Goal: Task Accomplishment & Management: Manage account settings

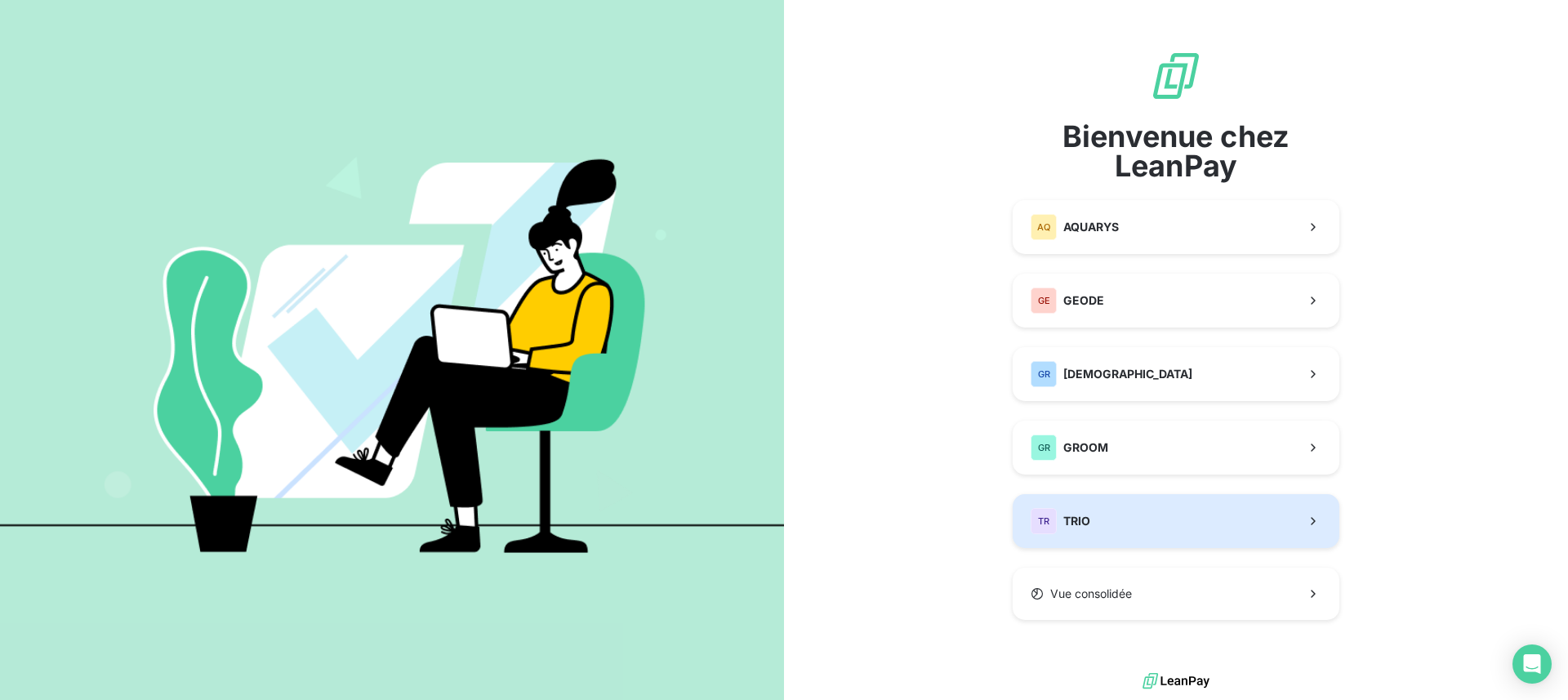
click at [1089, 519] on span "TRIO" at bounding box center [1077, 520] width 27 height 17
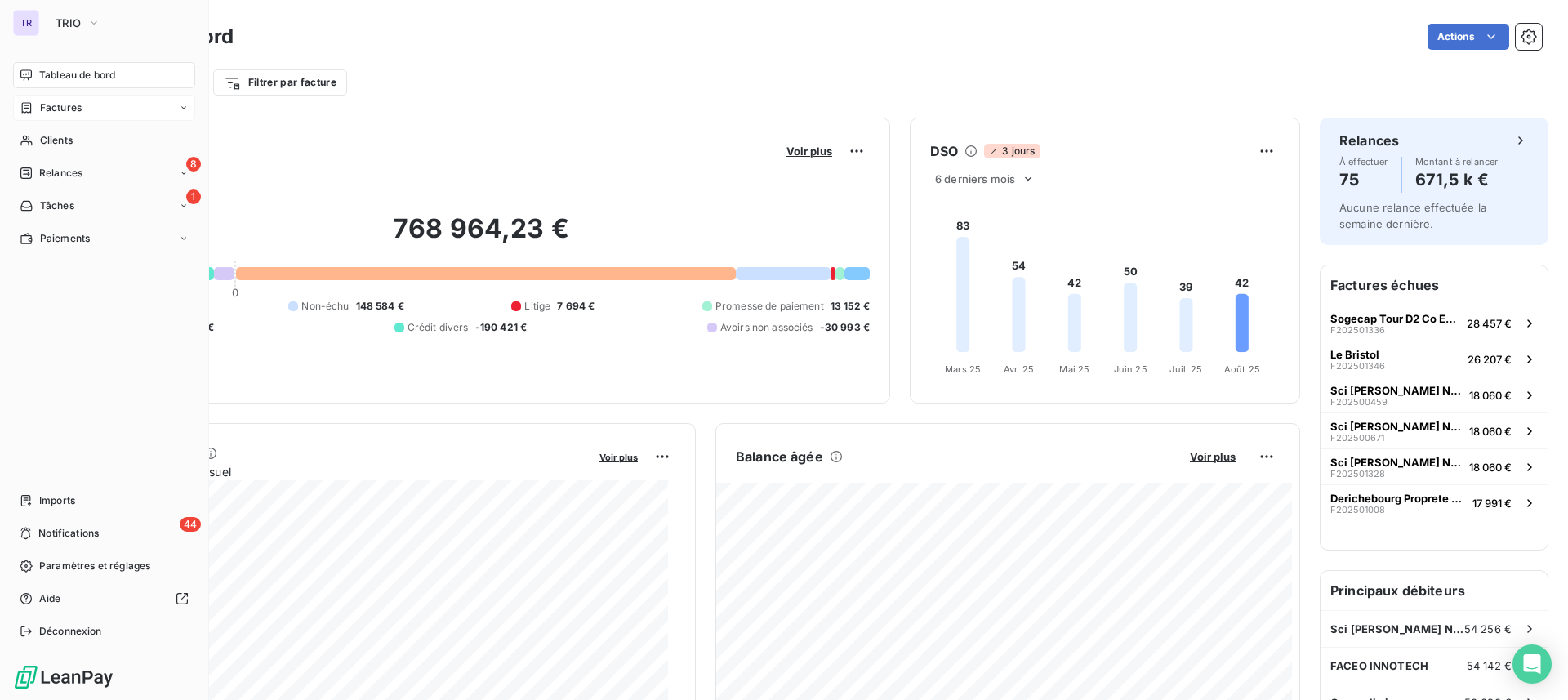
click at [78, 101] on span "Factures" at bounding box center [61, 107] width 41 height 15
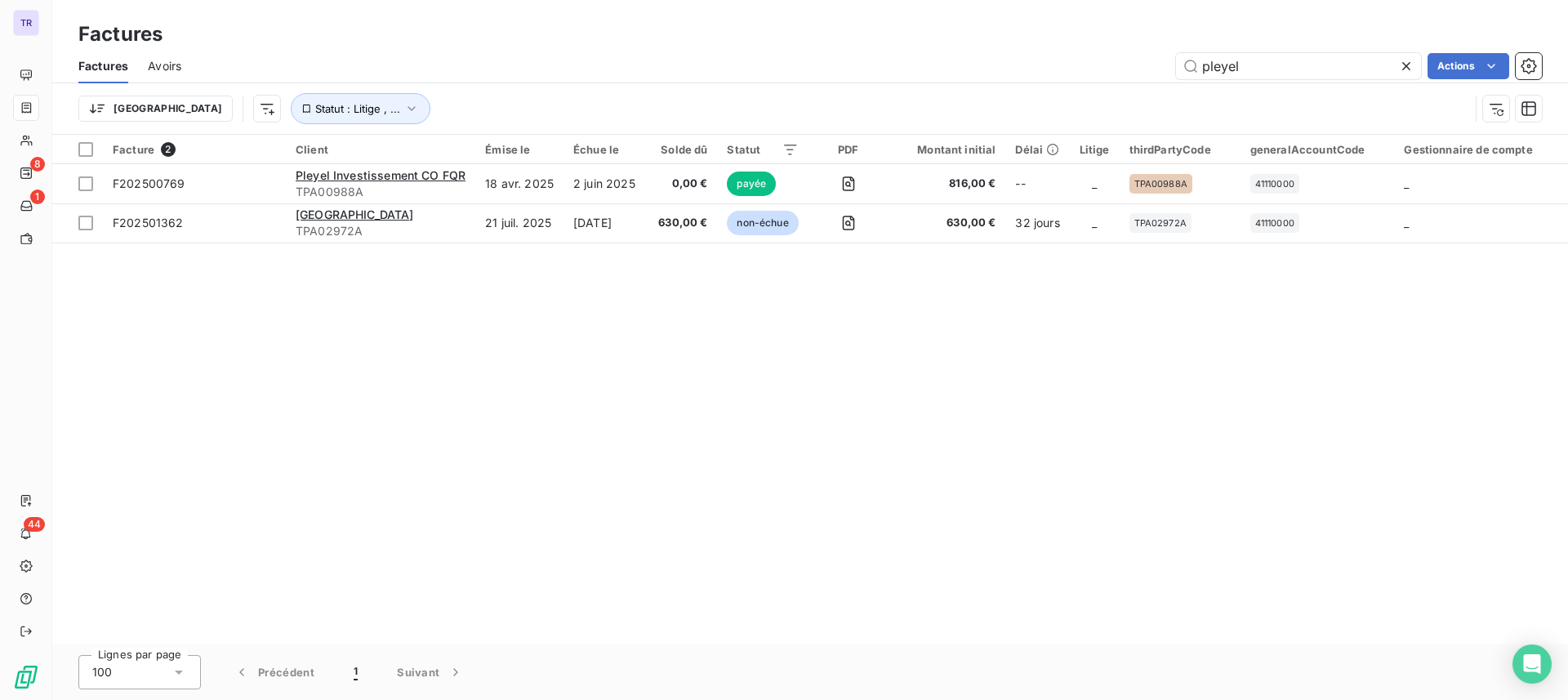
drag, startPoint x: 1282, startPoint y: 59, endPoint x: 850, endPoint y: 56, distance: 432.0
click at [850, 56] on div "pleyel Actions" at bounding box center [871, 66] width 1341 height 26
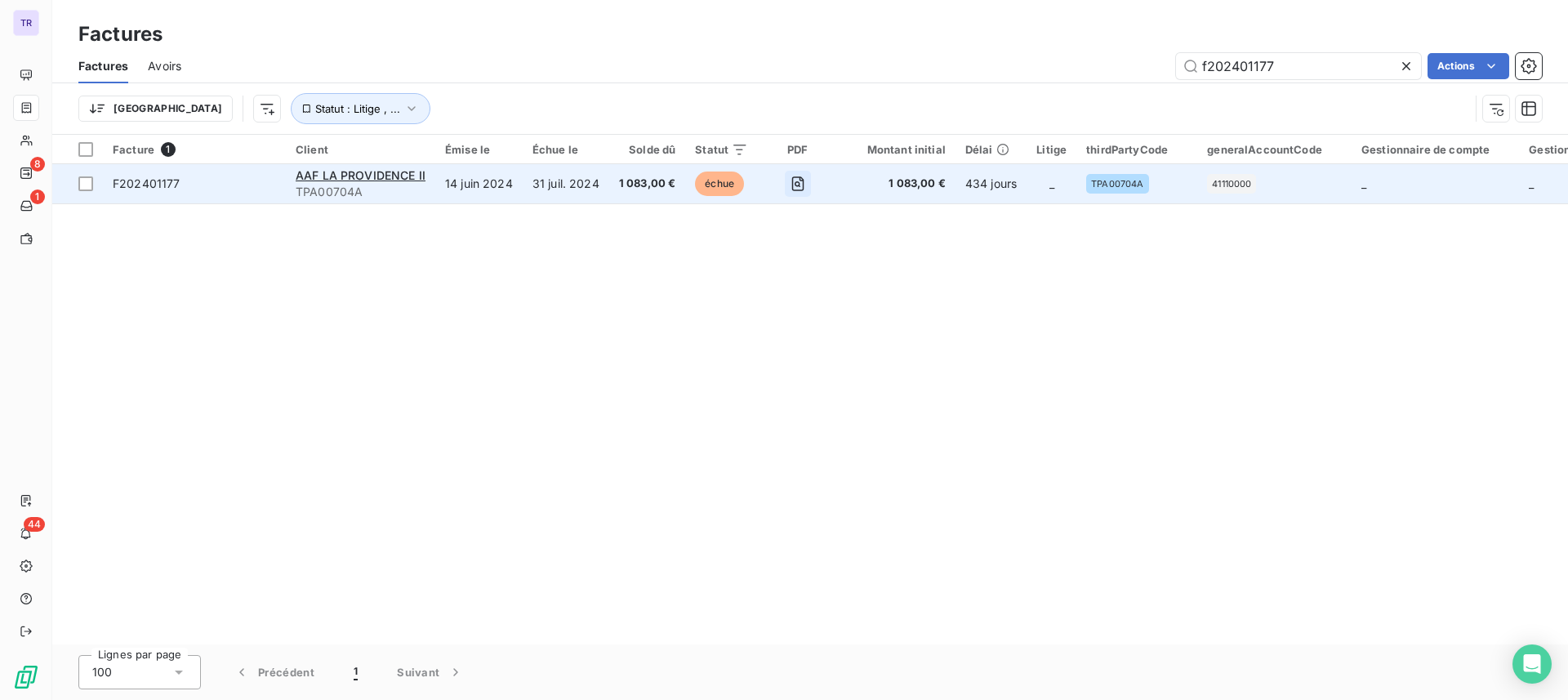
click at [795, 183] on icon "button" at bounding box center [798, 183] width 17 height 17
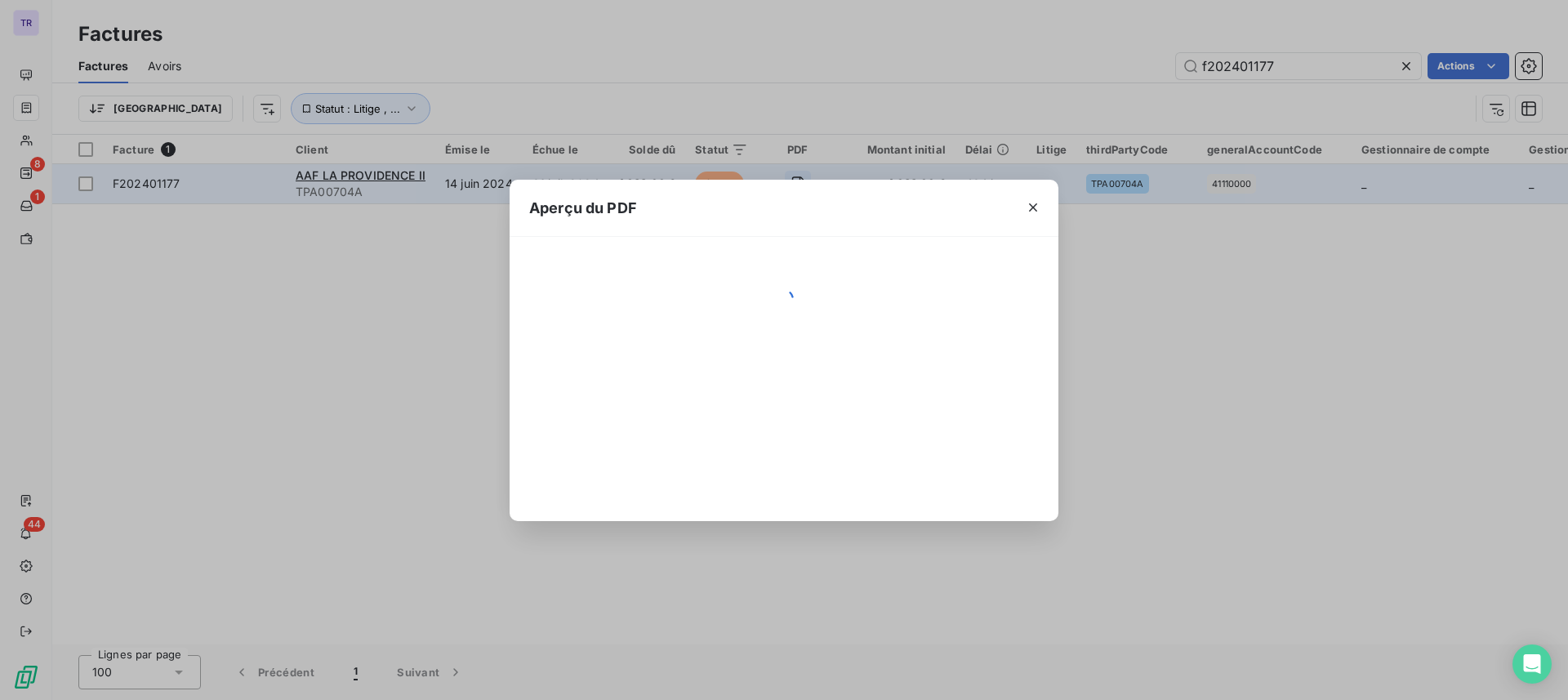
click at [795, 183] on div "Aperçu du PDF" at bounding box center [784, 208] width 548 height 57
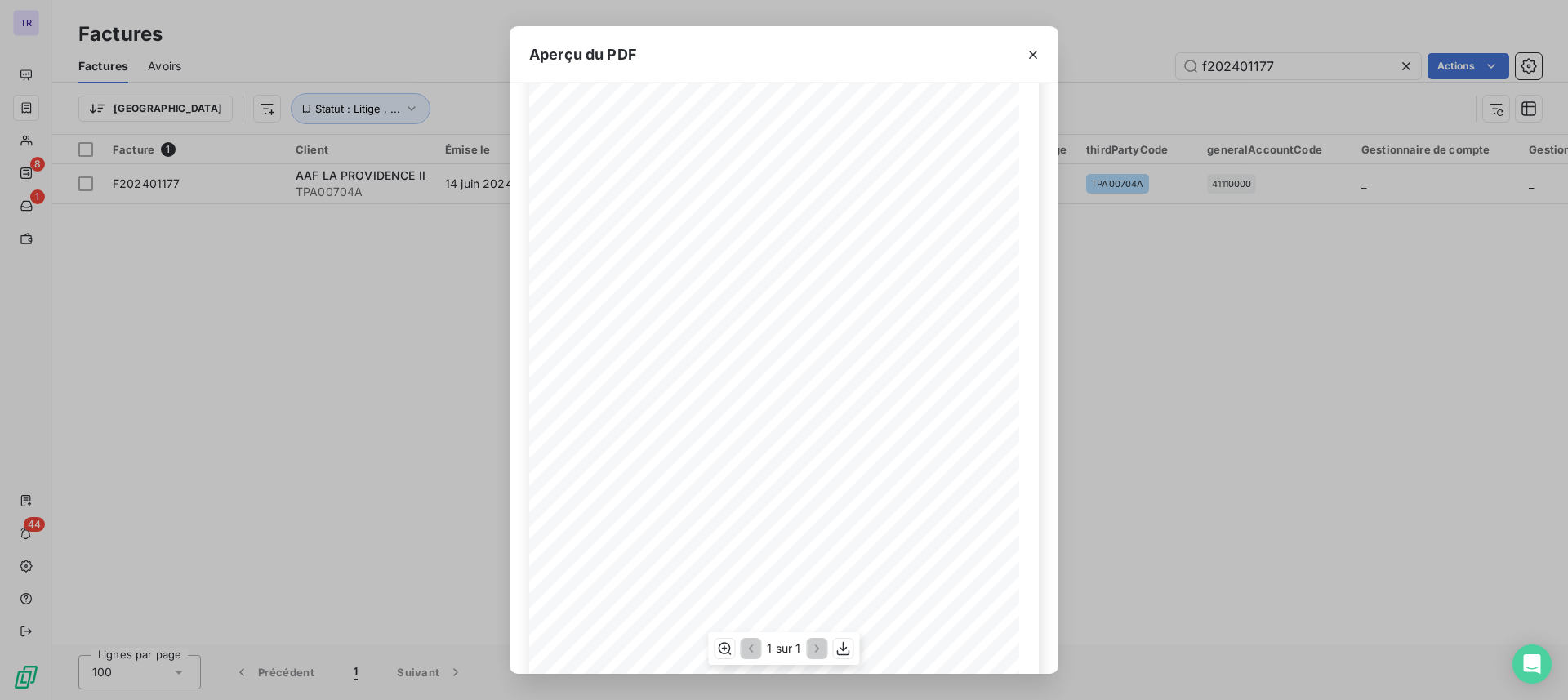
scroll to position [141, 0]
click at [1022, 54] on button "button" at bounding box center [1033, 54] width 26 height 26
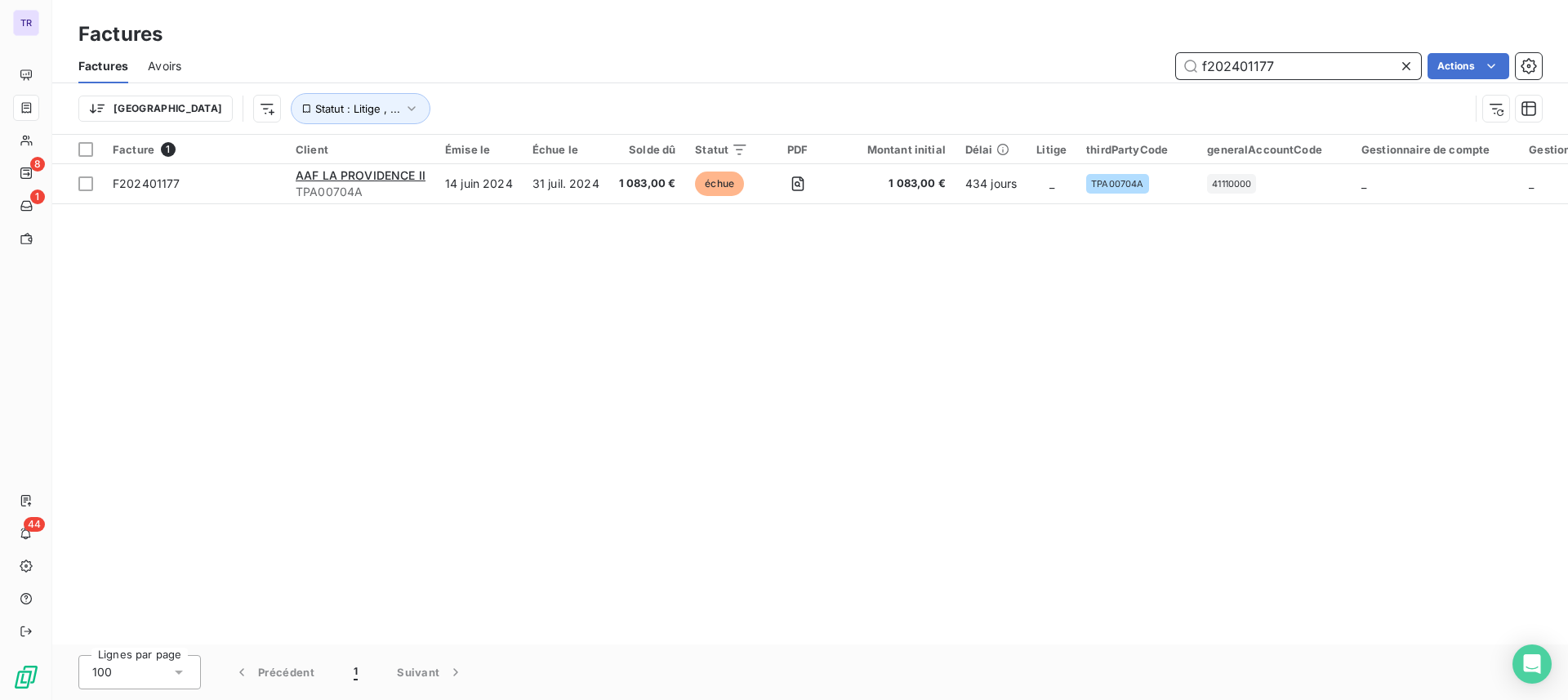
click at [1296, 68] on input "f202401177" at bounding box center [1298, 66] width 245 height 26
type input "f202401178"
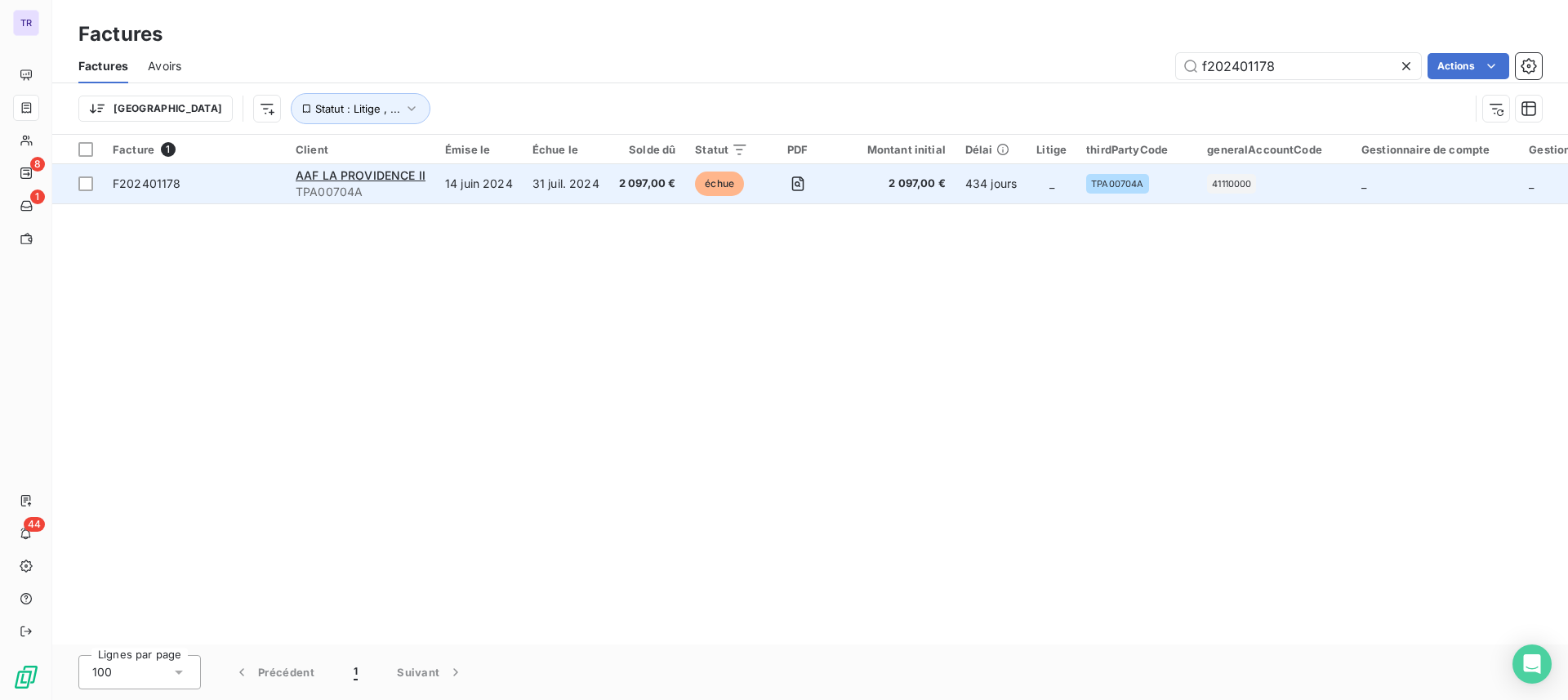
click at [454, 165] on td "14 juin 2024" at bounding box center [479, 183] width 88 height 39
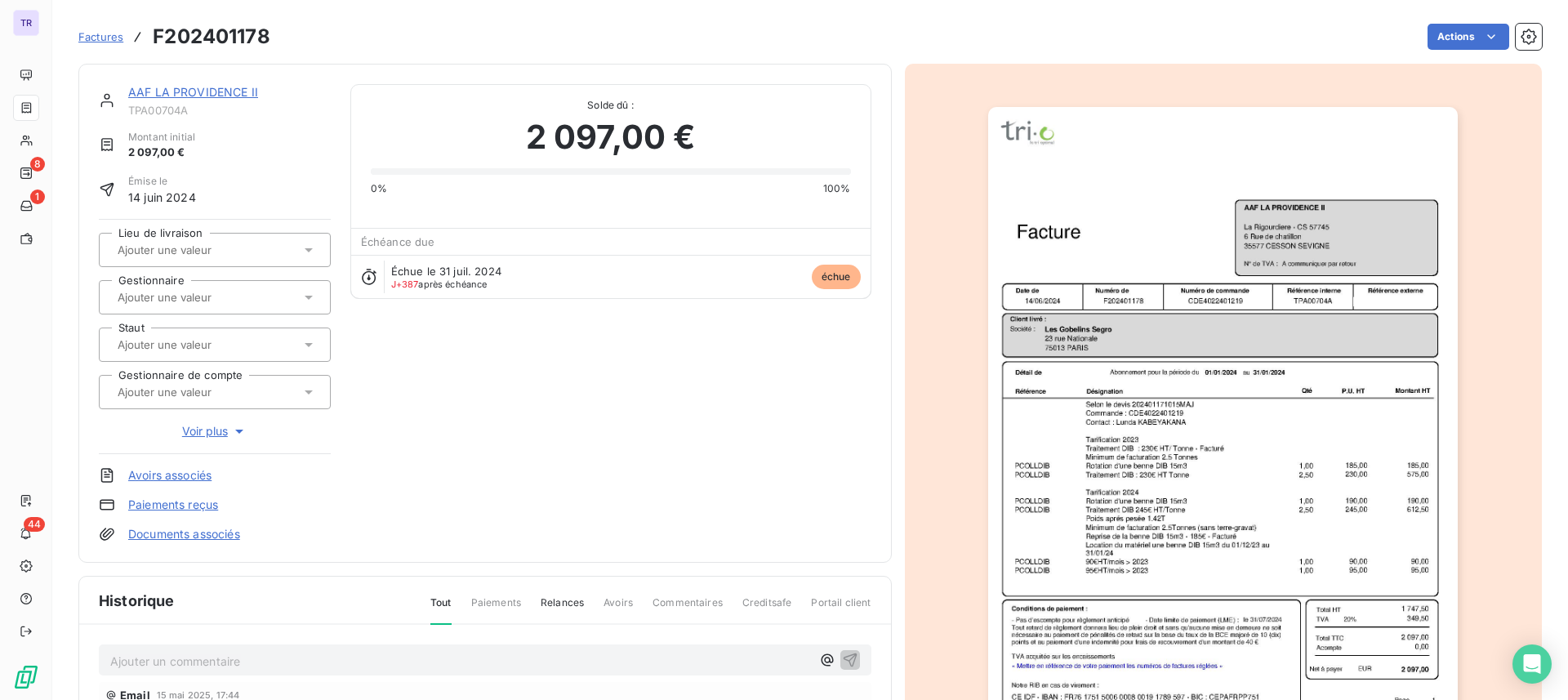
click at [1095, 188] on img "button" at bounding box center [1222, 439] width 469 height 665
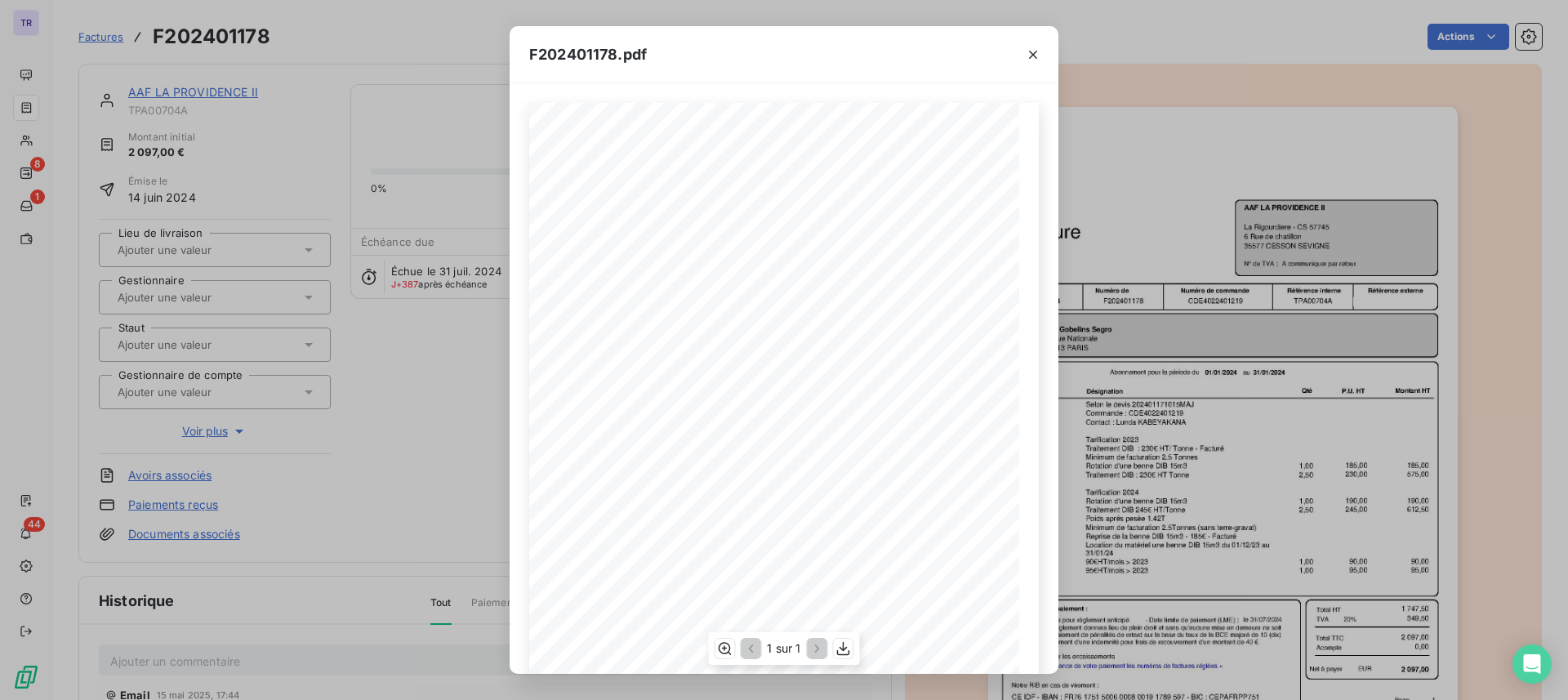
scroll to position [141, 0]
click at [844, 653] on icon "button" at bounding box center [843, 648] width 17 height 17
click at [1032, 55] on icon "button" at bounding box center [1033, 54] width 8 height 8
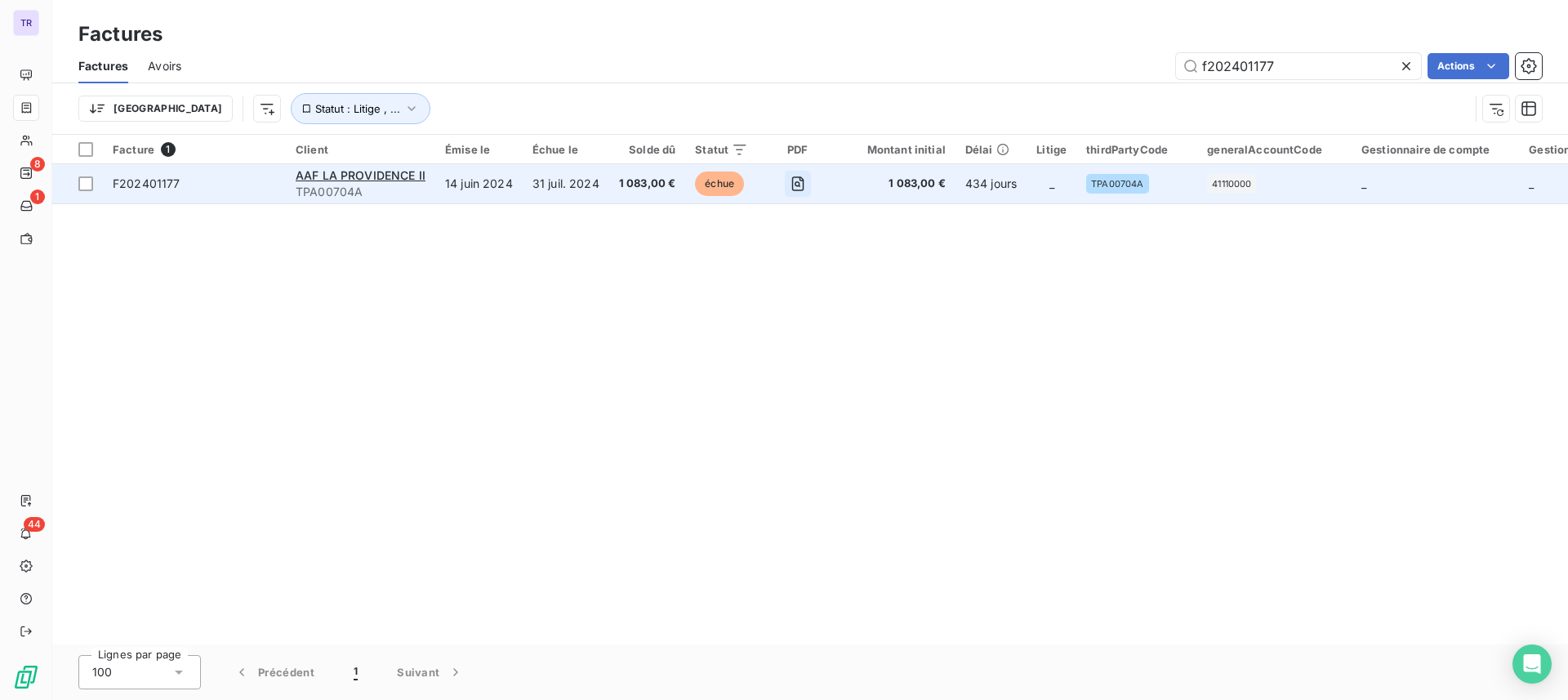
click at [790, 184] on icon "button" at bounding box center [798, 183] width 17 height 17
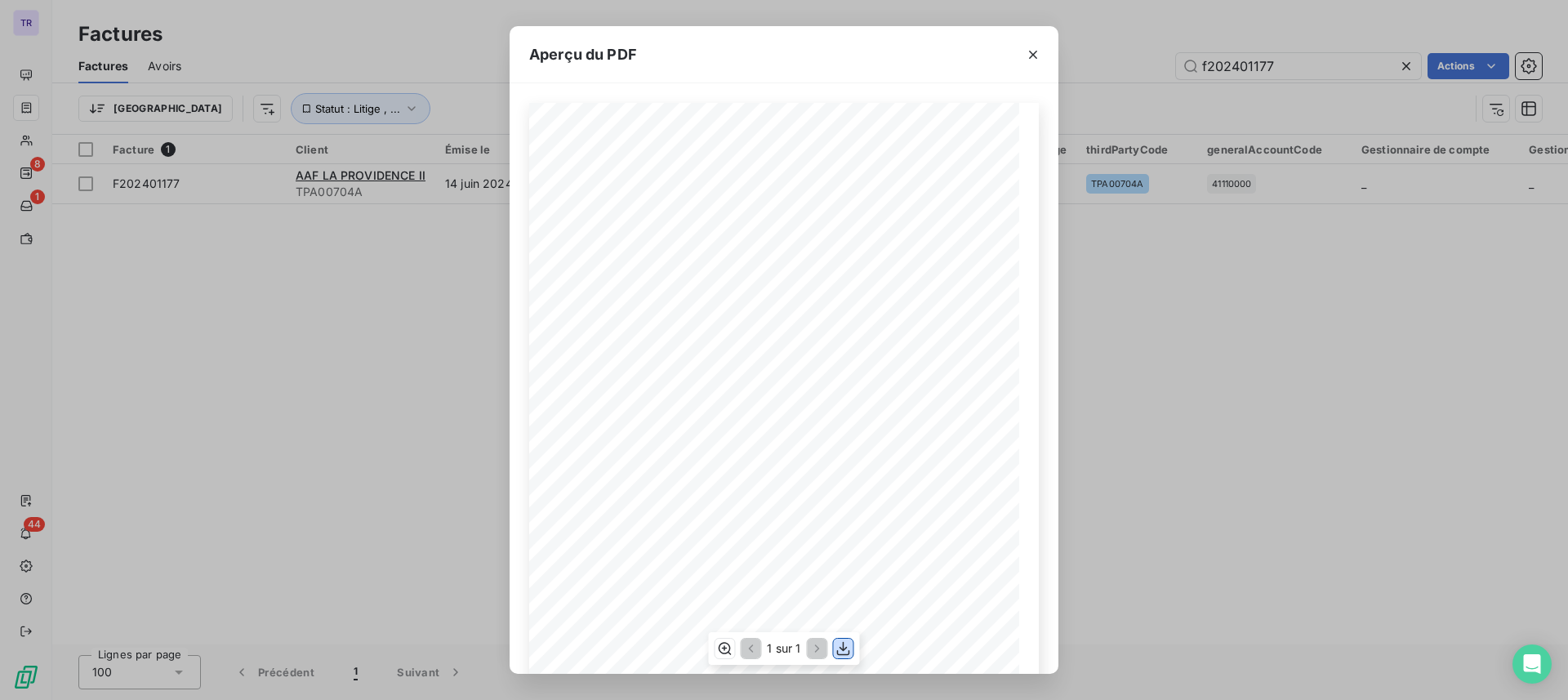
drag, startPoint x: 853, startPoint y: 653, endPoint x: 856, endPoint y: 661, distance: 8.5
click at [854, 660] on div "1 sur 1" at bounding box center [784, 647] width 151 height 32
click at [841, 646] on icon "button" at bounding box center [843, 648] width 13 height 14
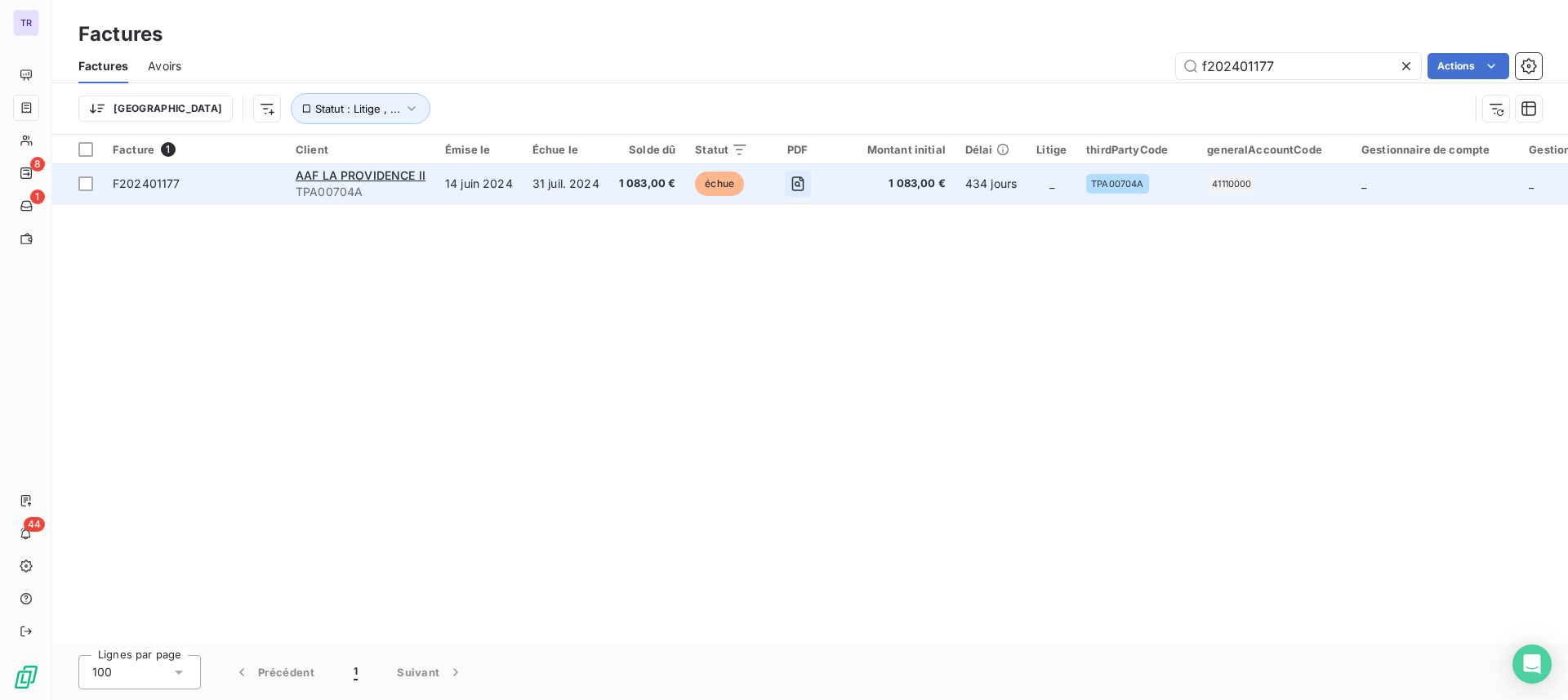
click at [792, 182] on icon "button" at bounding box center [798, 183] width 12 height 15
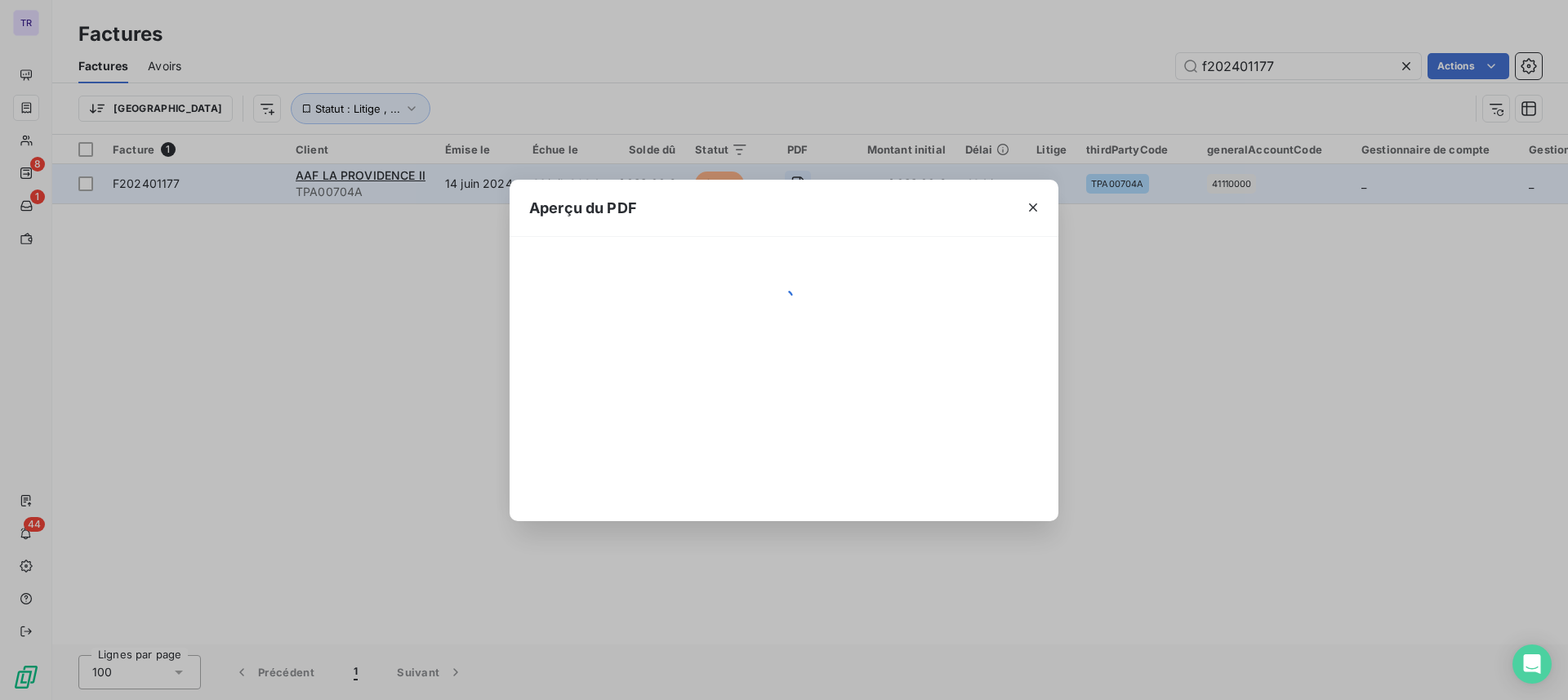
click at [790, 182] on div "Aperçu du PDF" at bounding box center [784, 350] width 1568 height 700
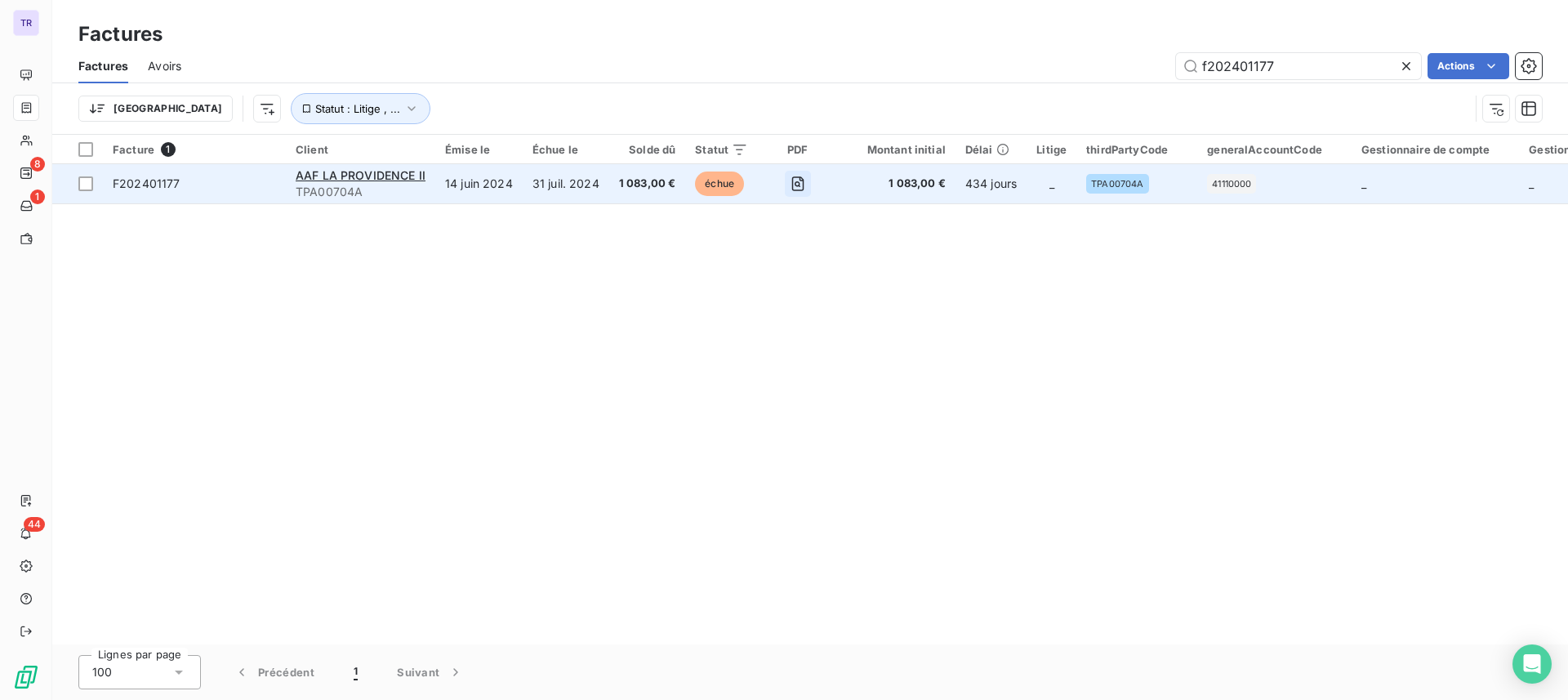
click at [792, 181] on icon "button" at bounding box center [798, 183] width 12 height 15
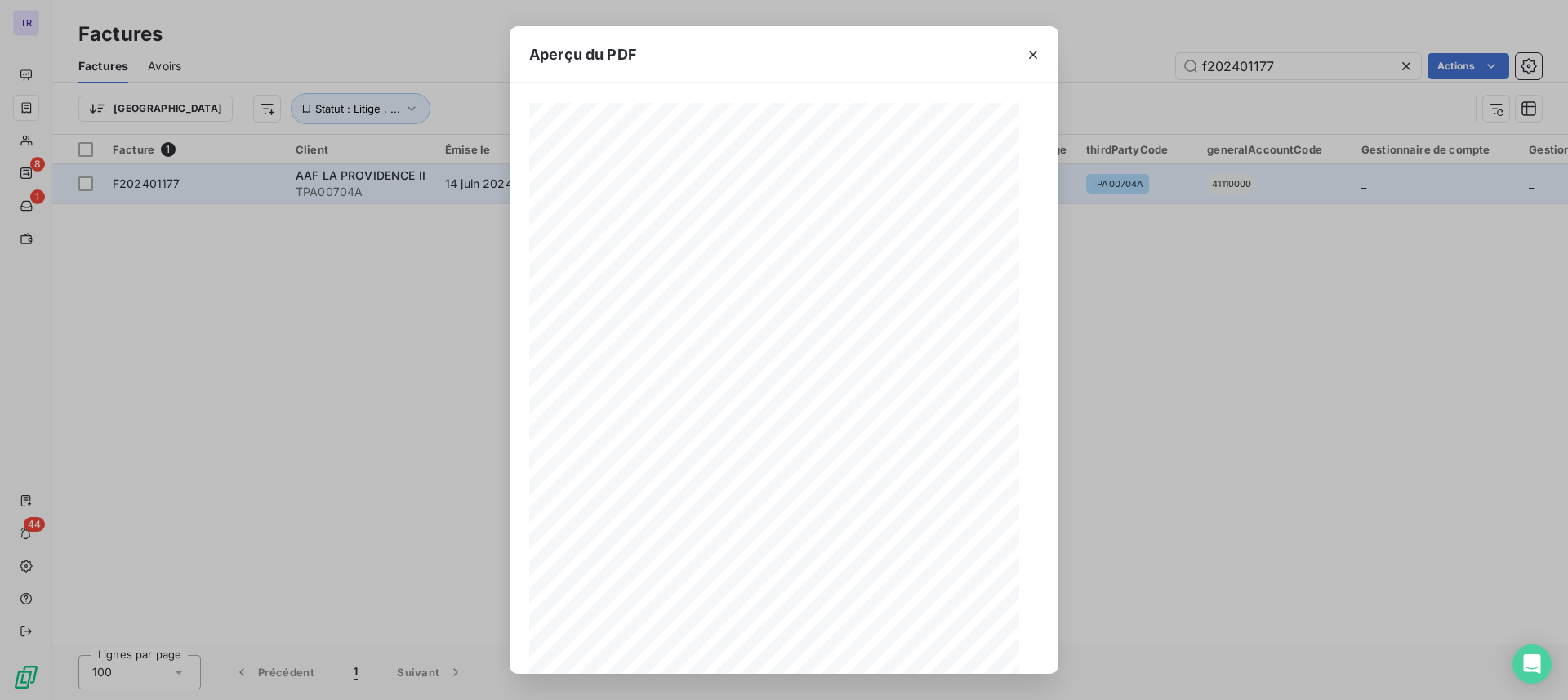
click at [790, 181] on div "Aperçu du PDF 1 sur 1" at bounding box center [784, 350] width 1568 height 700
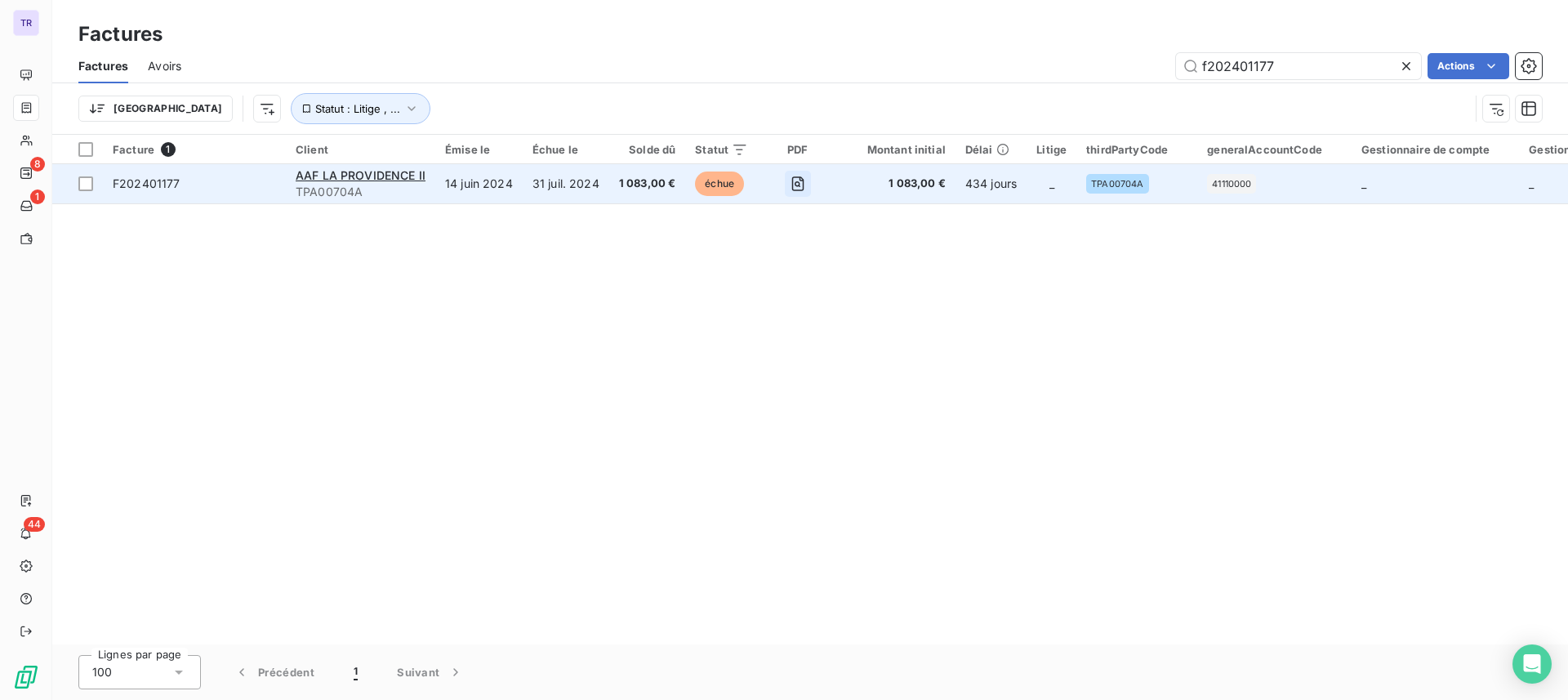
click at [792, 180] on icon "button" at bounding box center [798, 183] width 12 height 15
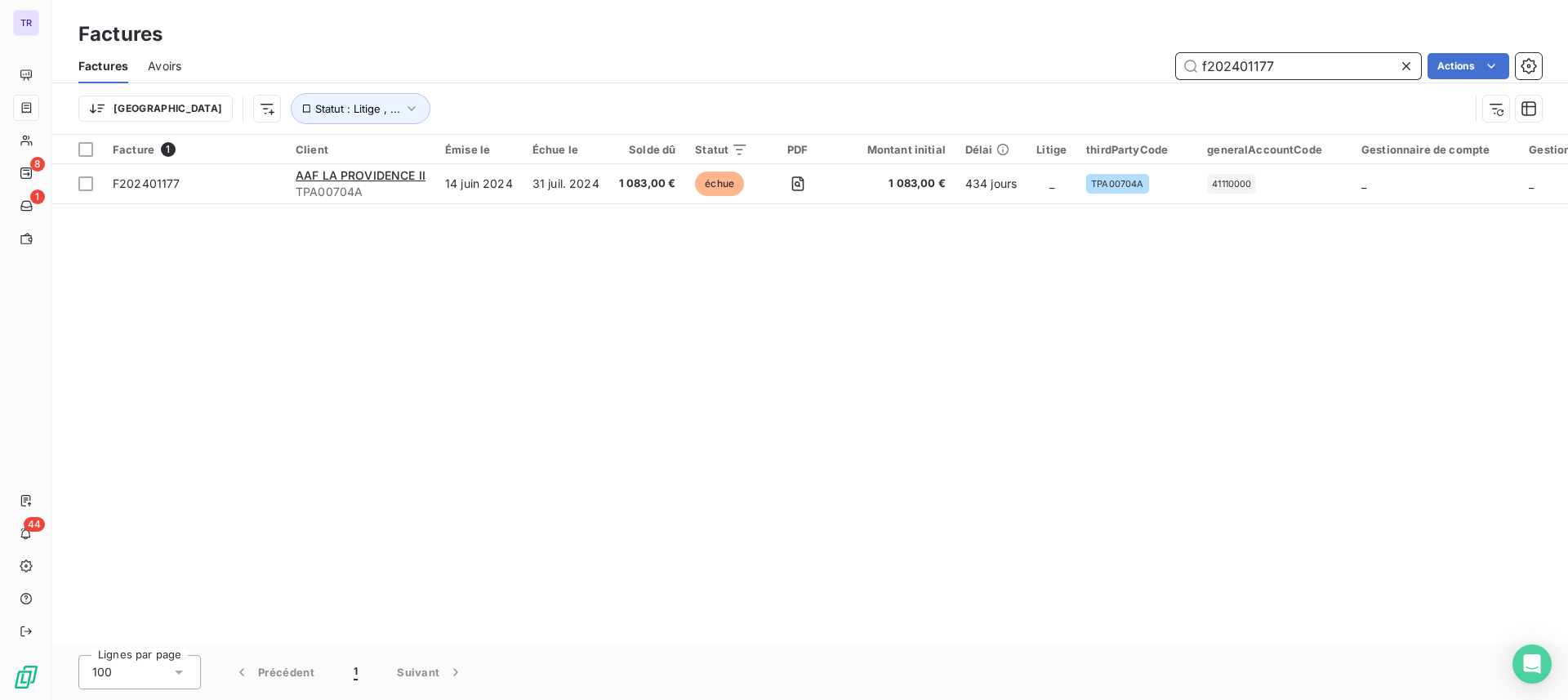
drag, startPoint x: 1287, startPoint y: 61, endPoint x: 642, endPoint y: 61, distance: 645.0
click at [642, 61] on div "f202401177 Actions" at bounding box center [871, 66] width 1341 height 26
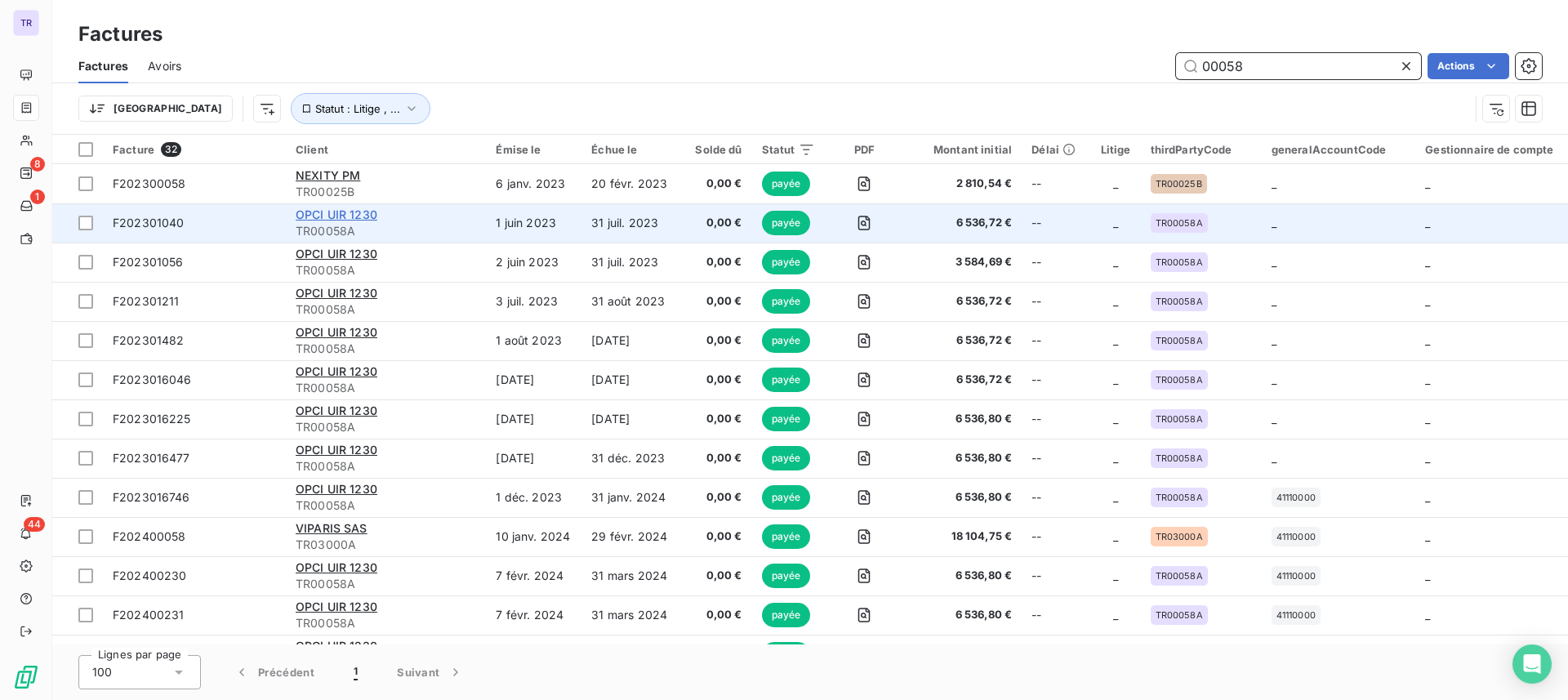
type input "00058"
click at [331, 208] on span "OPCI UIR 1230" at bounding box center [336, 214] width 82 height 14
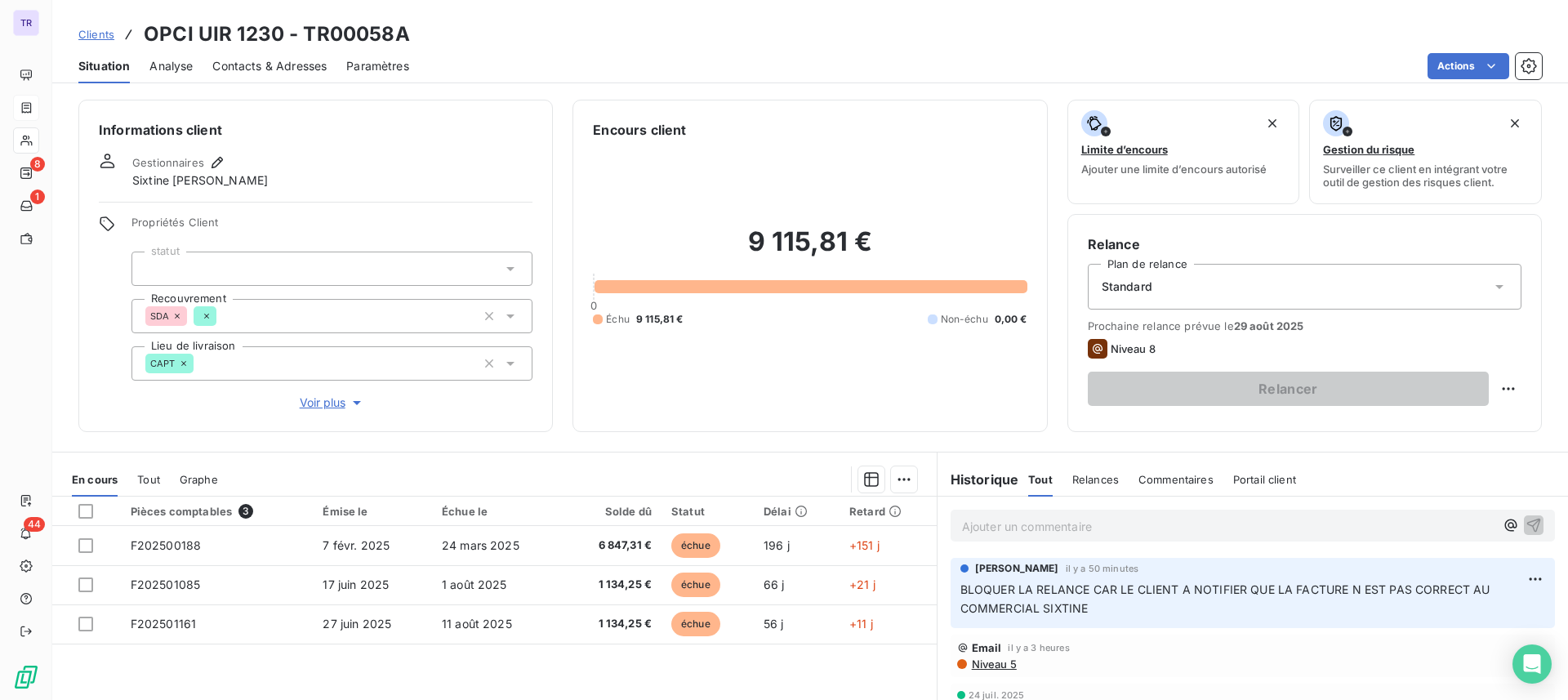
click at [1122, 287] on span "Standard" at bounding box center [1127, 286] width 51 height 17
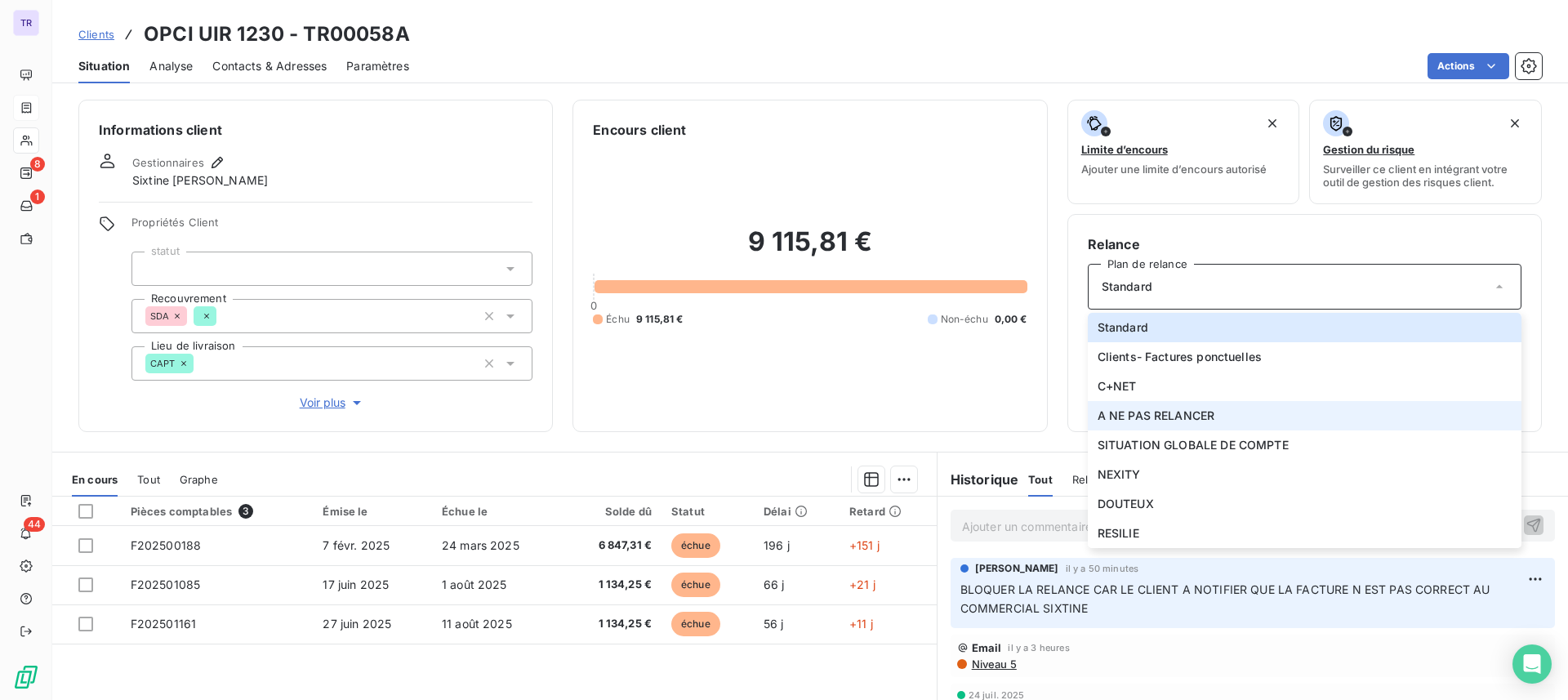
click at [1170, 420] on span "A NE PAS RELANCER" at bounding box center [1156, 415] width 118 height 17
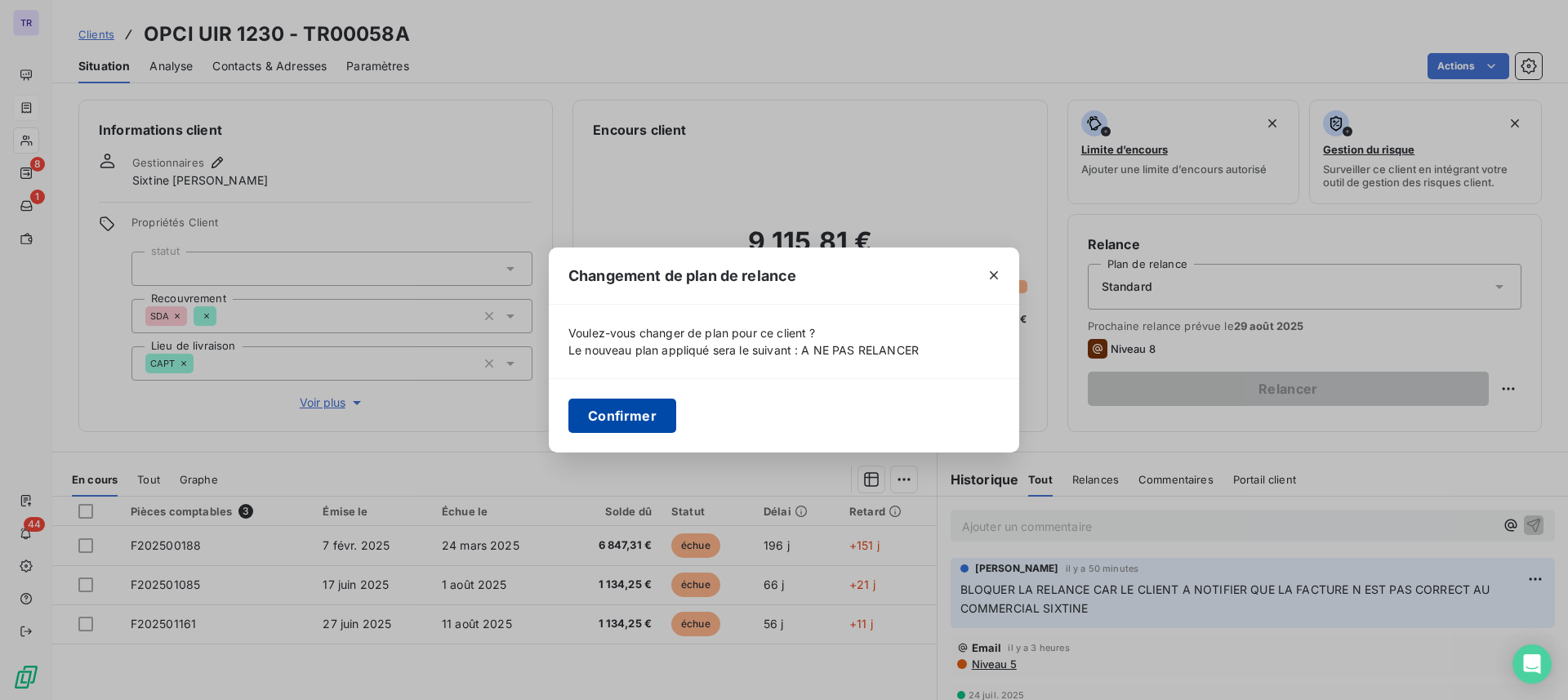
click at [618, 418] on button "Confirmer" at bounding box center [622, 415] width 108 height 34
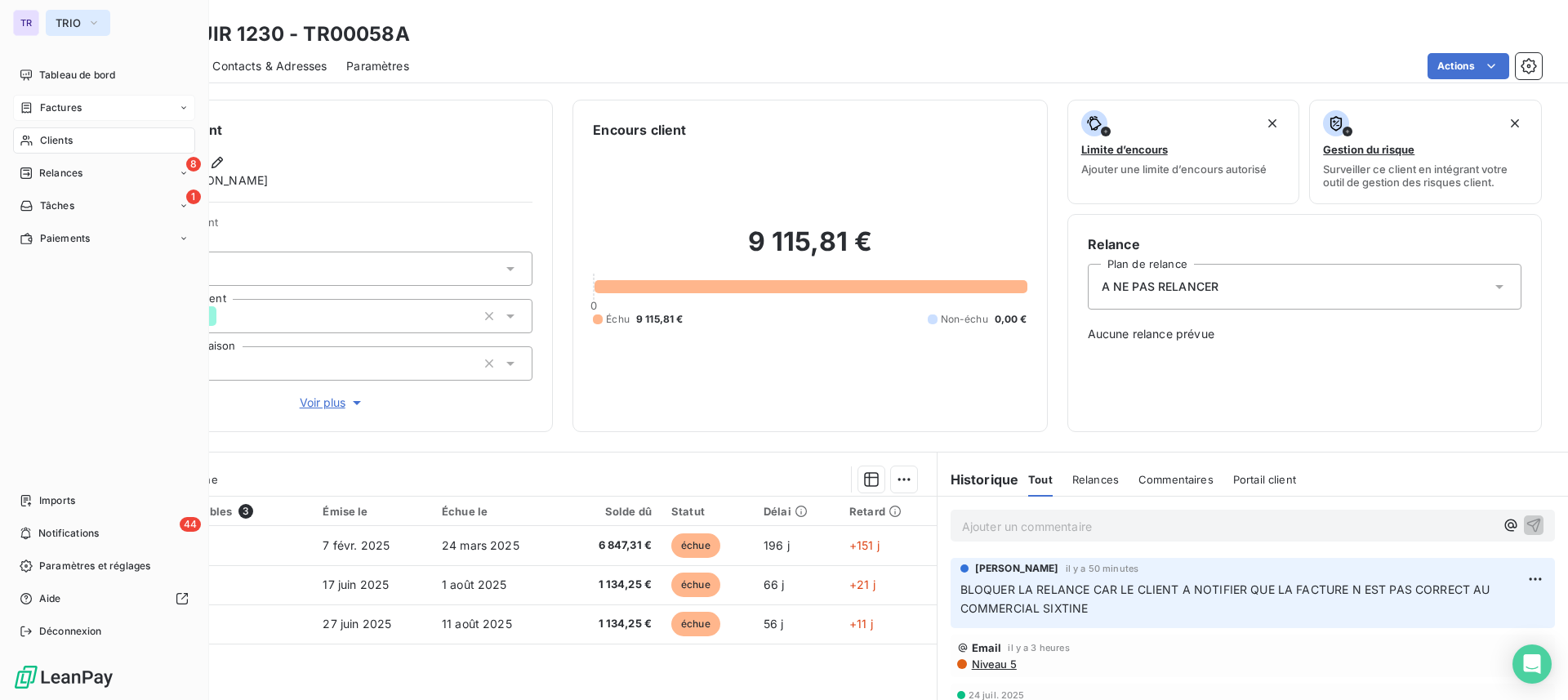
click at [82, 27] on button "TRIO" at bounding box center [78, 23] width 65 height 26
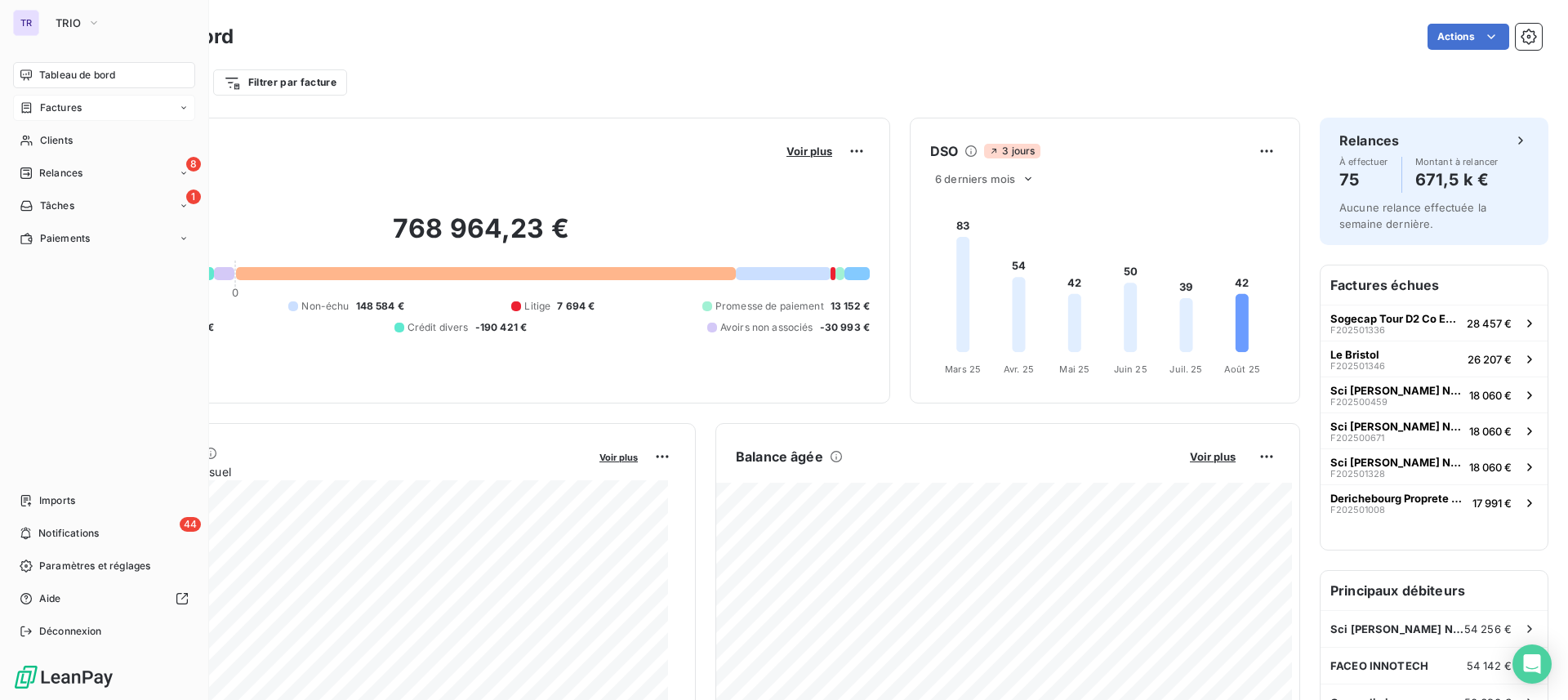
click at [64, 103] on span "Factures" at bounding box center [61, 107] width 41 height 15
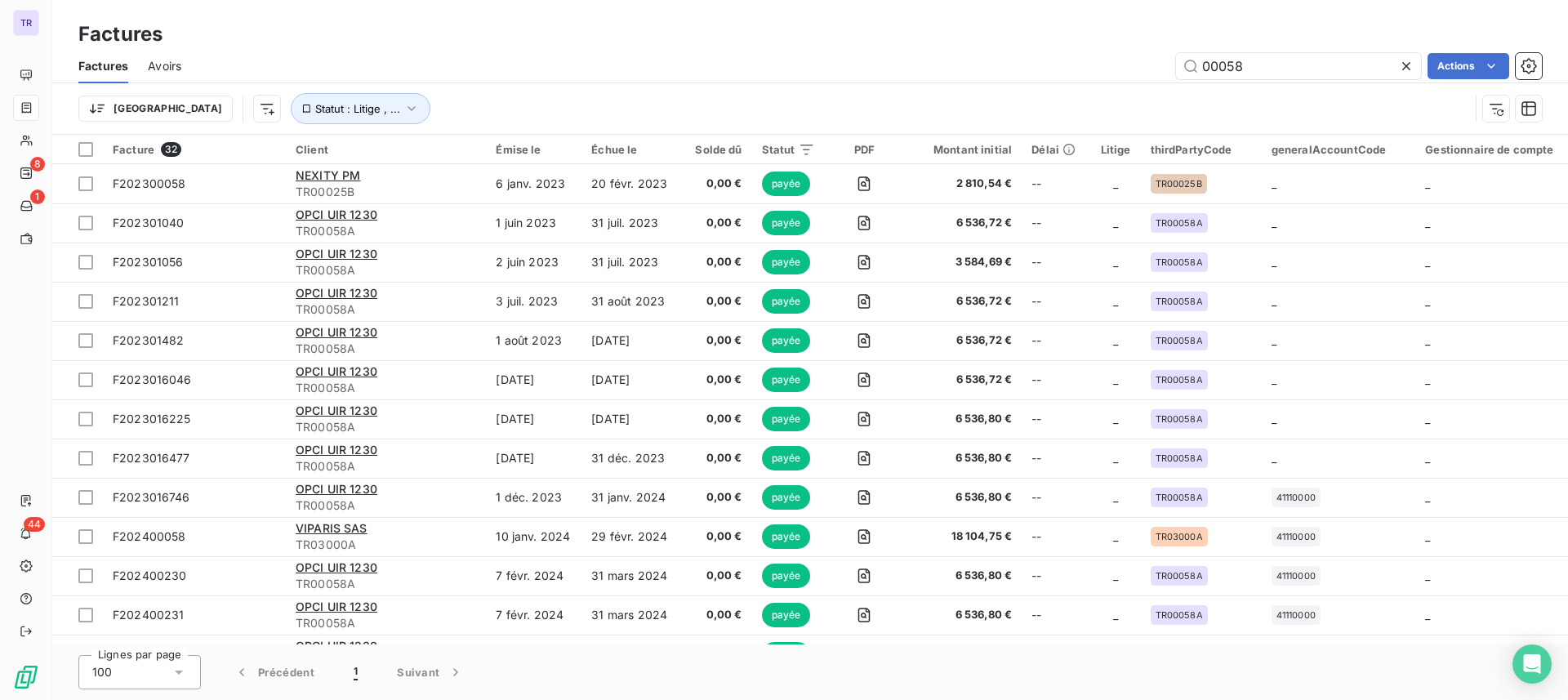
drag, startPoint x: 1143, startPoint y: 54, endPoint x: 769, endPoint y: 54, distance: 374.0
click at [835, 54] on div "00058 Actions" at bounding box center [871, 66] width 1341 height 26
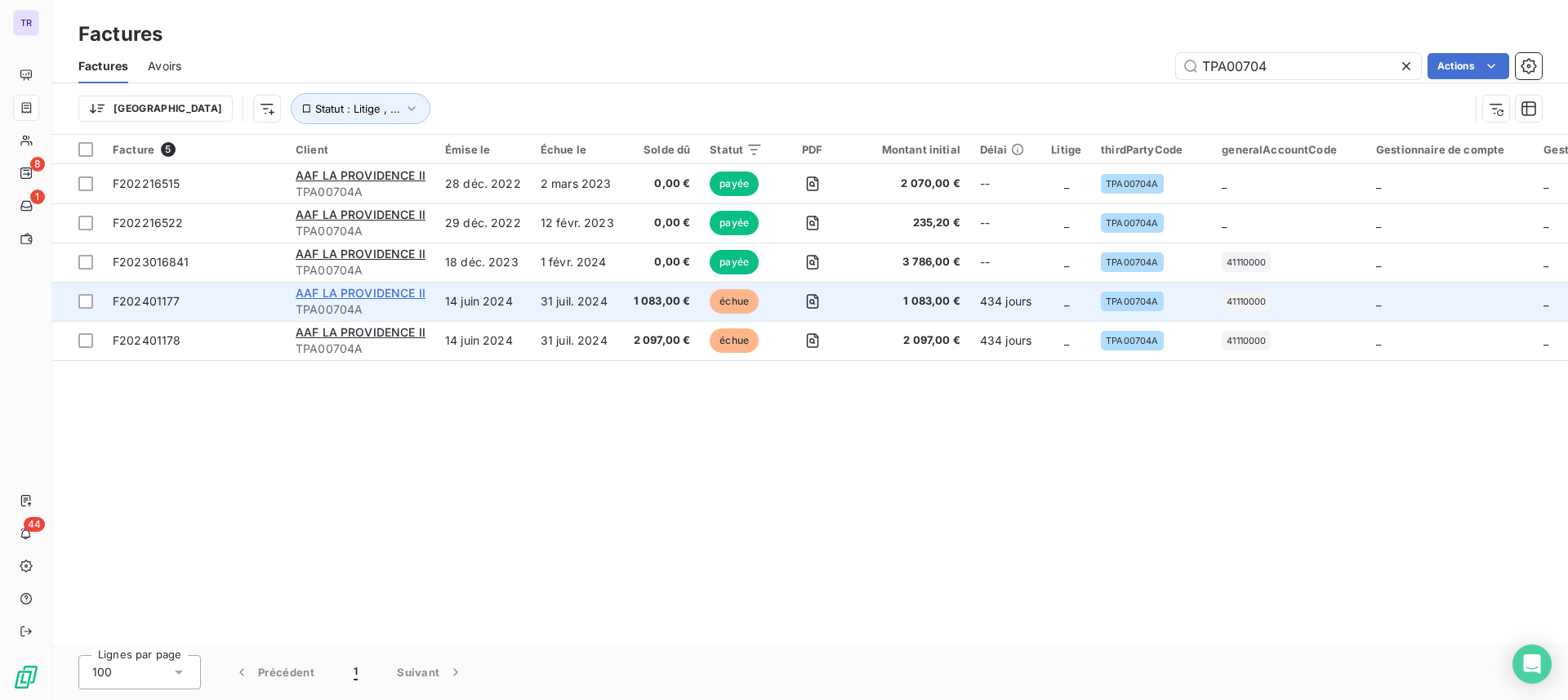
type input "TPA00704"
click at [394, 297] on span "AAF LA PROVIDENCE II" at bounding box center [361, 293] width 130 height 14
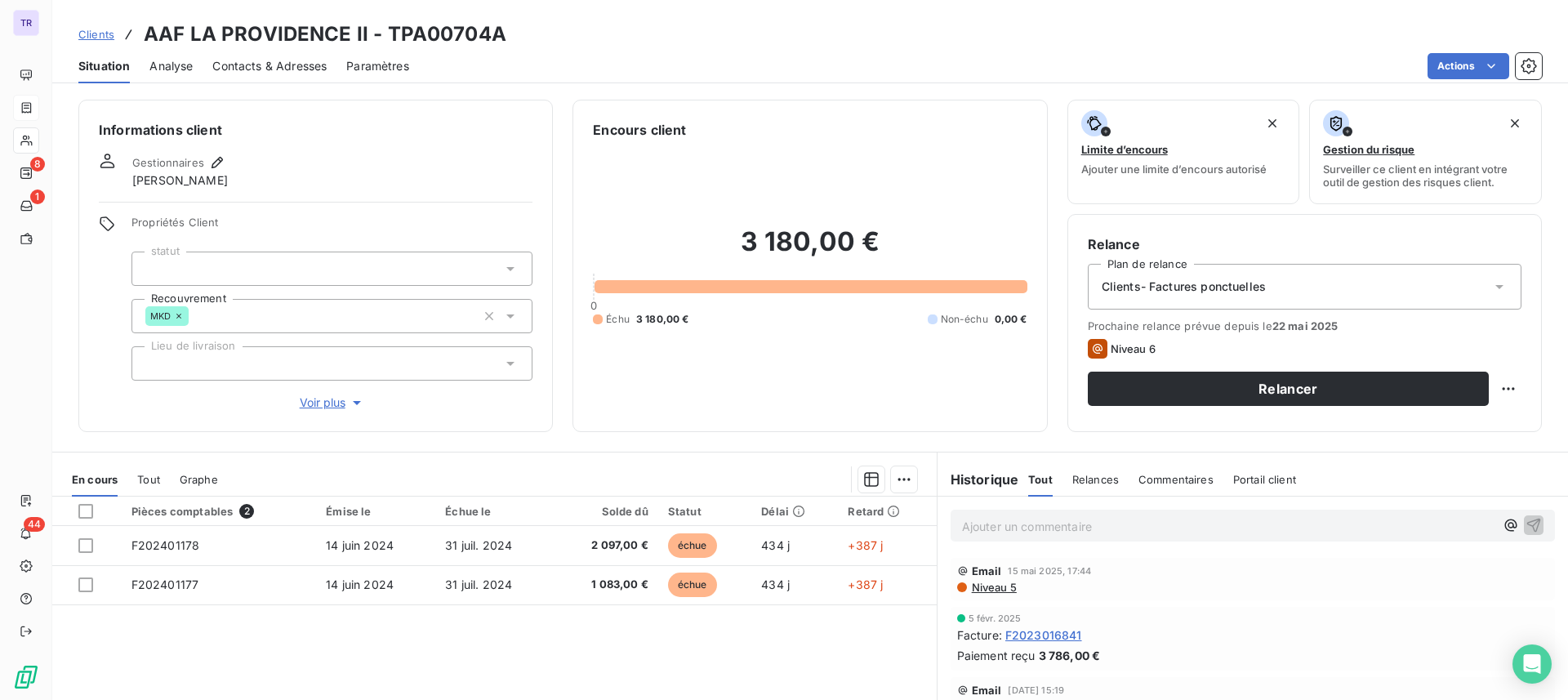
click at [308, 70] on span "Contacts & Adresses" at bounding box center [269, 66] width 114 height 17
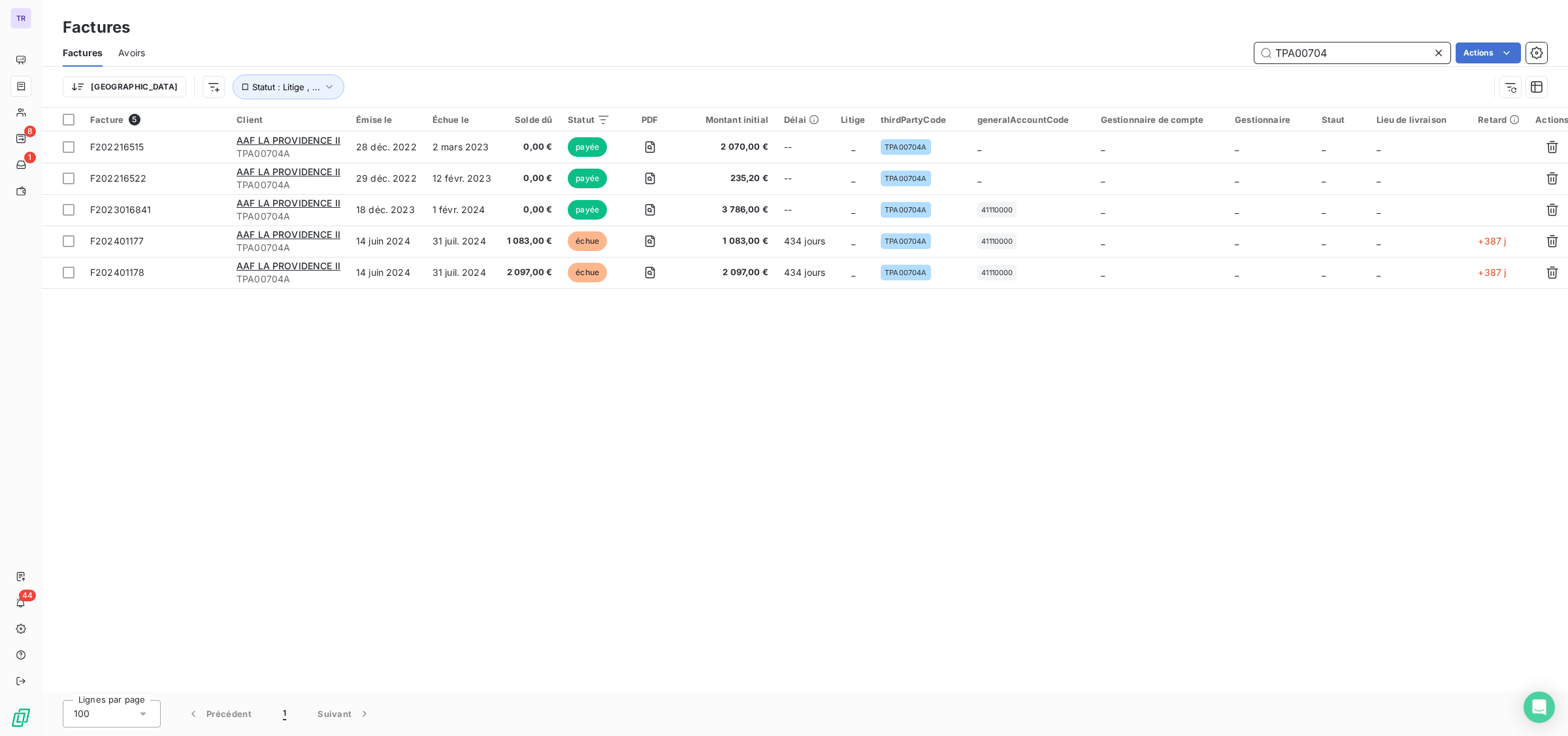
drag, startPoint x: 1366, startPoint y: 49, endPoint x: 1046, endPoint y: 49, distance: 320.0
click at [1060, 49] on div "TPA00704 Actions" at bounding box center [854, 53] width 1387 height 21
click at [1254, 63] on input "TPA00704" at bounding box center [1352, 53] width 196 height 21
drag, startPoint x: 1350, startPoint y: 52, endPoint x: 1177, endPoint y: 51, distance: 173.0
click at [1175, 51] on div "TPA00704 Actions" at bounding box center [854, 53] width 1387 height 21
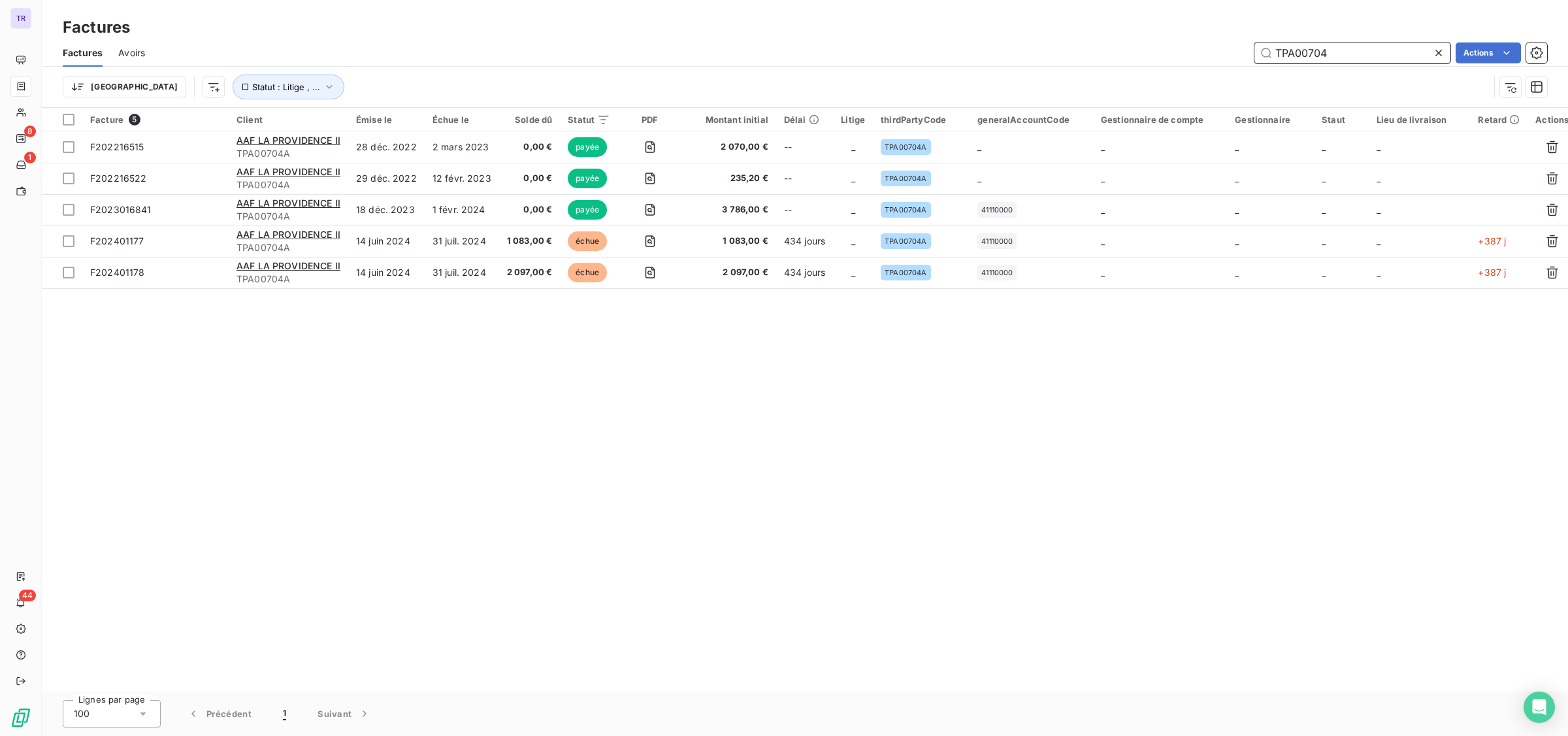
paste input "2914A"
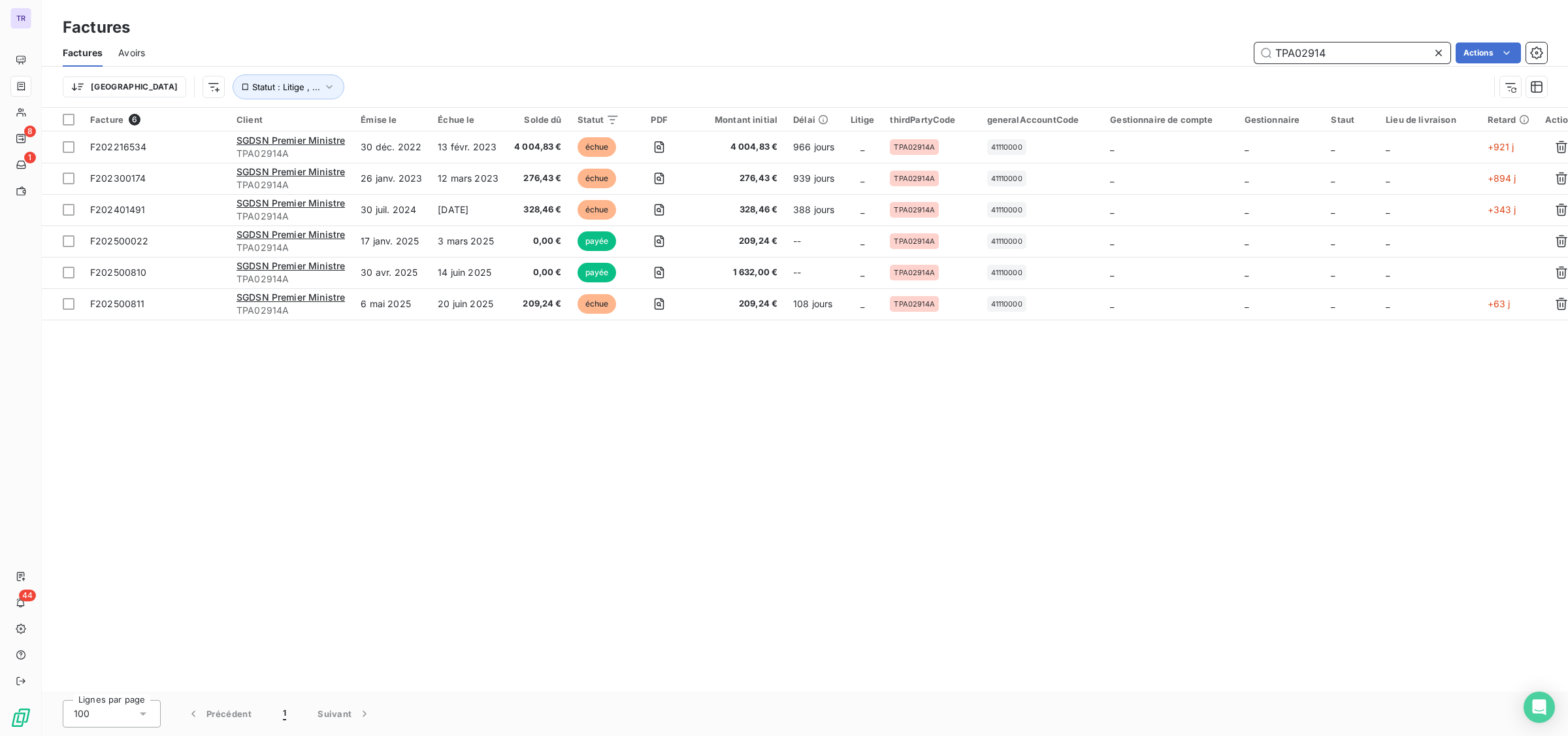
type input "TPA02914"
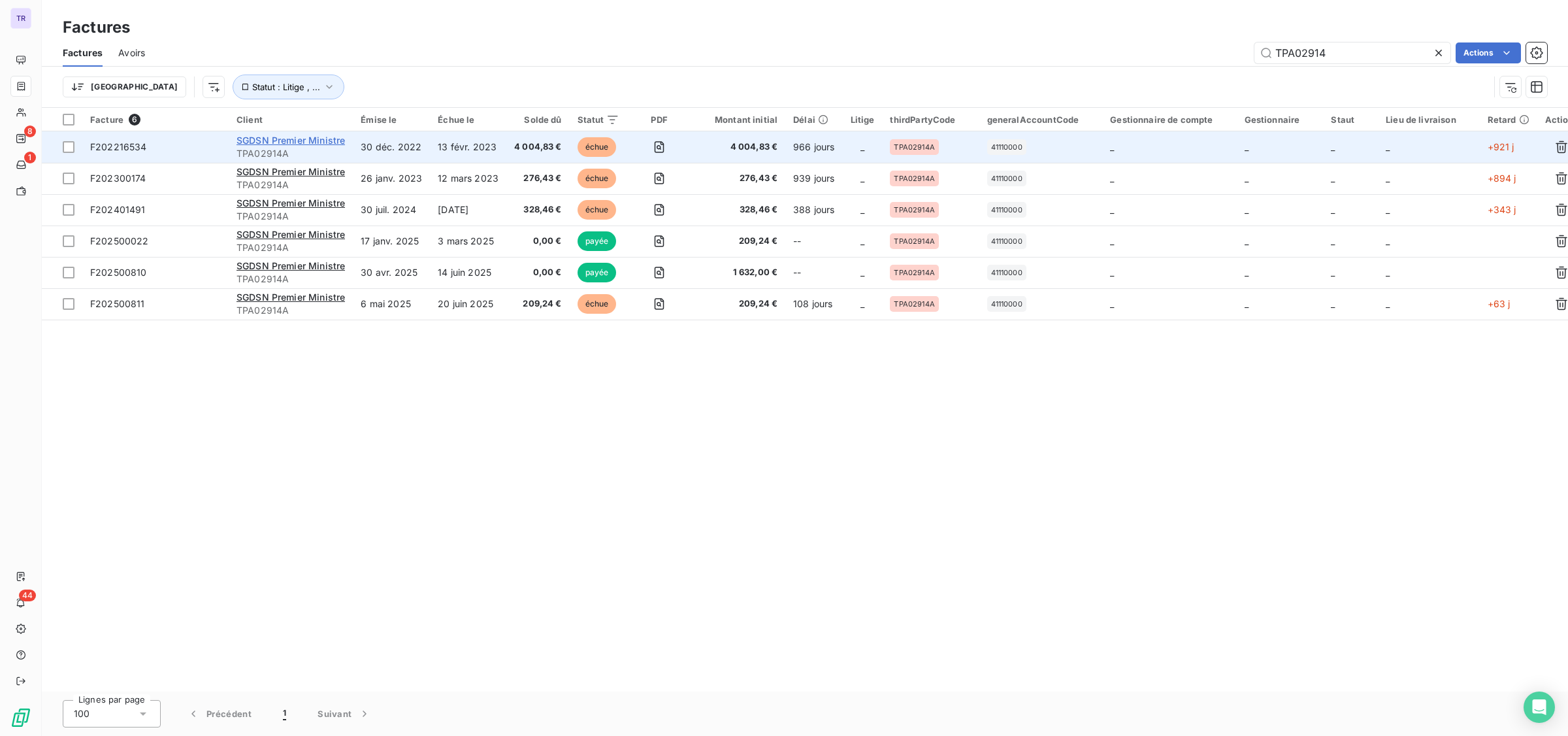
click at [331, 136] on span "SGDSN Premier Ministre" at bounding box center [291, 140] width 108 height 11
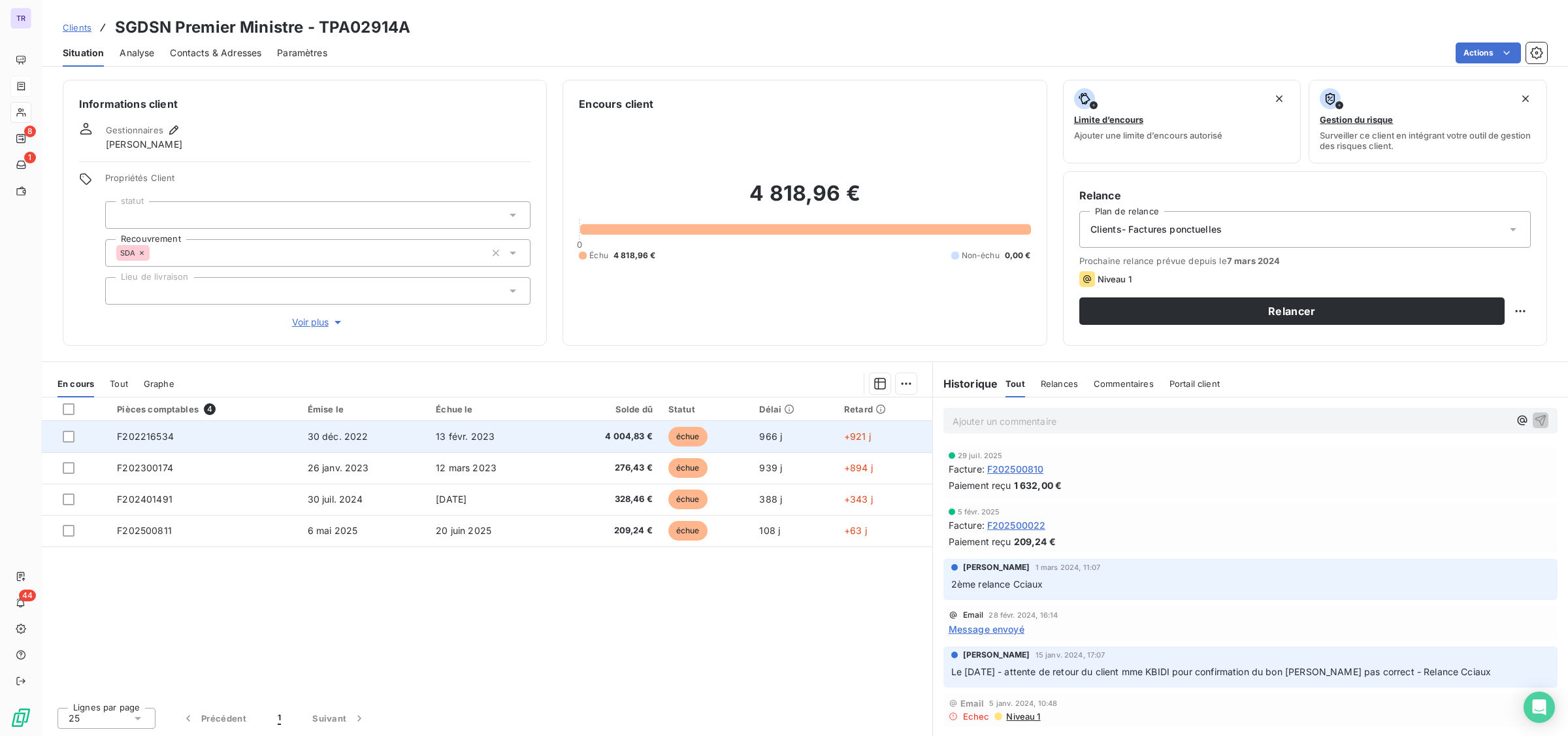
click at [676, 436] on span "échue" at bounding box center [688, 437] width 39 height 20
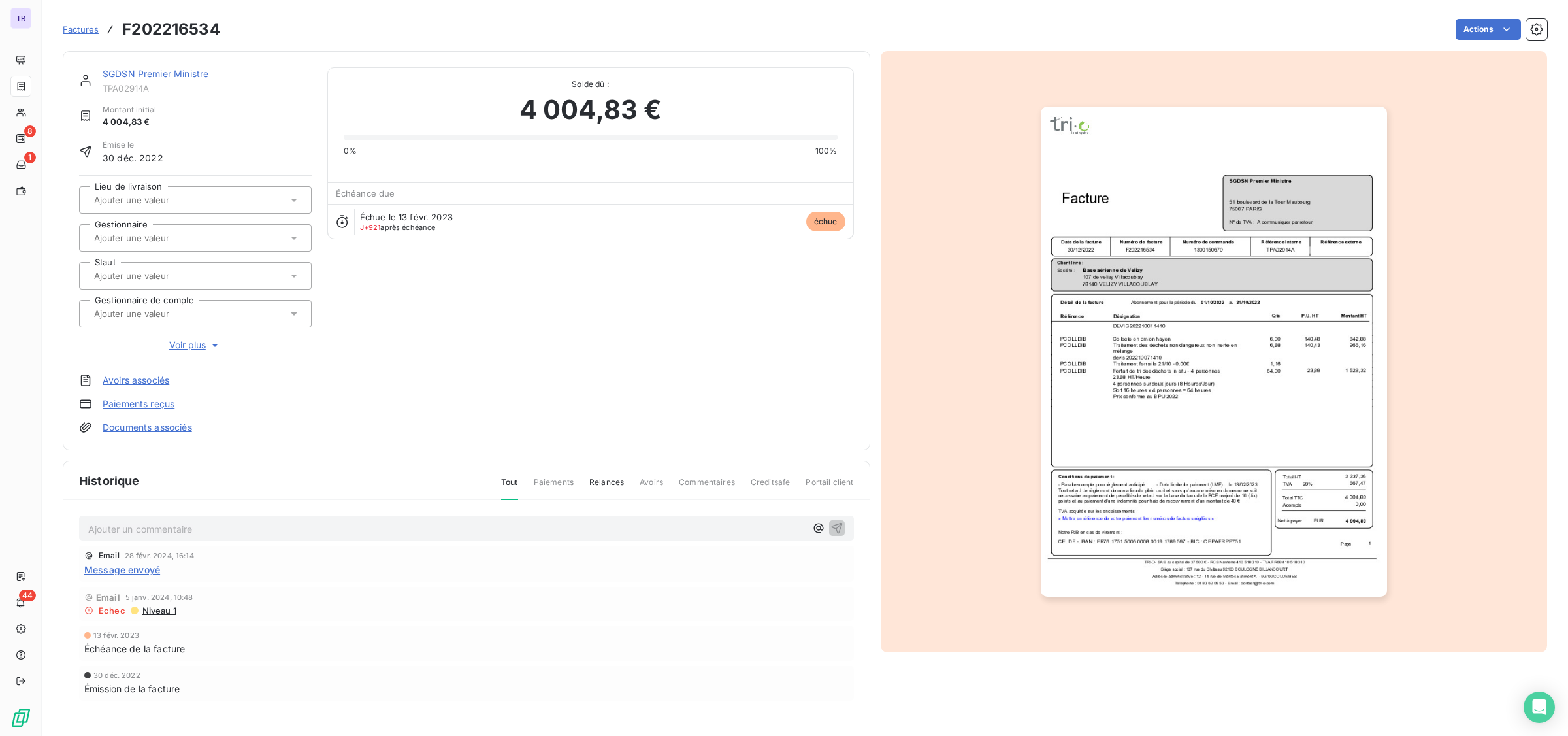
click at [1168, 255] on img "button" at bounding box center [1213, 352] width 346 height 490
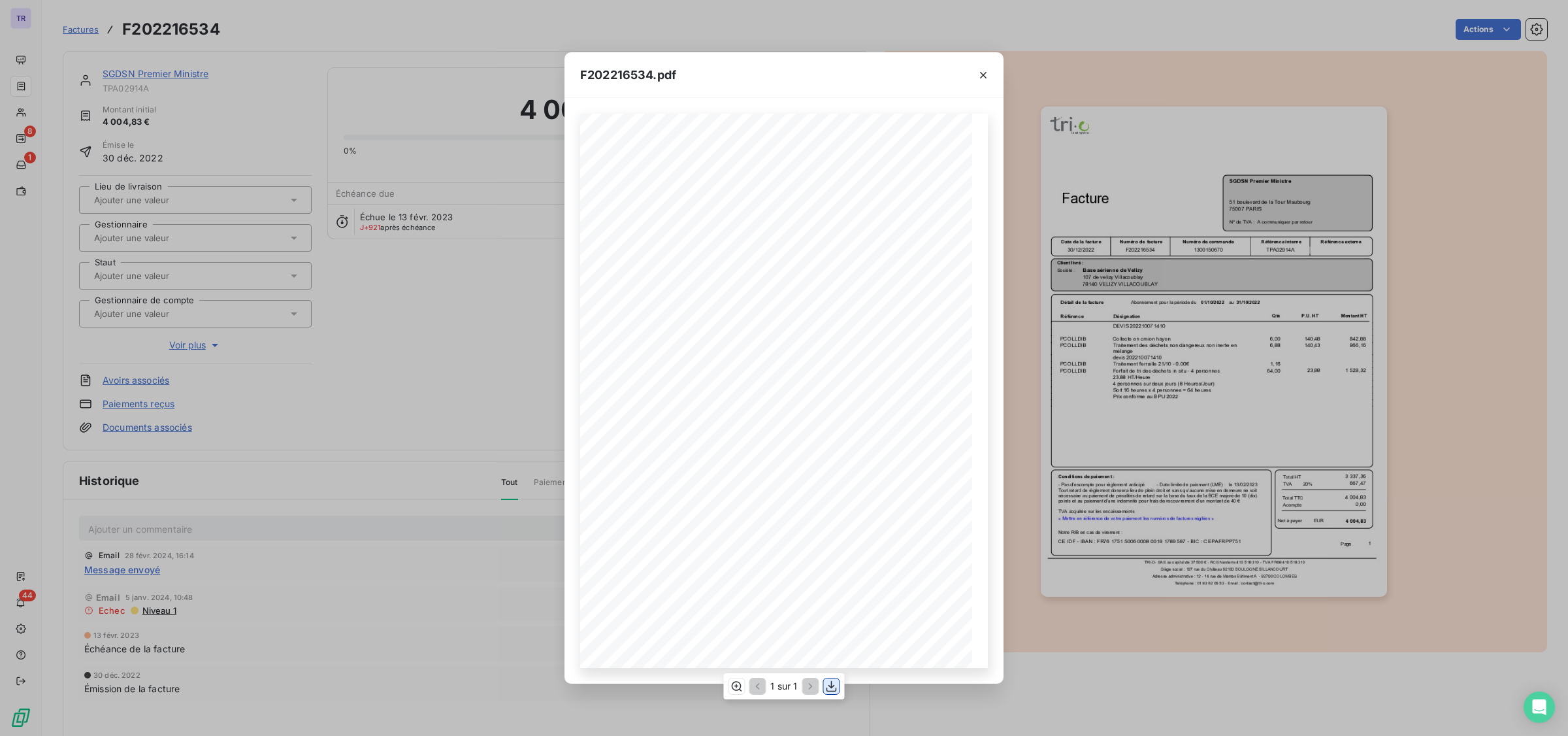
click at [831, 560] on icon "button" at bounding box center [831, 686] width 13 height 13
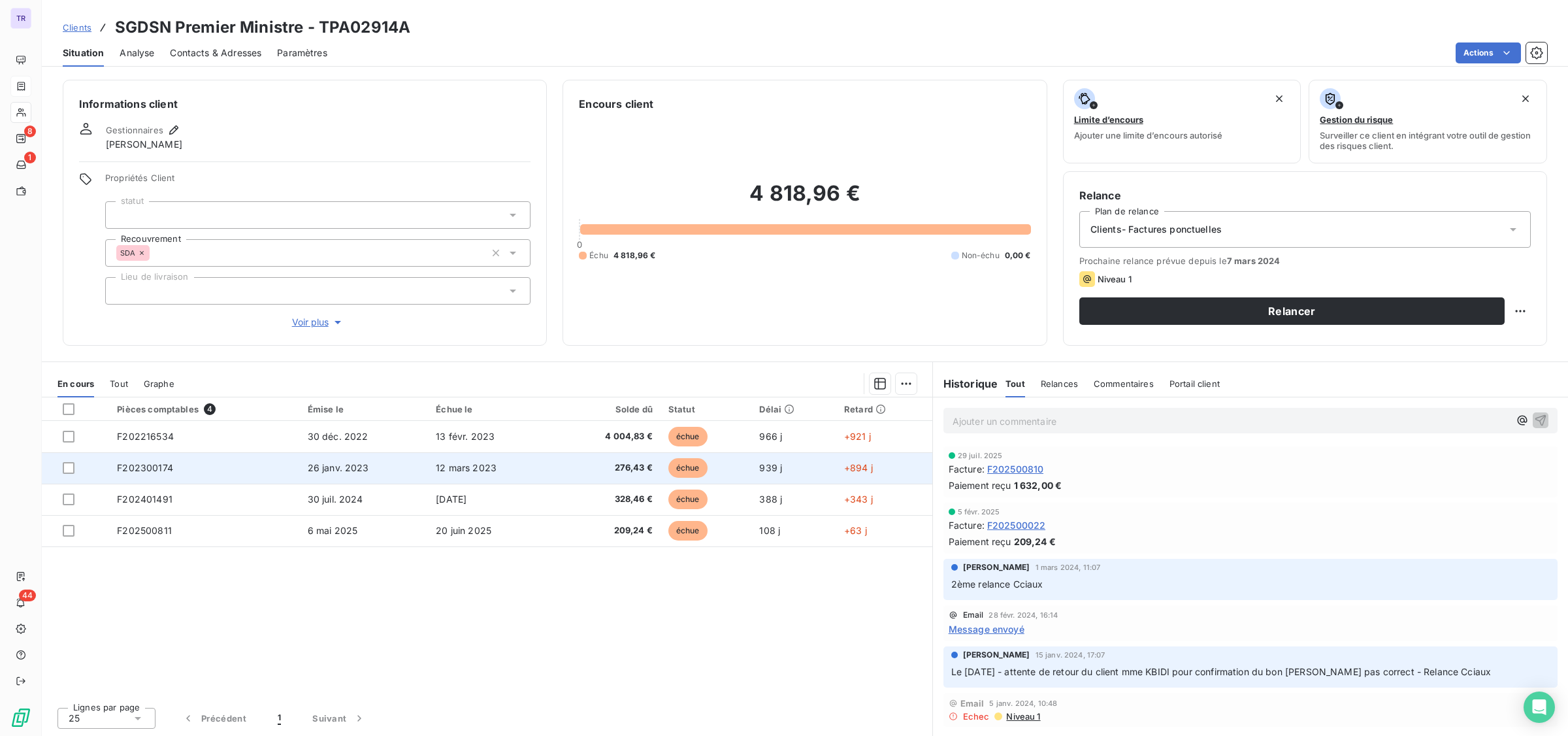
click at [687, 465] on span "échue" at bounding box center [688, 468] width 39 height 20
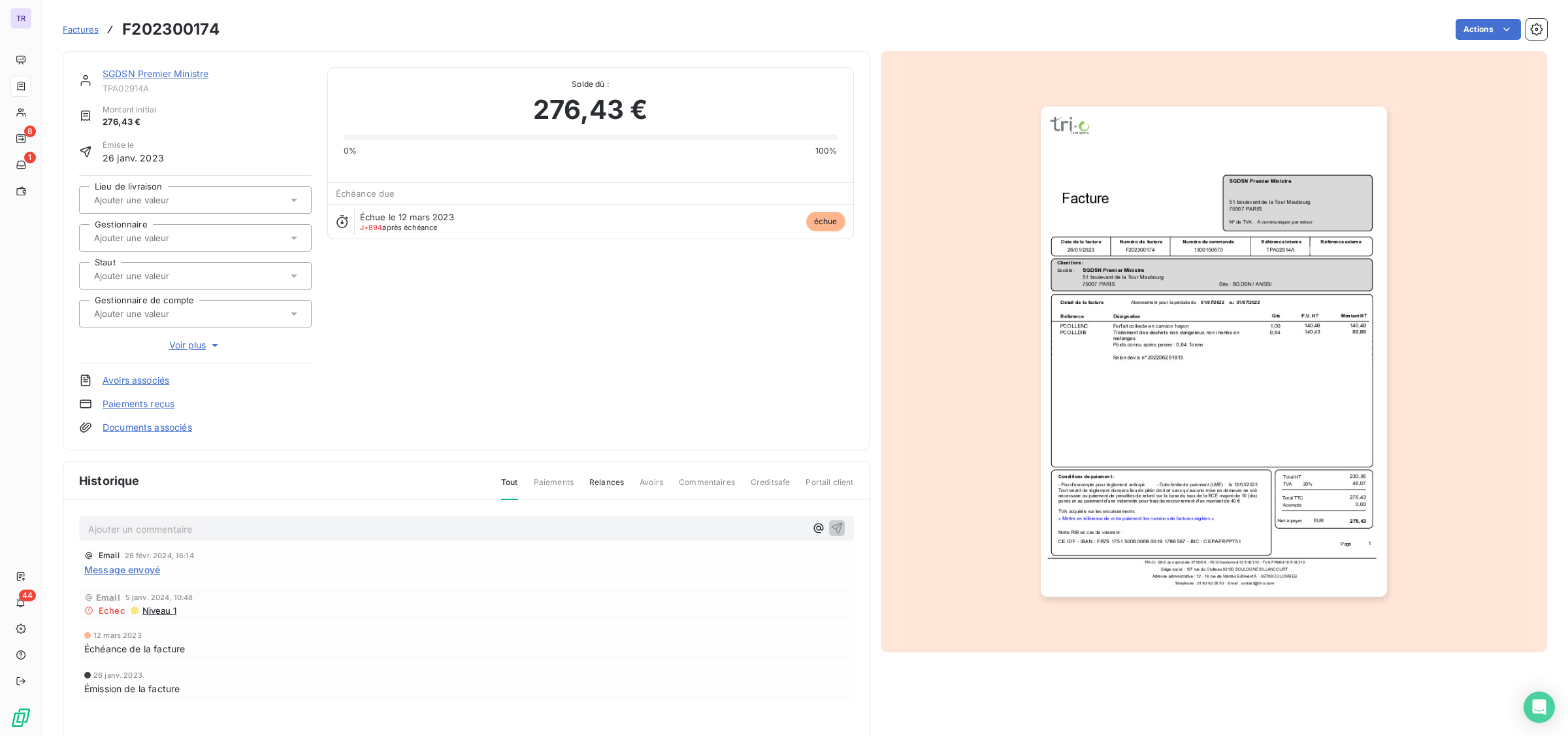
click at [1106, 277] on img "button" at bounding box center [1213, 352] width 346 height 490
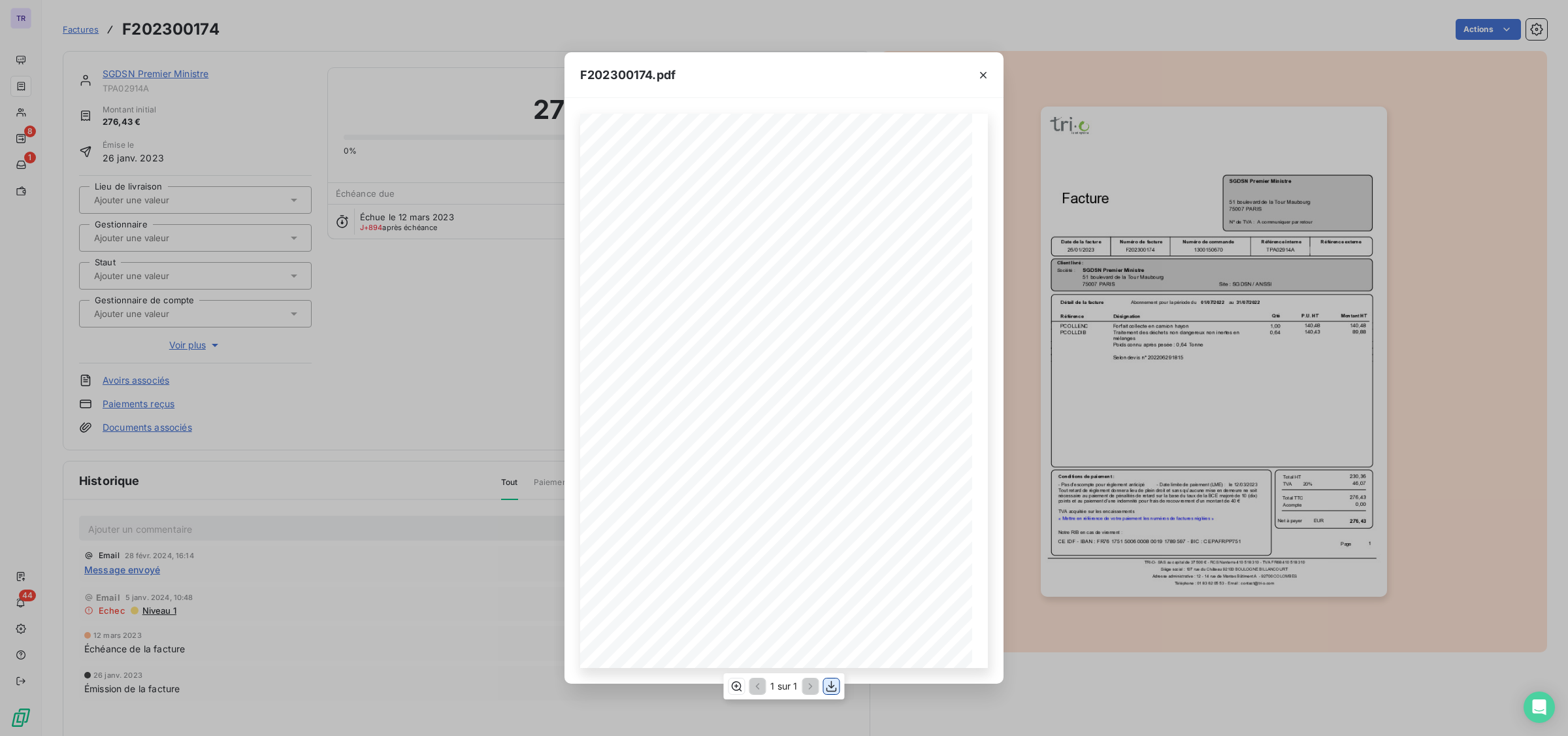
click at [834, 560] on button "button" at bounding box center [832, 686] width 15 height 15
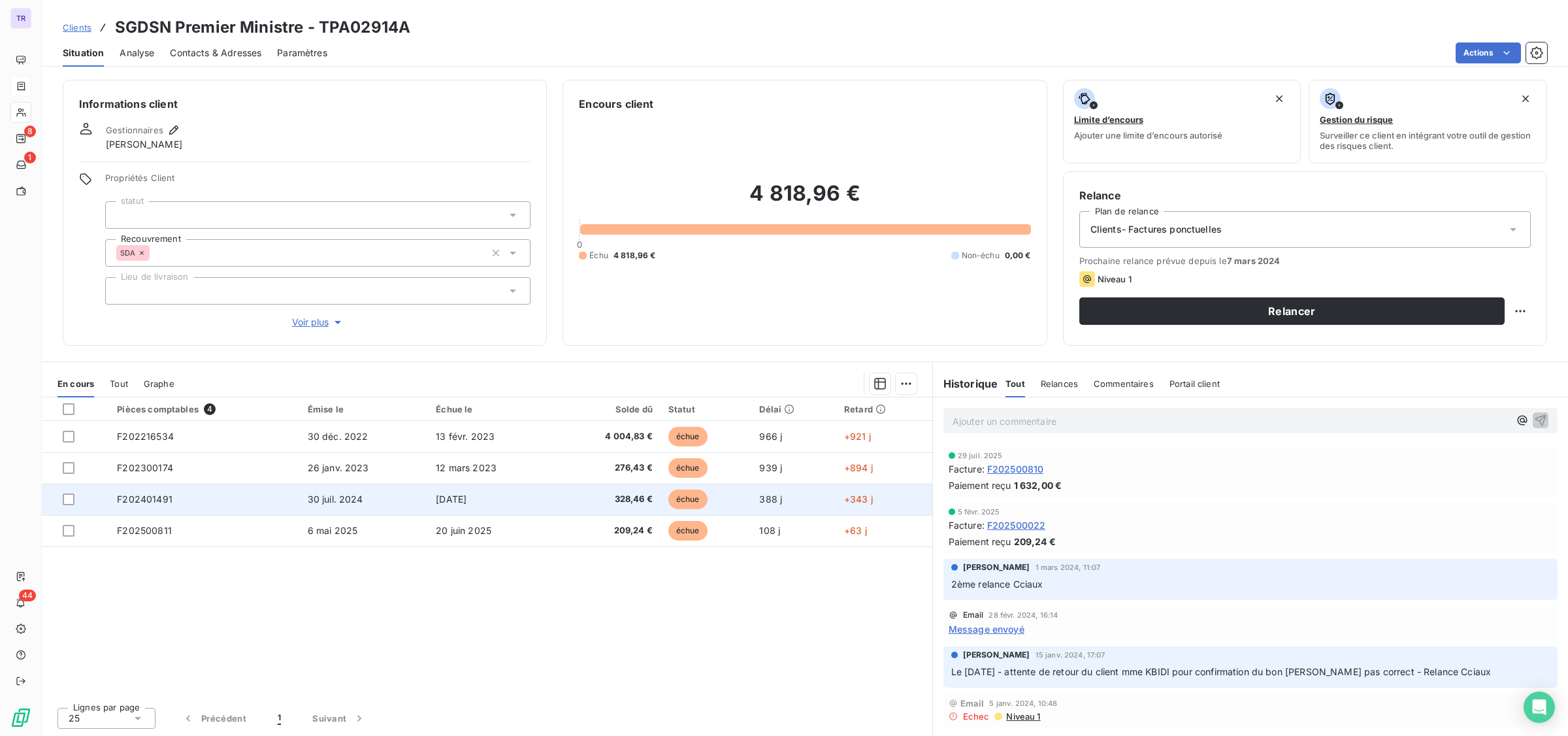
click at [692, 494] on span "échue" at bounding box center [688, 499] width 39 height 20
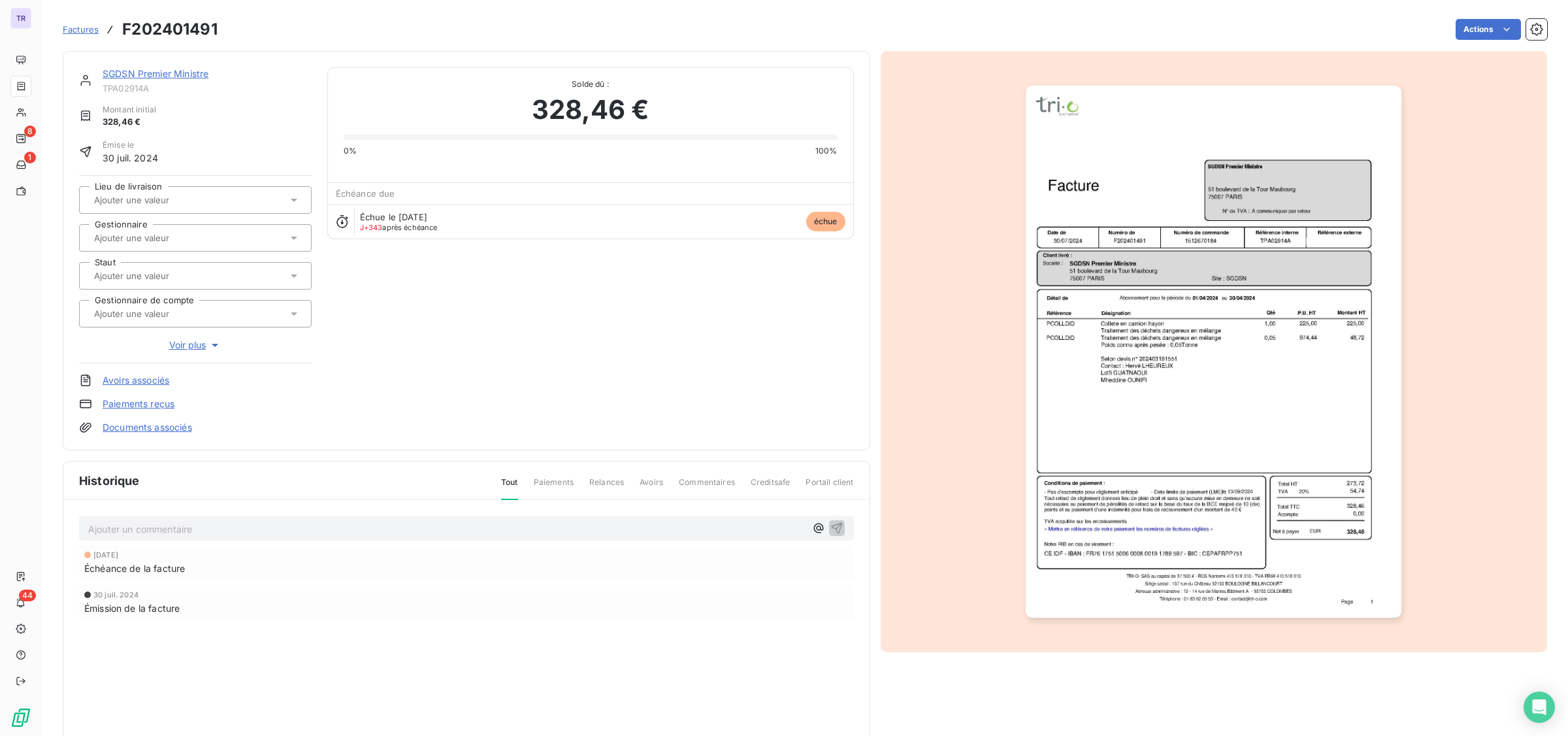
click at [1175, 360] on img "button" at bounding box center [1213, 352] width 376 height 532
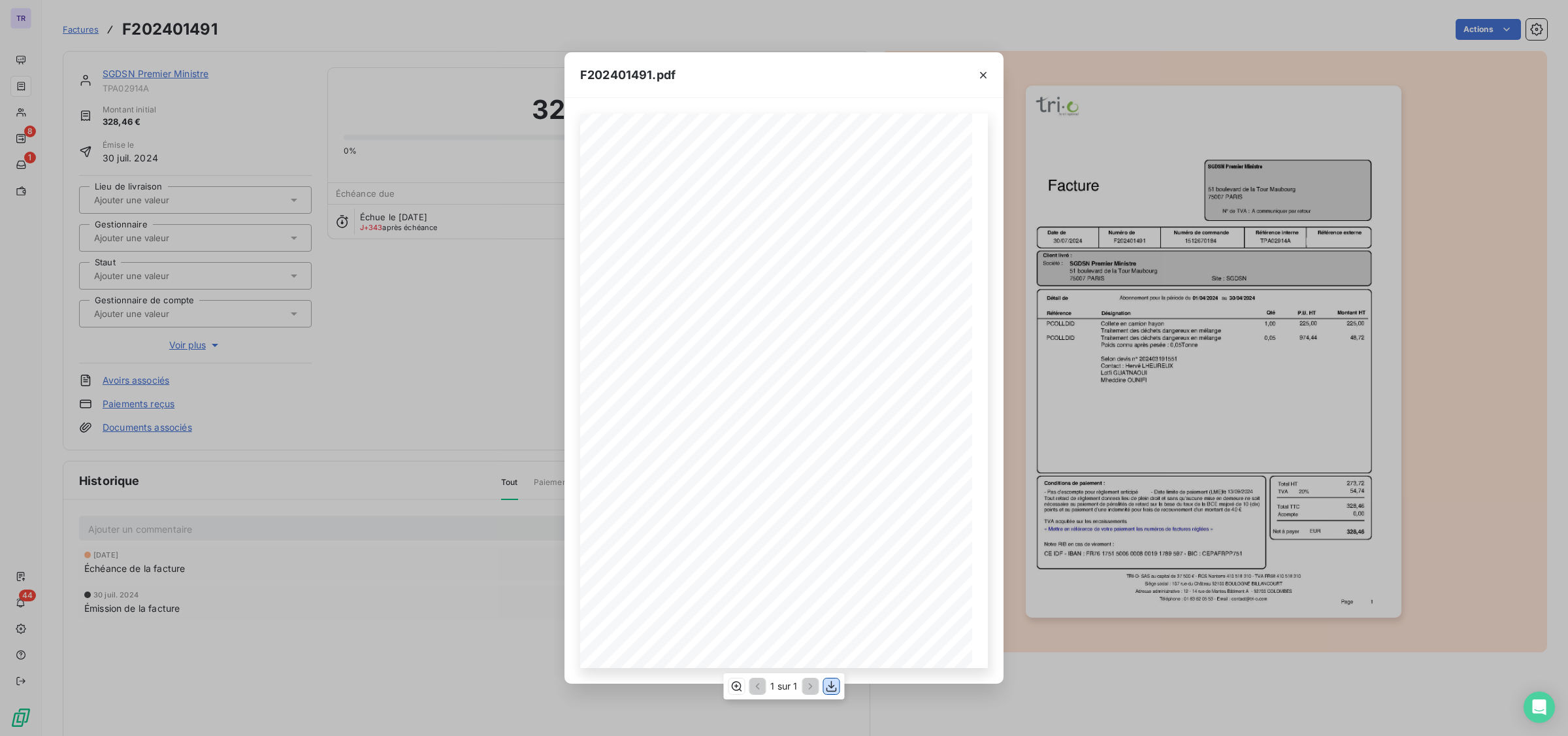
drag, startPoint x: 830, startPoint y: 683, endPoint x: 837, endPoint y: 670, distance: 14.8
click at [831, 560] on icon "button" at bounding box center [831, 686] width 13 height 13
click at [383, 84] on div "F202401491.pdf Référence interne Numéro de Date de Numéro de commande Référence…" at bounding box center [784, 368] width 1568 height 736
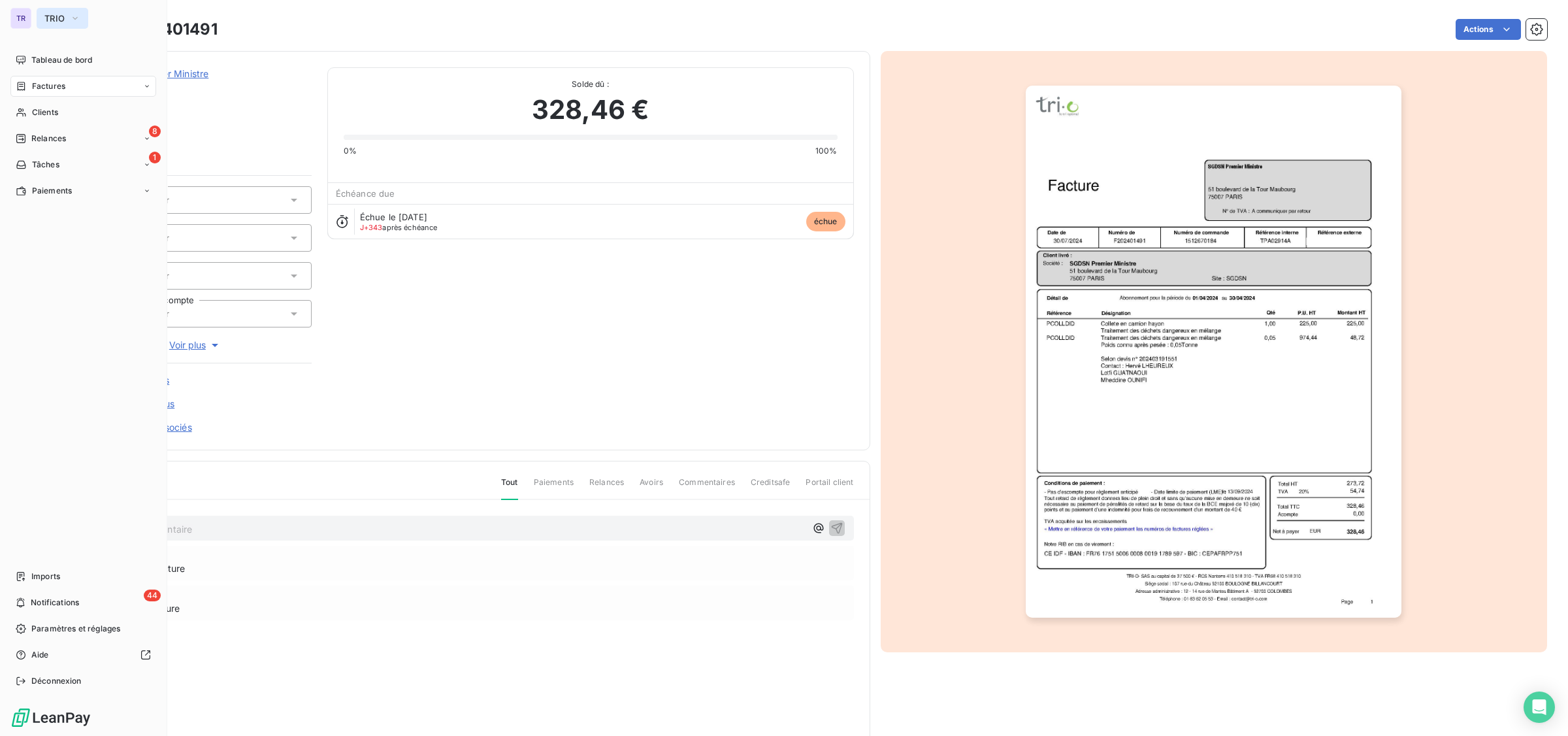
click at [60, 8] on button "TRIO" at bounding box center [62, 18] width 52 height 21
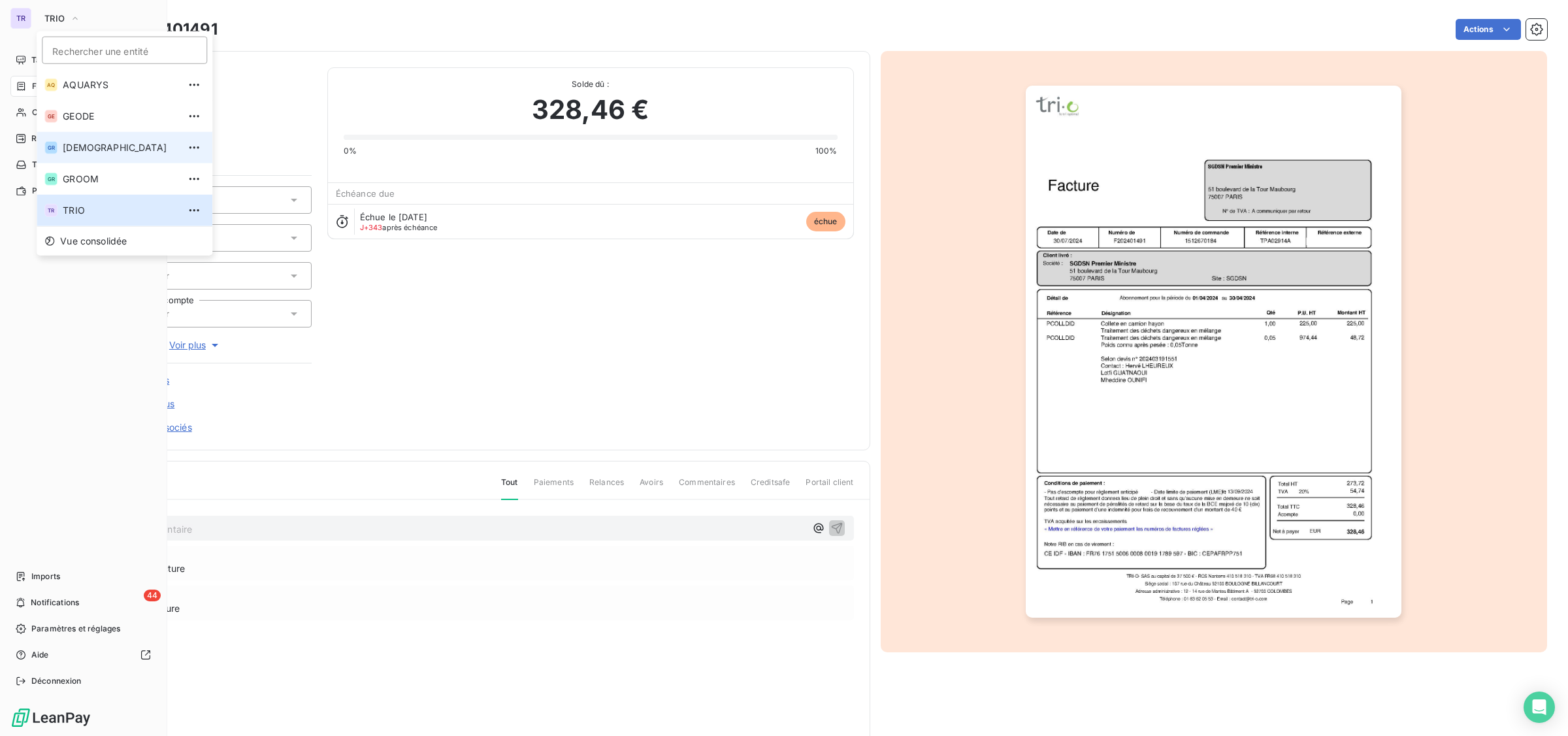
click at [119, 149] on span "[DEMOGRAPHIC_DATA]" at bounding box center [120, 147] width 116 height 13
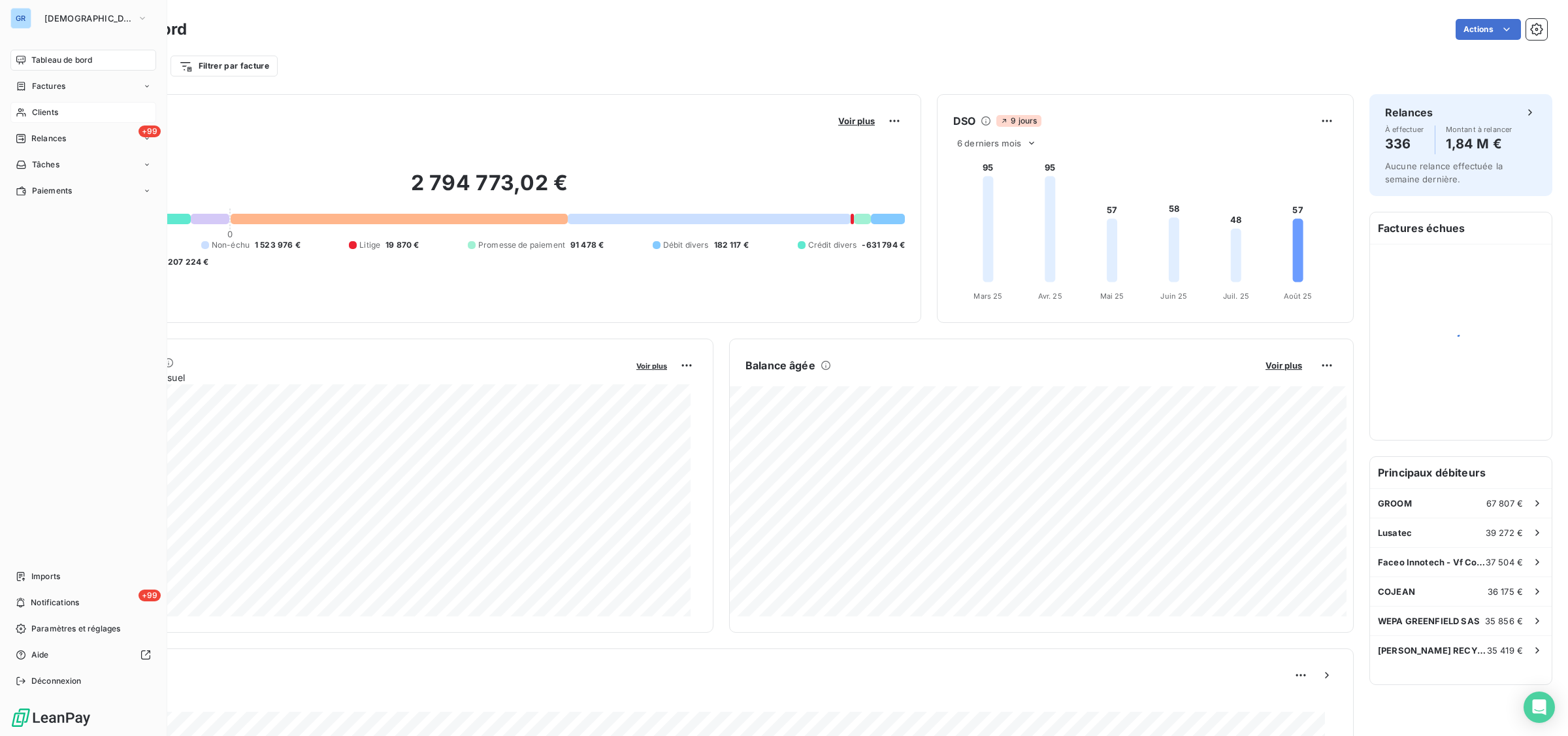
click at [55, 110] on span "Clients" at bounding box center [45, 112] width 26 height 12
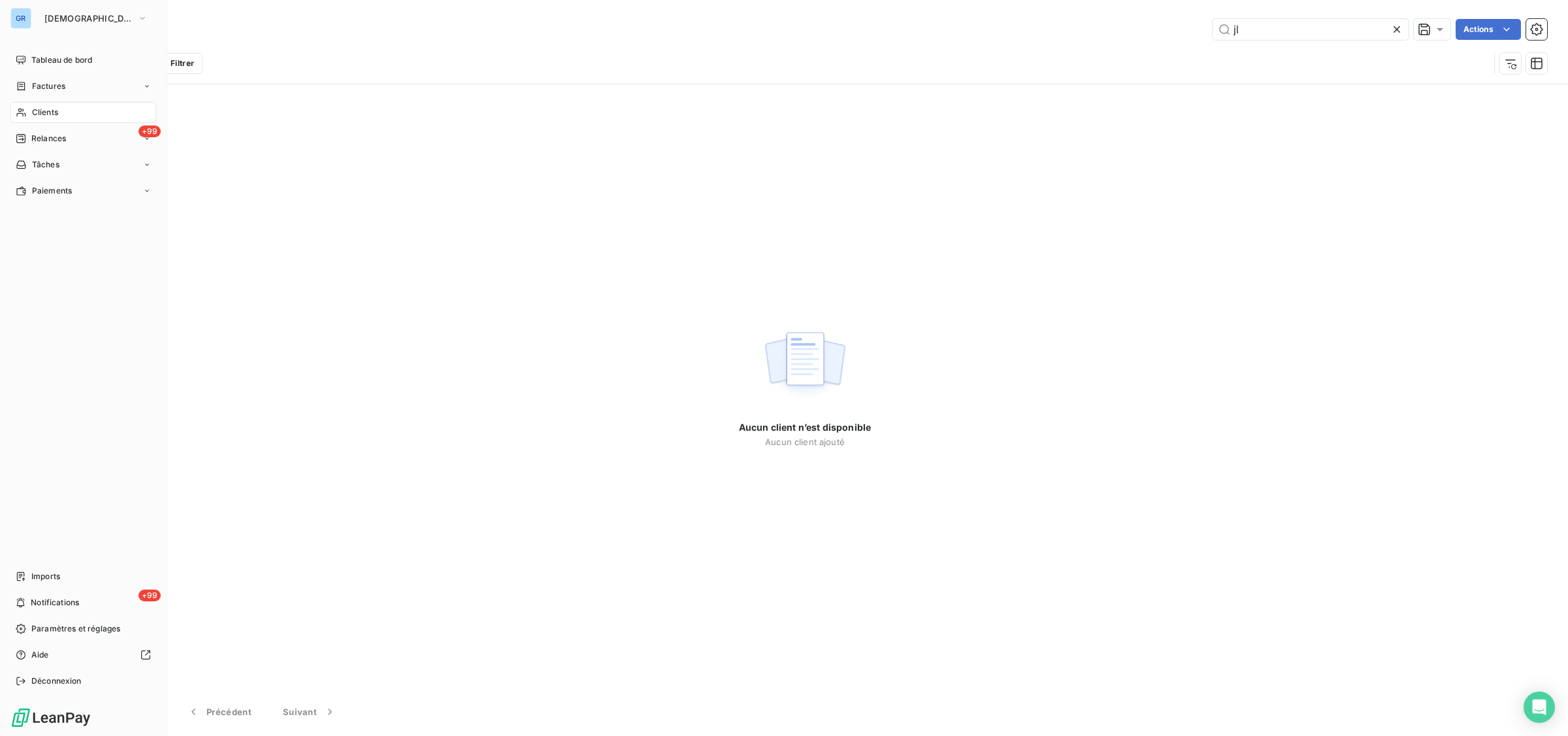
click at [53, 107] on span "Clients" at bounding box center [45, 112] width 26 height 12
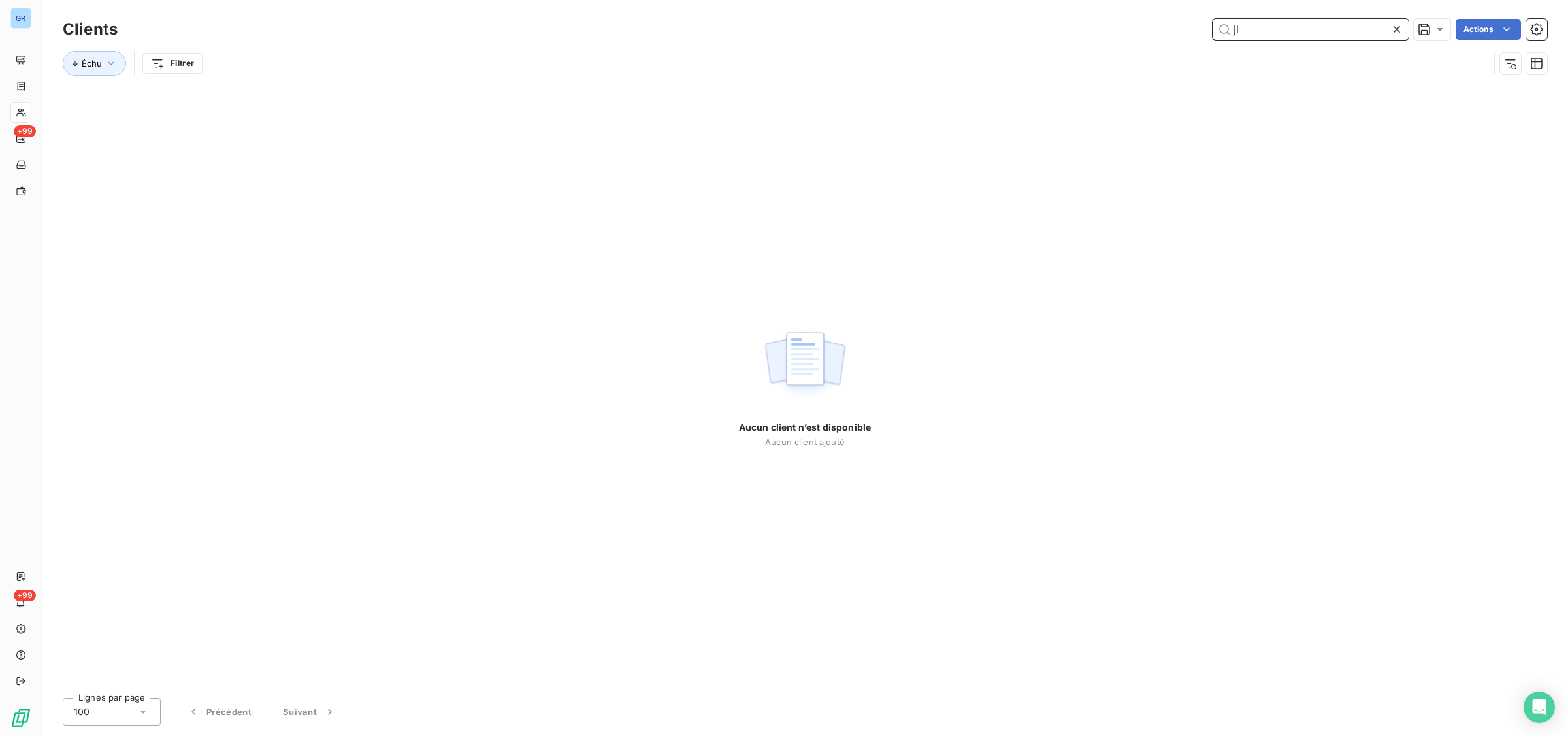
drag, startPoint x: 1265, startPoint y: 33, endPoint x: 1095, endPoint y: 33, distance: 170.0
click at [1095, 33] on div "jl Actions" at bounding box center [841, 29] width 1414 height 21
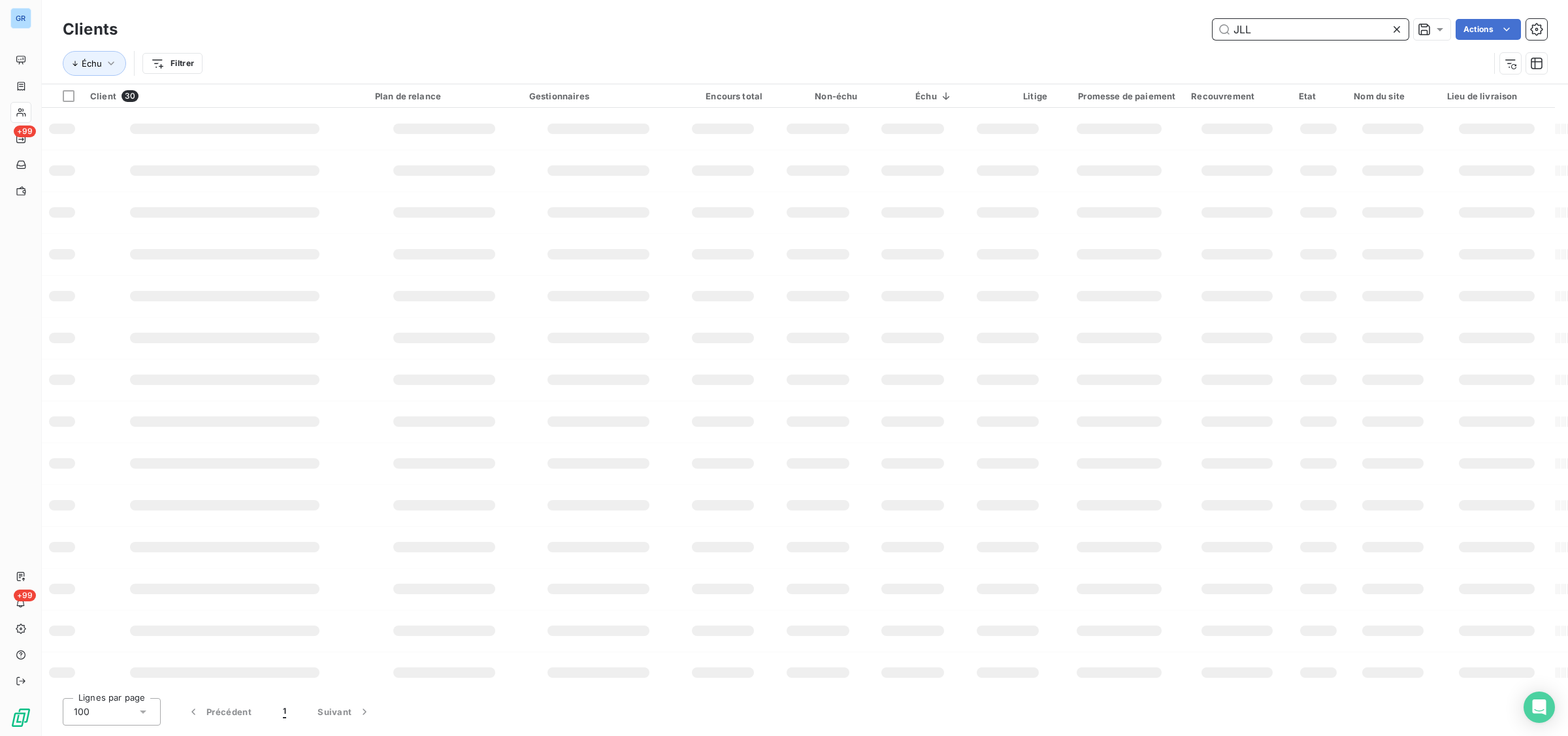
type input "JLL"
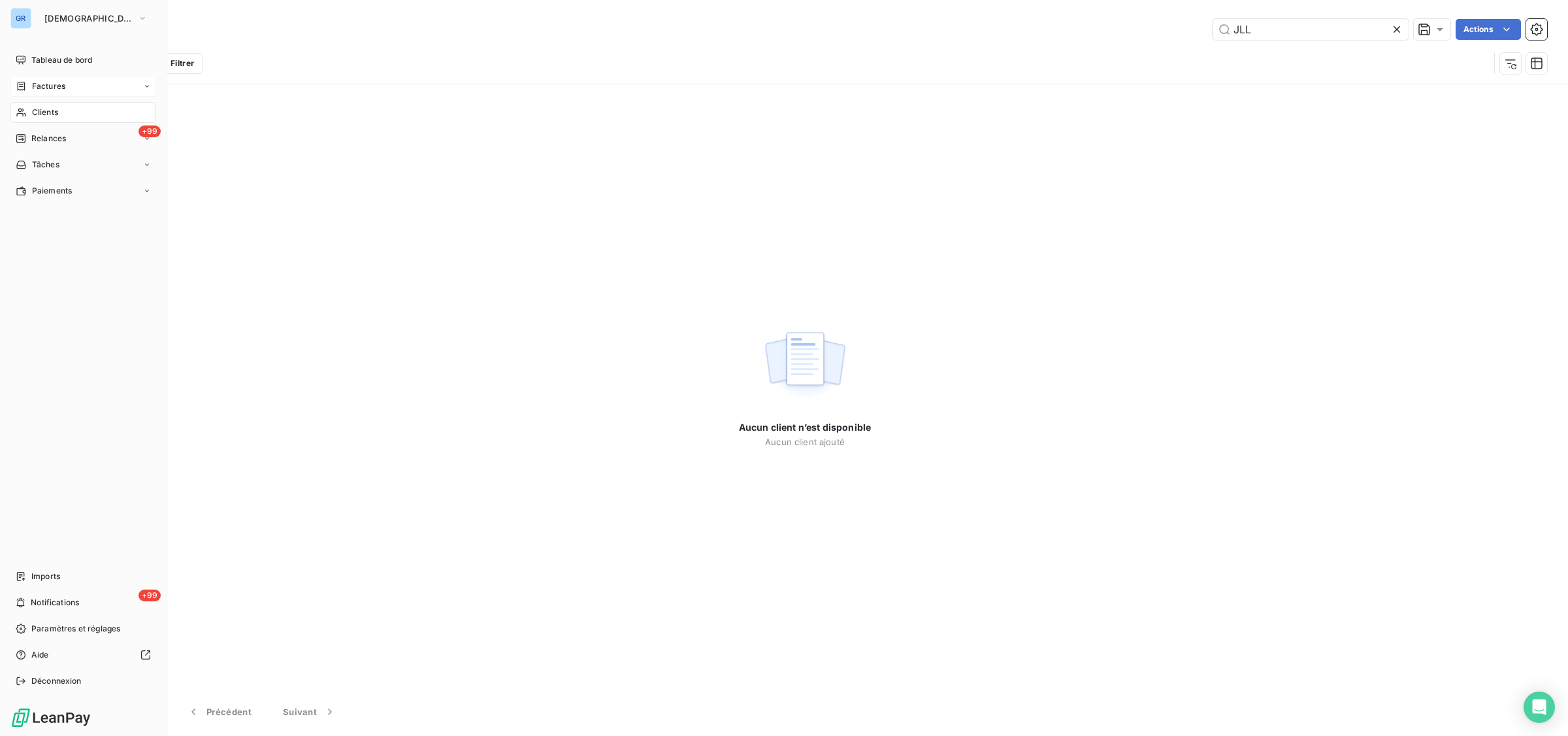
click at [51, 86] on span "Factures" at bounding box center [48, 86] width 33 height 12
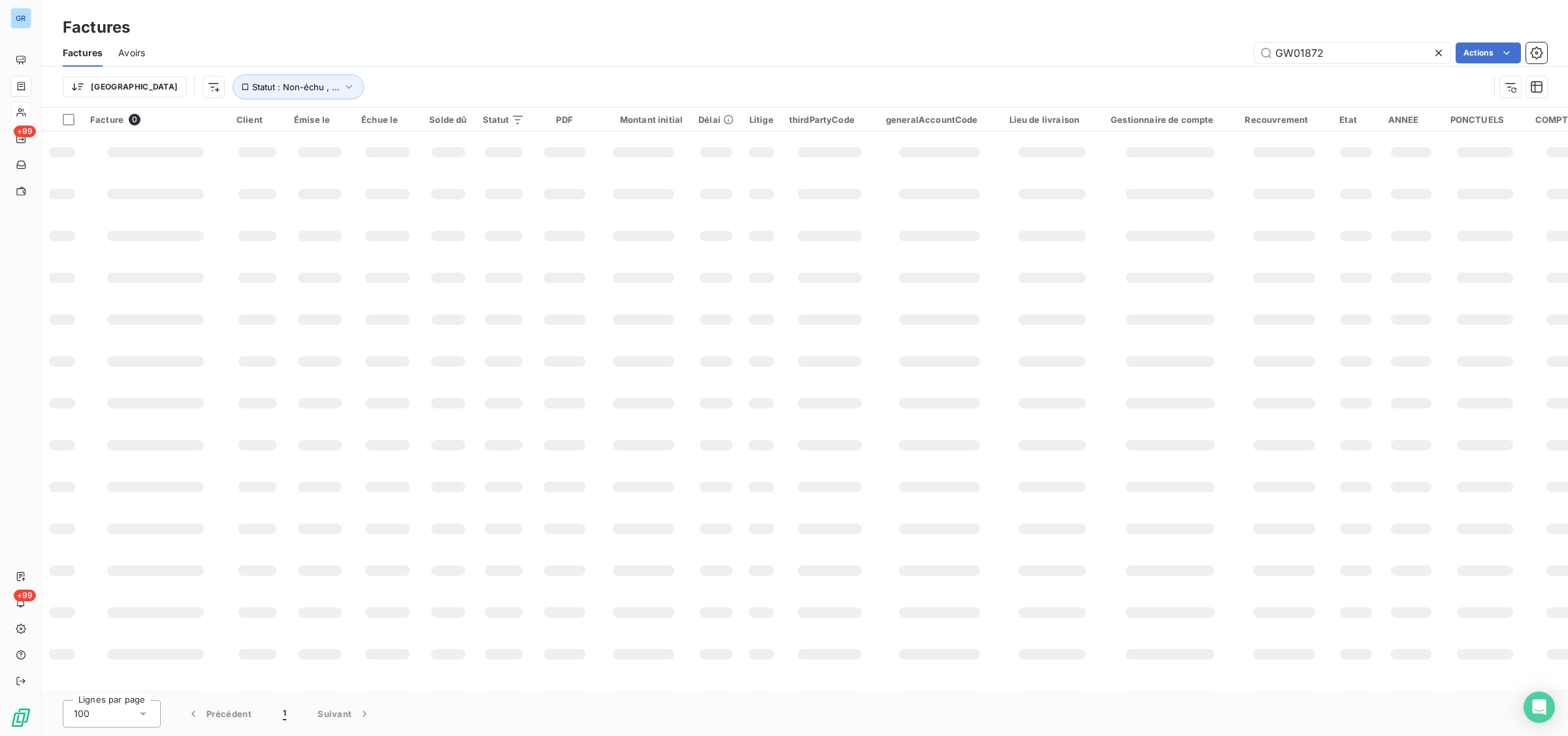
drag, startPoint x: 1357, startPoint y: 57, endPoint x: 912, endPoint y: 52, distance: 445.0
click at [912, 52] on div "GW01872 Actions" at bounding box center [854, 53] width 1387 height 21
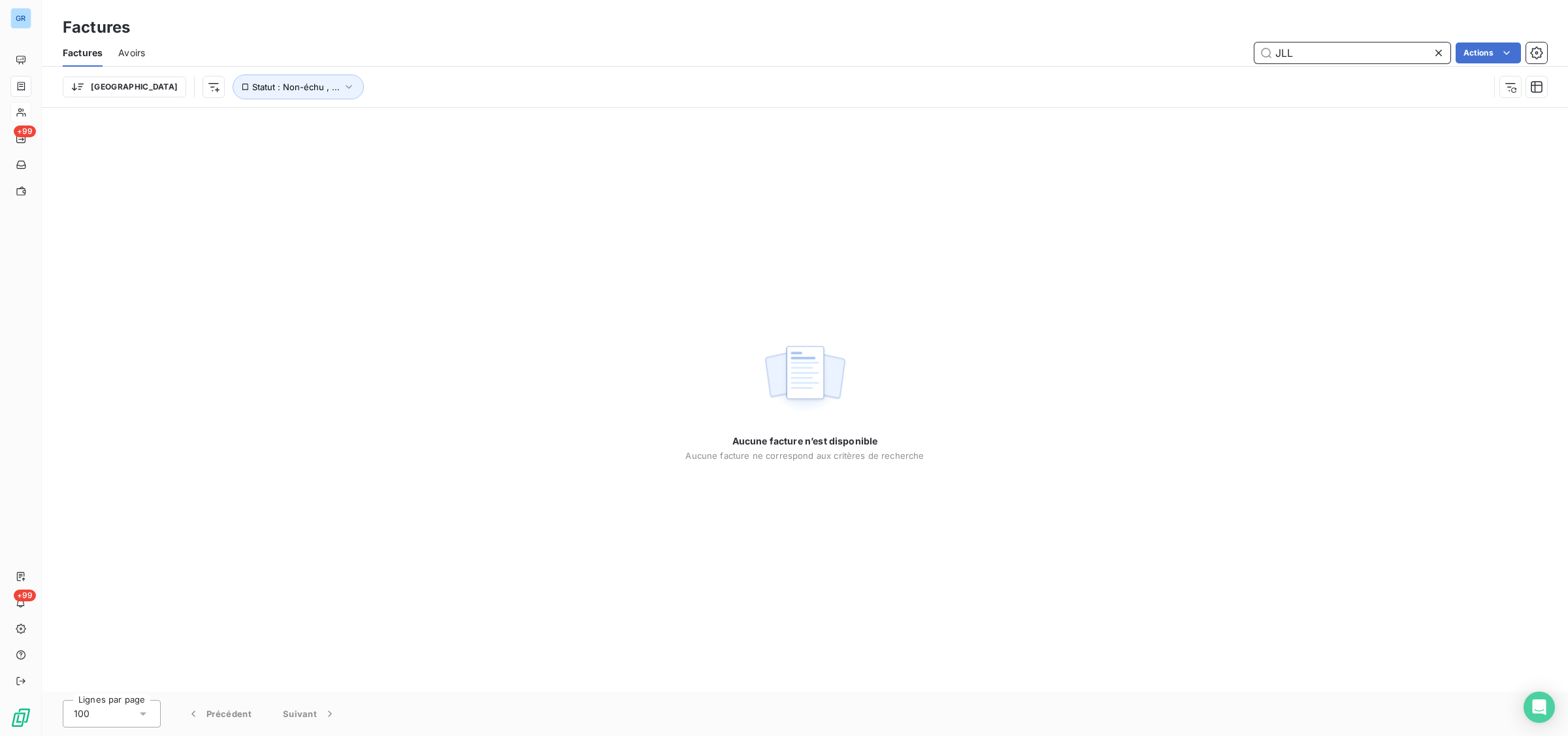
click at [1354, 58] on input "JLL" at bounding box center [1352, 53] width 196 height 21
drag, startPoint x: 1219, startPoint y: 46, endPoint x: 1127, endPoint y: 44, distance: 92.0
click at [1124, 44] on div "JLL Actions" at bounding box center [854, 53] width 1387 height 21
paste input "GW00020B"
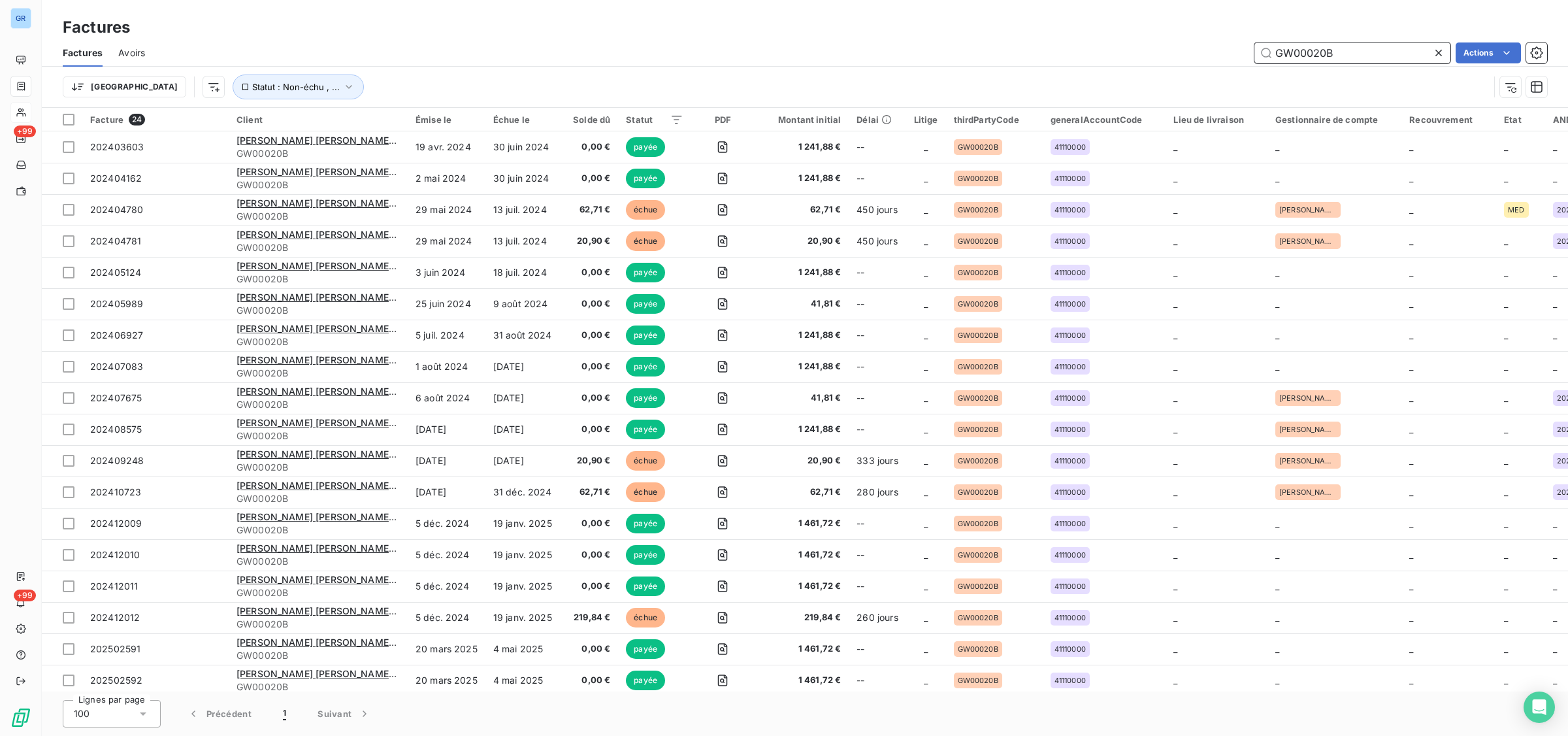
drag, startPoint x: 1352, startPoint y: 49, endPoint x: 895, endPoint y: 18, distance: 458.1
click at [933, 18] on div "Factures Factures Avoirs GW00020B Actions Trier Statut : Non-échu , ..." at bounding box center [805, 54] width 1527 height 108
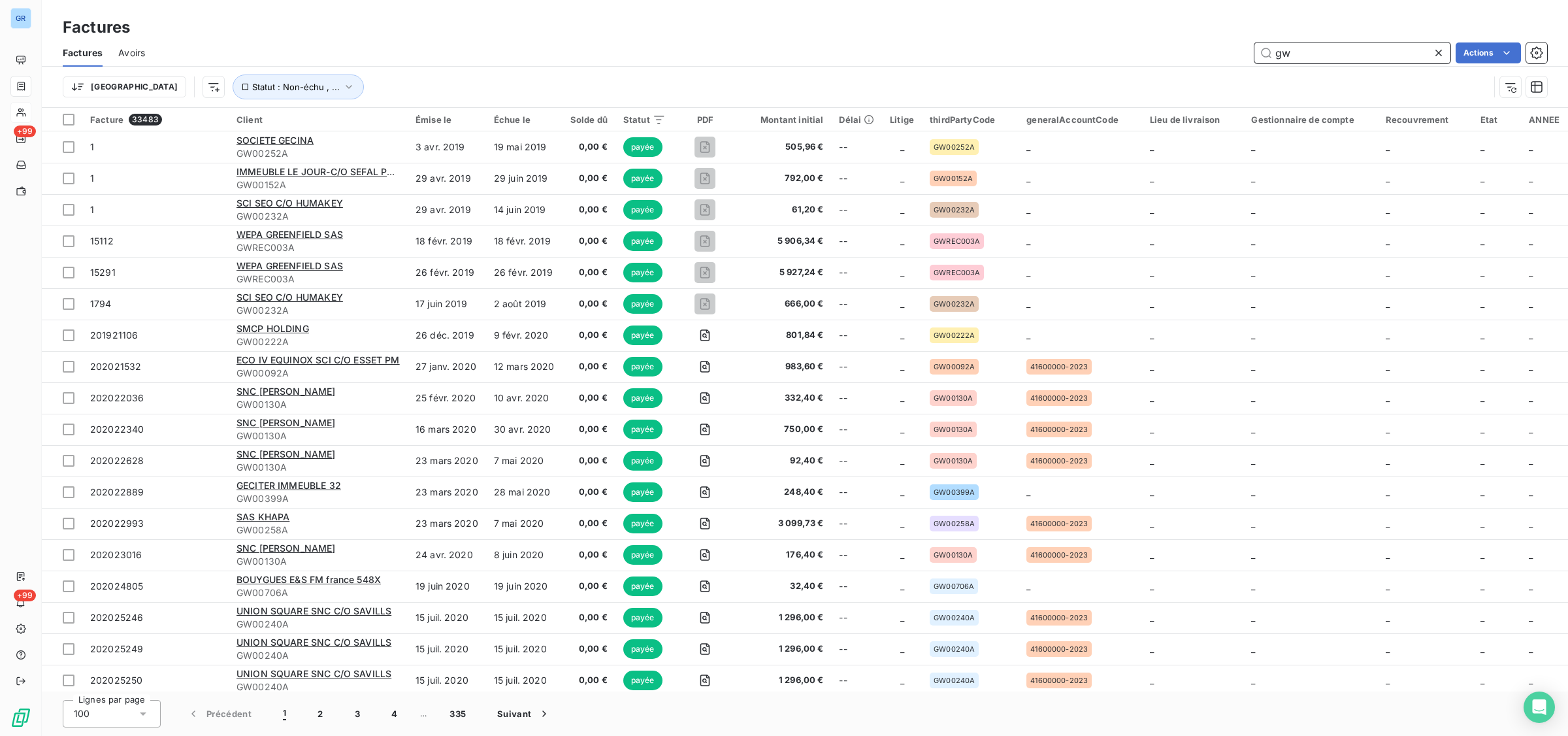
type input "g"
type input "3180"
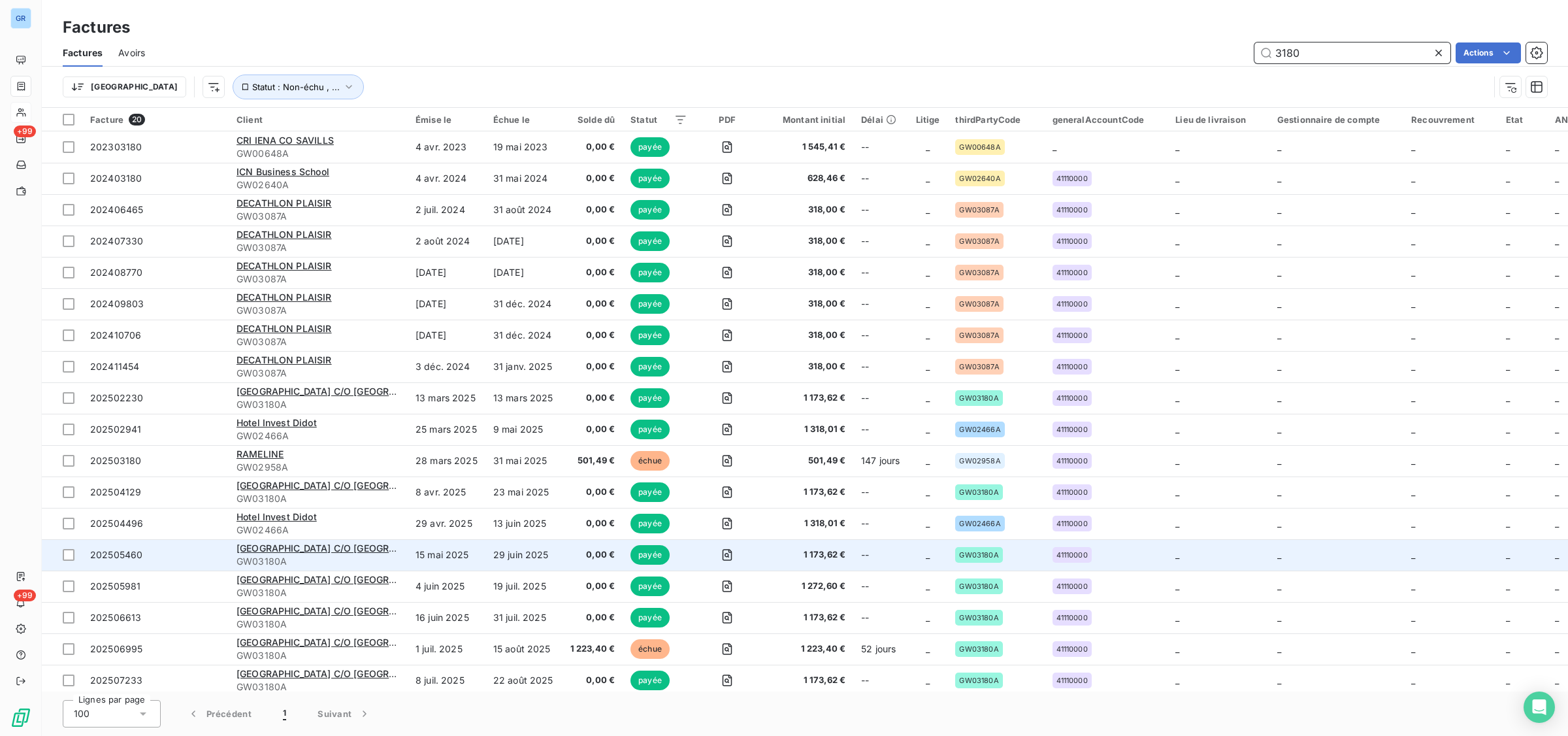
scroll to position [72, 0]
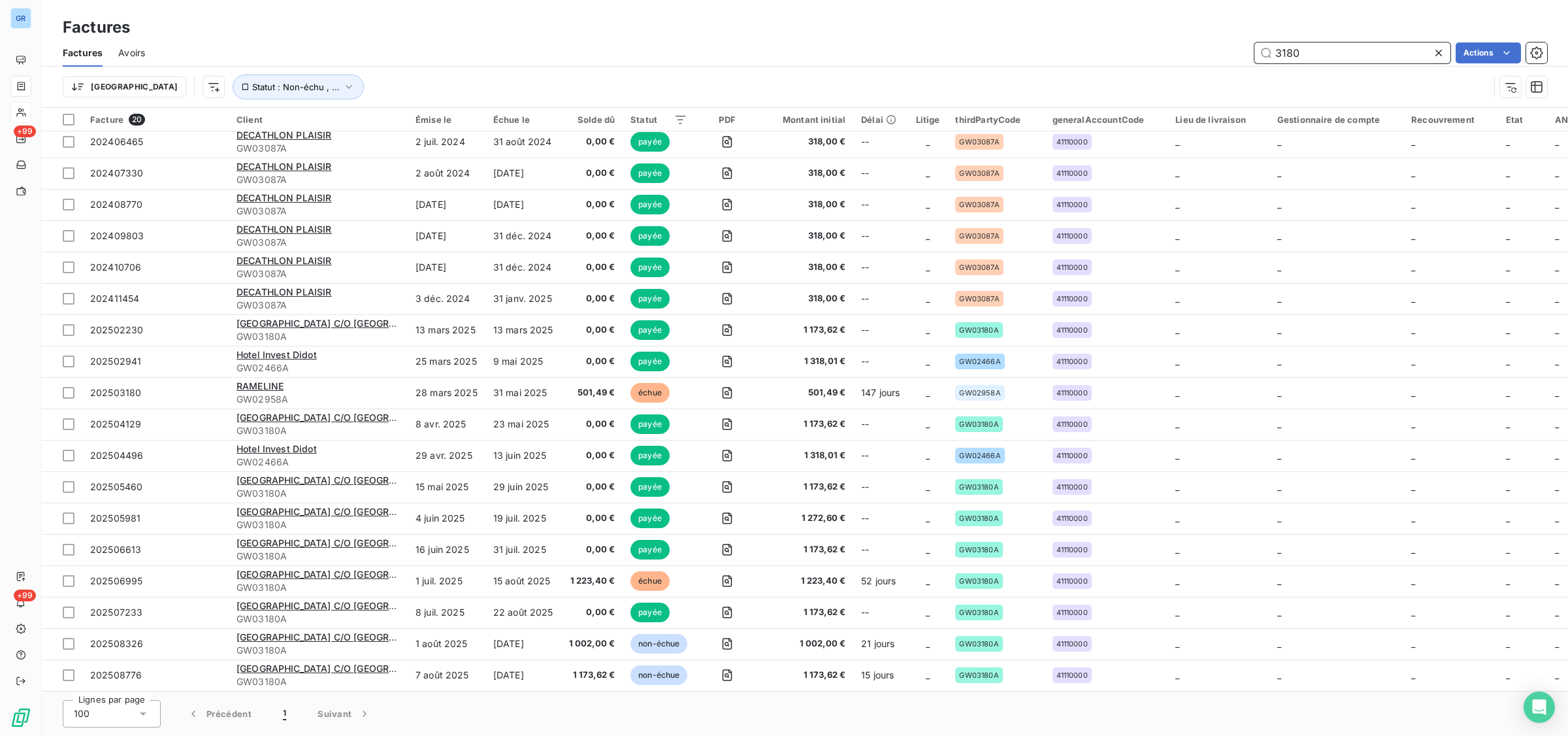
drag, startPoint x: 1366, startPoint y: 53, endPoint x: 805, endPoint y: 50, distance: 561.0
click at [968, 53] on div "3180 Actions" at bounding box center [854, 53] width 1387 height 21
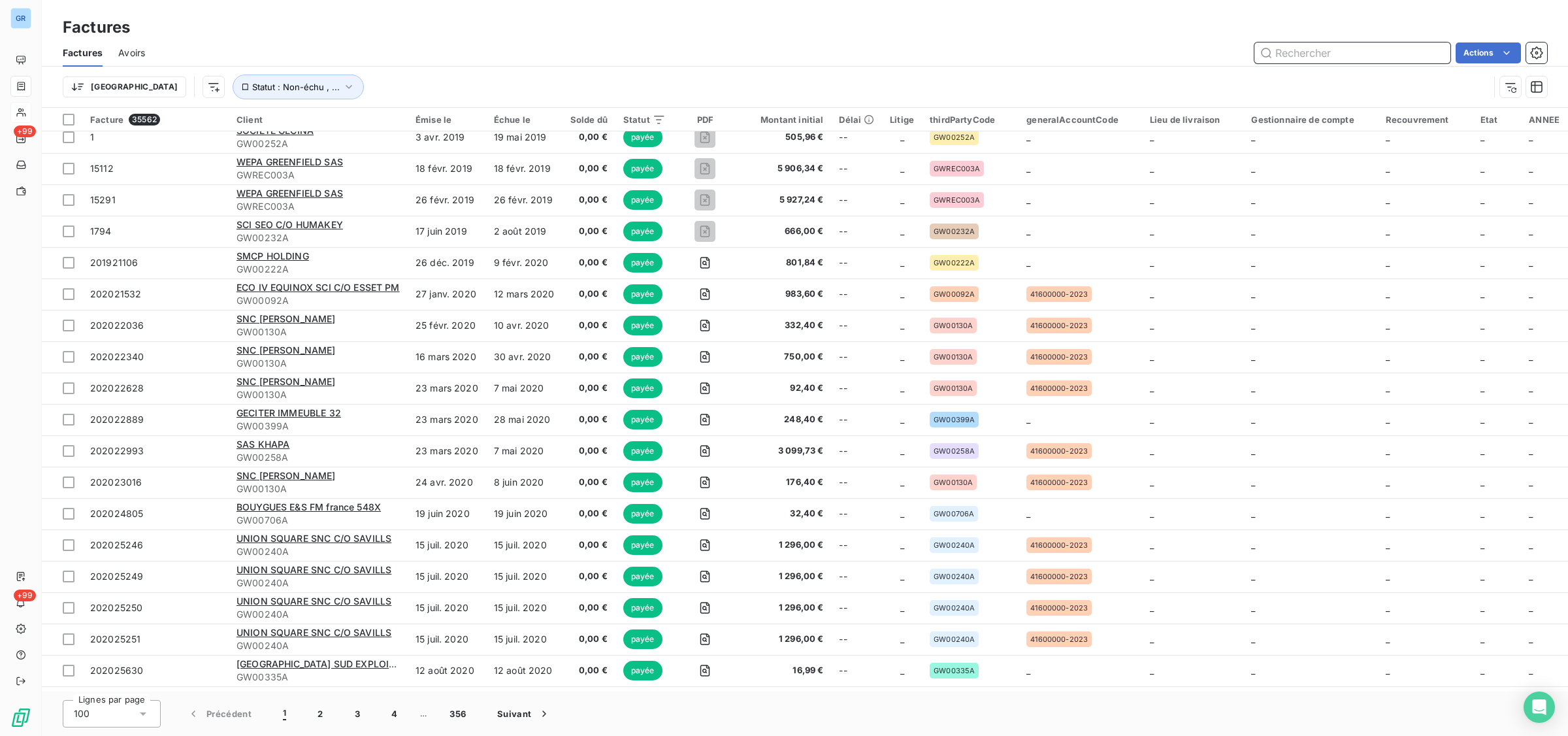
paste input "TPA02958A"
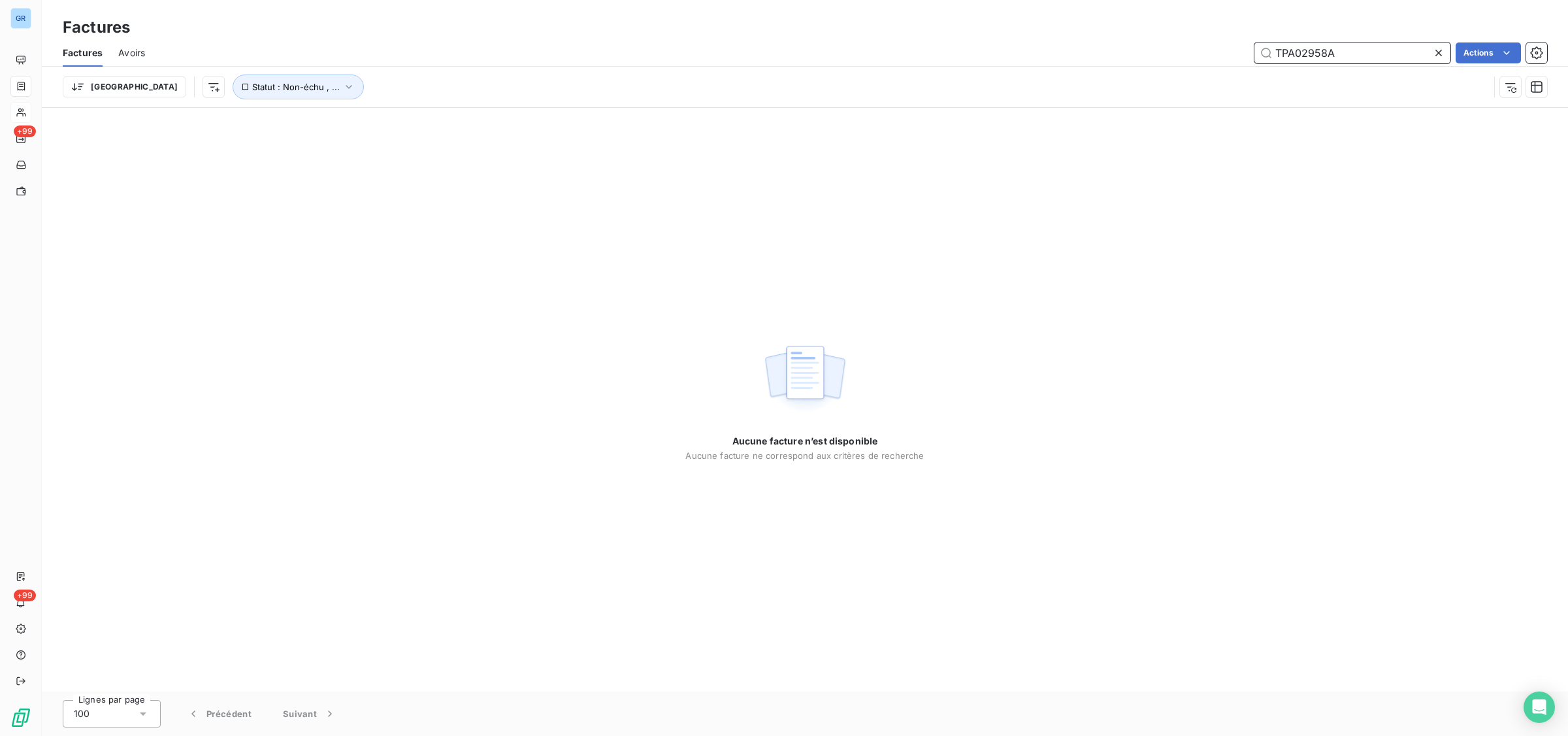
click at [1276, 51] on input "TPA02958A" at bounding box center [1352, 53] width 196 height 21
type input "TPA02958A"
click at [232, 85] on button "Statut : Non-échu , ..." at bounding box center [298, 86] width 131 height 25
click at [387, 127] on div "non-échue promesse de paiement recouvrement échue litige payée" at bounding box center [409, 121] width 188 height 27
click at [373, 31] on div "Factures" at bounding box center [805, 27] width 1527 height 24
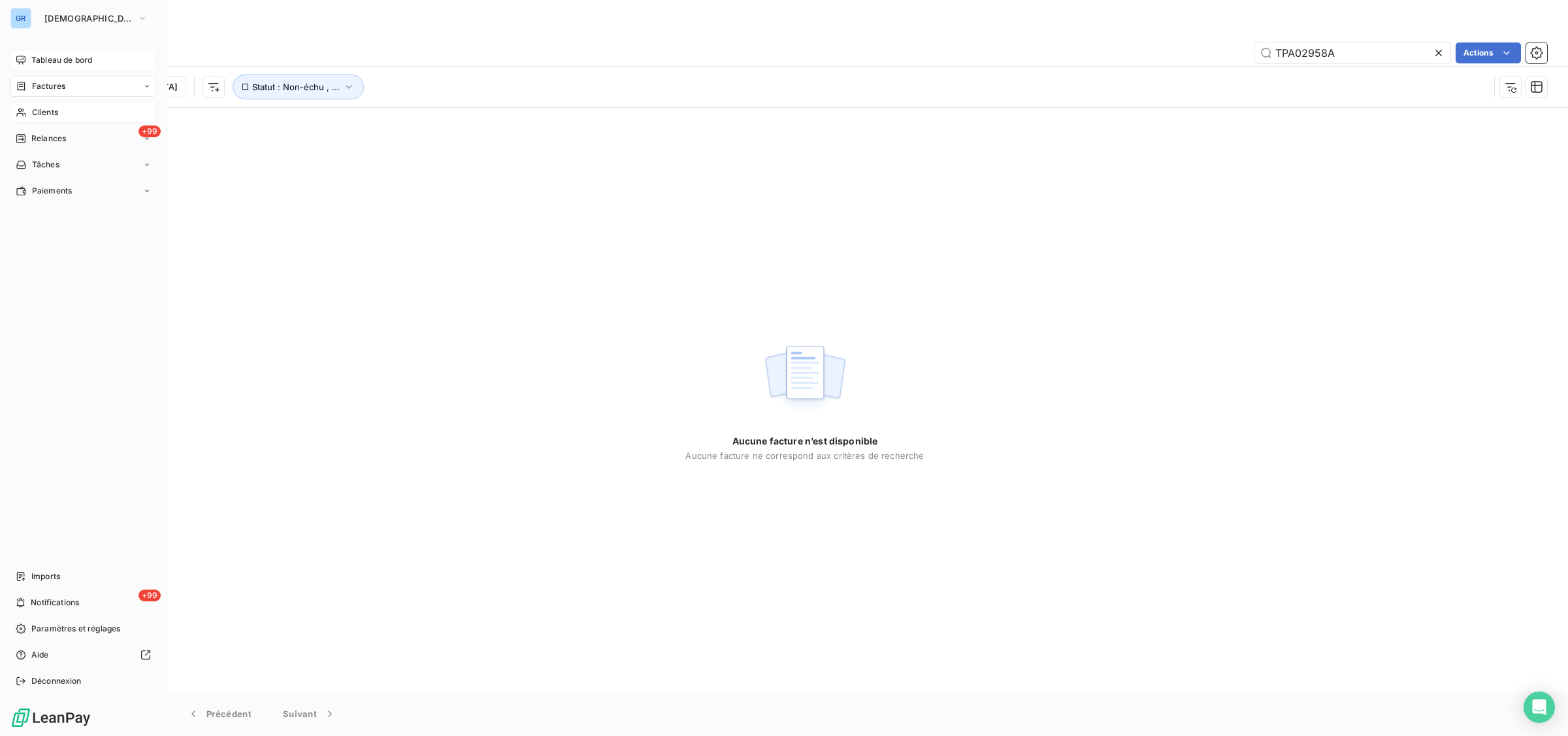
click at [80, 54] on span "Tableau de bord" at bounding box center [62, 60] width 61 height 12
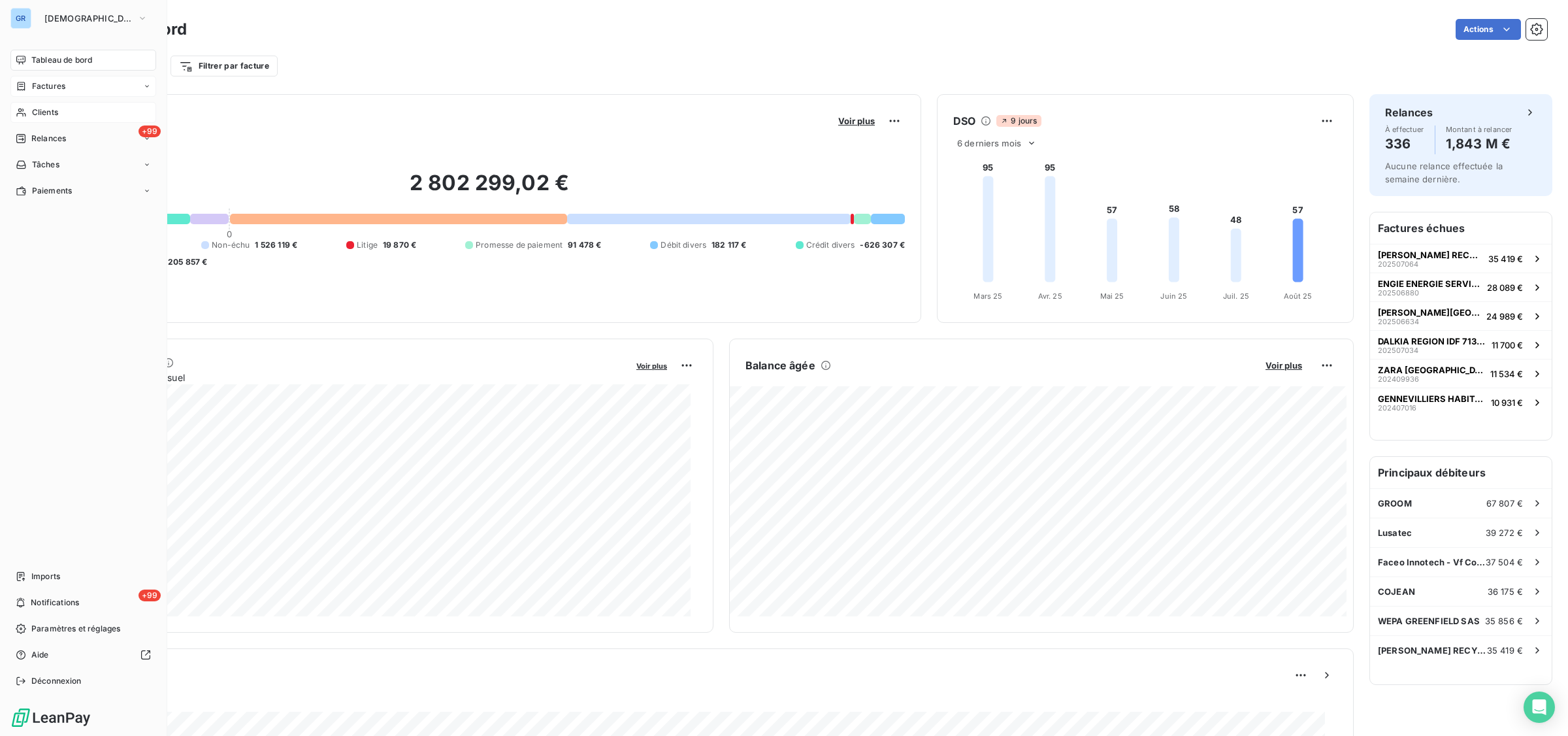
click at [76, 86] on div "Factures" at bounding box center [84, 86] width 146 height 21
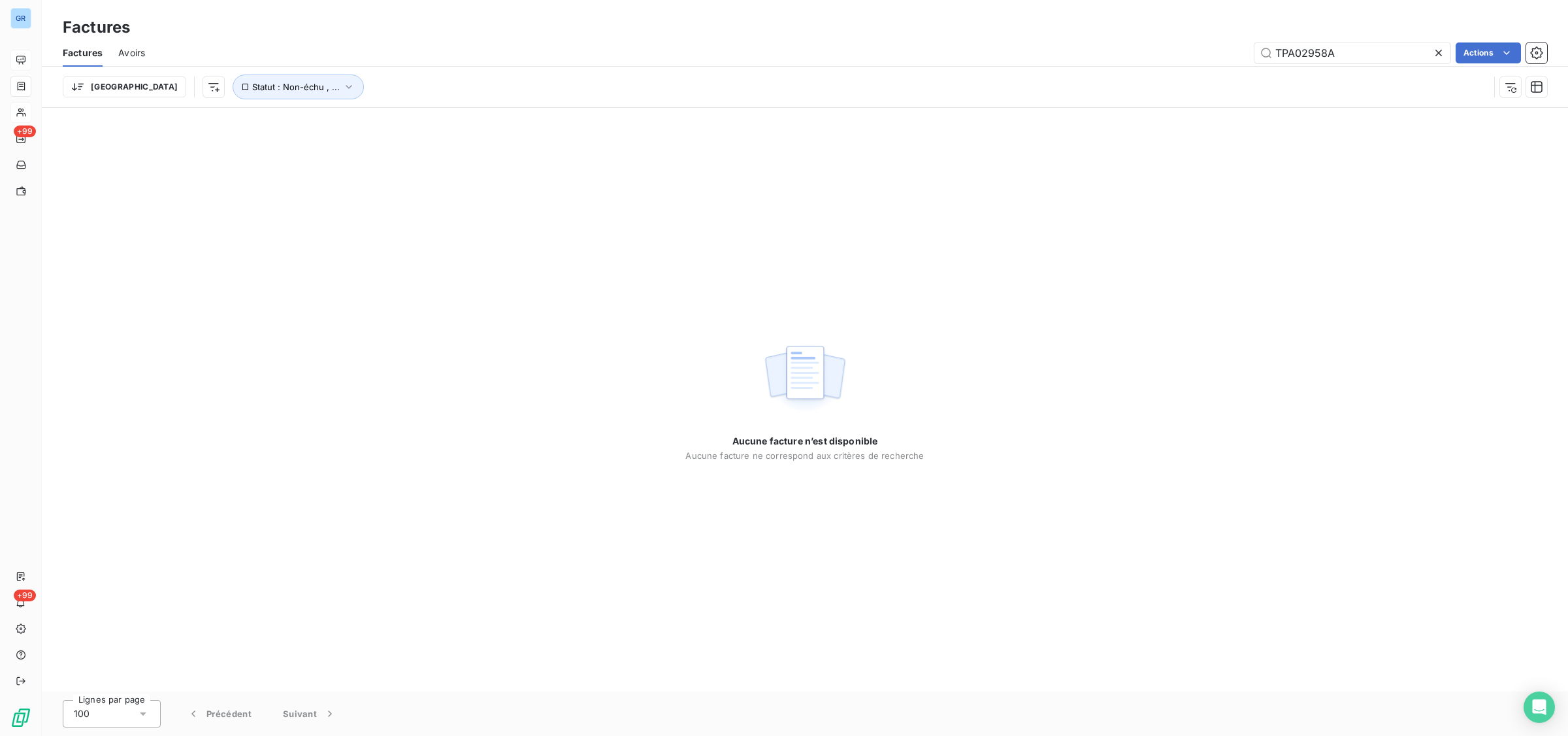
drag, startPoint x: 1348, startPoint y: 53, endPoint x: 1074, endPoint y: 47, distance: 274.1
click at [1074, 47] on div "TPA02958A Actions" at bounding box center [854, 53] width 1387 height 21
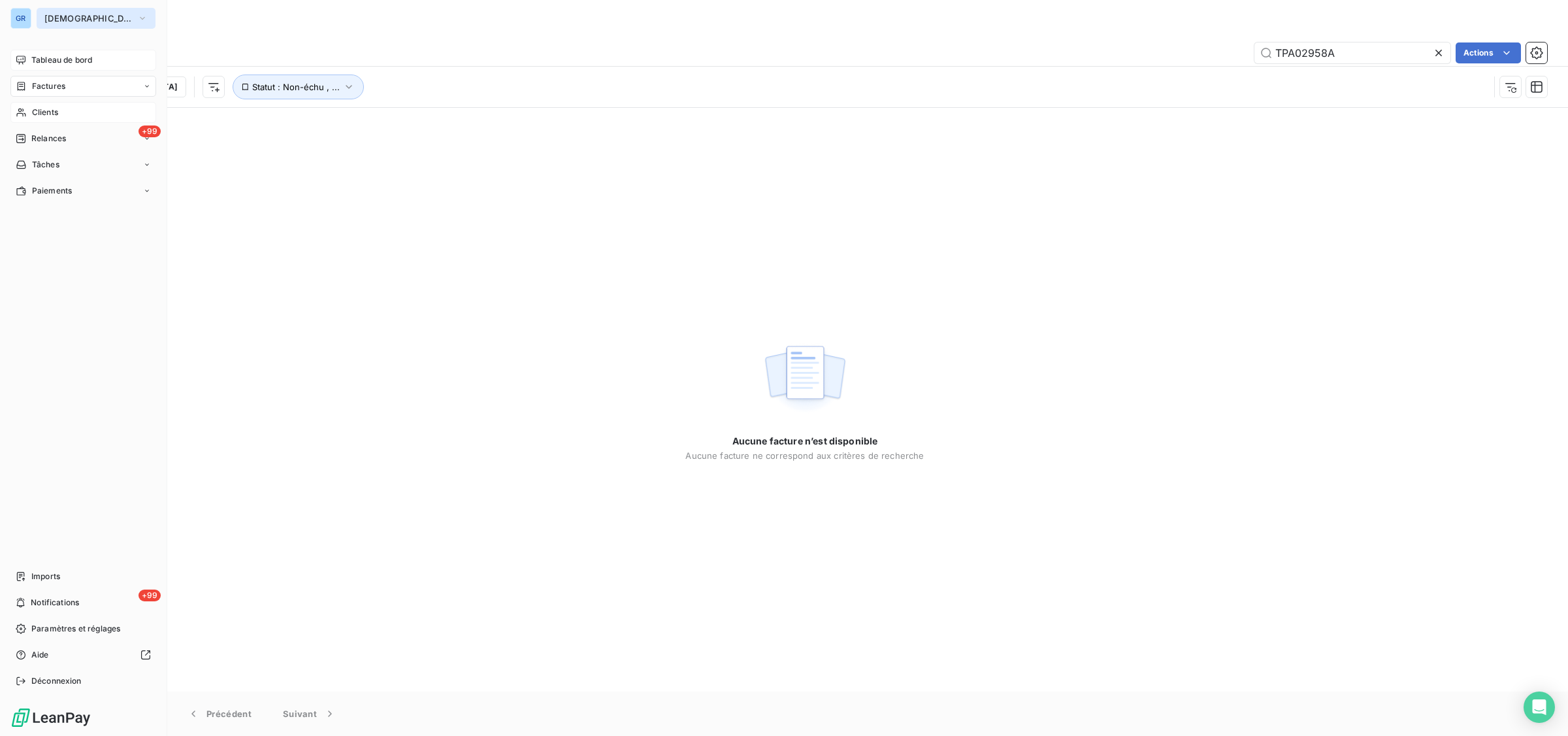
click at [60, 20] on span "[DEMOGRAPHIC_DATA]" at bounding box center [88, 18] width 88 height 11
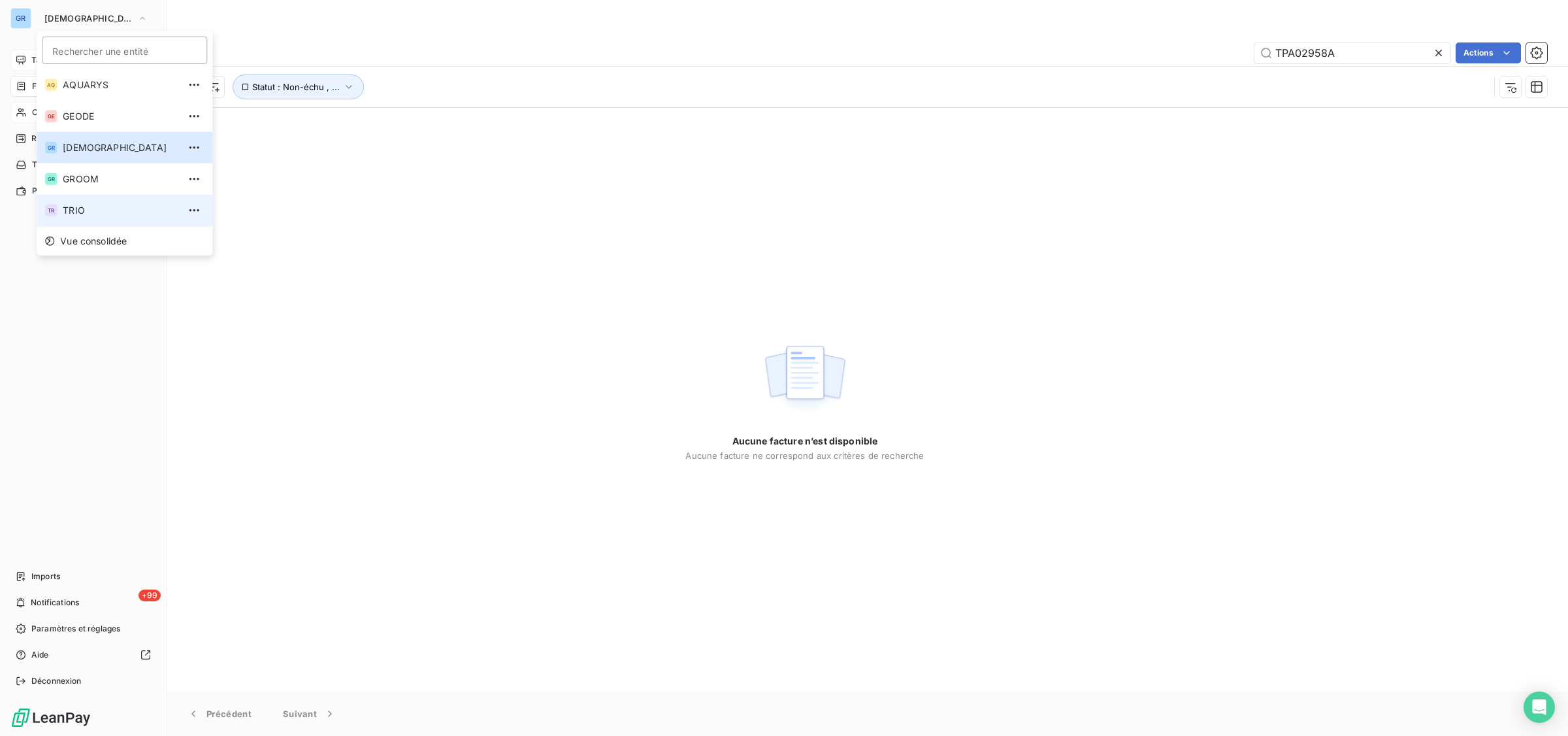
click at [81, 206] on span "TRIO" at bounding box center [120, 210] width 116 height 13
type input "TPA02914"
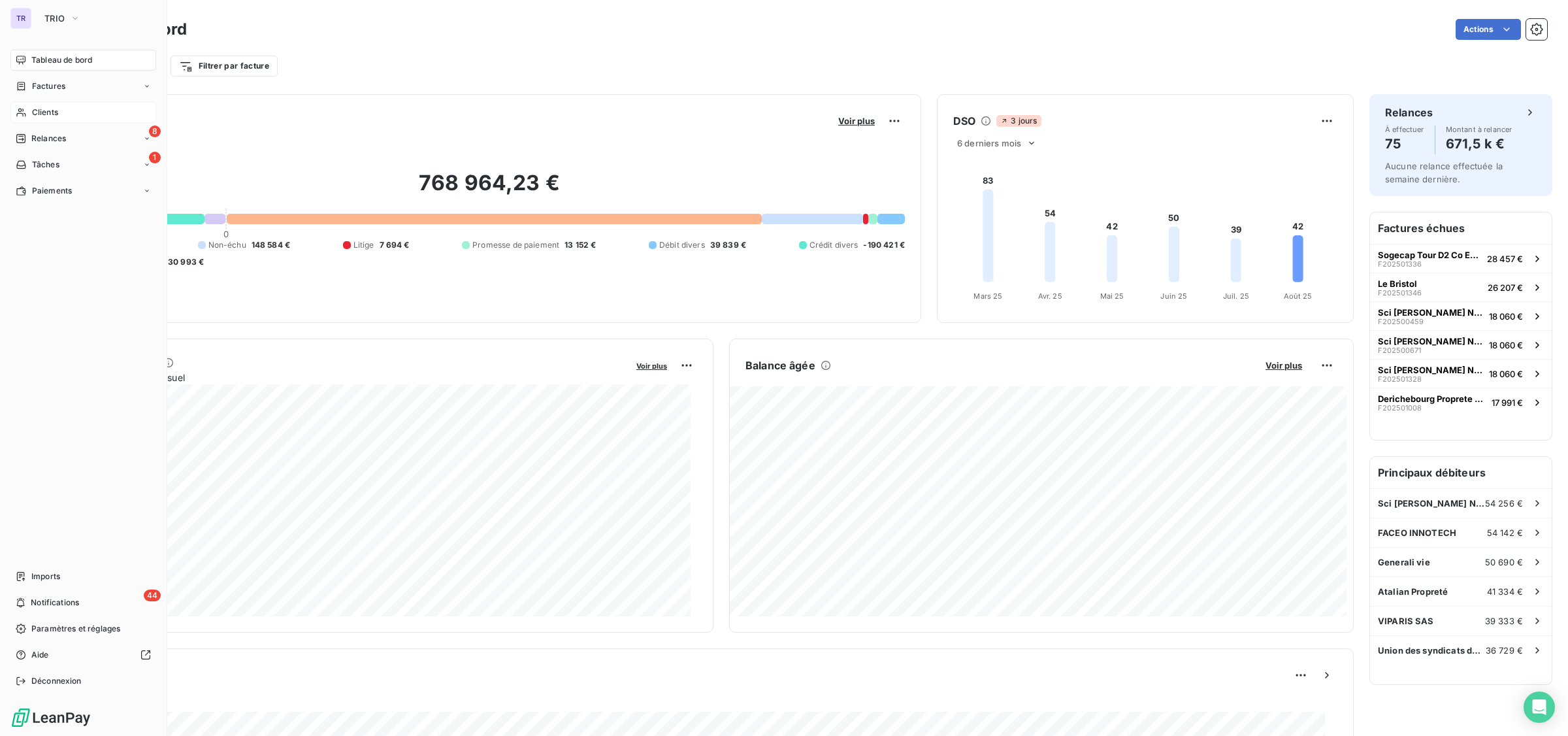
click at [51, 114] on span "Clients" at bounding box center [45, 112] width 26 height 12
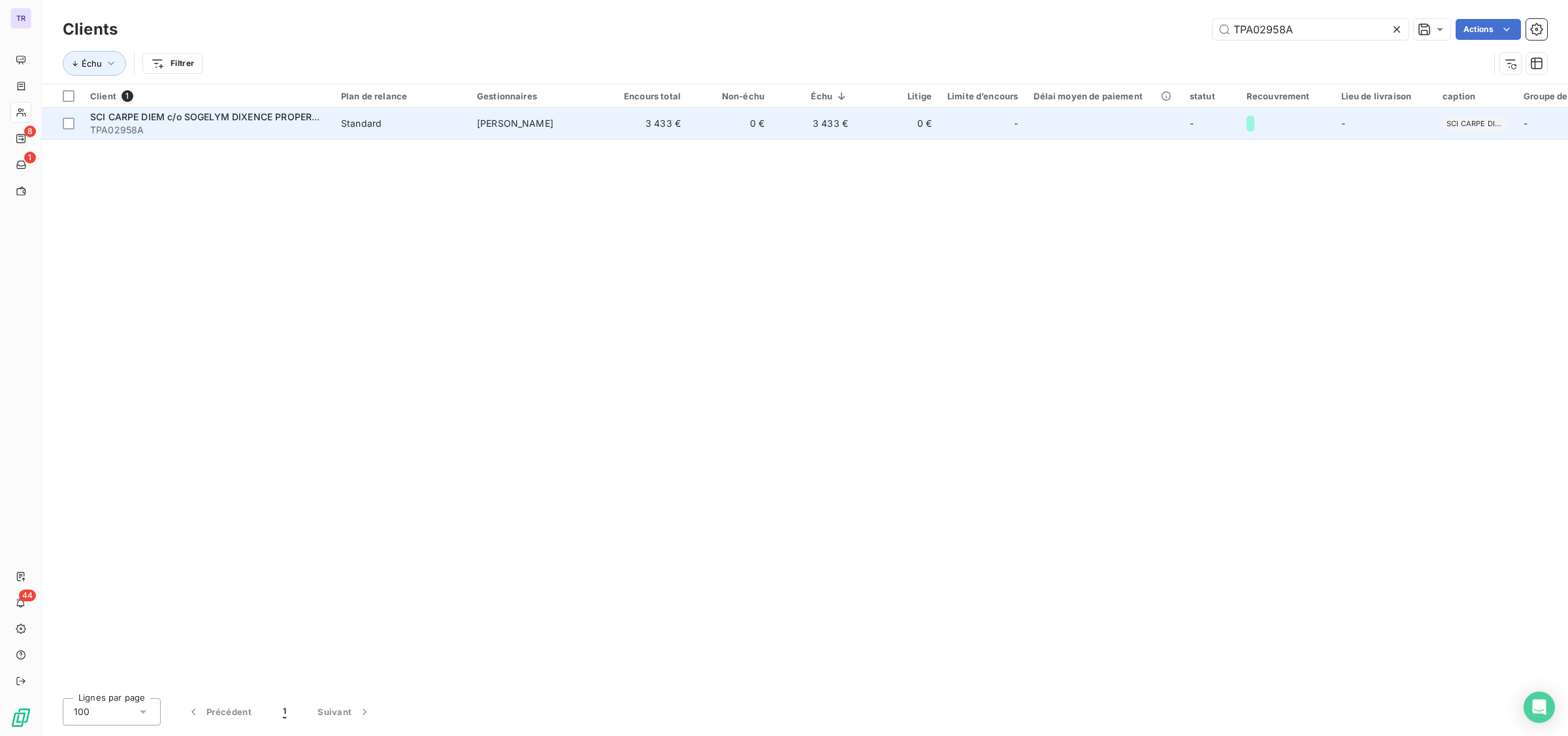
type input "TPA02958A"
click at [193, 119] on span "SCI CARPE DIEM c/o SOGELYM DIXENCE PROPERTY MANAGEMENT" at bounding box center [242, 117] width 305 height 11
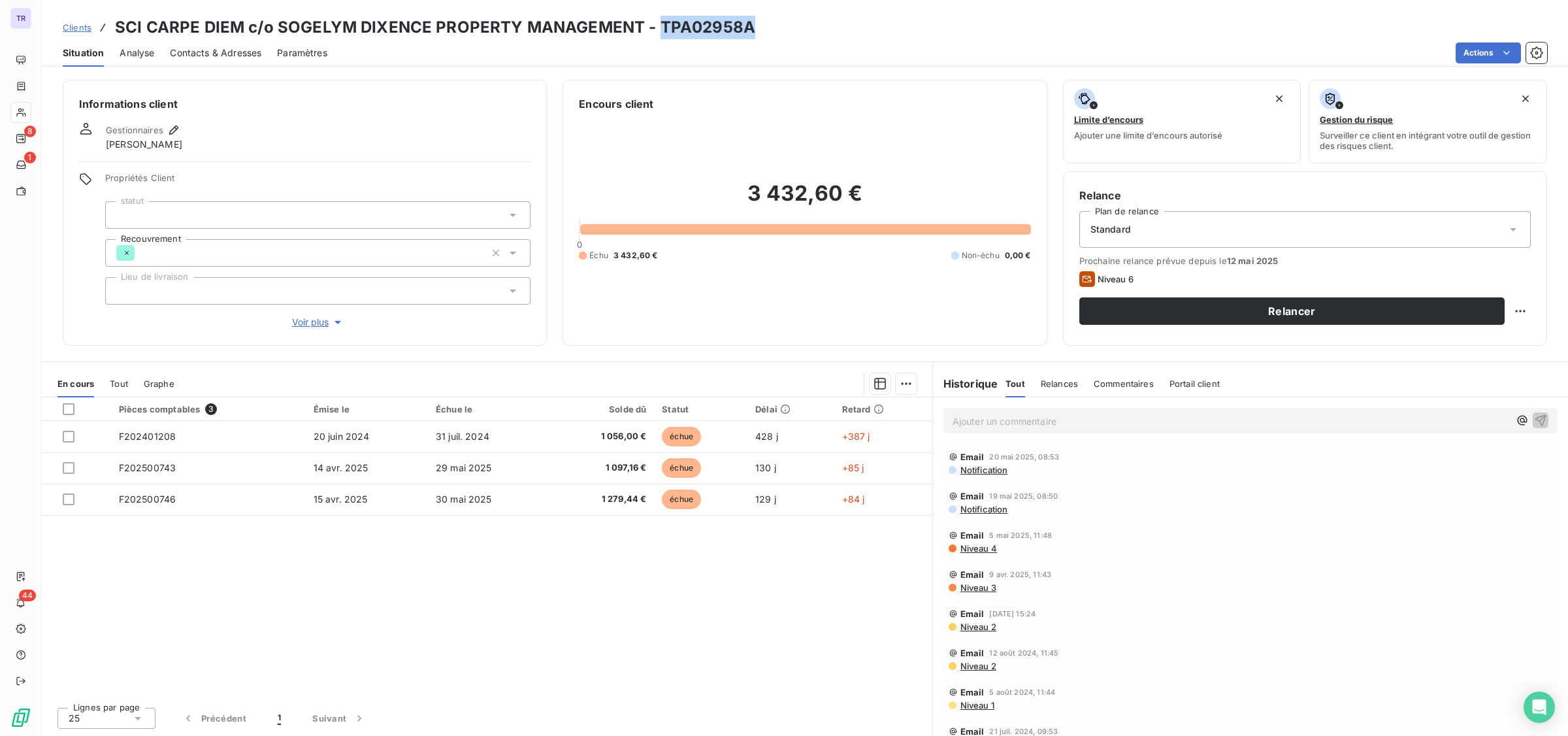
drag, startPoint x: 750, startPoint y: 28, endPoint x: 654, endPoint y: 32, distance: 96.1
click at [654, 32] on div "Clients SCI CARPE DIEM c/o SOGELYM DIXENCE PROPERTY MANAGEMENT - TPA02958A" at bounding box center [805, 27] width 1527 height 24
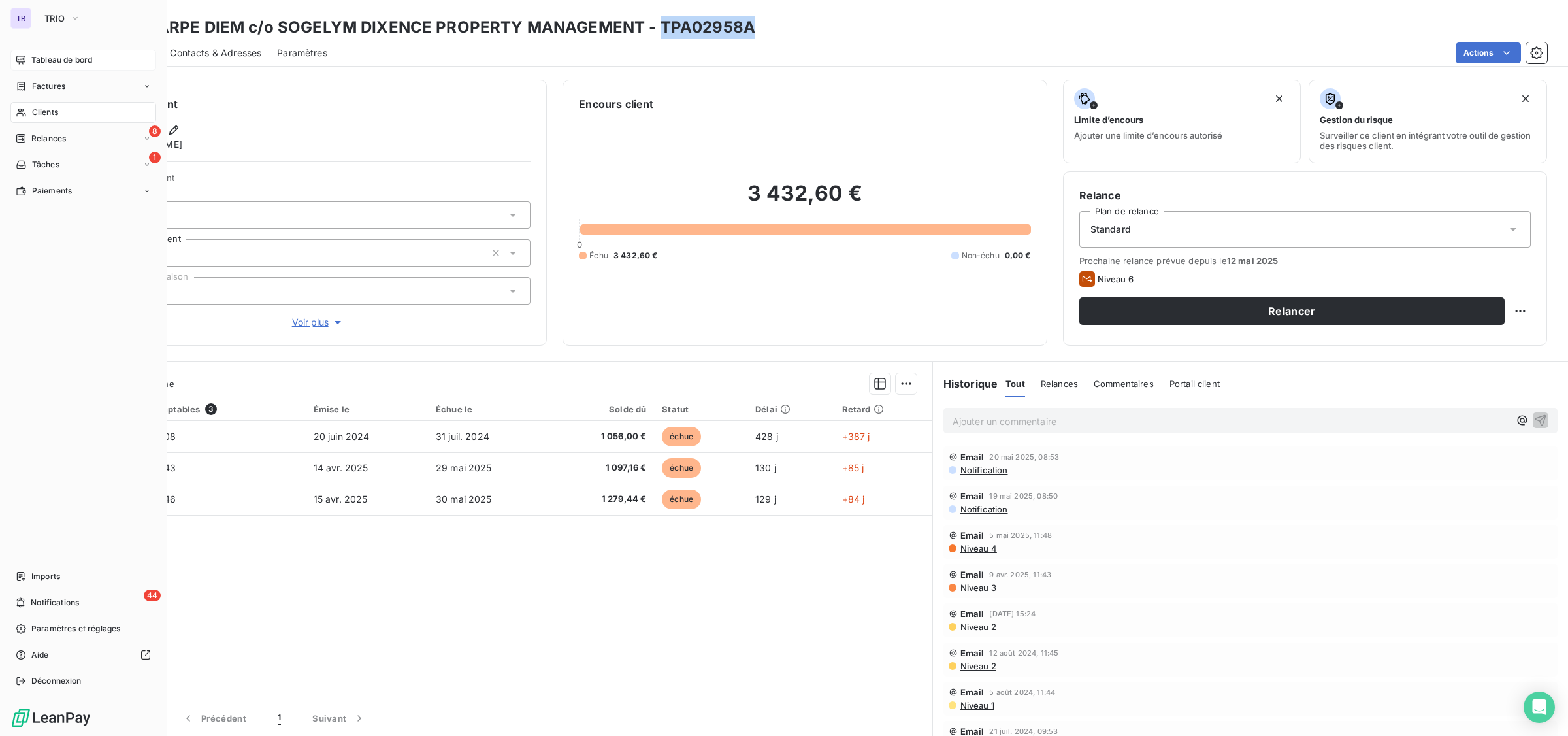
click at [67, 52] on div "Tableau de bord" at bounding box center [84, 60] width 146 height 21
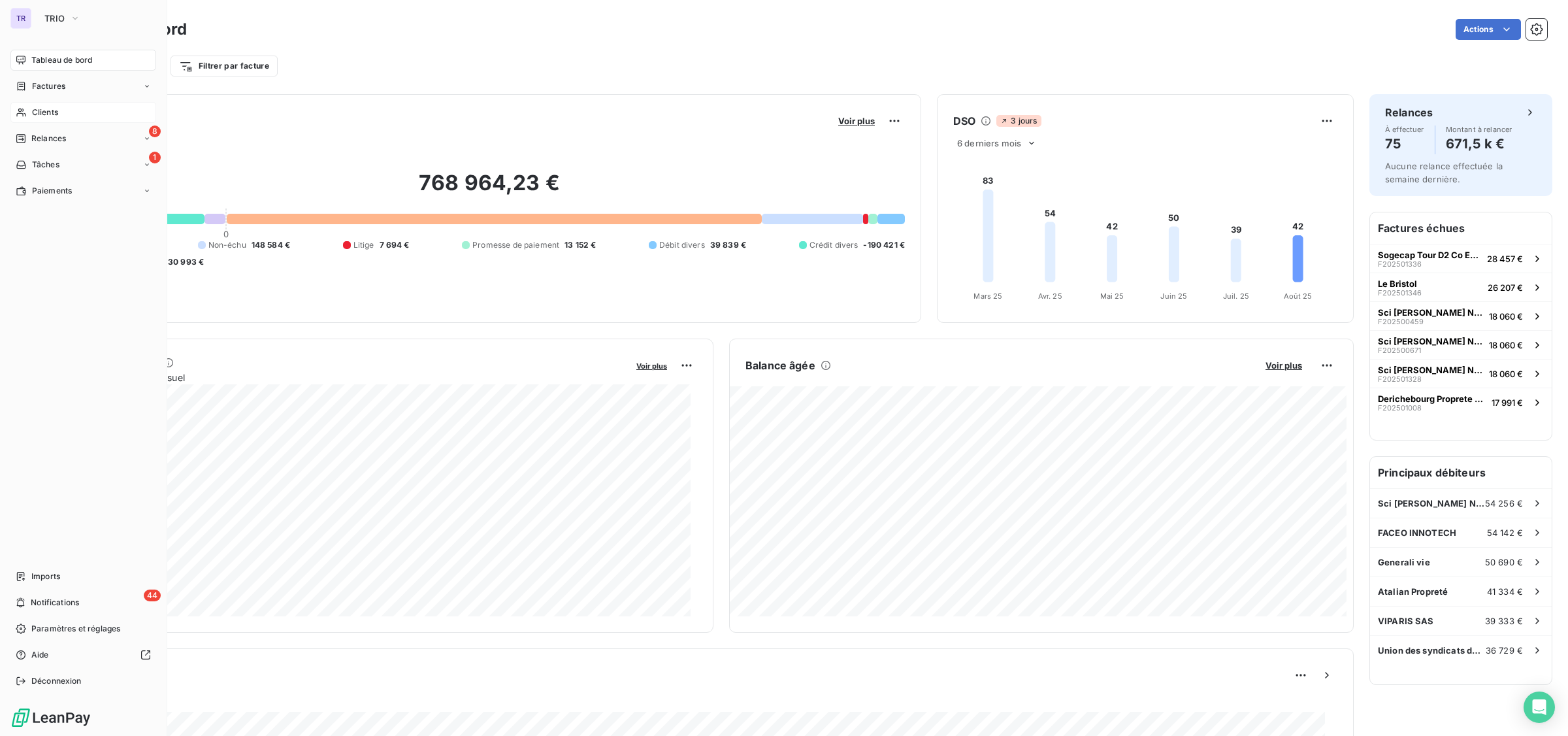
drag, startPoint x: 37, startPoint y: 54, endPoint x: 44, endPoint y: 58, distance: 8.1
click at [37, 54] on span "Tableau de bord" at bounding box center [62, 60] width 61 height 12
click at [41, 11] on button "TRIO" at bounding box center [62, 18] width 52 height 21
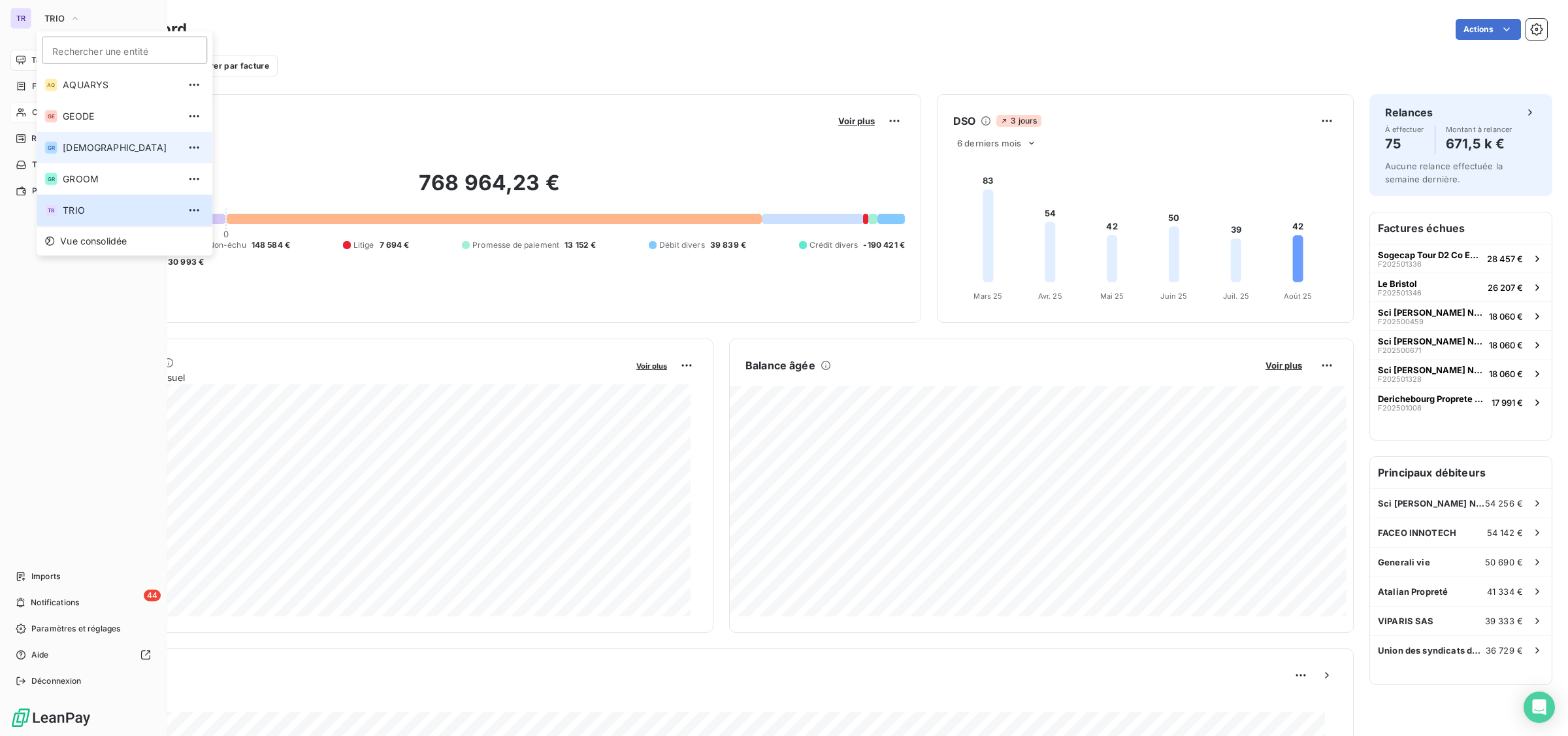
click at [88, 152] on span "[DEMOGRAPHIC_DATA]" at bounding box center [120, 147] width 116 height 13
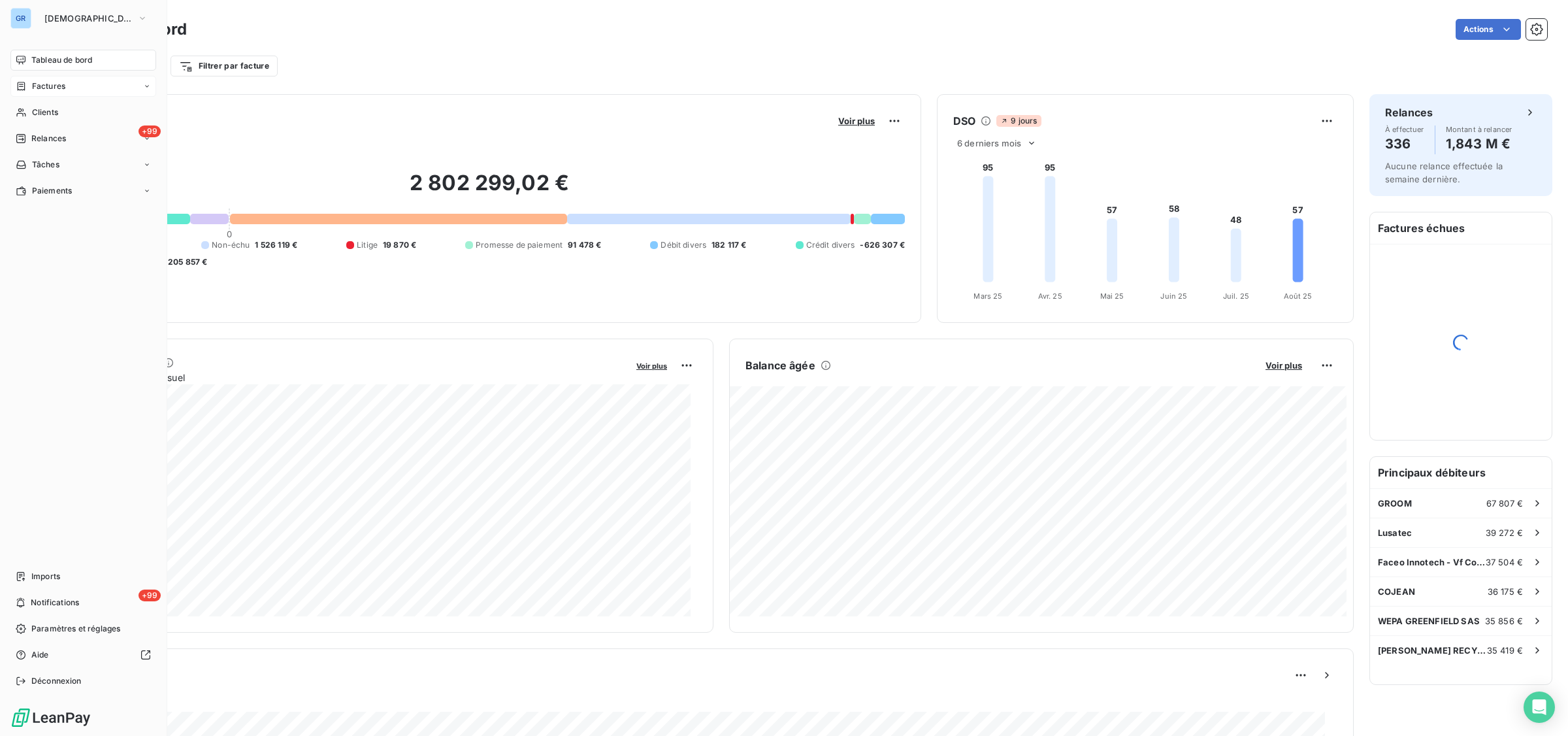
click at [44, 83] on span "Factures" at bounding box center [48, 86] width 33 height 12
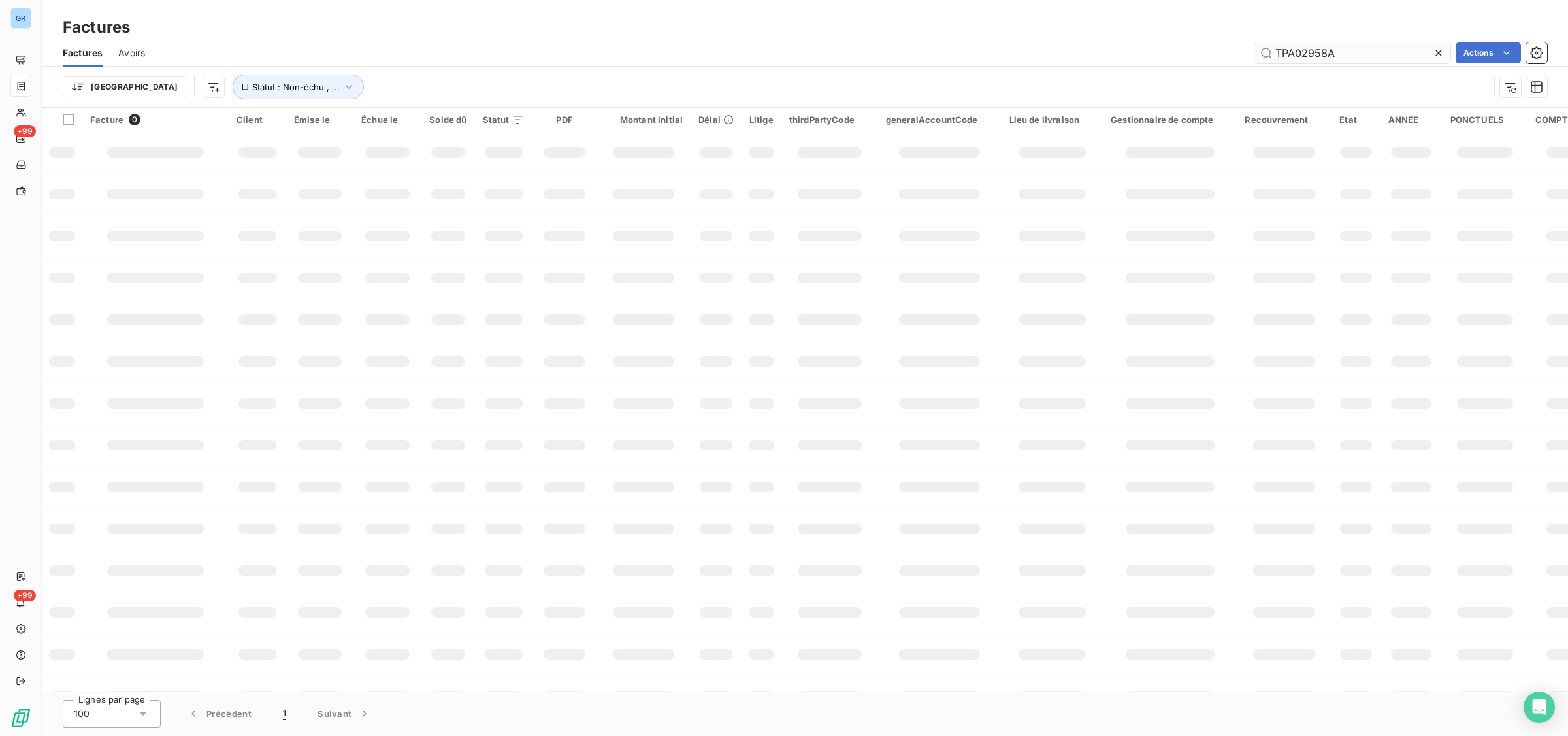
drag, startPoint x: 1344, startPoint y: 51, endPoint x: 1272, endPoint y: 56, distance: 72.2
click at [1187, 49] on div "TPA02958A Actions" at bounding box center [854, 53] width 1387 height 21
type input "202402665"
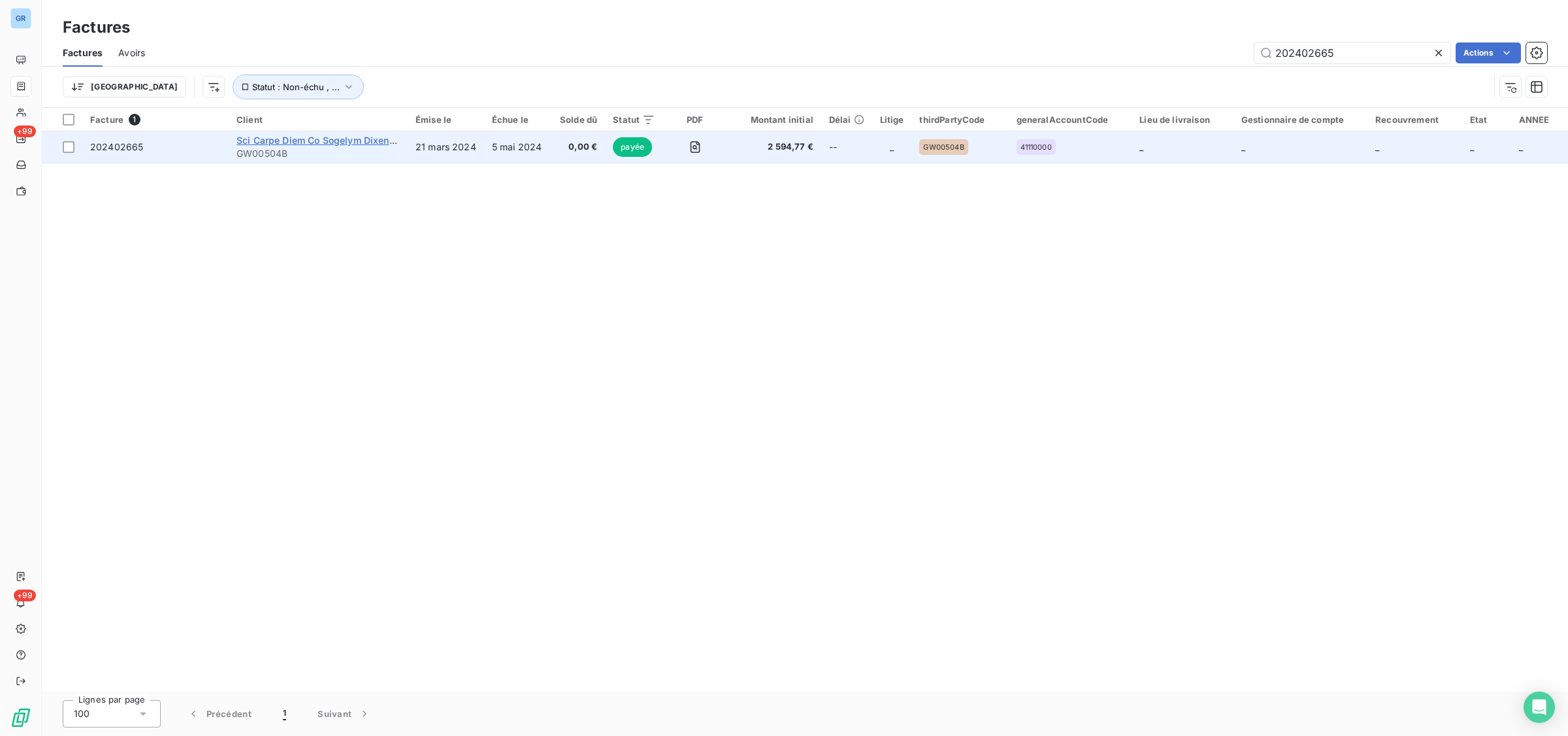
click at [348, 143] on span "Sci Carpe Diem Co Sogelym Dixence Property ManagemenT" at bounding box center [370, 140] width 267 height 11
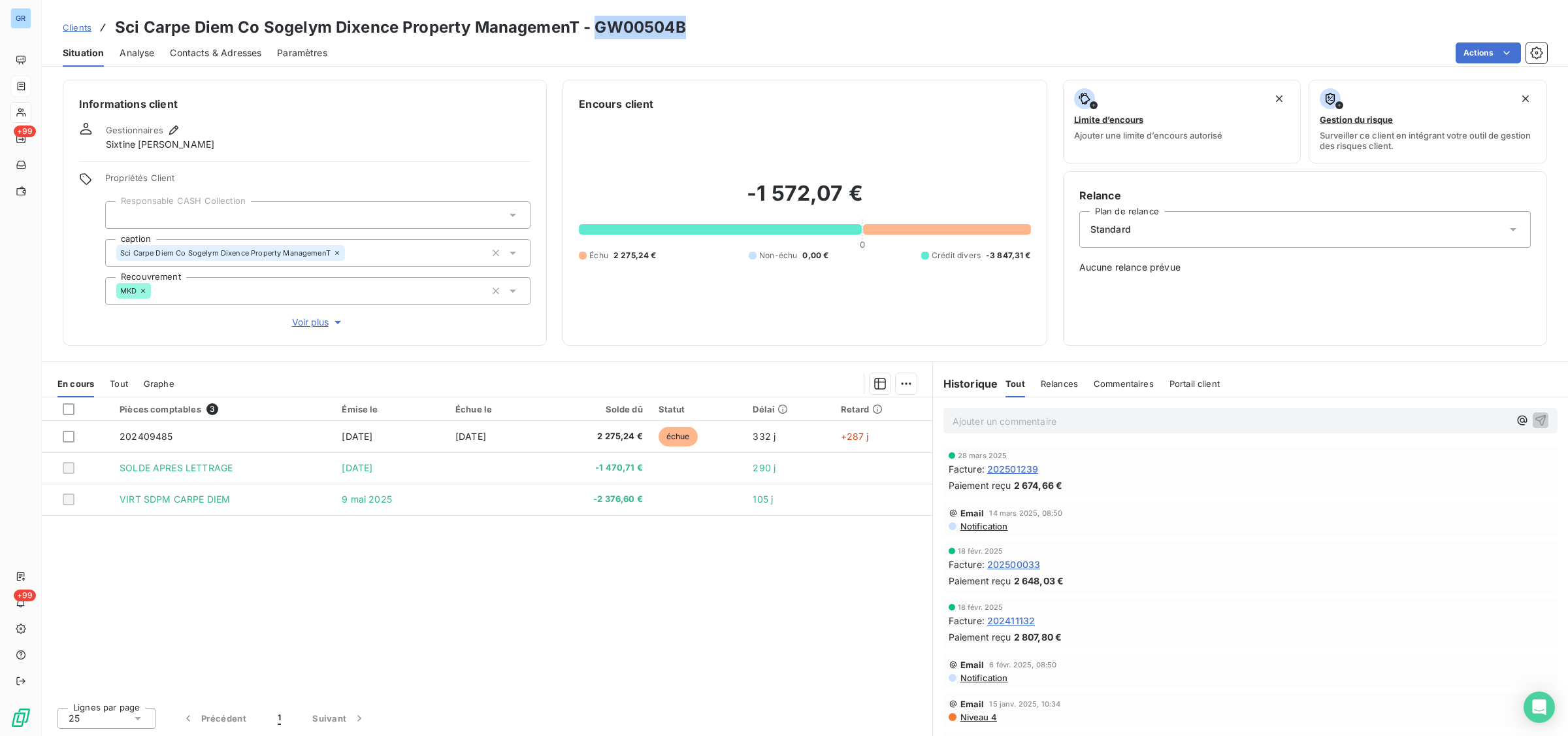
drag, startPoint x: 701, startPoint y: 21, endPoint x: 598, endPoint y: 26, distance: 103.1
click at [598, 26] on div "Clients Sci Carpe Diem Co Sogelym Dixence Property ManagemenT - GW00504B" at bounding box center [805, 27] width 1527 height 24
copy h3 "GW00504B"
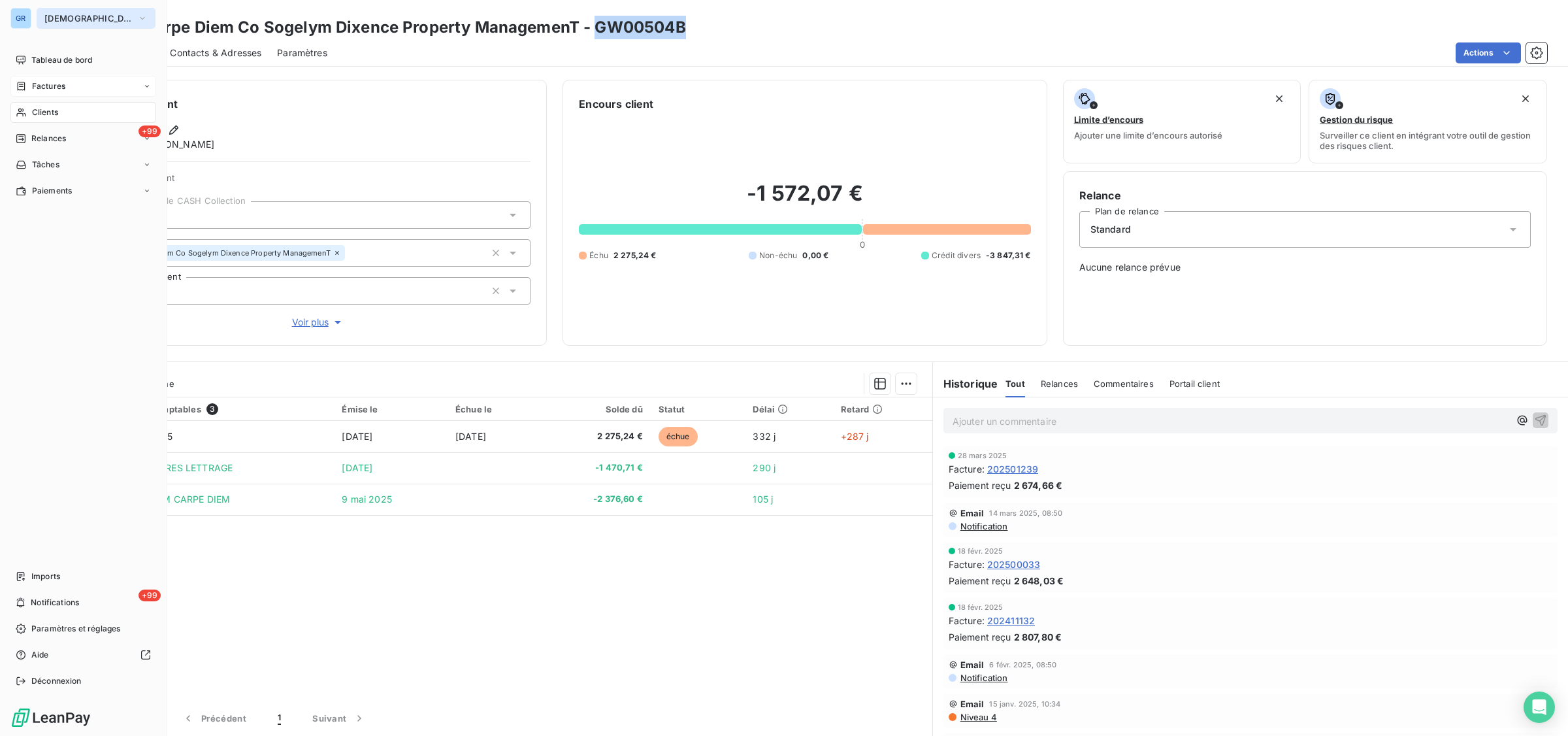
click at [77, 18] on span "[DEMOGRAPHIC_DATA]" at bounding box center [88, 18] width 88 height 11
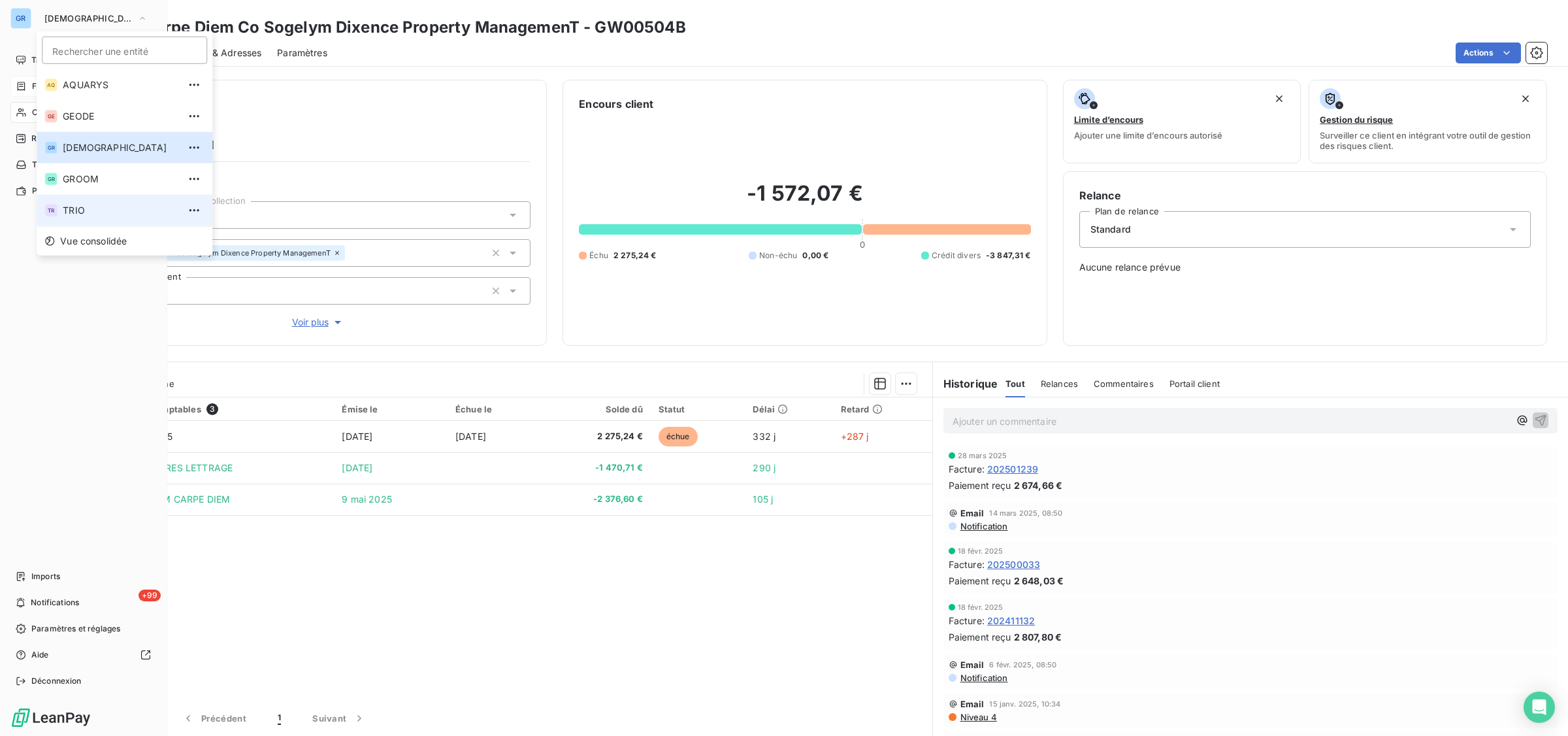
drag, startPoint x: 79, startPoint y: 207, endPoint x: 95, endPoint y: 207, distance: 16.0
click at [89, 207] on span "TRIO" at bounding box center [120, 210] width 116 height 13
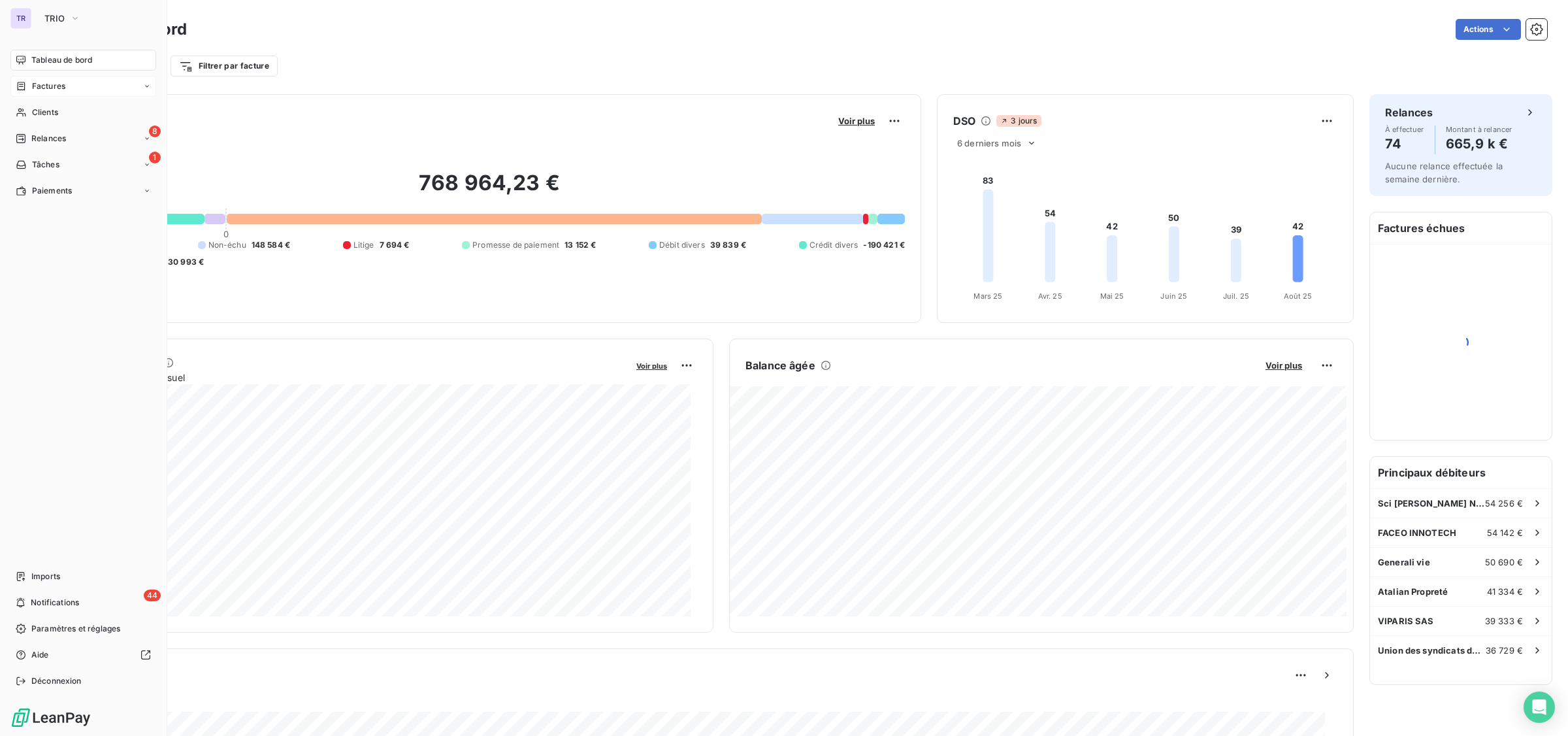
click at [53, 84] on span "Factures" at bounding box center [48, 86] width 33 height 12
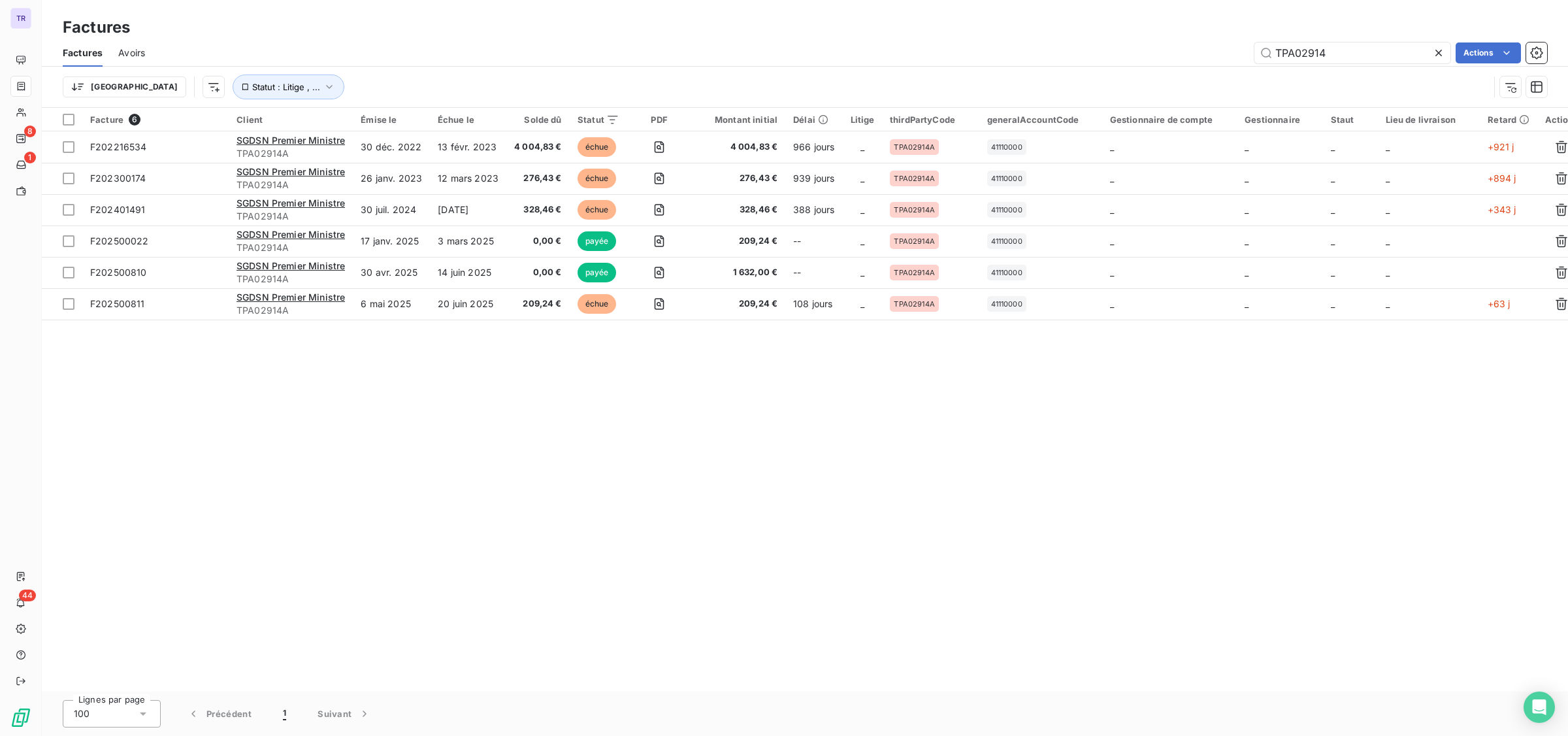
drag, startPoint x: 1335, startPoint y: 50, endPoint x: 1276, endPoint y: 52, distance: 59.0
click at [1237, 49] on div "TPA02914 Actions" at bounding box center [854, 53] width 1387 height 21
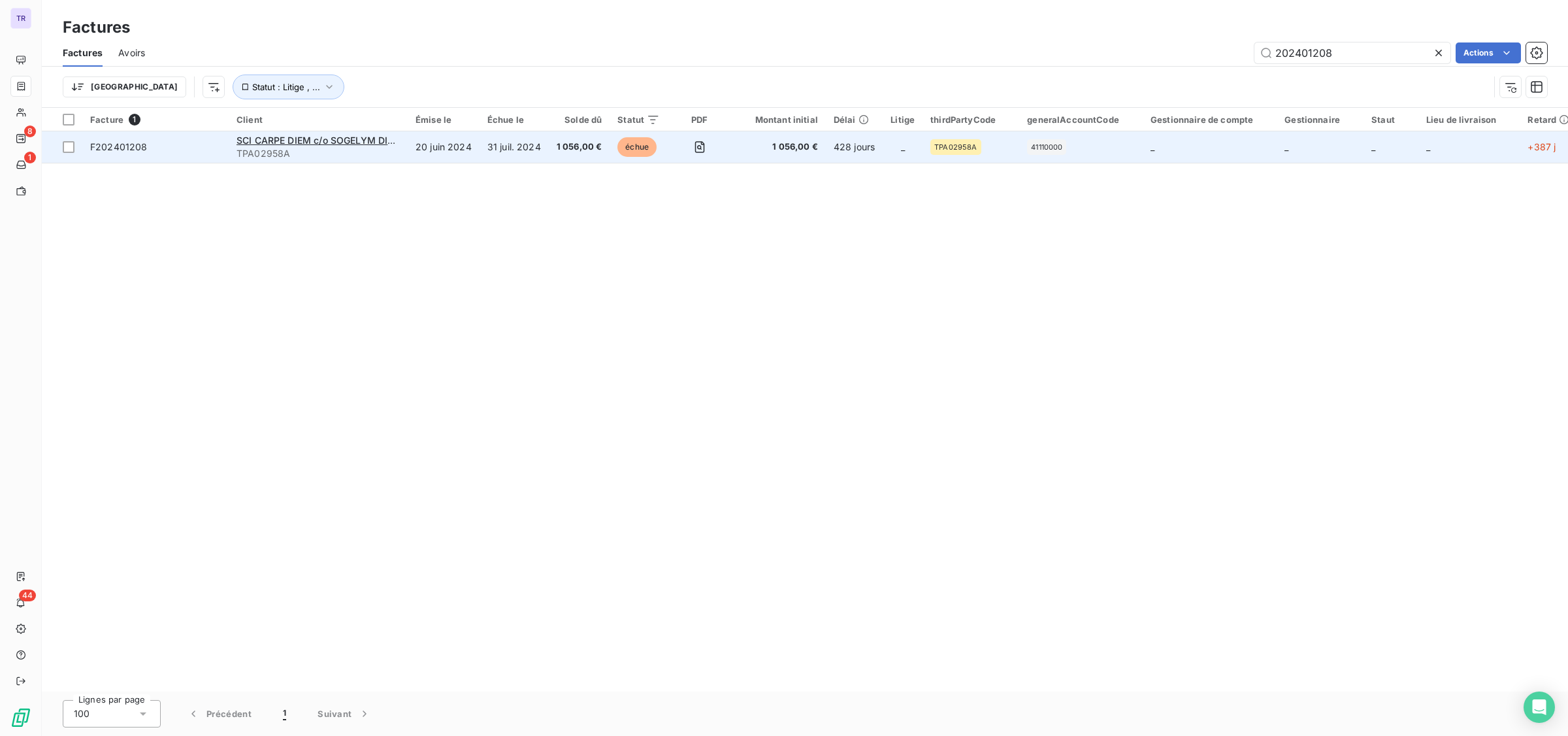
type input "202401208"
click at [495, 144] on td "31 juil. 2024" at bounding box center [514, 147] width 70 height 32
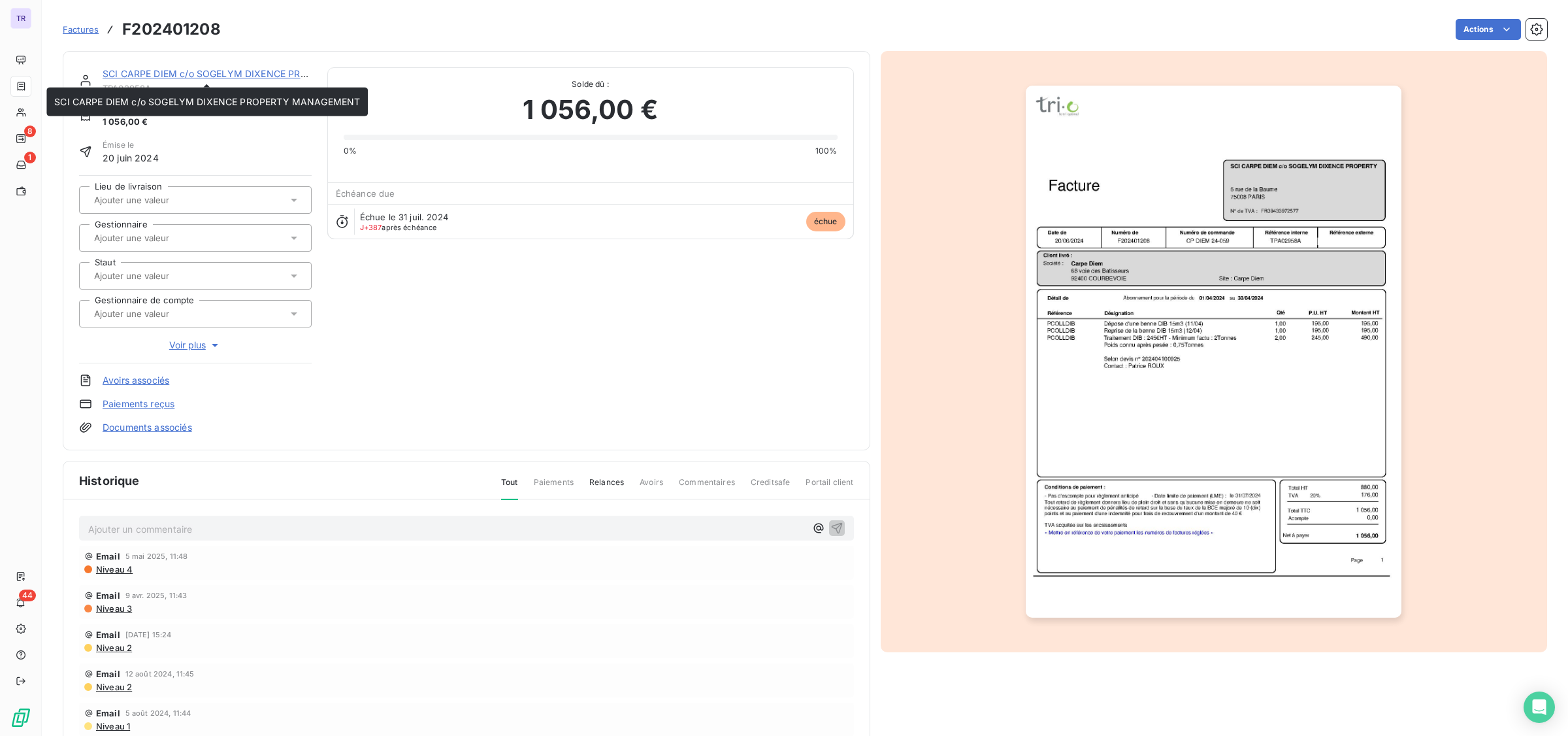
click at [260, 73] on link "SCI CARPE DIEM c/o SOGELYM DIXENCE PROPERTY MANAGEMENT" at bounding box center [256, 74] width 306 height 11
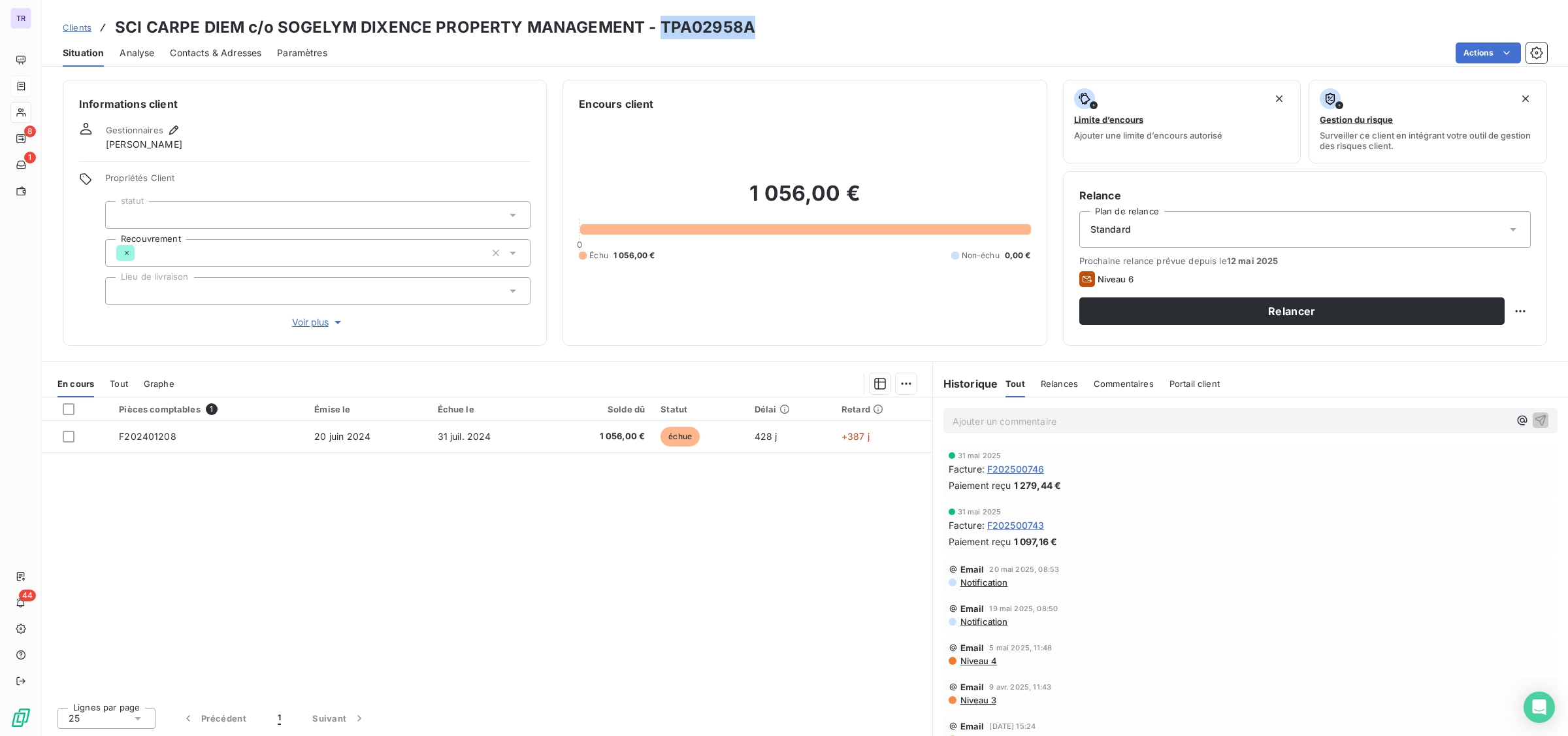
drag, startPoint x: 775, startPoint y: 24, endPoint x: 657, endPoint y: 25, distance: 118.0
click at [657, 25] on div "Clients SCI CARPE DIEM c/o SOGELYM DIXENCE PROPERTY MANAGEMENT - TPA02958A" at bounding box center [805, 27] width 1527 height 24
copy h3 "TPA02958A"
click at [720, 32] on h3 "SCI CARPE DIEM c/o SOGELYM DIXENCE PROPERTY MANAGEMENT - TPA02958A" at bounding box center [435, 27] width 640 height 24
drag, startPoint x: 742, startPoint y: 27, endPoint x: 657, endPoint y: 32, distance: 85.1
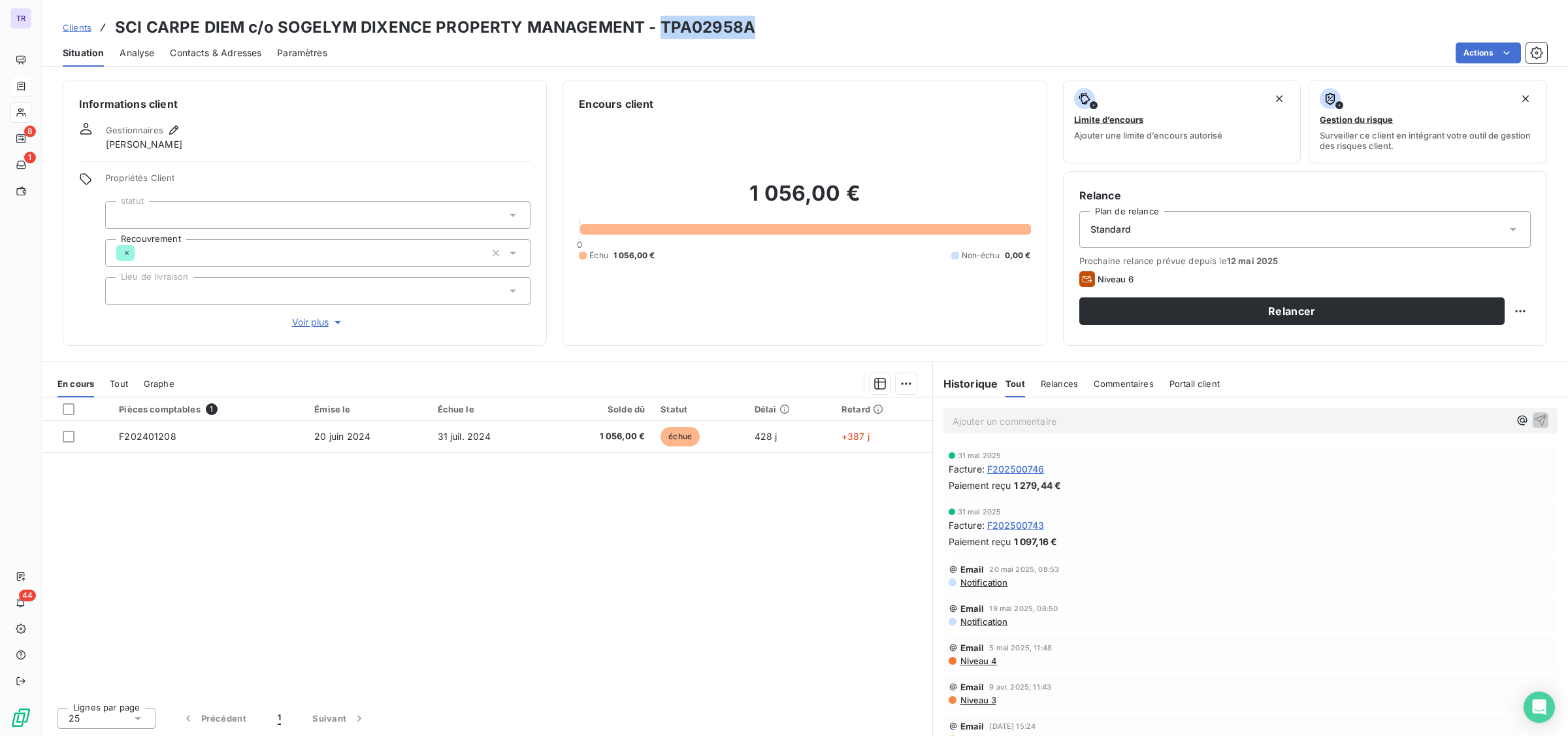
click at [657, 32] on h3 "SCI CARPE DIEM c/o SOGELYM DIXENCE PROPERTY MANAGEMENT - TPA02958A" at bounding box center [435, 27] width 640 height 24
copy h3 "TPA02958A"
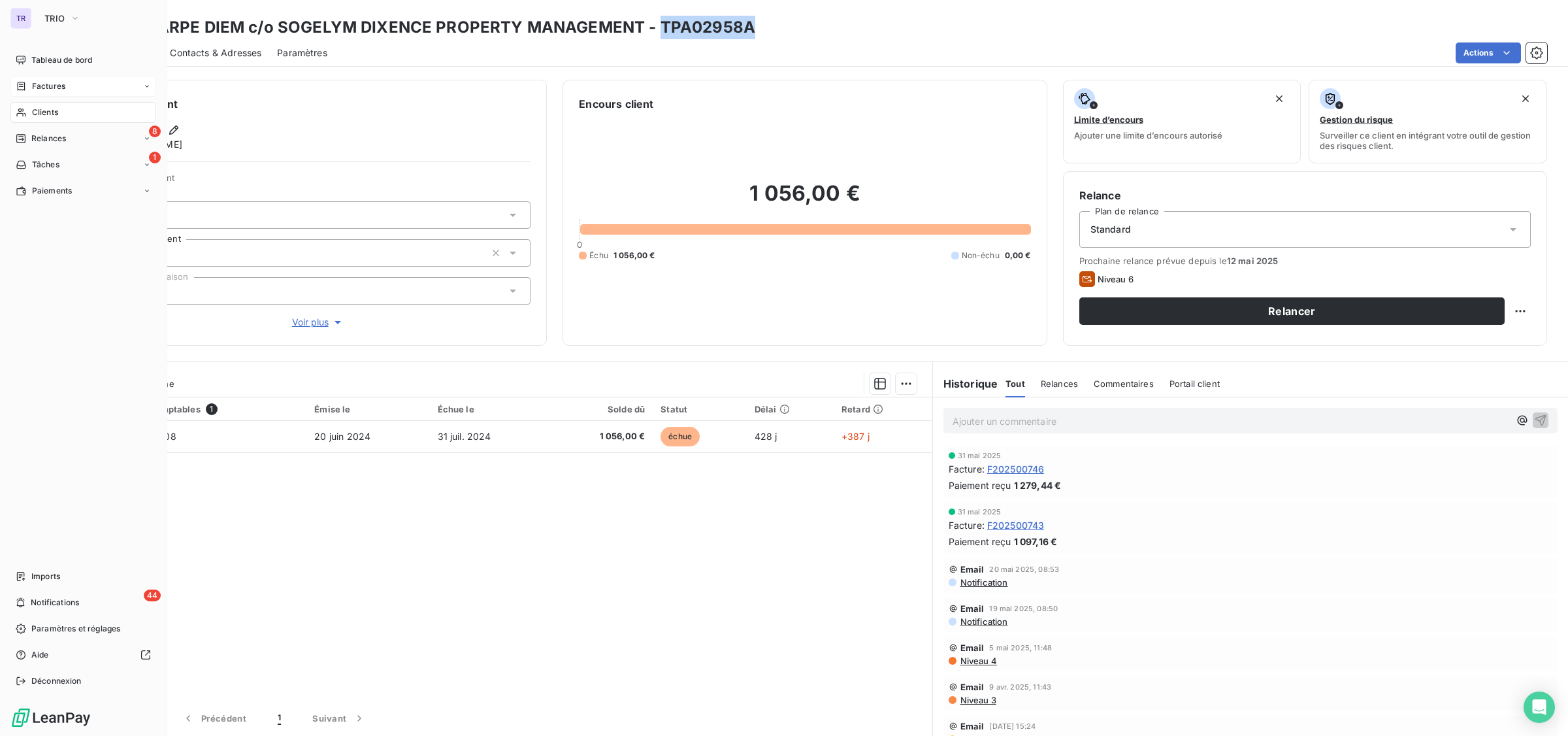
click at [50, 107] on span "Clients" at bounding box center [45, 112] width 26 height 12
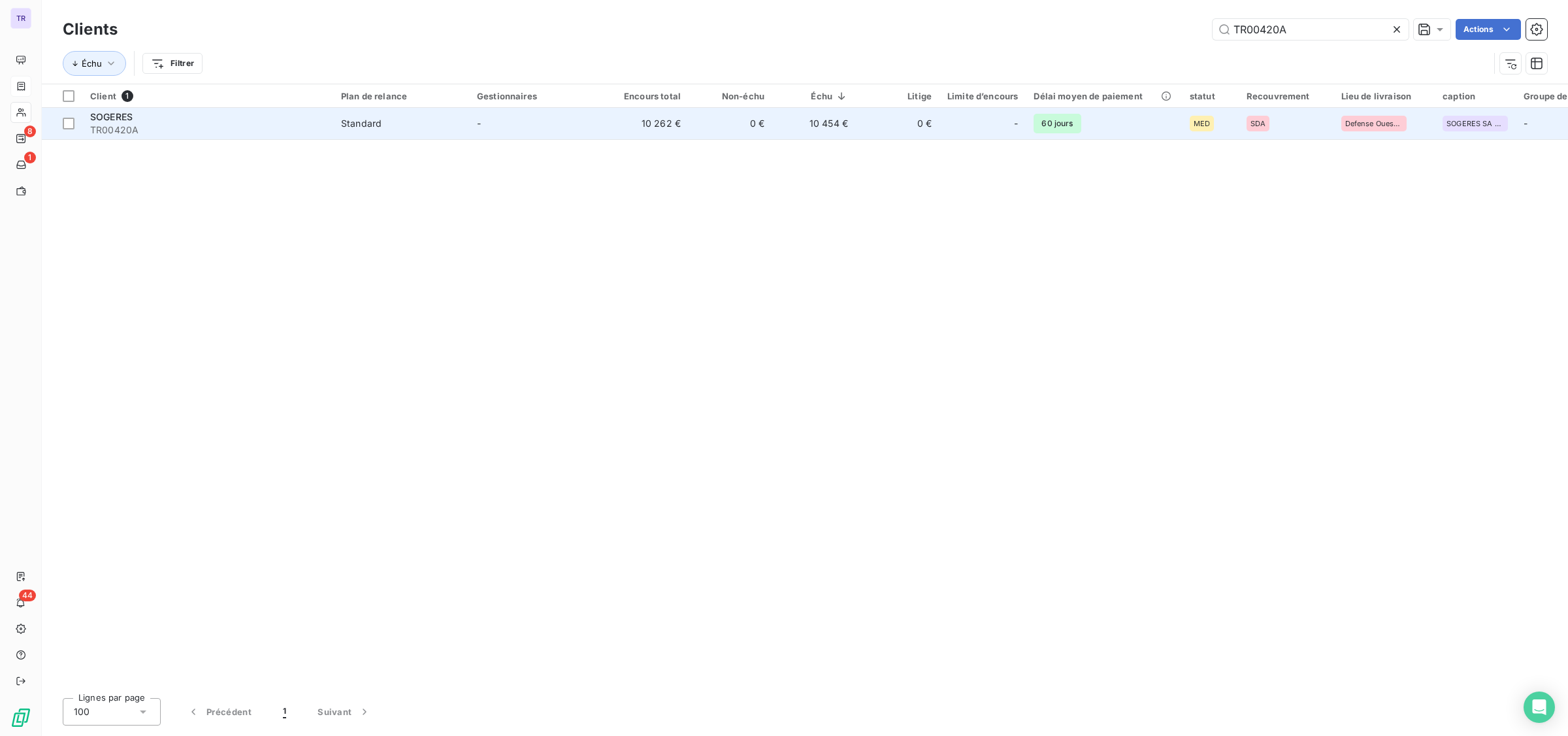
type input "TR00420A"
click at [119, 121] on span "SOGERES" at bounding box center [111, 117] width 42 height 11
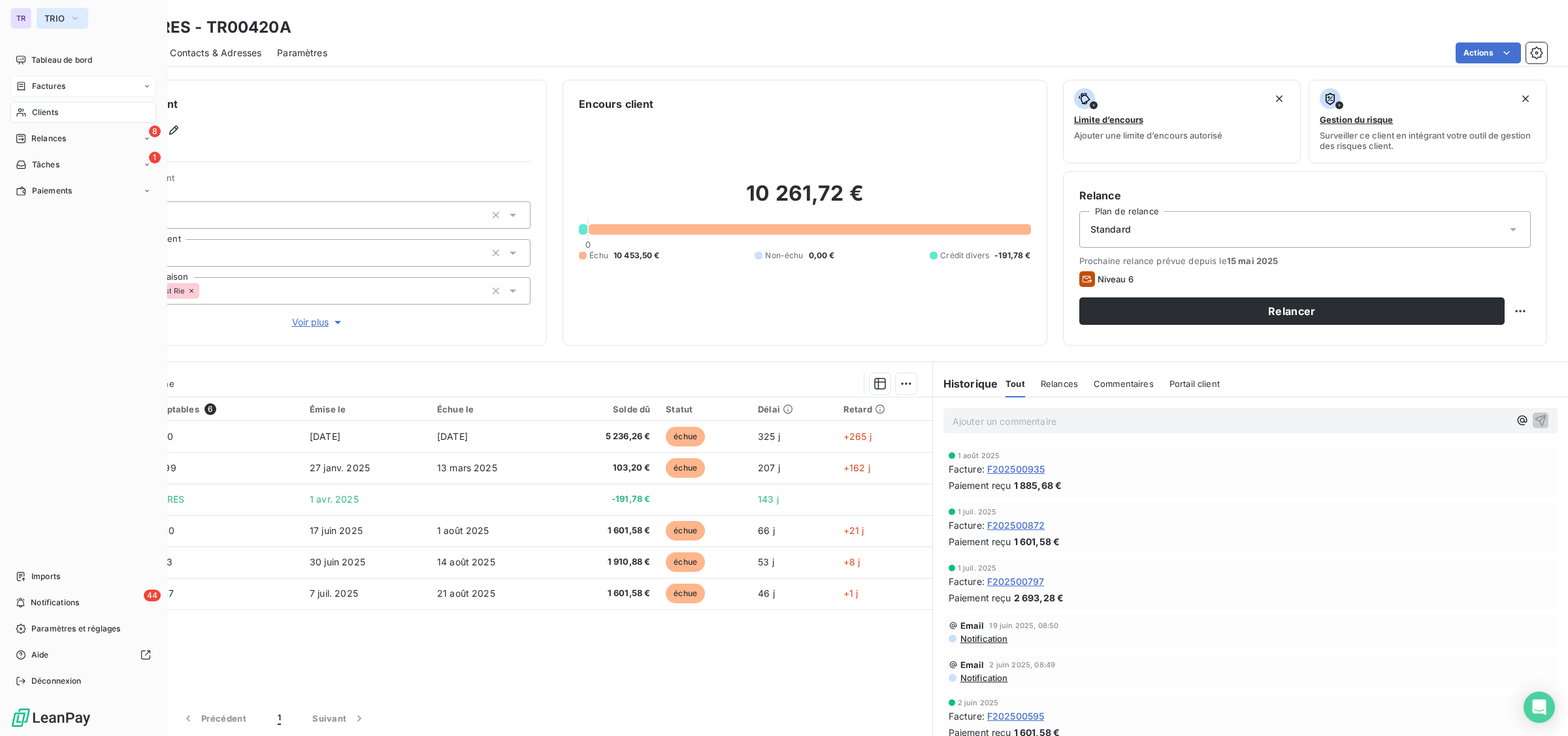
click at [62, 13] on span "TRIO" at bounding box center [54, 18] width 20 height 11
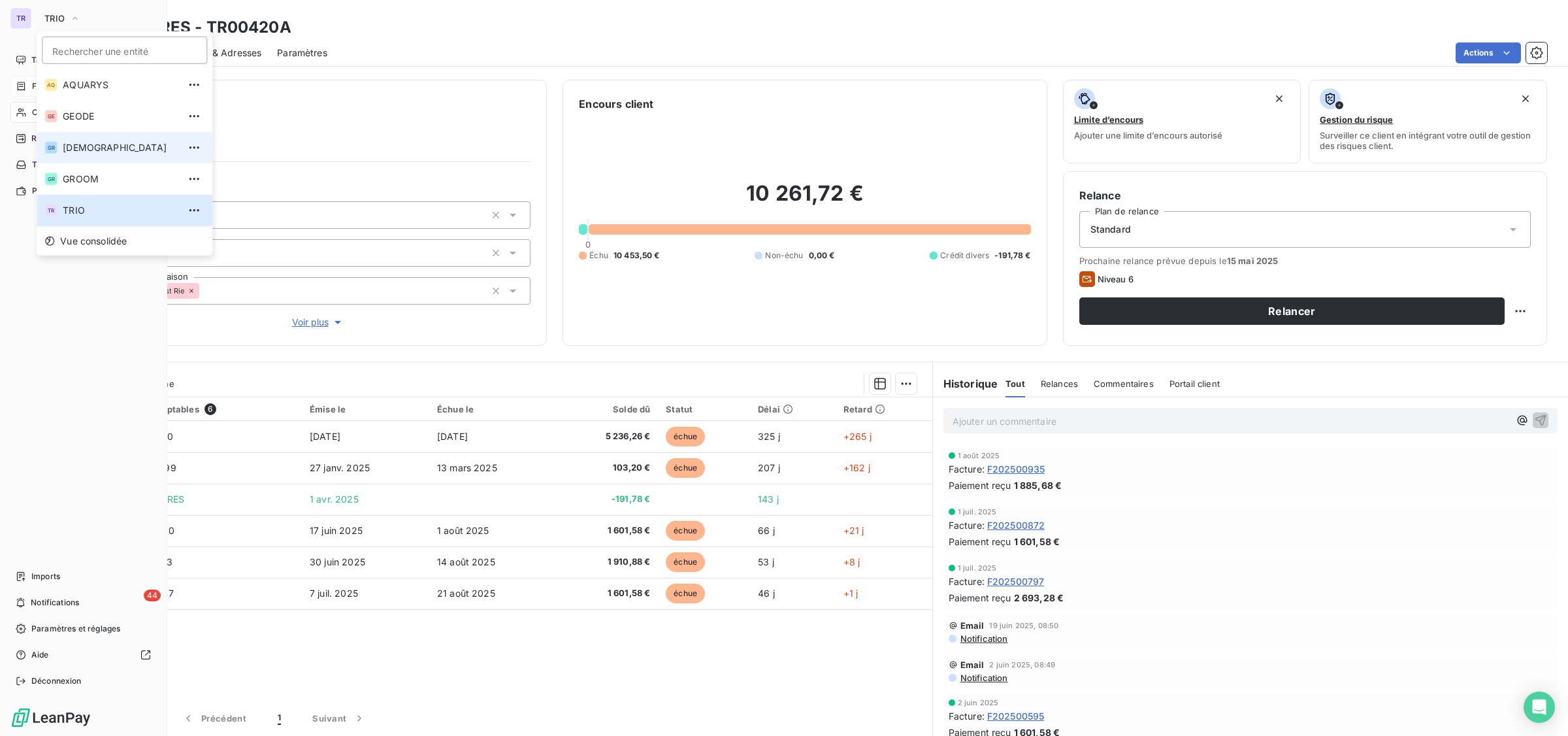
click at [98, 147] on span "GREENWISHES" at bounding box center [120, 147] width 116 height 13
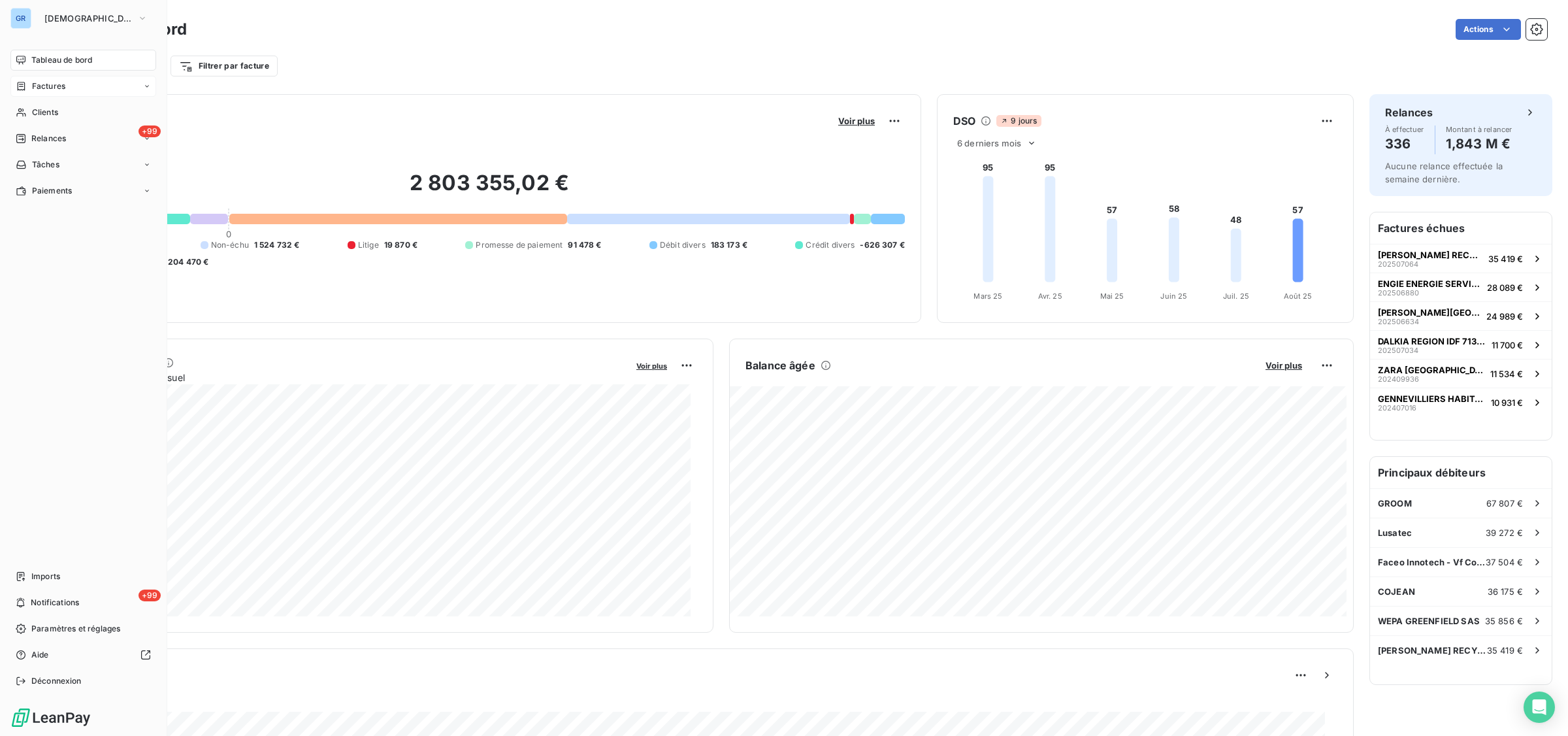
click at [53, 89] on span "Factures" at bounding box center [48, 86] width 33 height 12
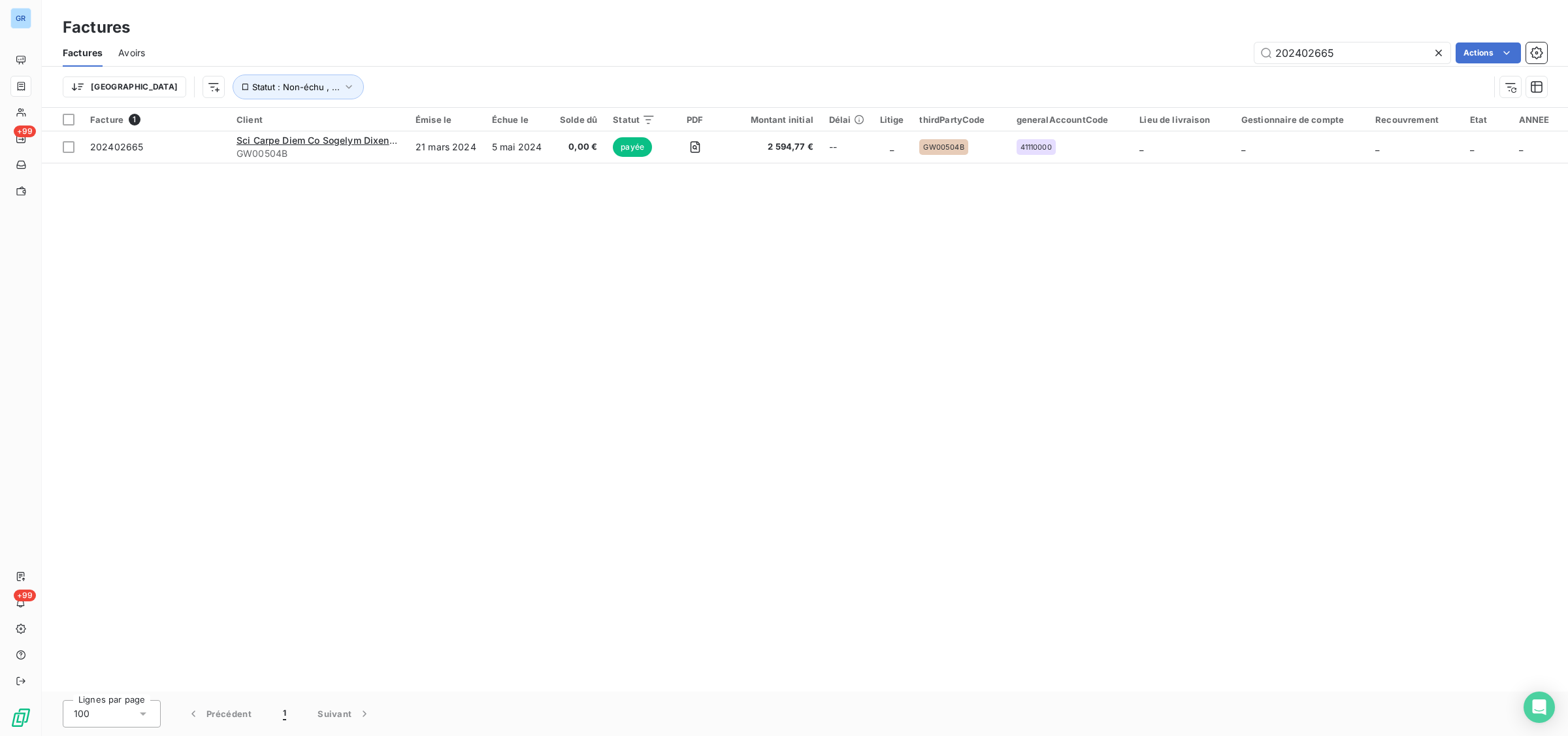
drag, startPoint x: 1361, startPoint y: 50, endPoint x: 1046, endPoint y: 46, distance: 315.0
click at [1053, 46] on div "202402665 Actions" at bounding box center [854, 53] width 1387 height 21
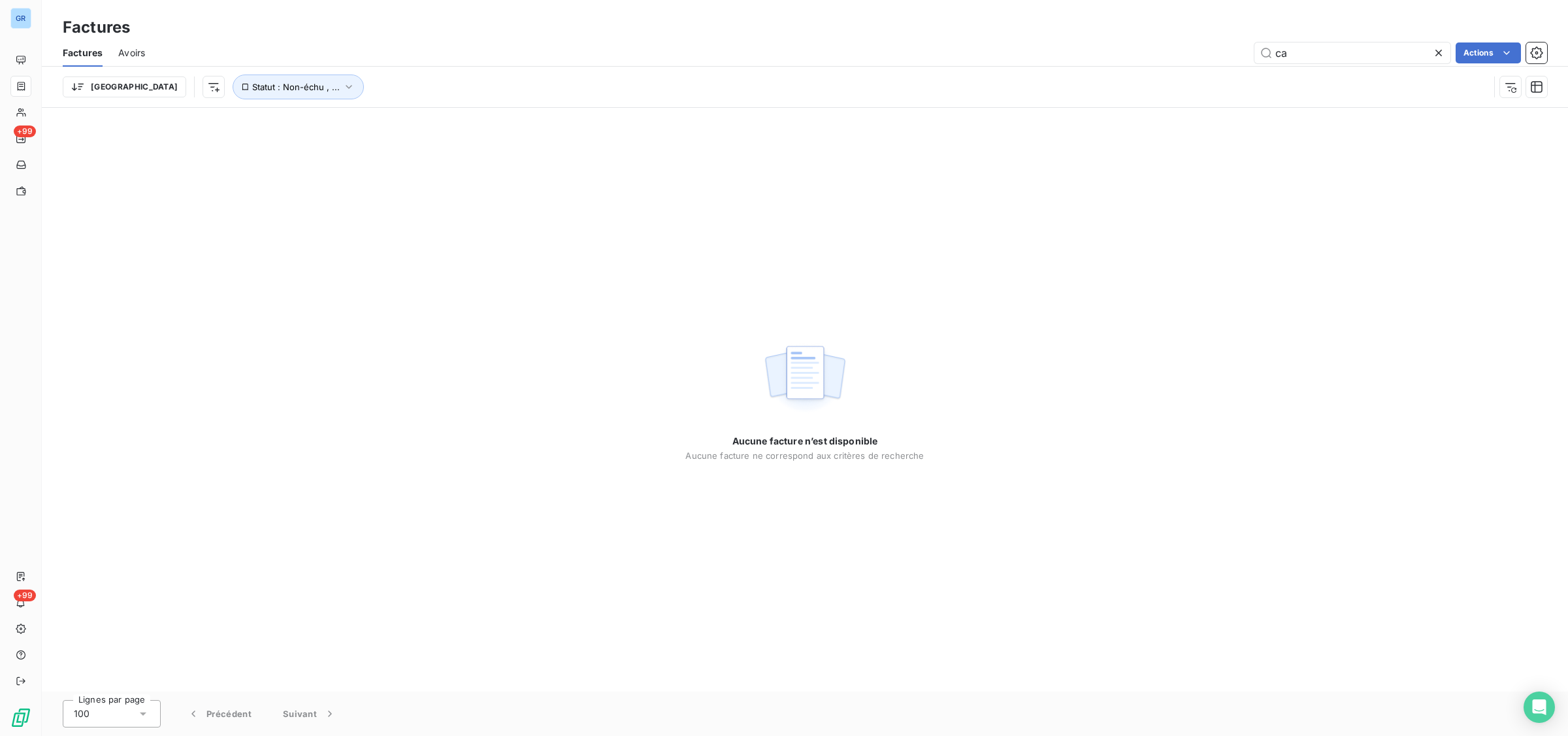
type input "c"
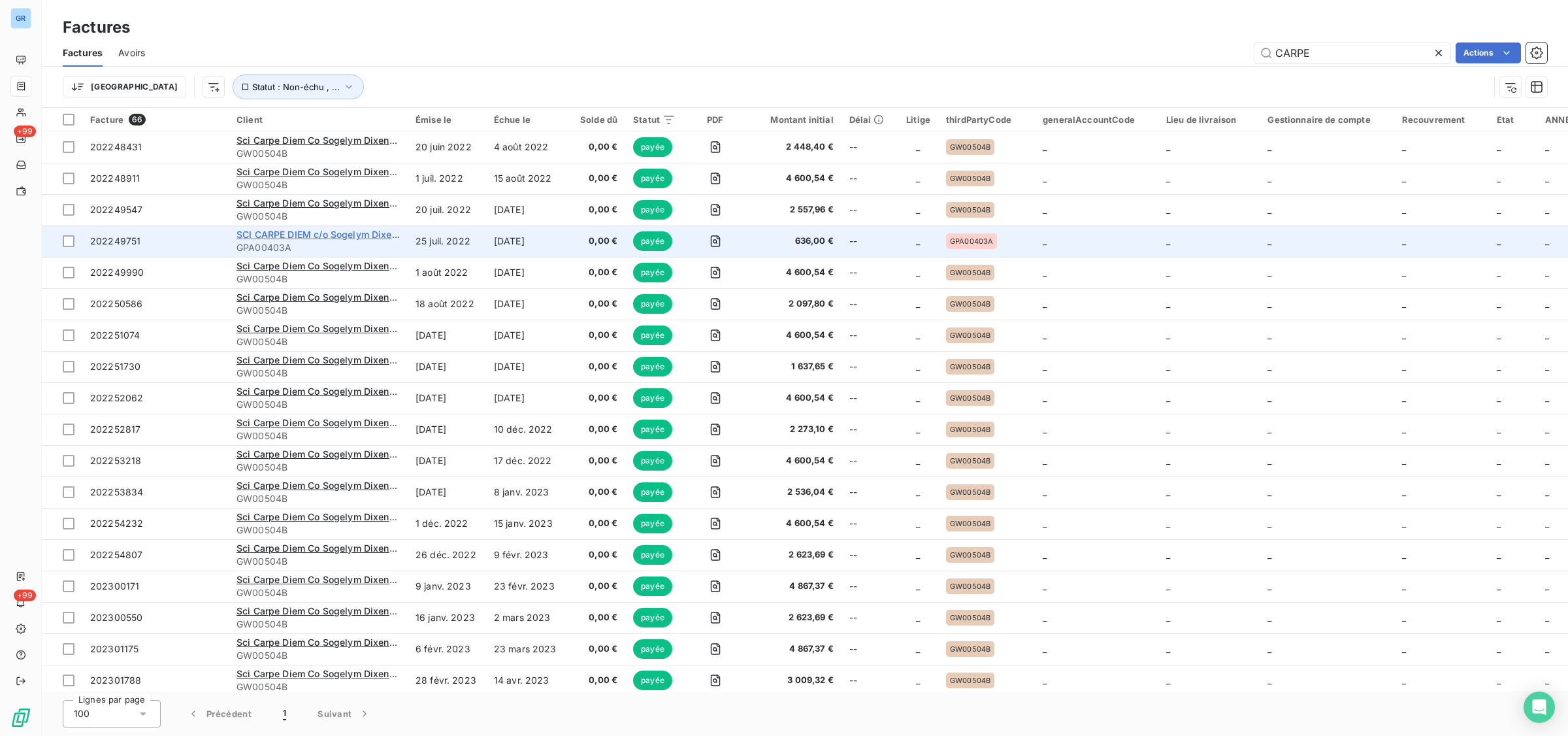
type input "CARPE"
click at [324, 237] on span "SCI CARPE DIEM c/o Sogelym Dixence Property Management" at bounding box center [373, 235] width 272 height 11
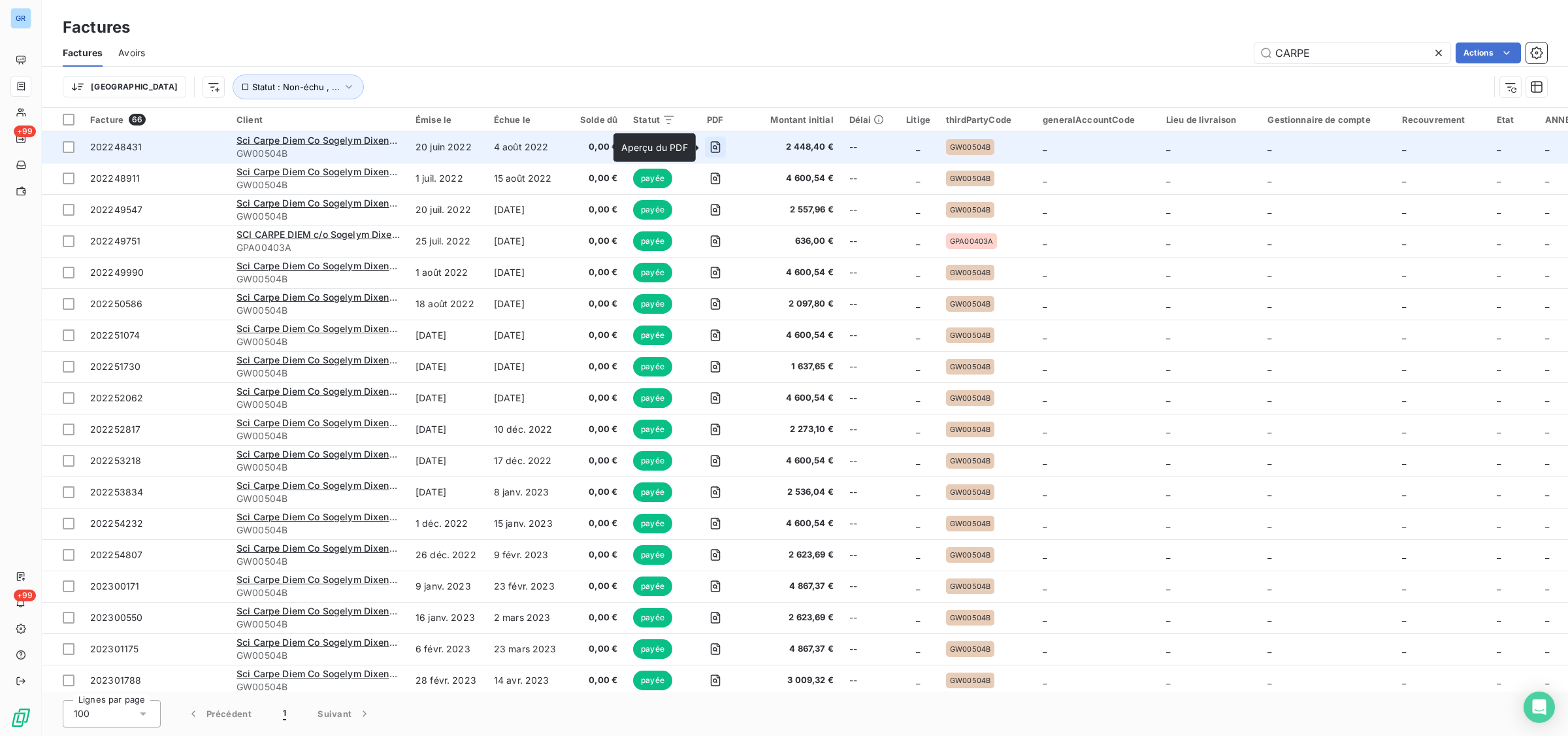
click at [716, 142] on icon "button" at bounding box center [716, 147] width 13 height 13
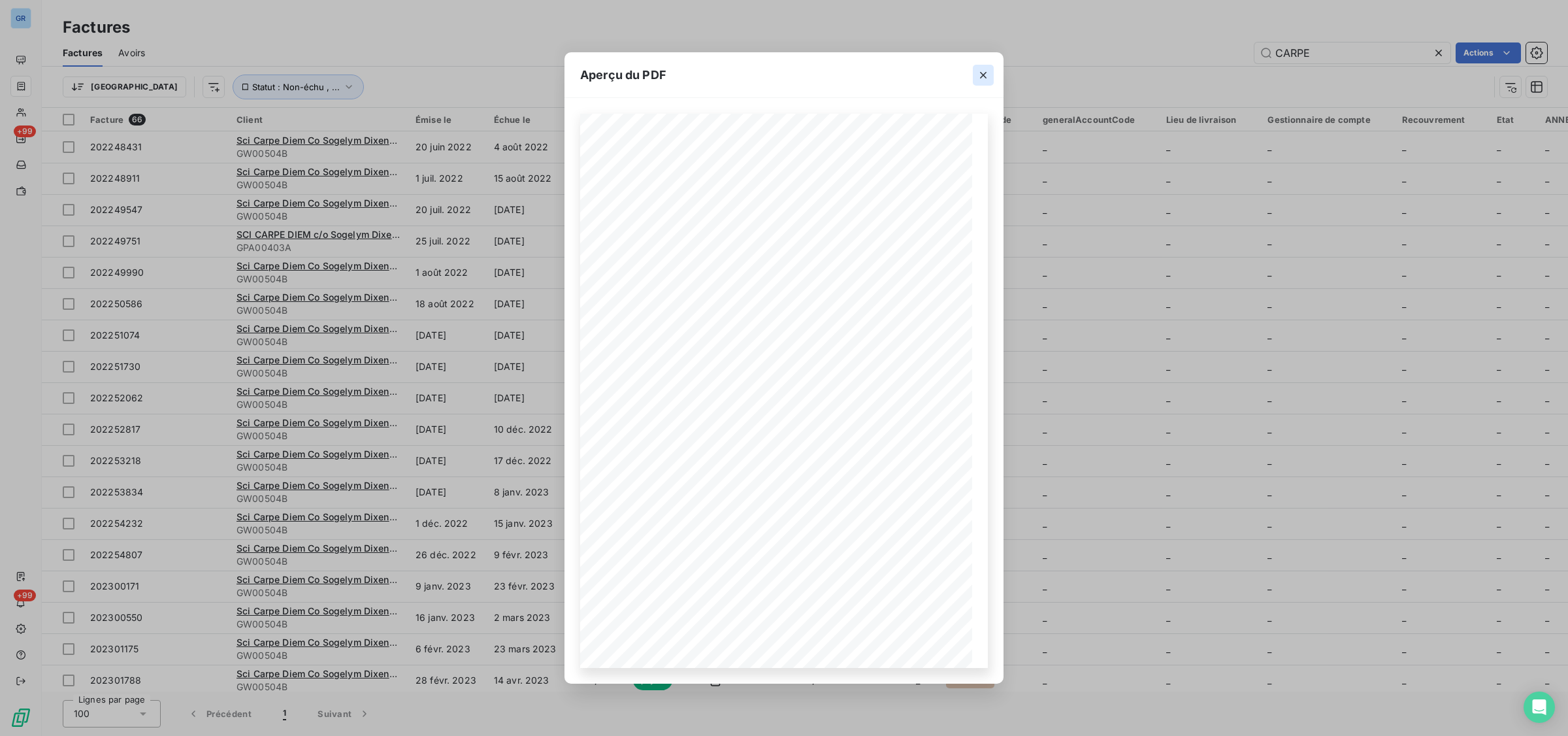
click at [980, 77] on icon "button" at bounding box center [983, 75] width 13 height 13
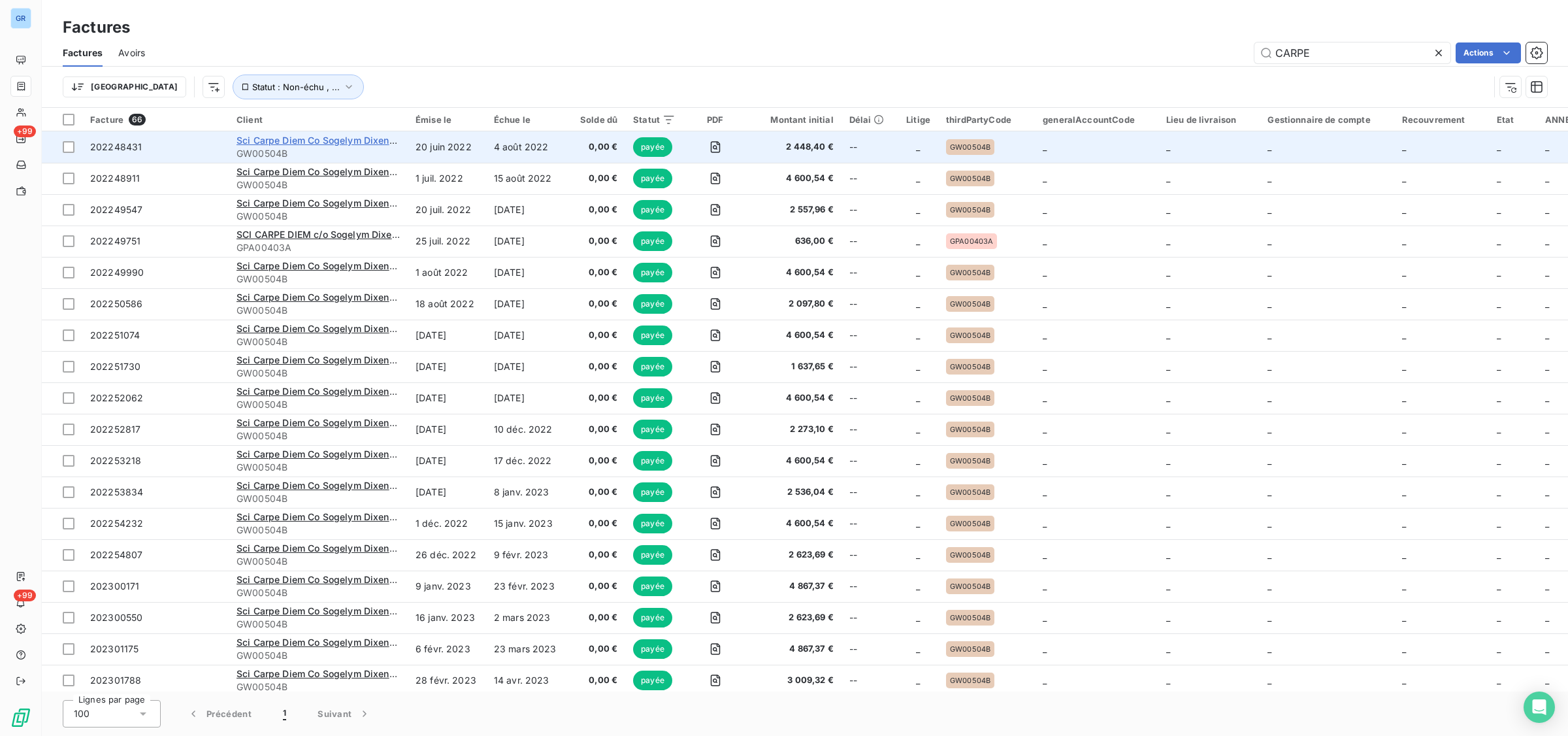
click at [309, 142] on span "Sci Carpe Diem Co Sogelym Dixence Property ManagemenT" at bounding box center [370, 140] width 267 height 11
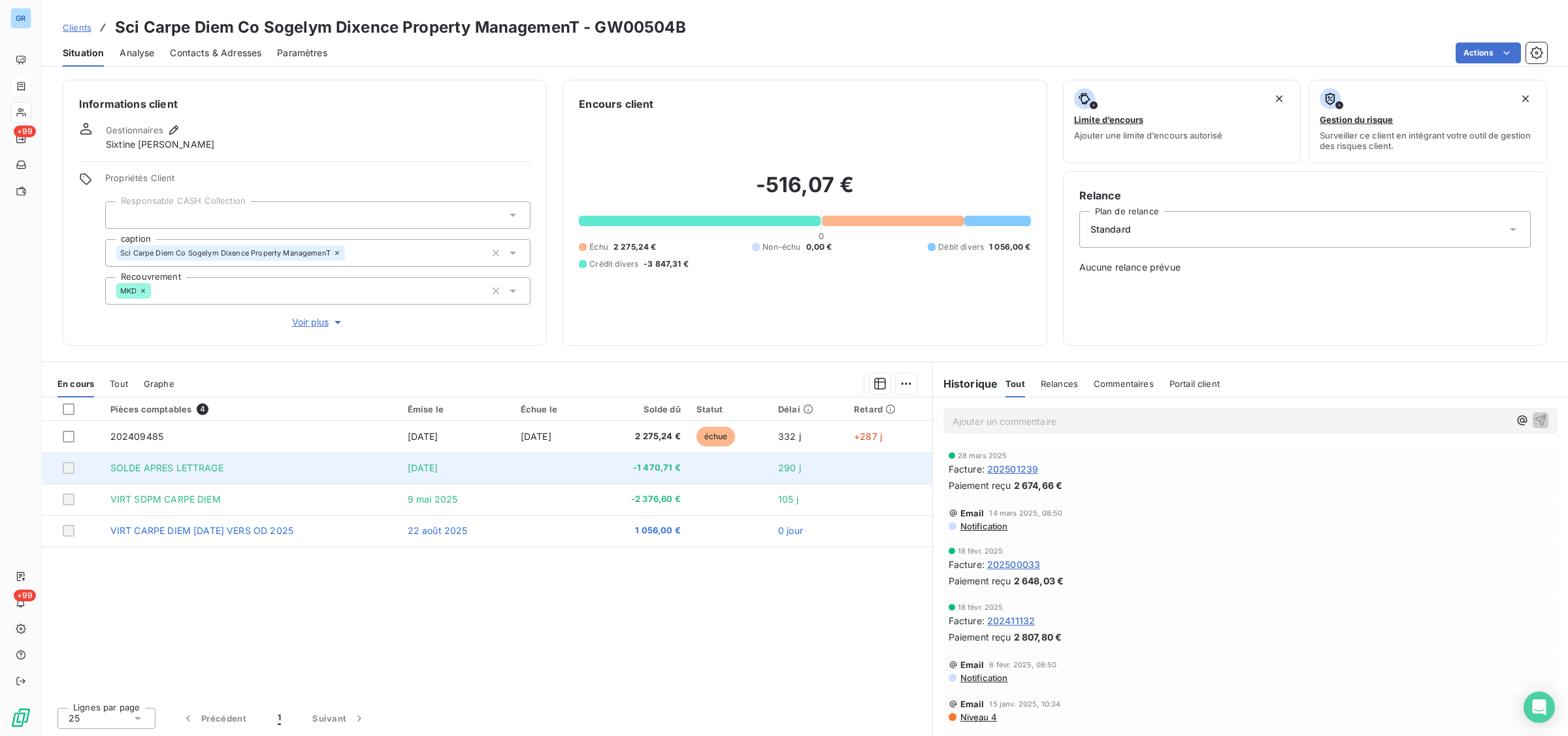
click at [698, 467] on td at bounding box center [730, 468] width 81 height 32
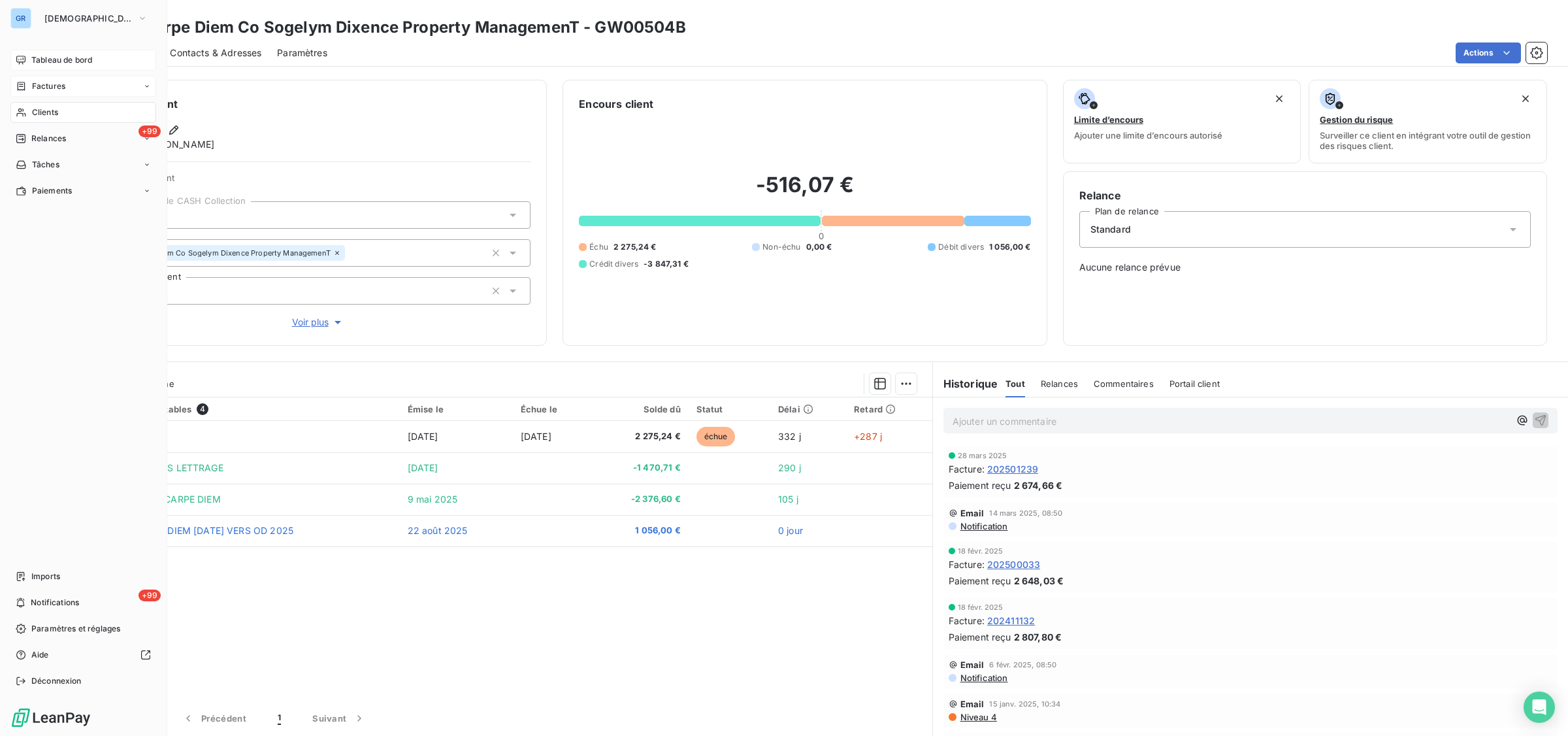
click at [86, 60] on span "Tableau de bord" at bounding box center [62, 60] width 61 height 12
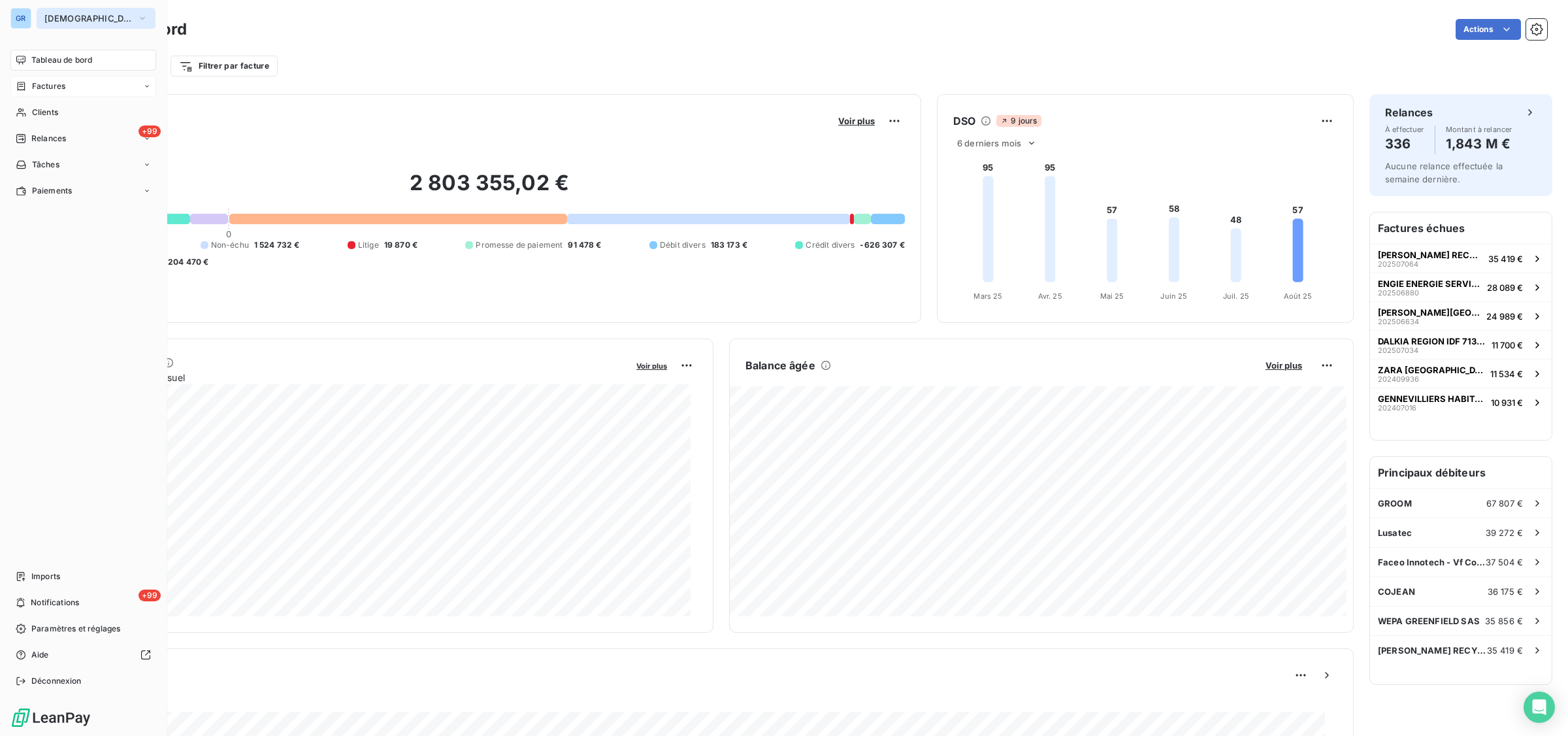
click at [64, 18] on span "GREENWISHES" at bounding box center [88, 18] width 88 height 11
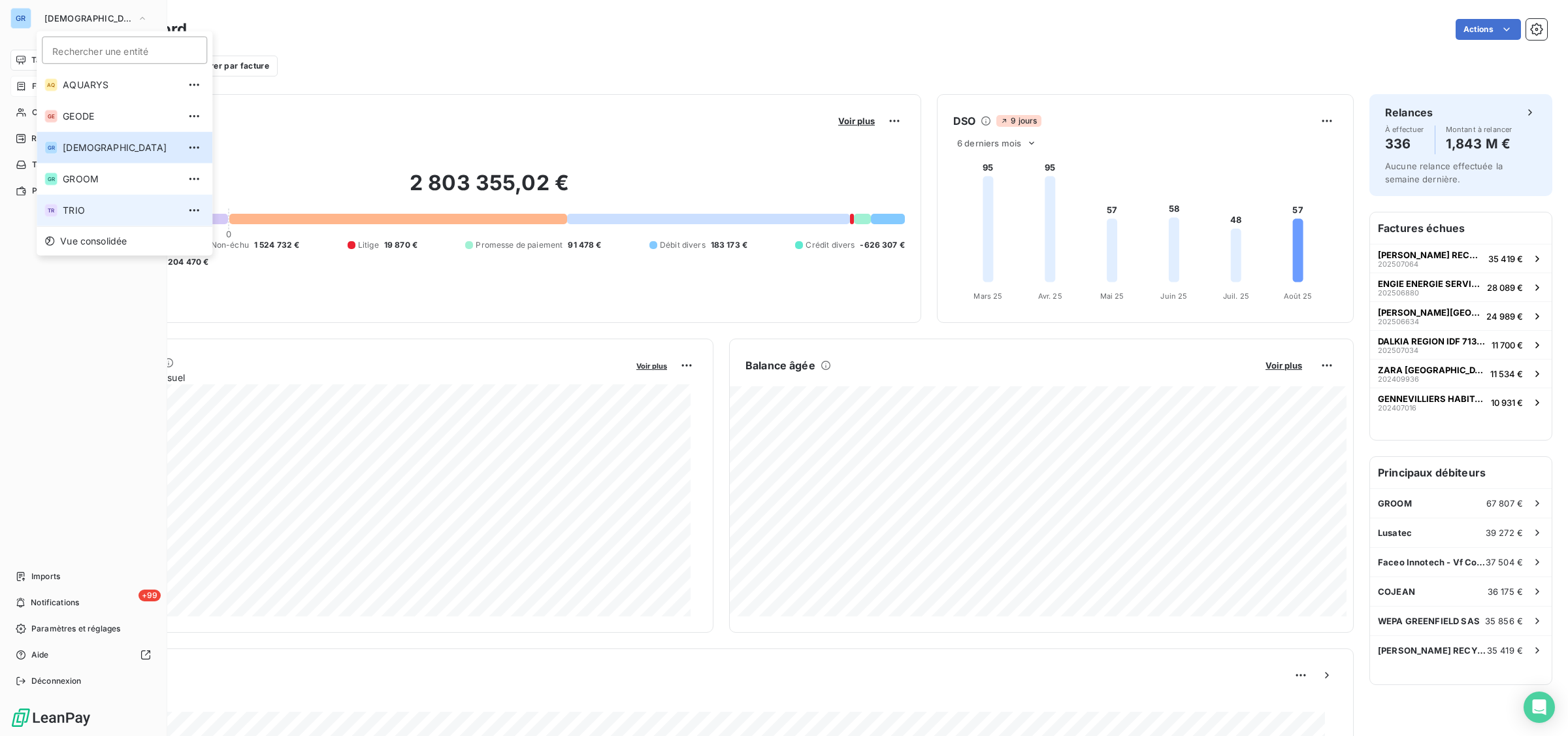
click at [82, 207] on span "TRIO" at bounding box center [120, 210] width 116 height 13
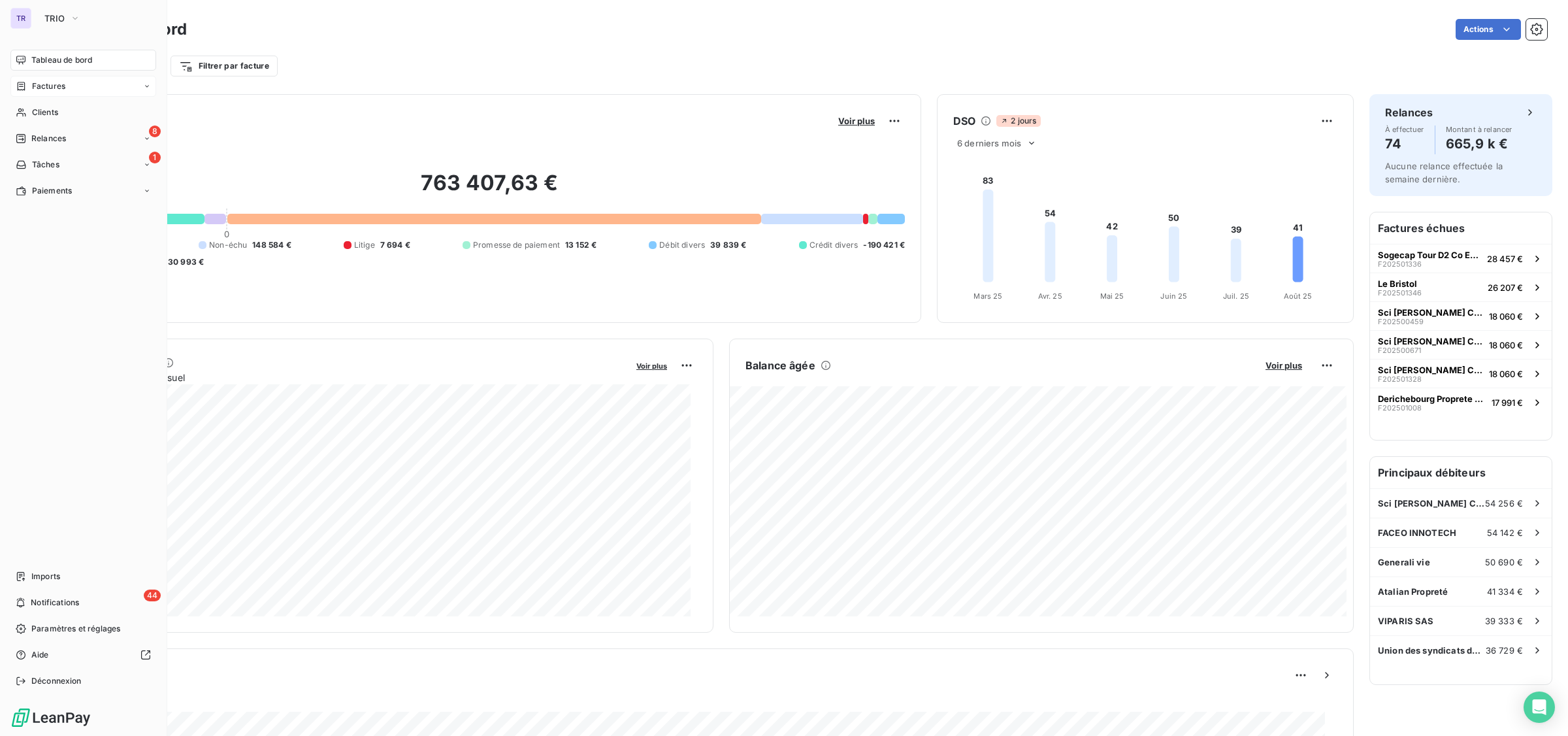
click at [46, 81] on span "Factures" at bounding box center [48, 86] width 33 height 12
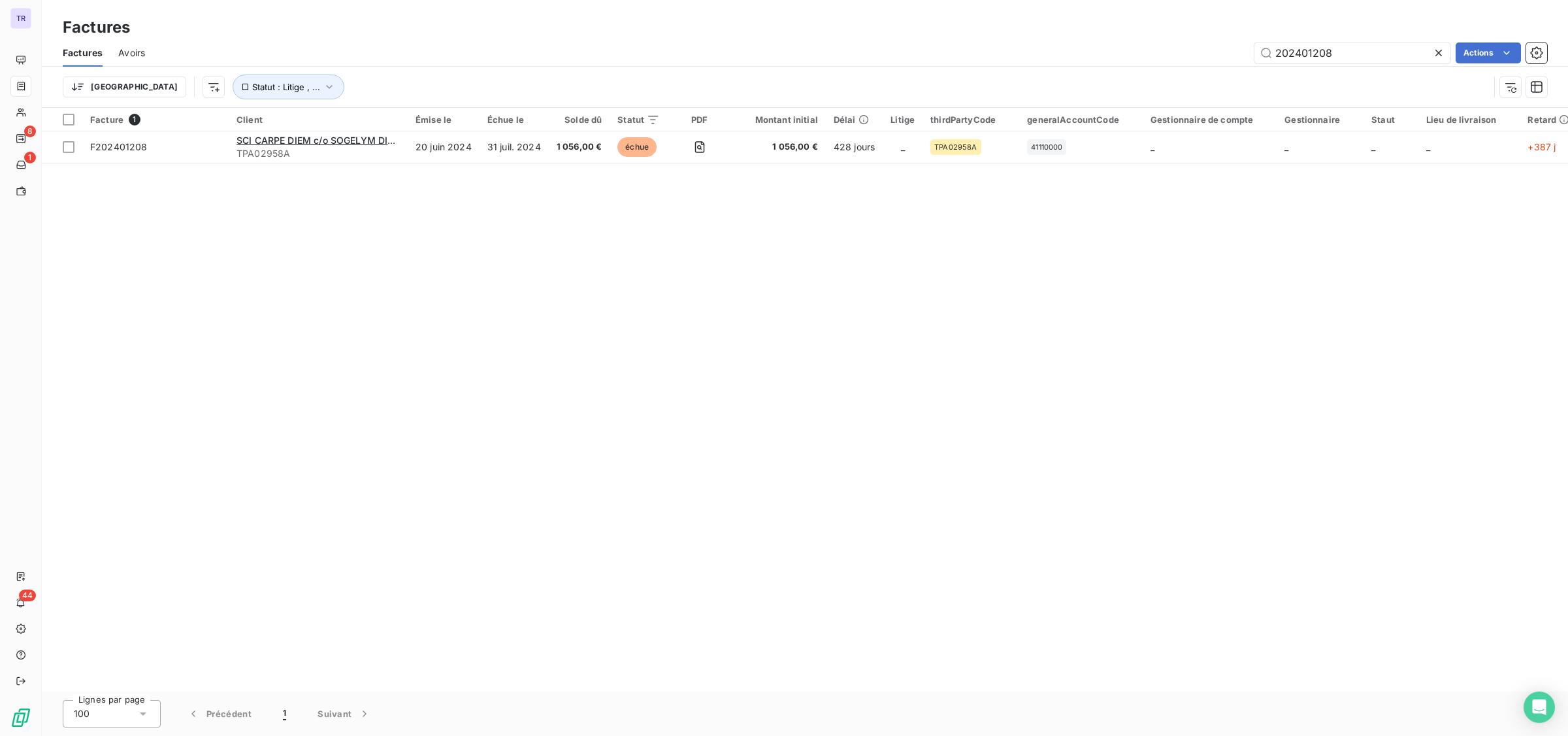
drag, startPoint x: 1325, startPoint y: 51, endPoint x: 987, endPoint y: 49, distance: 338.0
click at [1015, 49] on div "202401208 Actions" at bounding box center [854, 53] width 1387 height 21
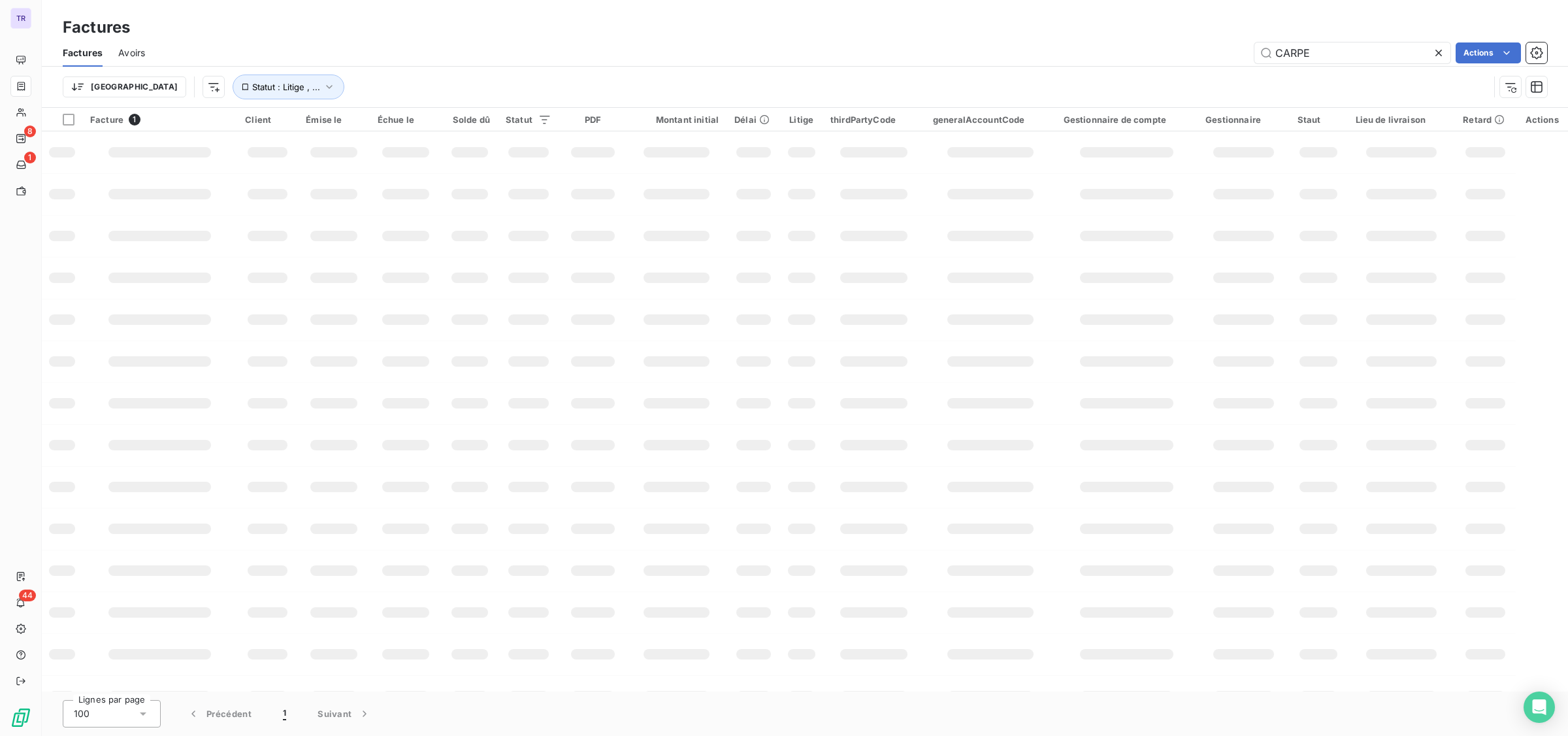
type input "CARPE"
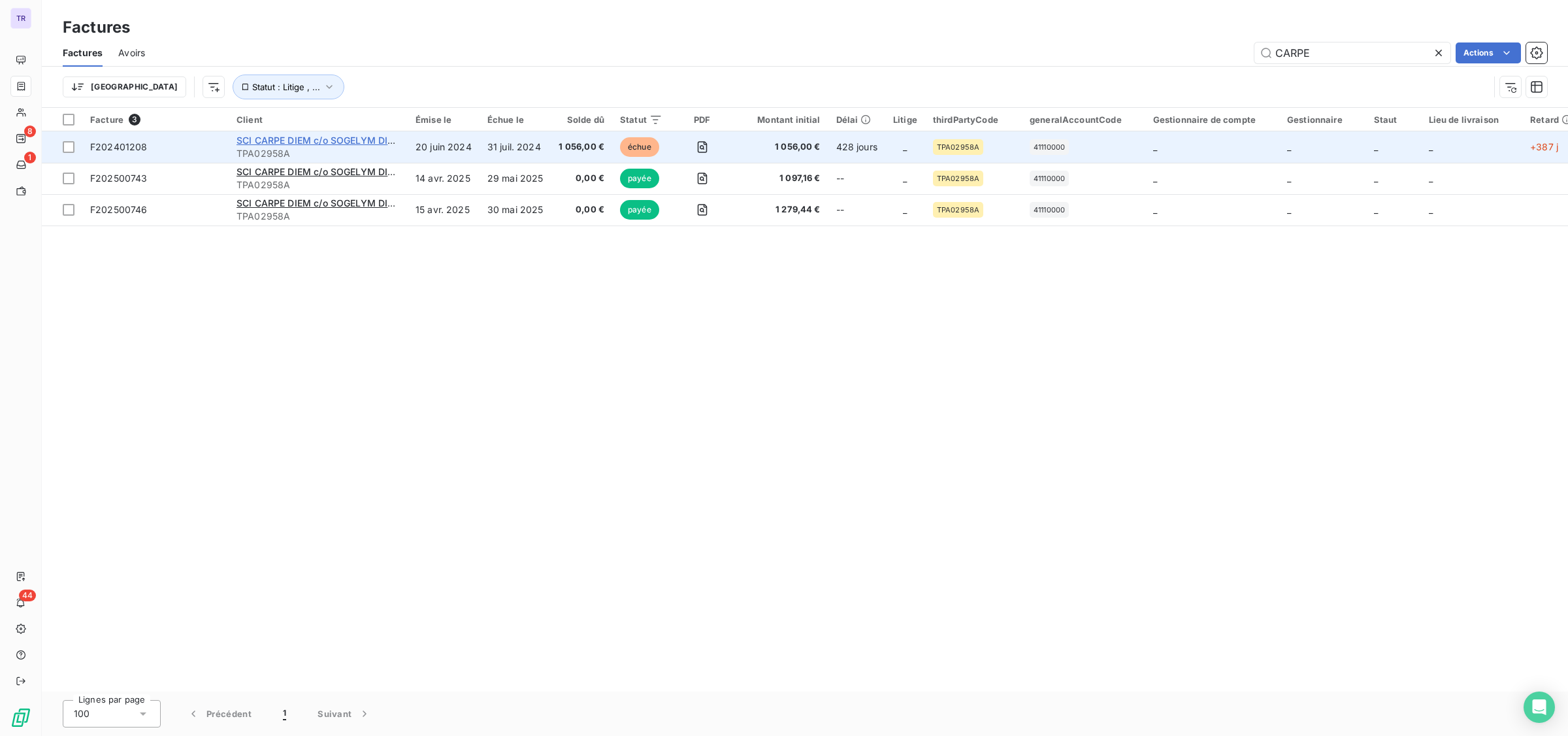
click at [369, 142] on span "SCI CARPE DIEM c/o SOGELYM DIXENCE PROPERTY MANAGEMENT" at bounding box center [389, 140] width 305 height 11
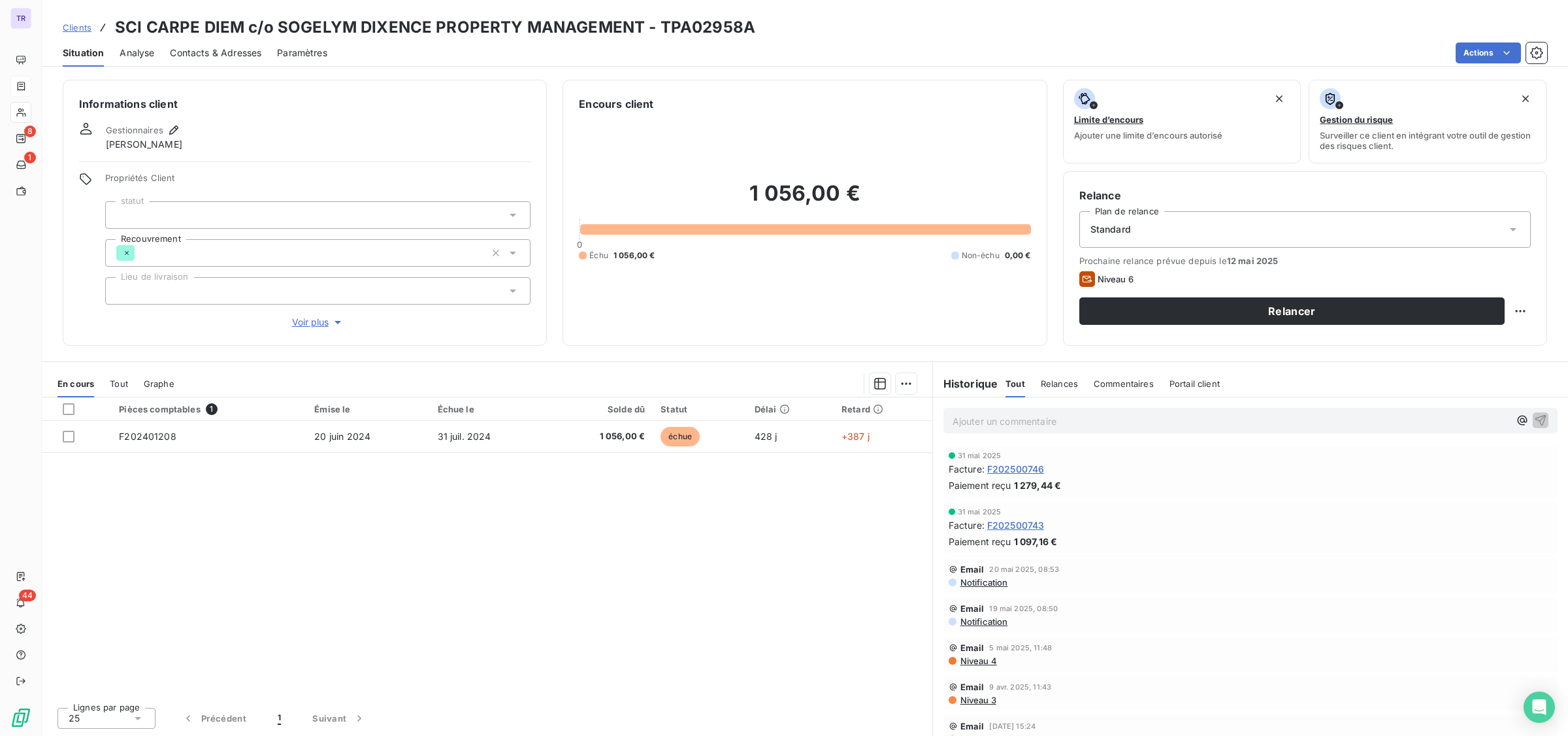
click at [118, 376] on div "Tout" at bounding box center [119, 383] width 18 height 27
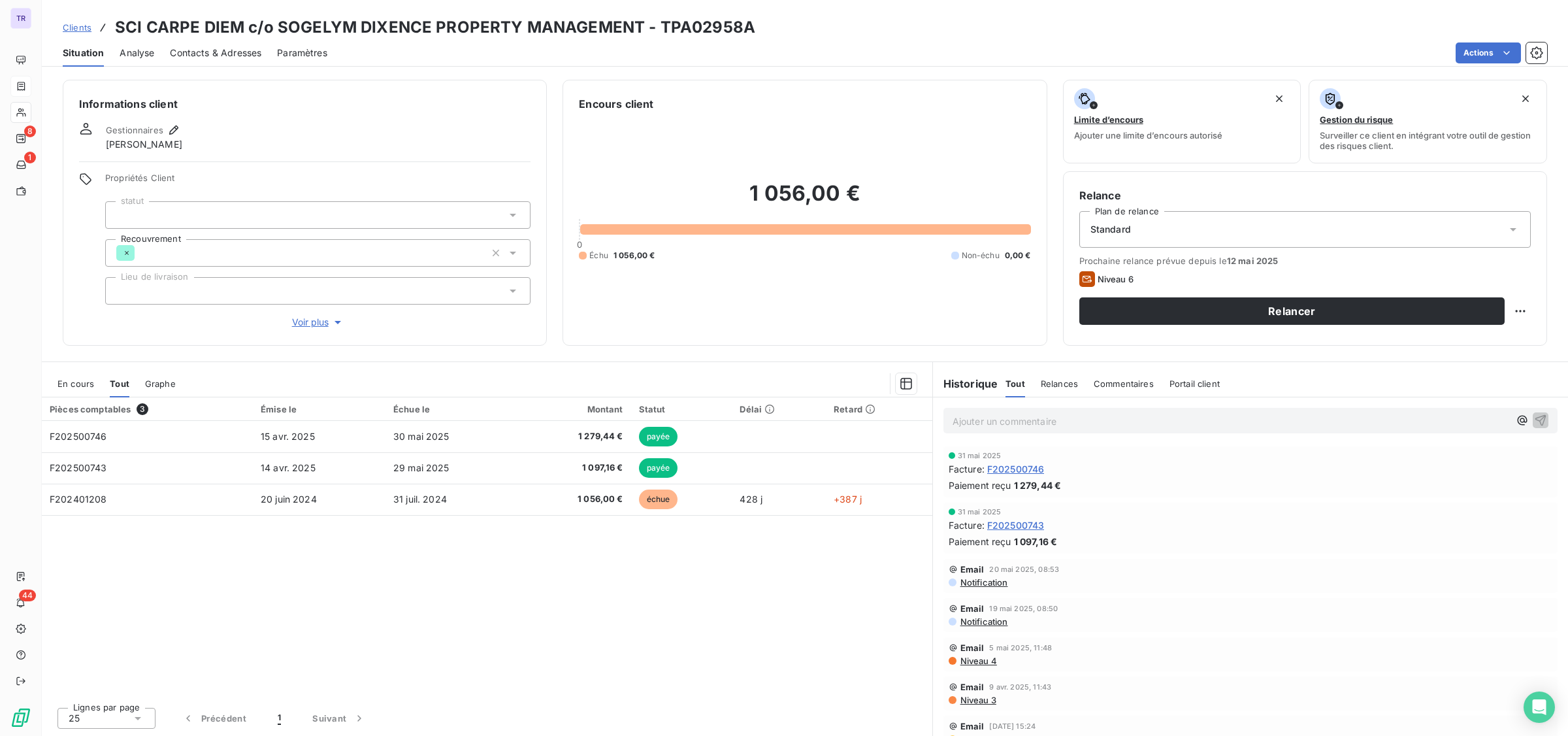
click at [82, 380] on span "En cours" at bounding box center [76, 383] width 37 height 11
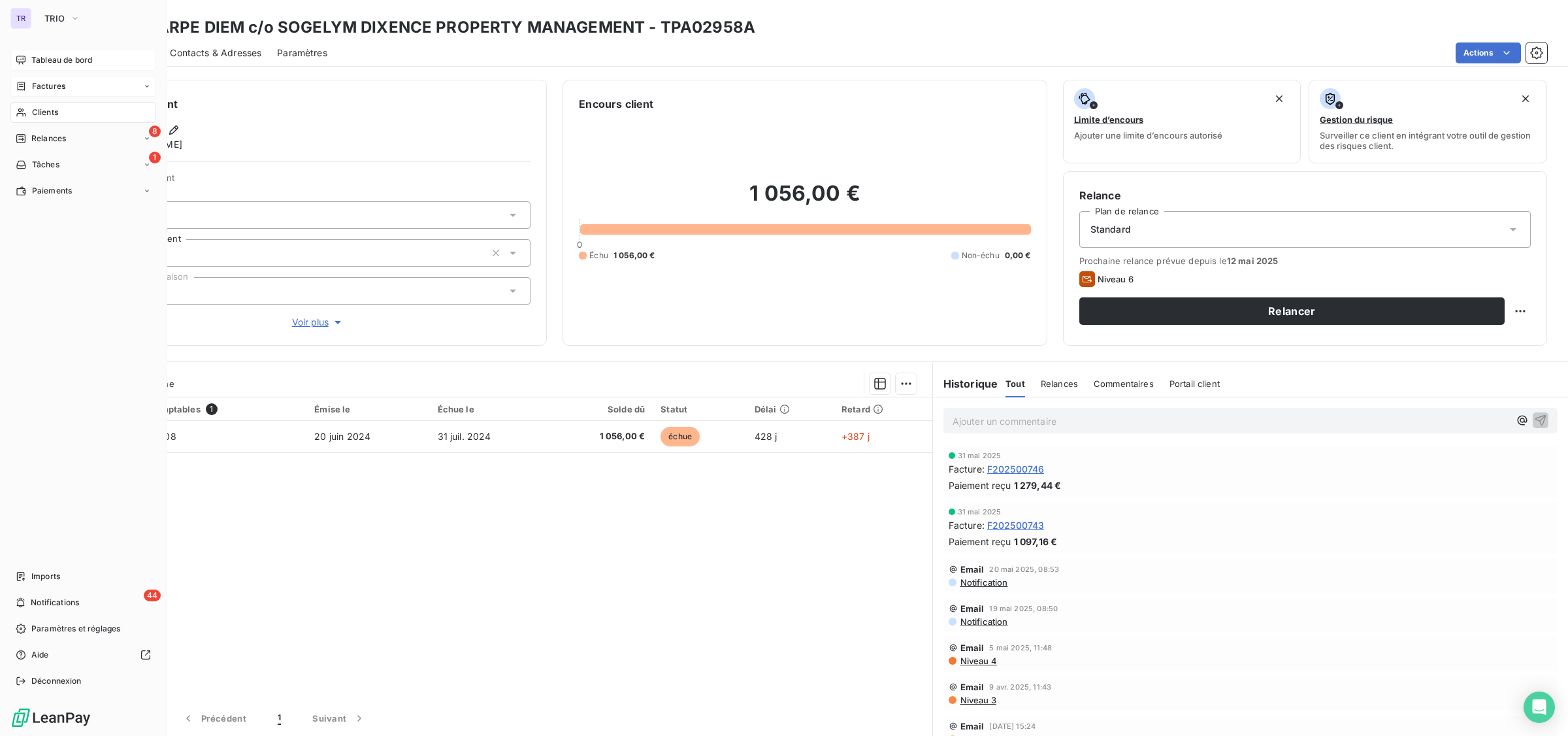
drag, startPoint x: 77, startPoint y: 60, endPoint x: 92, endPoint y: 67, distance: 16.6
click at [77, 60] on span "Tableau de bord" at bounding box center [62, 60] width 61 height 12
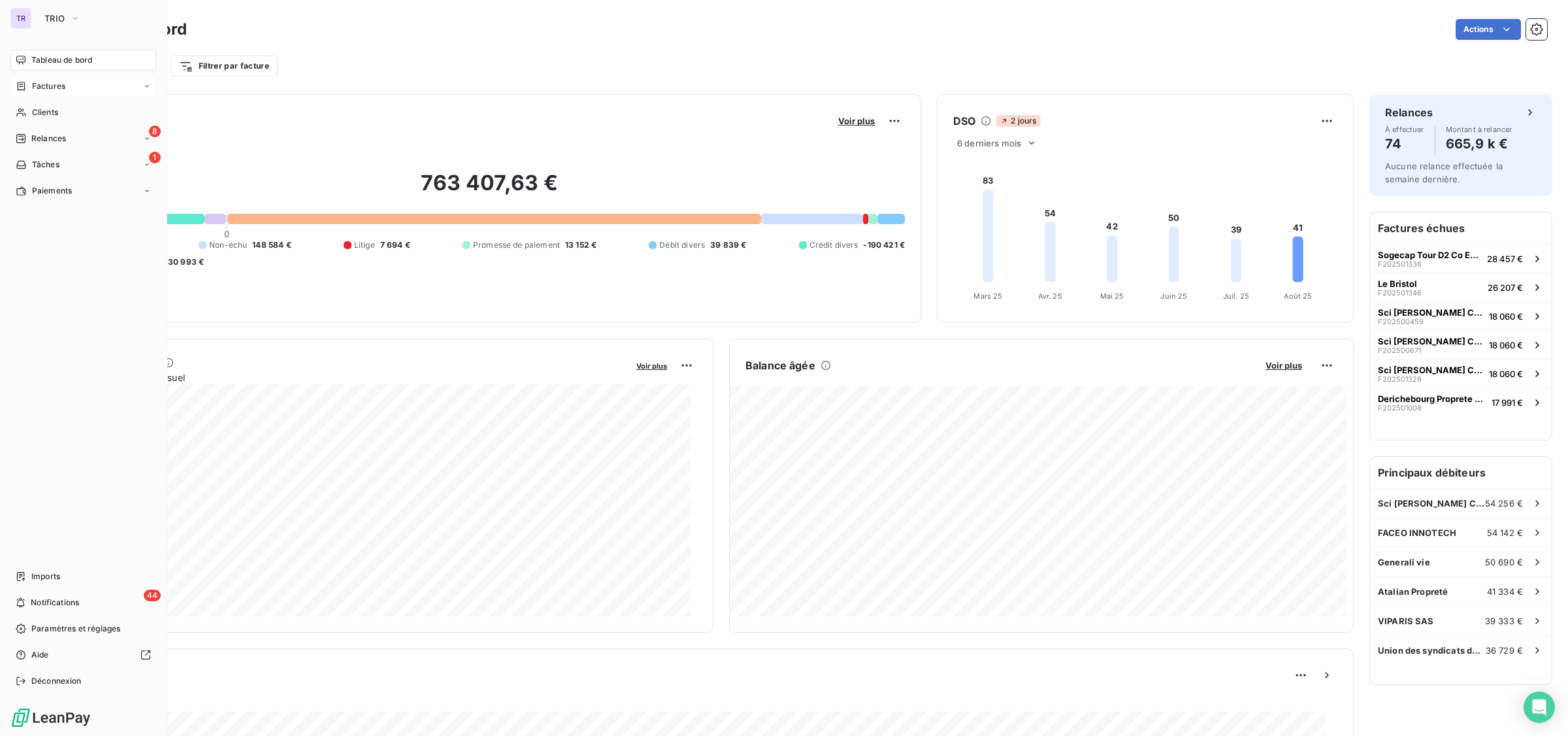
click at [60, 89] on span "Factures" at bounding box center [48, 86] width 33 height 12
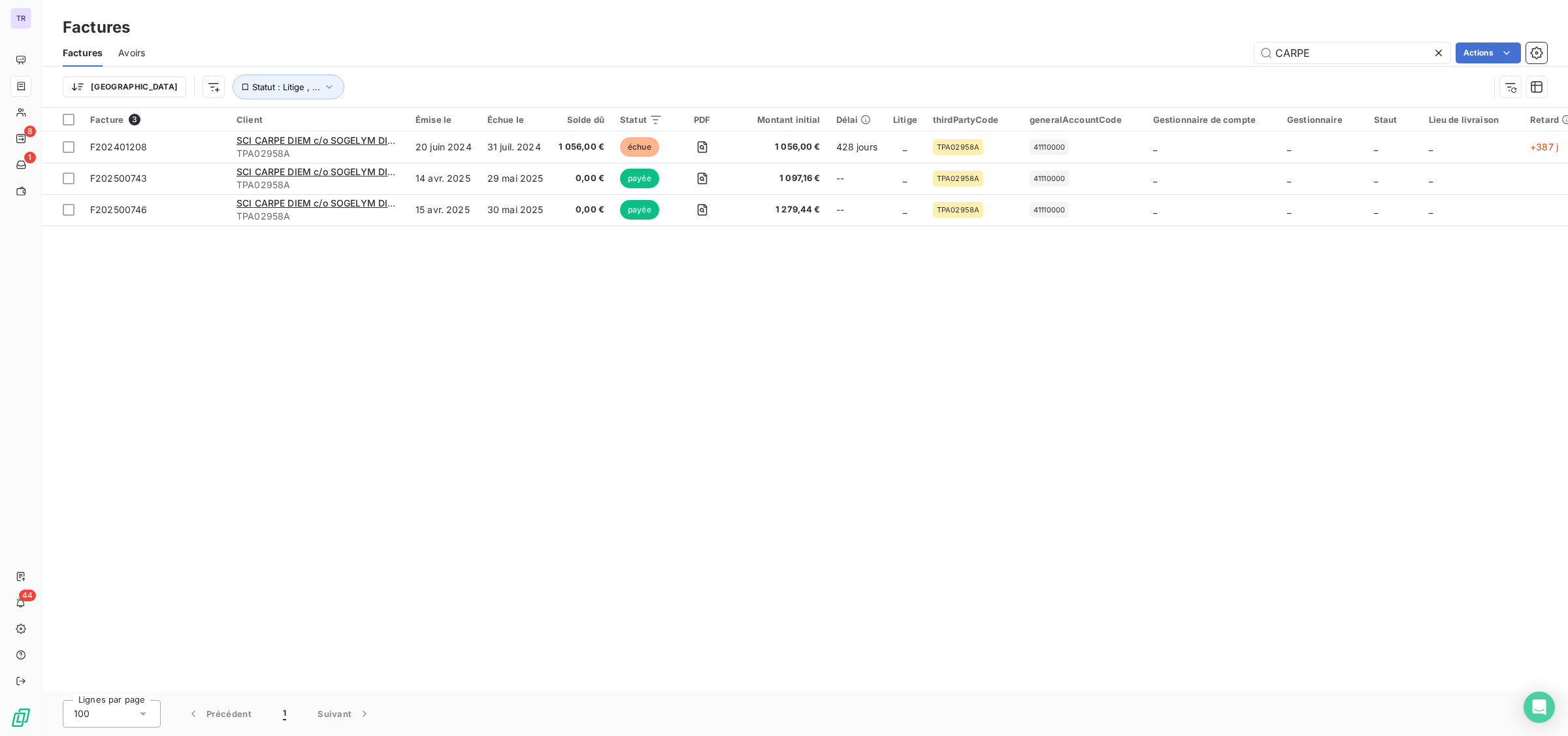
drag, startPoint x: 1322, startPoint y: 53, endPoint x: 1234, endPoint y: 49, distance: 88.1
click at [1226, 49] on div "CARPE Actions" at bounding box center [854, 53] width 1387 height 21
drag, startPoint x: 1285, startPoint y: 49, endPoint x: 1279, endPoint y: 53, distance: 7.2
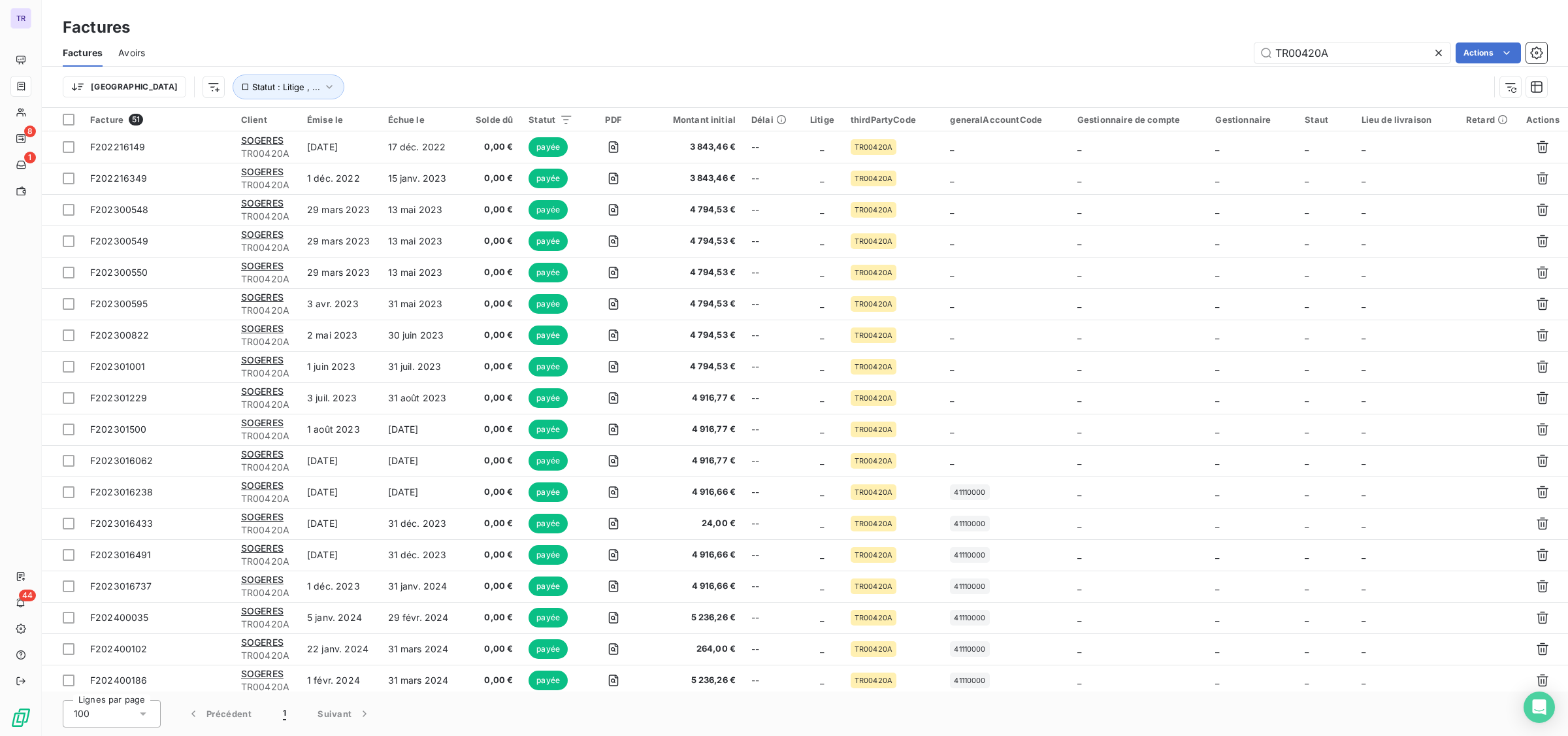
type input "TR00420A"
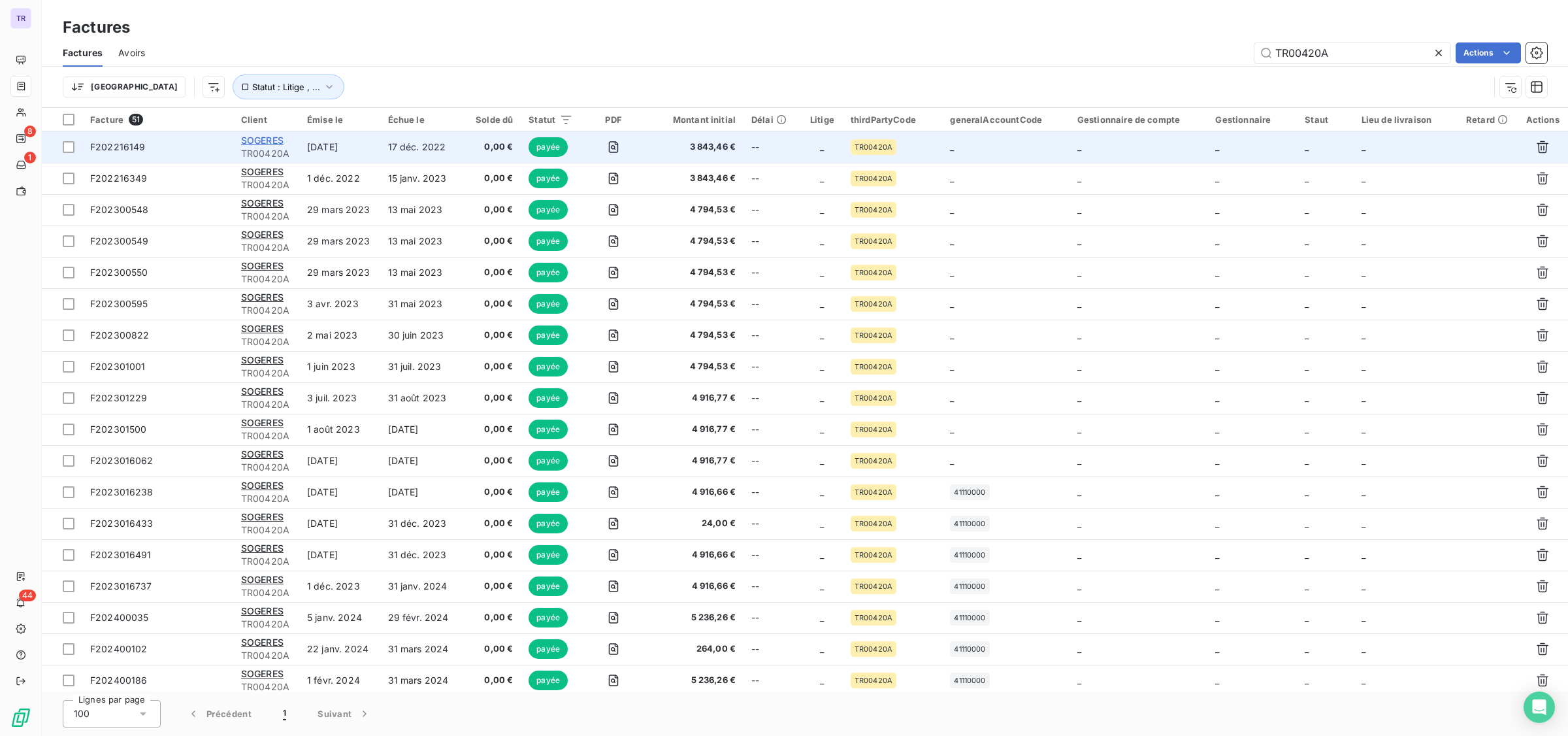
click at [272, 141] on span "SOGERES" at bounding box center [262, 140] width 42 height 11
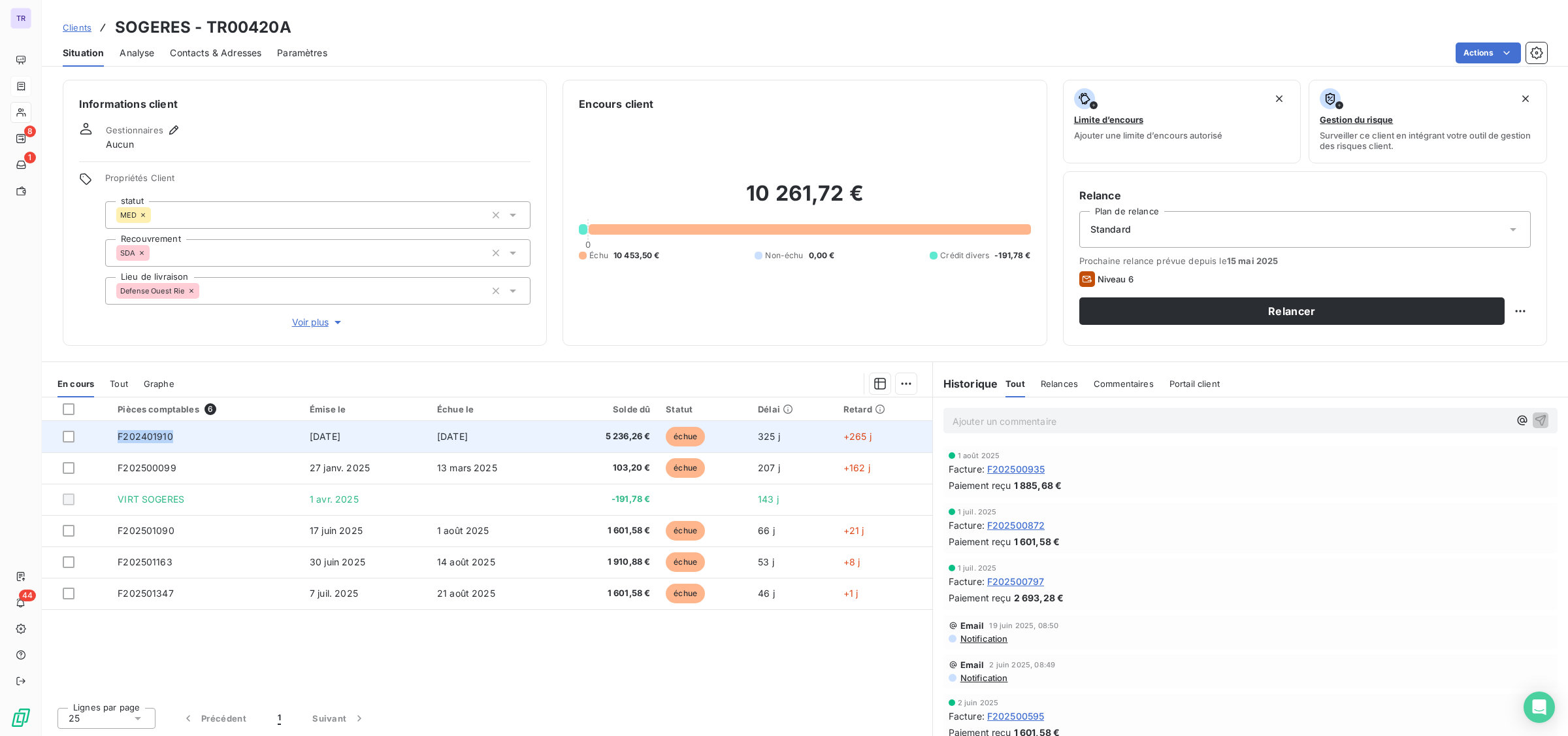
drag, startPoint x: 184, startPoint y: 433, endPoint x: 124, endPoint y: 425, distance: 60.5
click at [124, 425] on td "F202401910" at bounding box center [206, 436] width 192 height 32
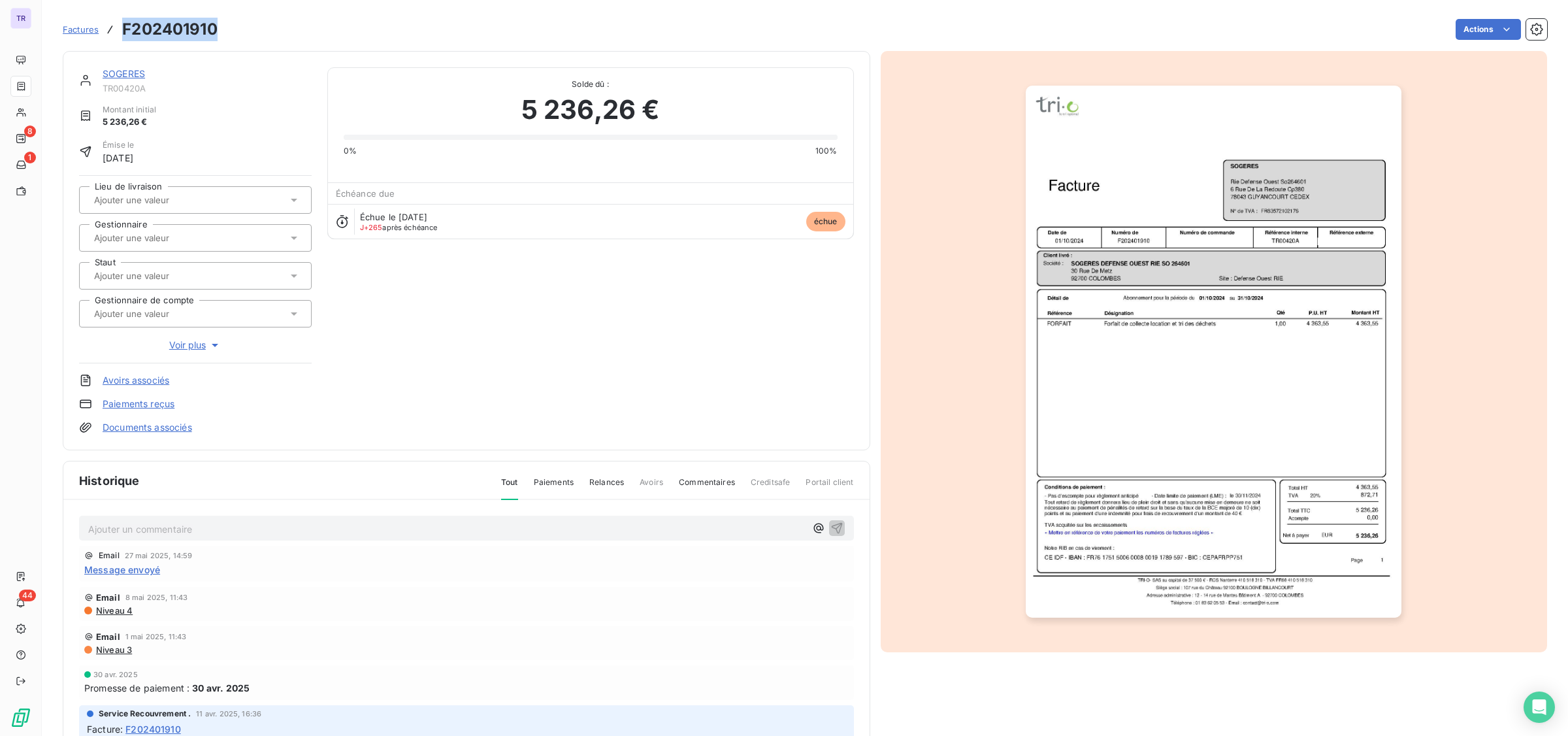
drag, startPoint x: 223, startPoint y: 33, endPoint x: 121, endPoint y: 37, distance: 102.1
click at [121, 37] on div "Factures F202401910 Actions" at bounding box center [805, 29] width 1484 height 27
copy h3 "F202401910"
click at [134, 70] on link "SOGERES" at bounding box center [124, 74] width 42 height 11
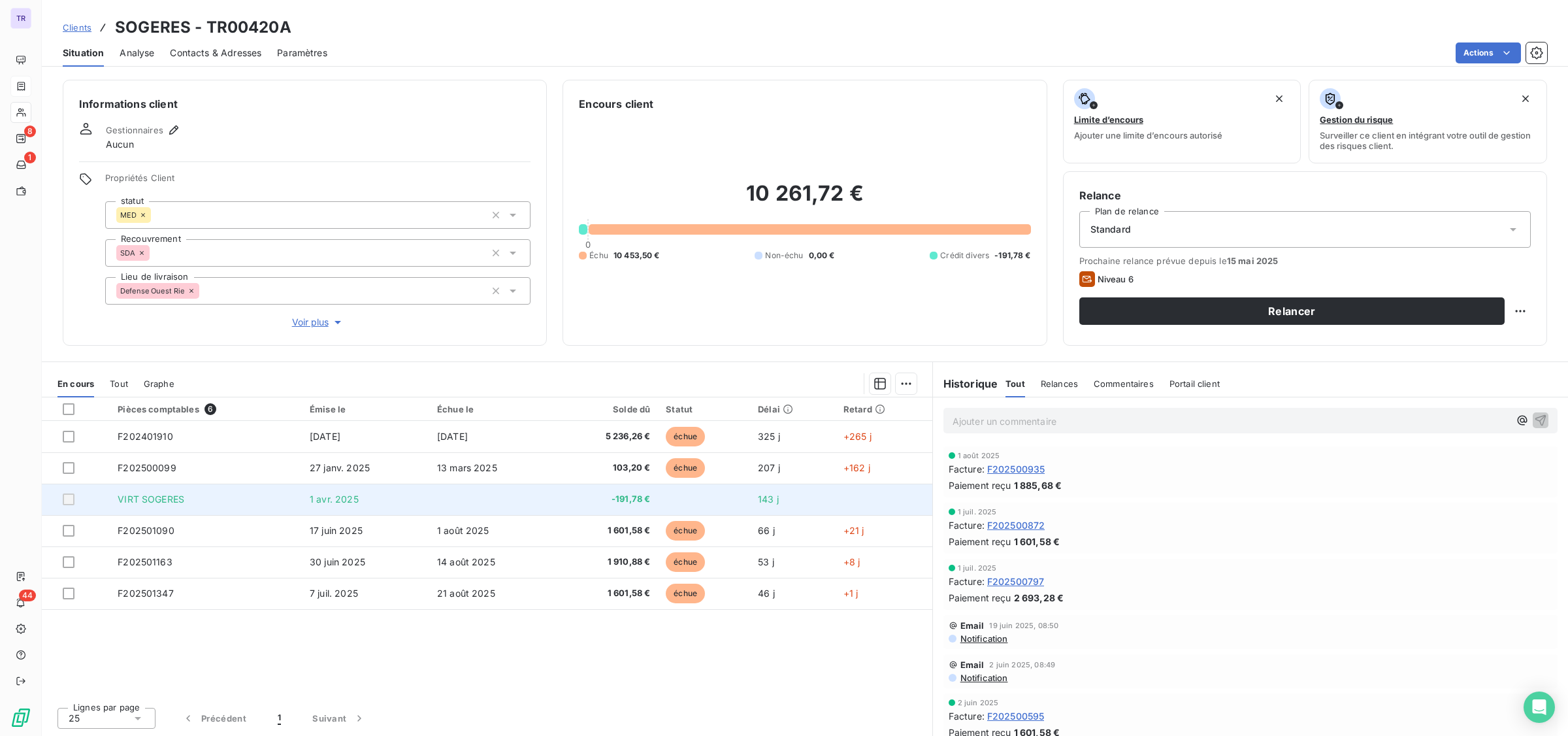
click at [383, 490] on td "1 avr. 2025" at bounding box center [365, 499] width 127 height 32
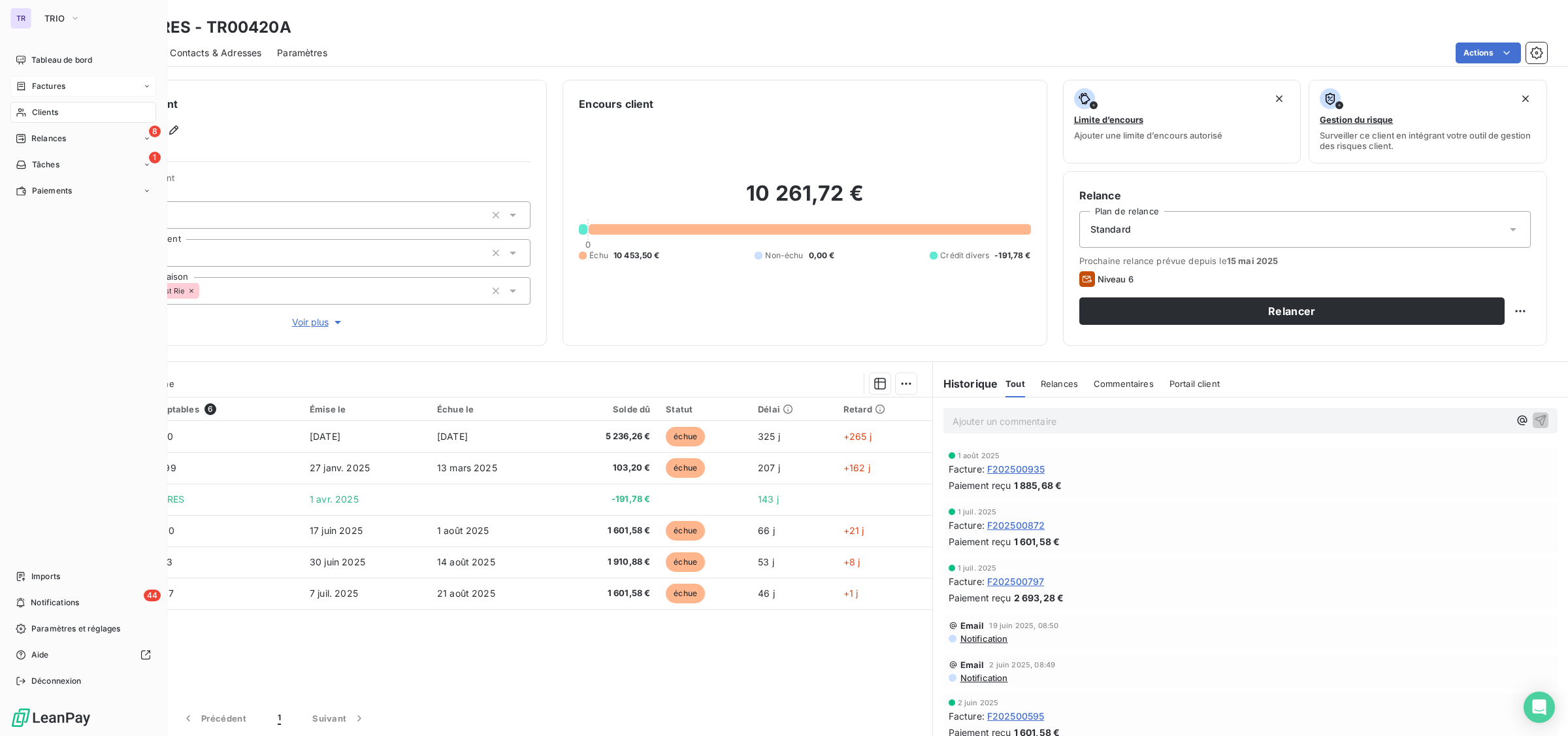
drag, startPoint x: 56, startPoint y: 80, endPoint x: 121, endPoint y: 88, distance: 65.5
click at [56, 80] on span "Factures" at bounding box center [48, 86] width 33 height 12
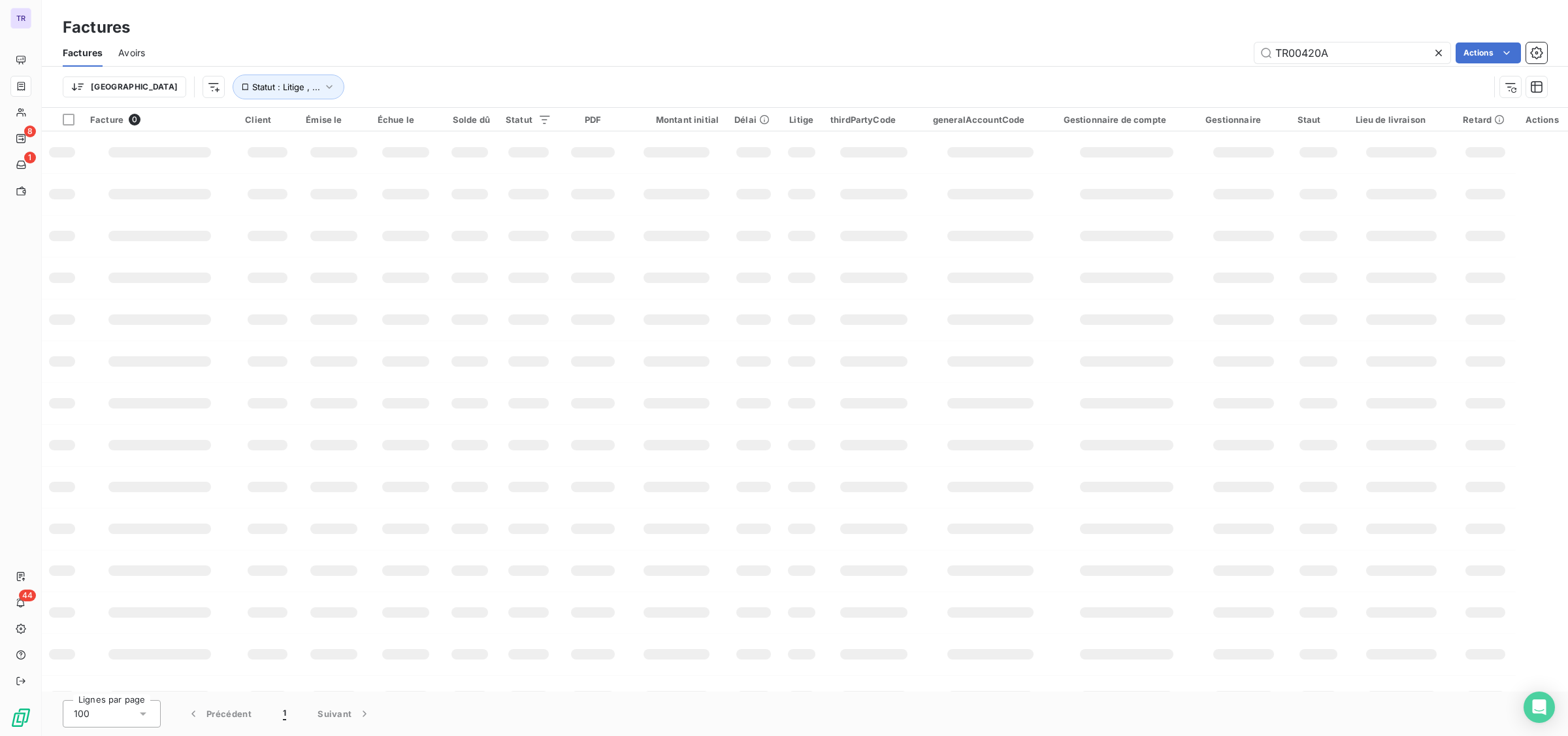
drag, startPoint x: 1352, startPoint y: 49, endPoint x: 1210, endPoint y: 54, distance: 142.1
click at [1210, 54] on div "TR00420A Actions" at bounding box center [854, 53] width 1387 height 21
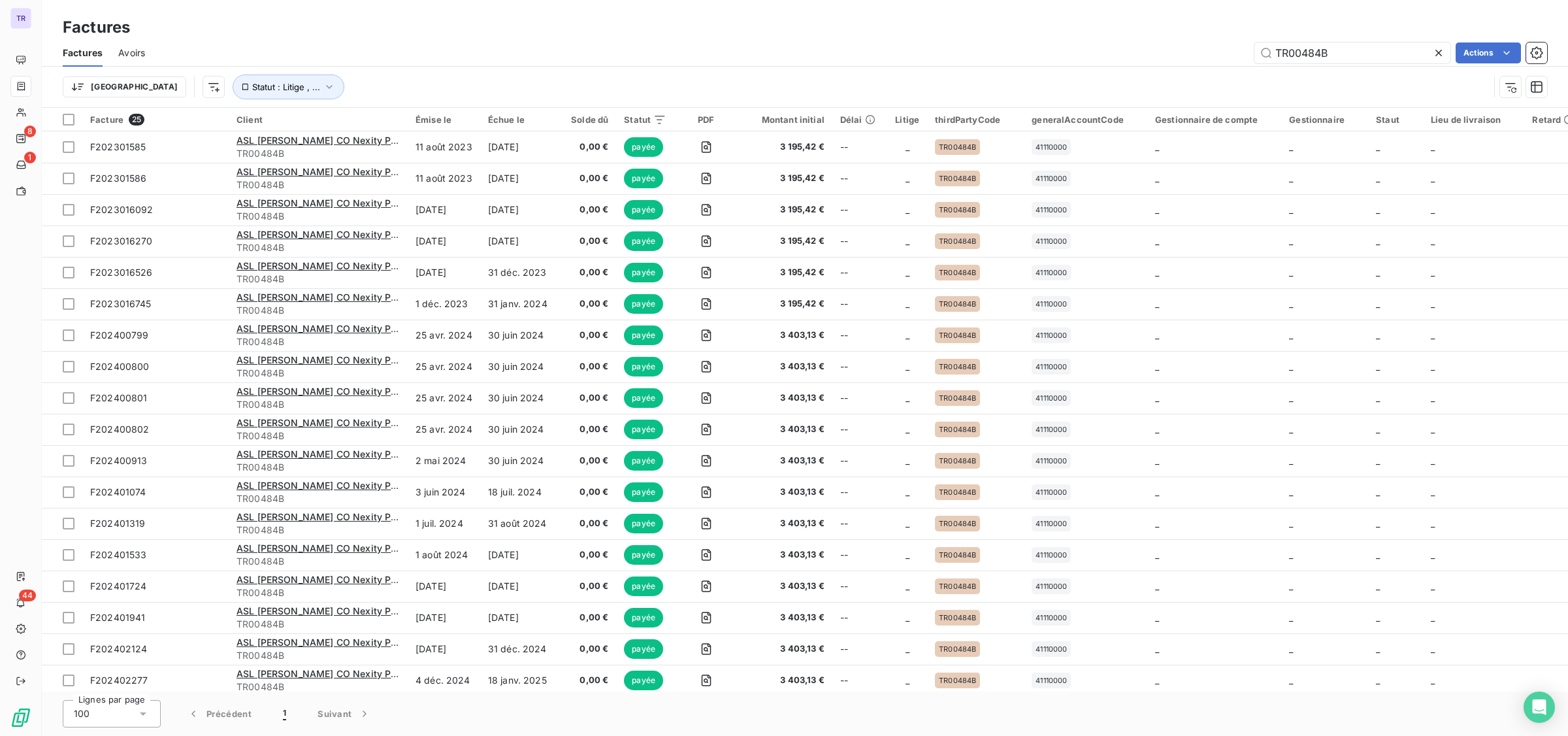
type input "TR00484B"
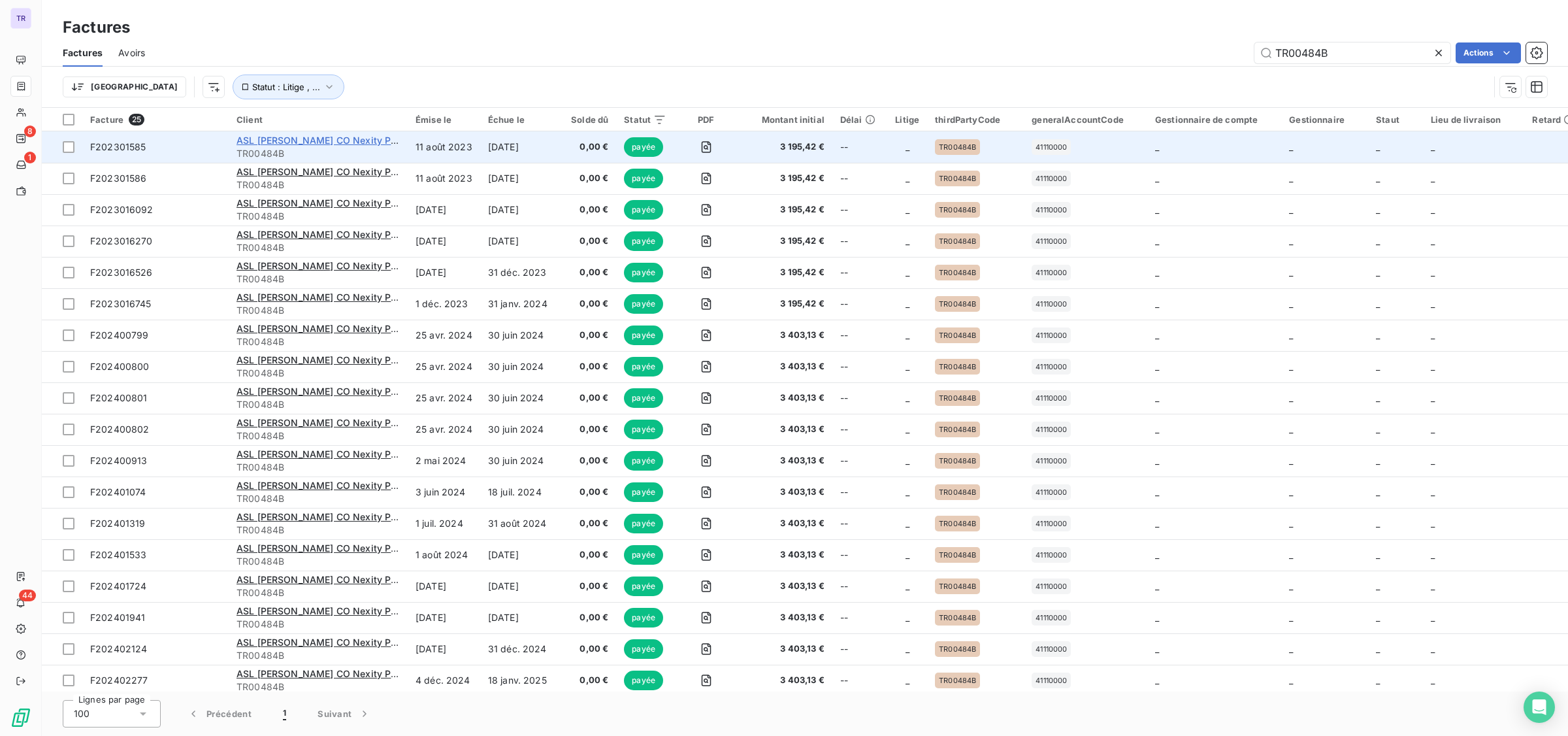
click at [353, 143] on span "ASL [PERSON_NAME] CO Nexity Property Management" at bounding box center [360, 140] width 247 height 11
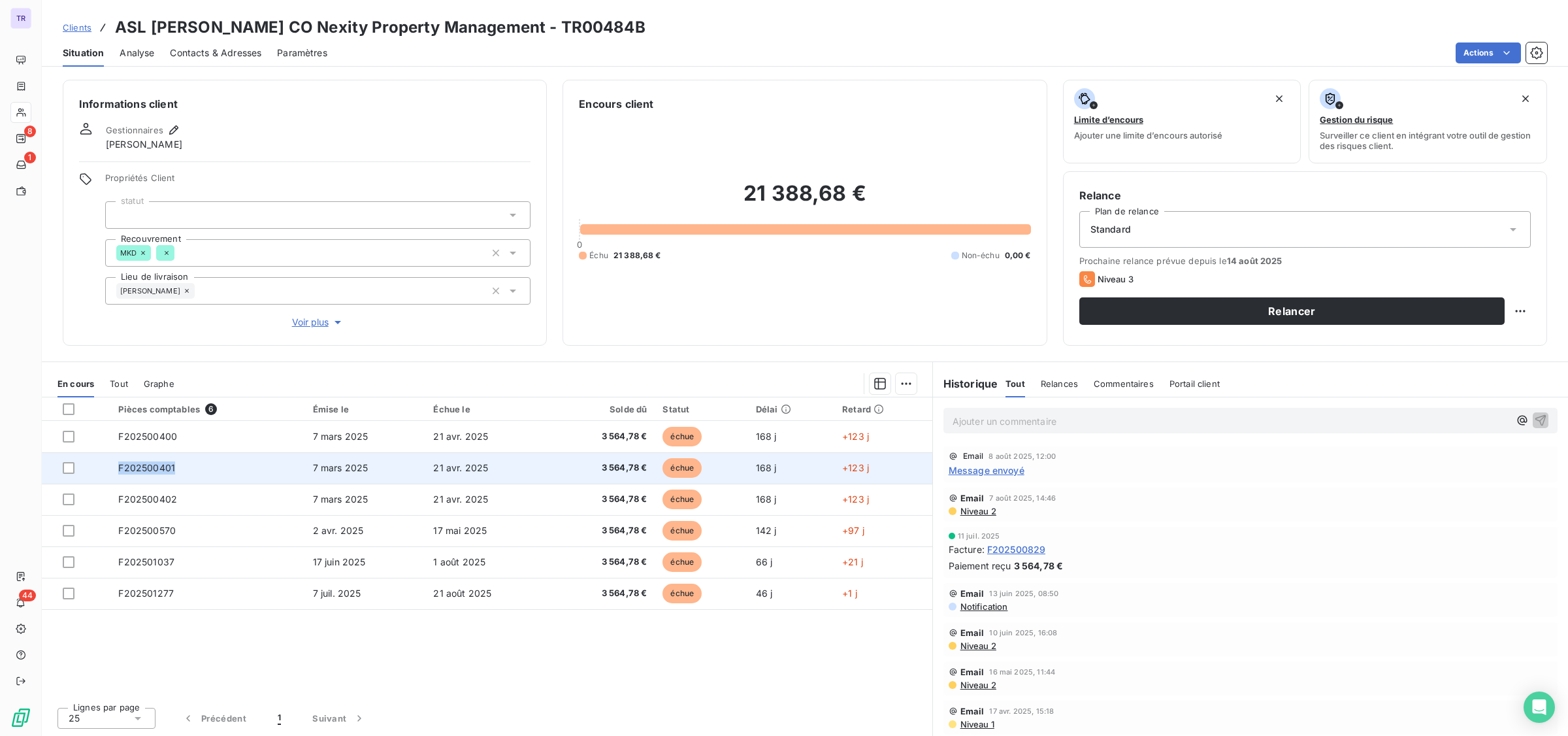
drag, startPoint x: 194, startPoint y: 468, endPoint x: 113, endPoint y: 461, distance: 81.3
click at [113, 461] on td "F202500401" at bounding box center [207, 468] width 194 height 32
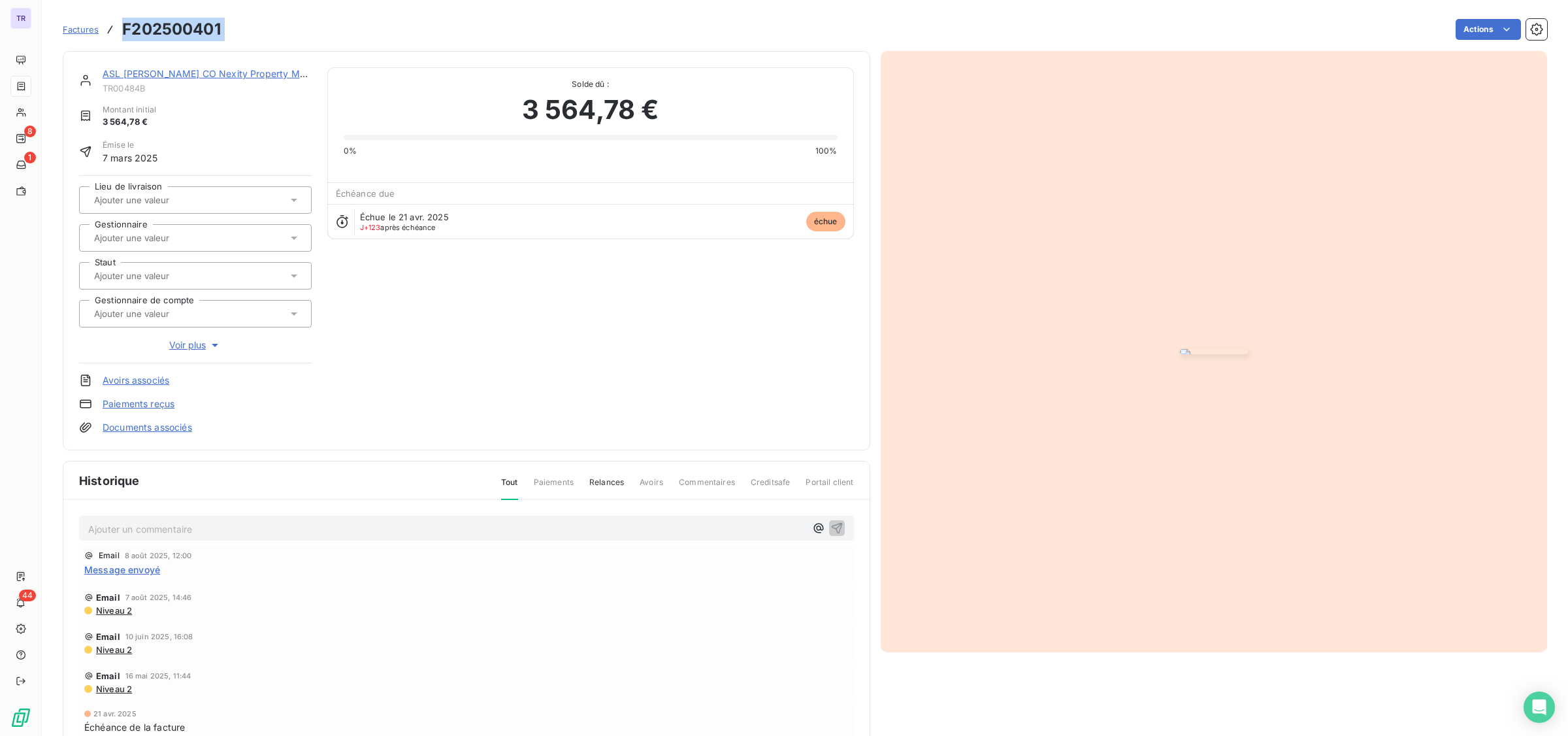
drag, startPoint x: 239, startPoint y: 32, endPoint x: 122, endPoint y: 31, distance: 117.0
click at [122, 31] on div "Factures F202500401 Actions" at bounding box center [805, 29] width 1484 height 27
copy section "F202500401 Actions"
click at [148, 72] on link "ASL [PERSON_NAME] CO Nexity Property Management" at bounding box center [225, 74] width 246 height 11
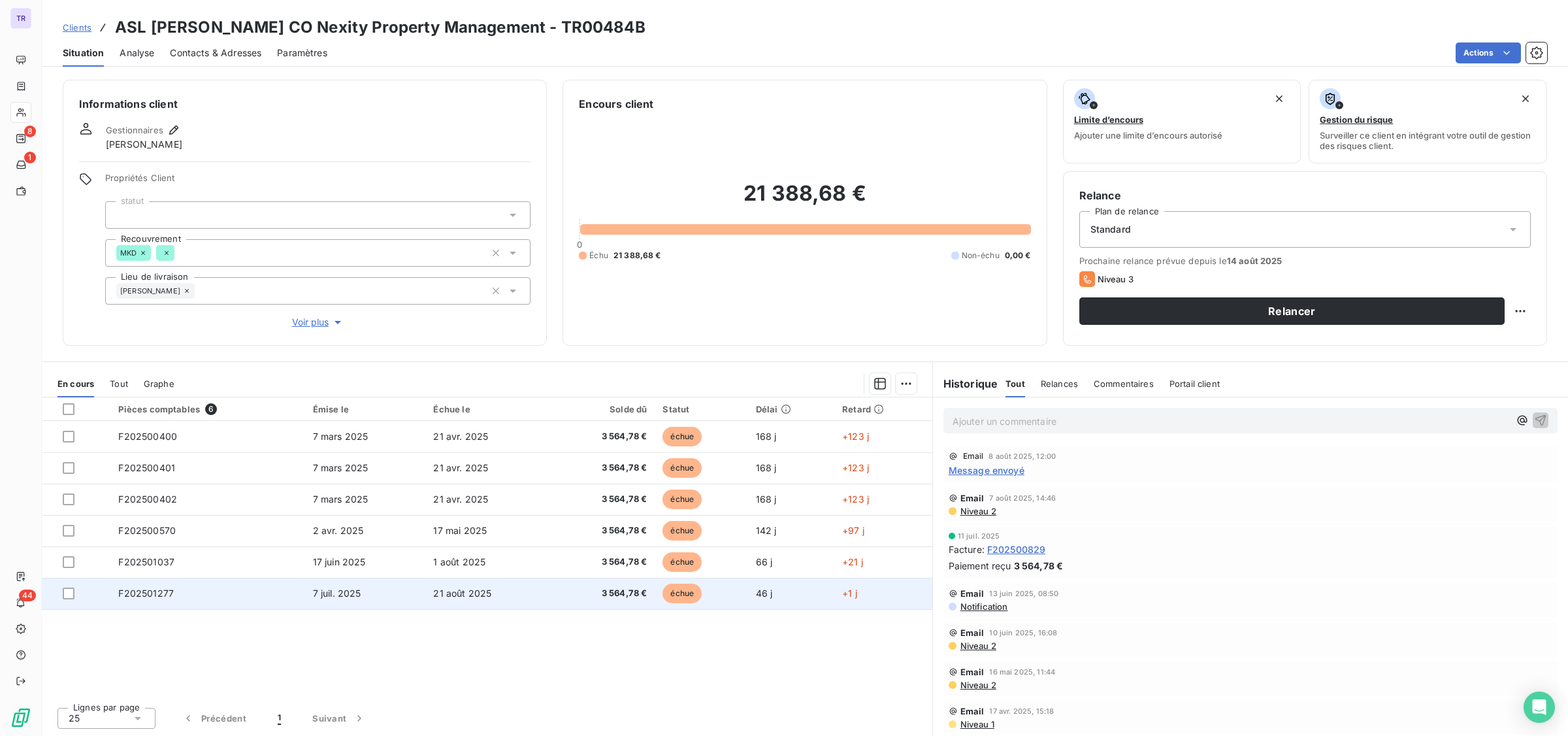
click at [666, 578] on td "échue" at bounding box center [701, 593] width 93 height 32
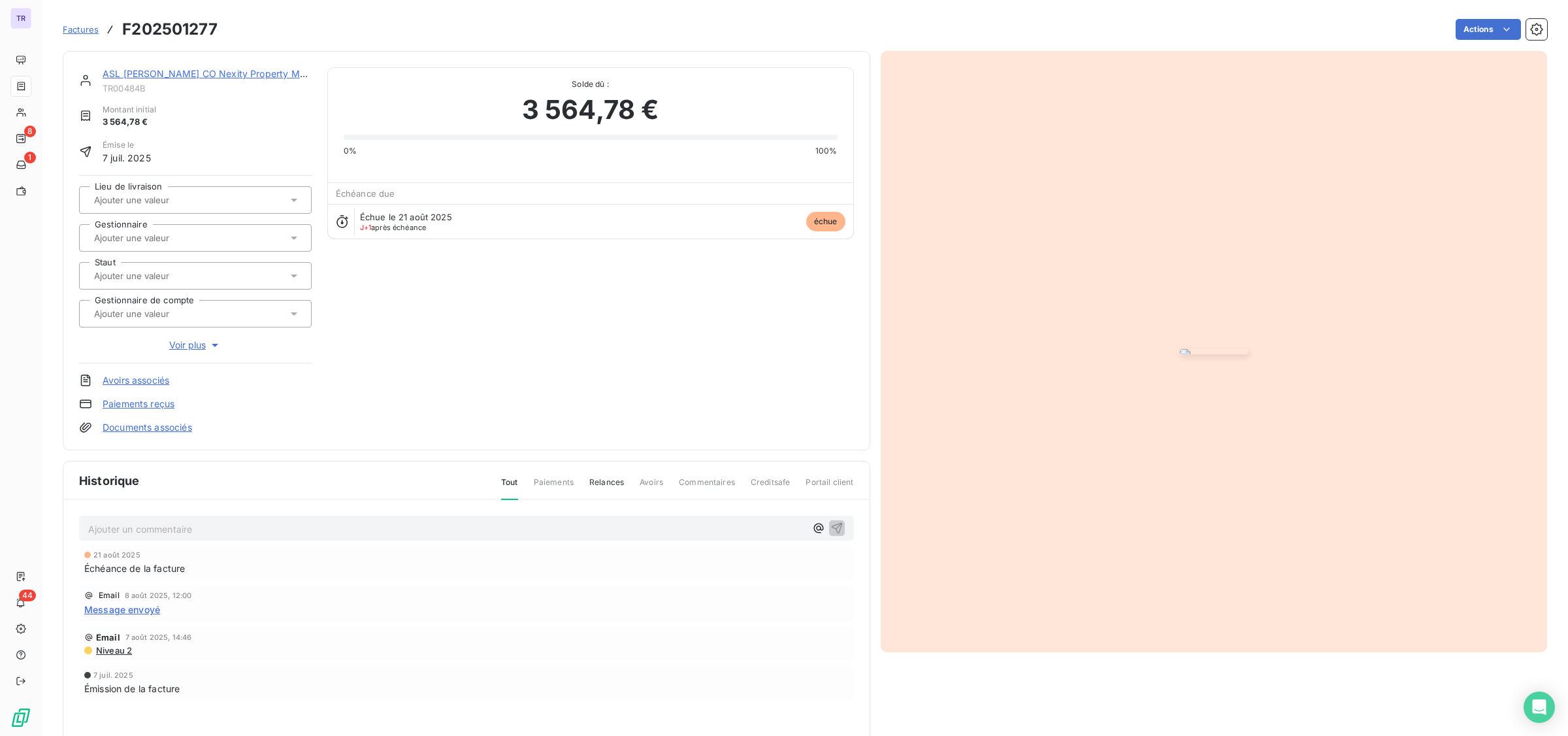
click at [281, 77] on link "ASL [PERSON_NAME] CO Nexity Property Management" at bounding box center [225, 74] width 246 height 11
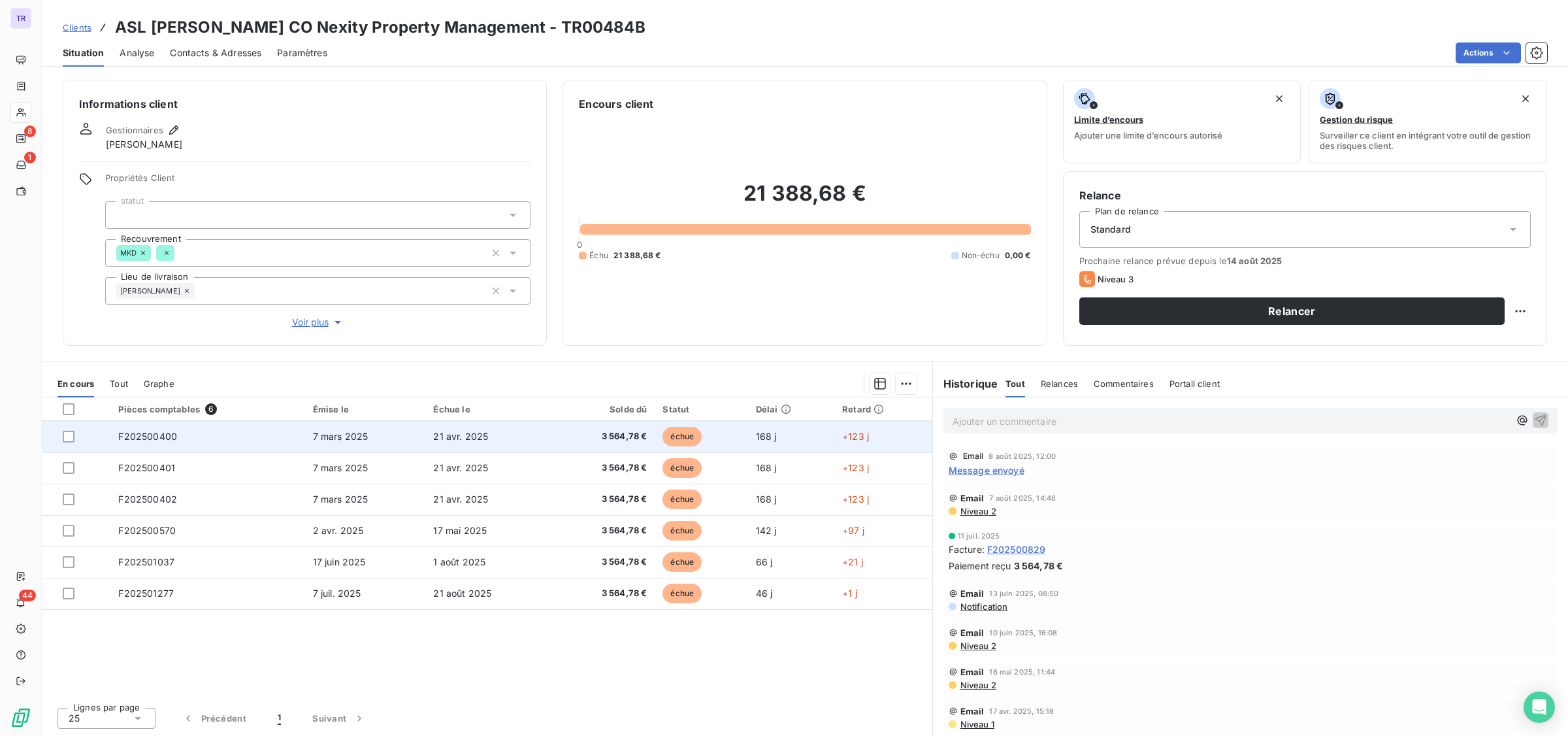
click at [692, 442] on span "échue" at bounding box center [683, 437] width 39 height 20
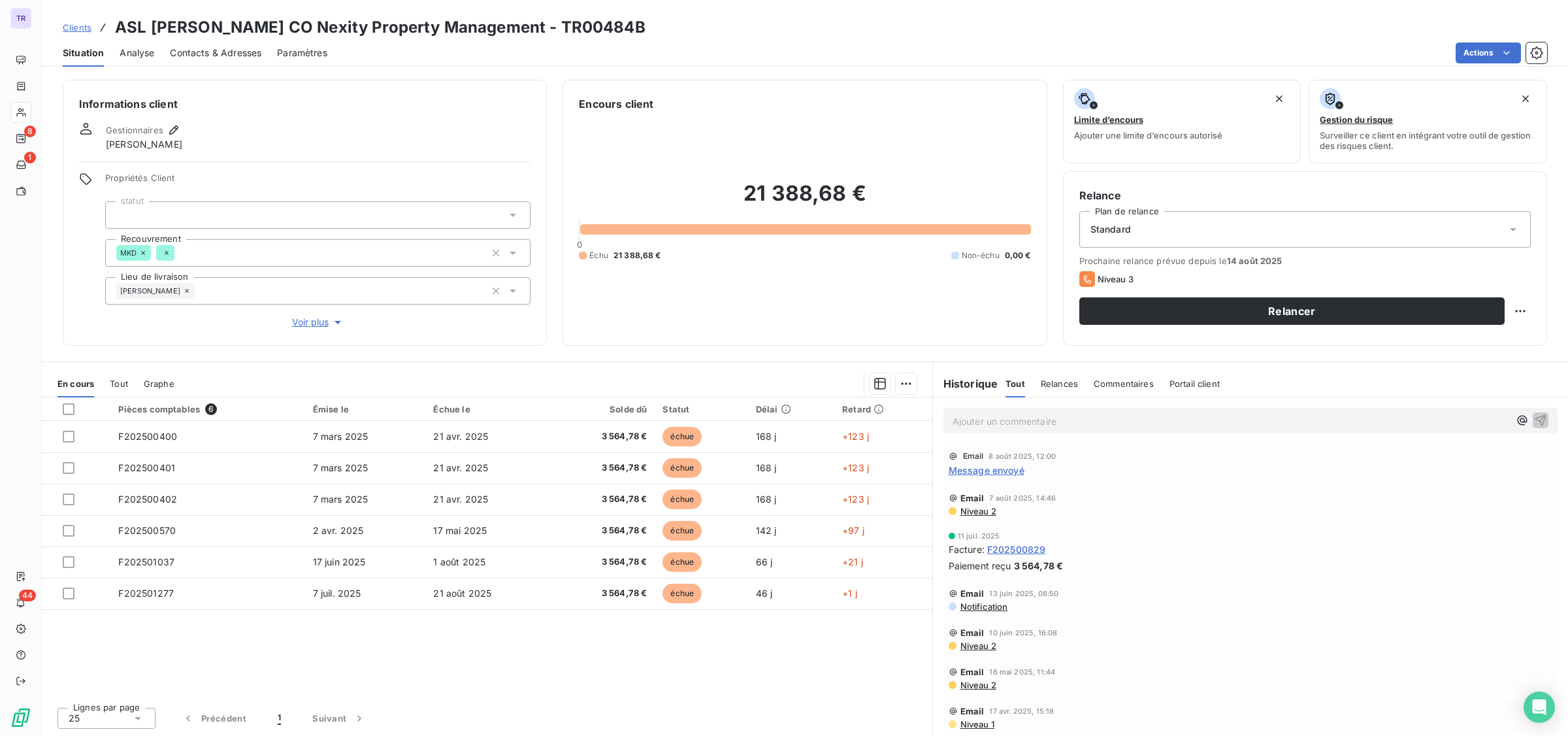
click at [246, 48] on span "Contacts & Adresses" at bounding box center [216, 53] width 91 height 13
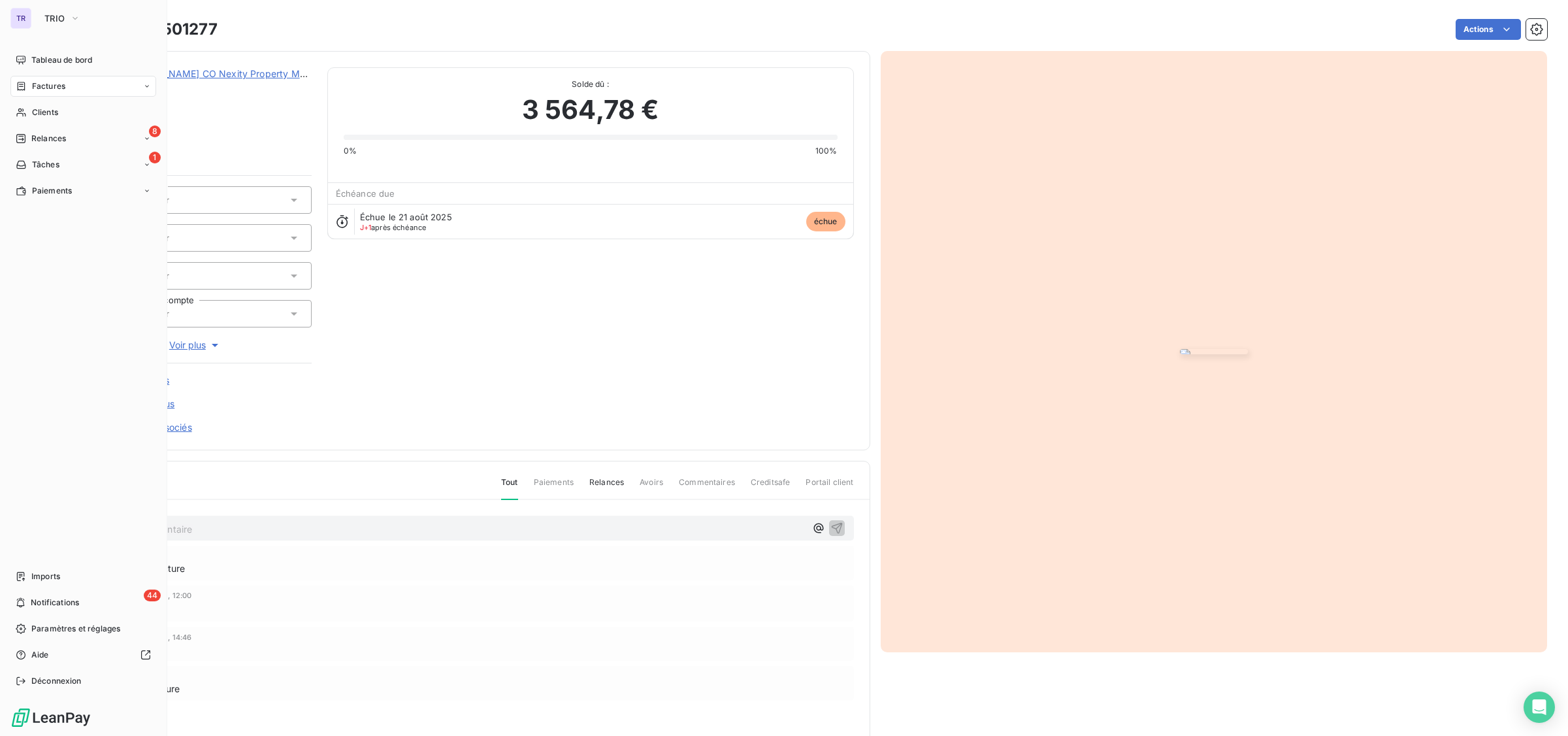
click at [56, 88] on span "Factures" at bounding box center [48, 86] width 33 height 12
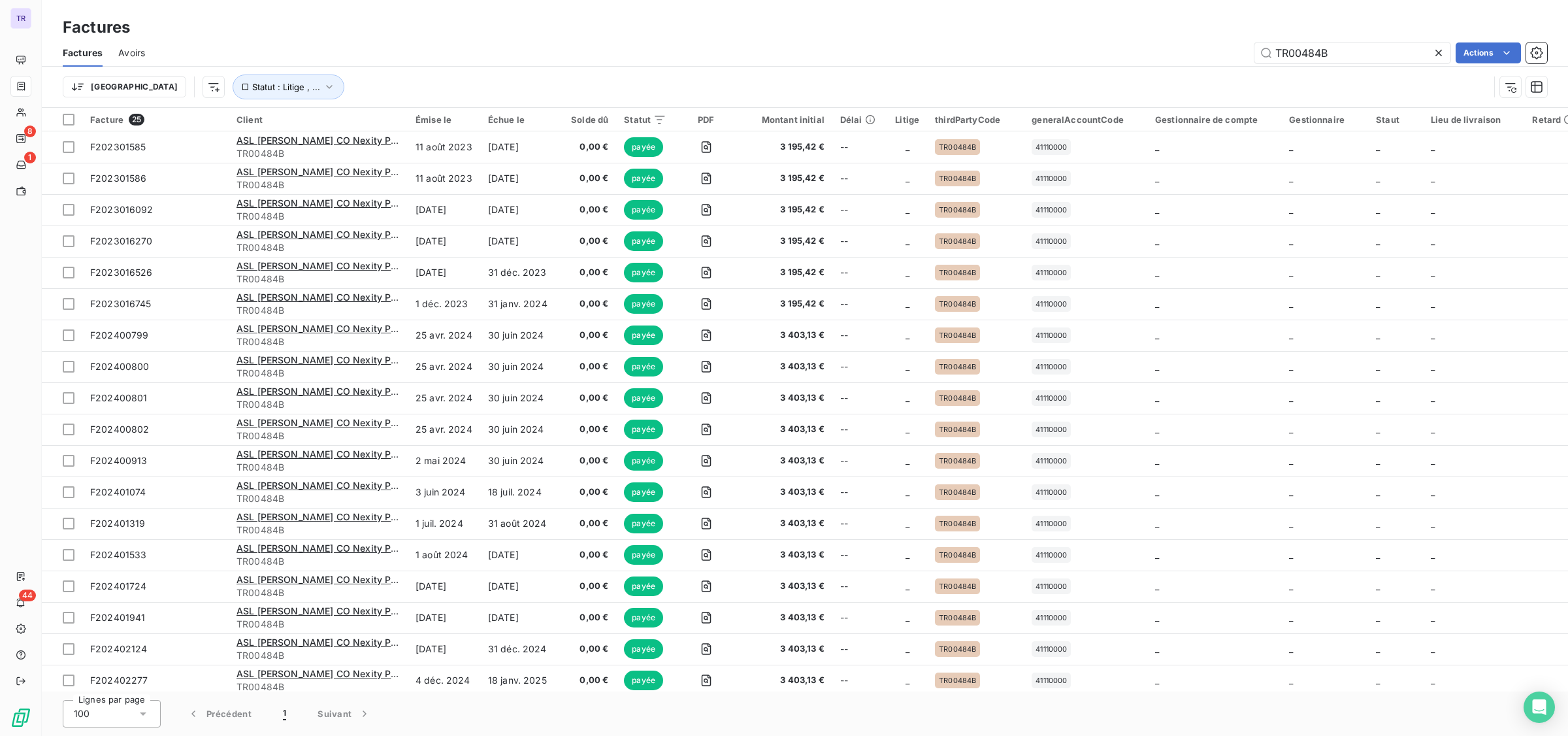
drag, startPoint x: 1352, startPoint y: 53, endPoint x: 925, endPoint y: 50, distance: 427.0
click at [929, 50] on div "TR00484B Actions" at bounding box center [854, 53] width 1387 height 21
type input "tr00803a"
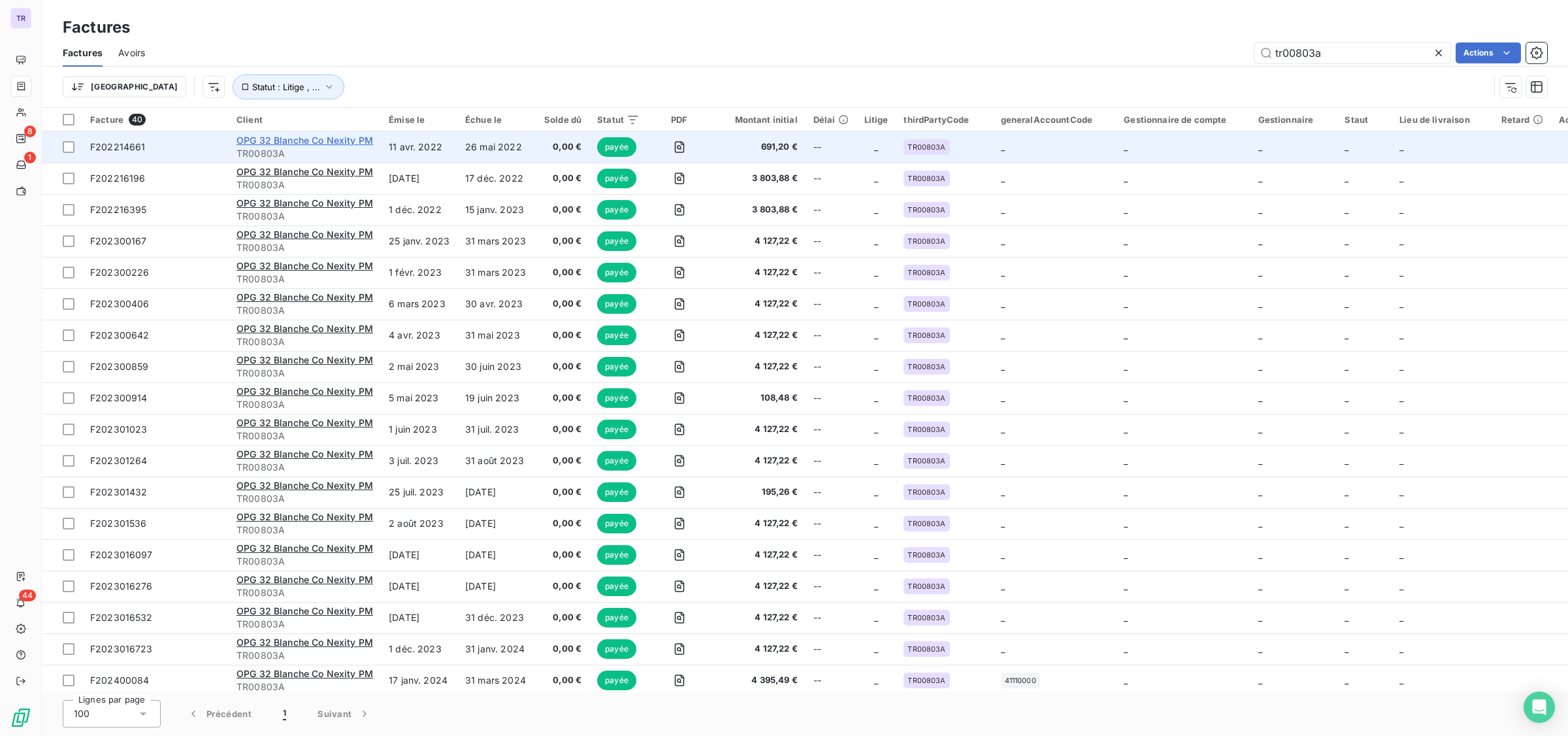
click at [295, 141] on span "OPG 32 Blanche Co Nexity PM" at bounding box center [305, 140] width 136 height 11
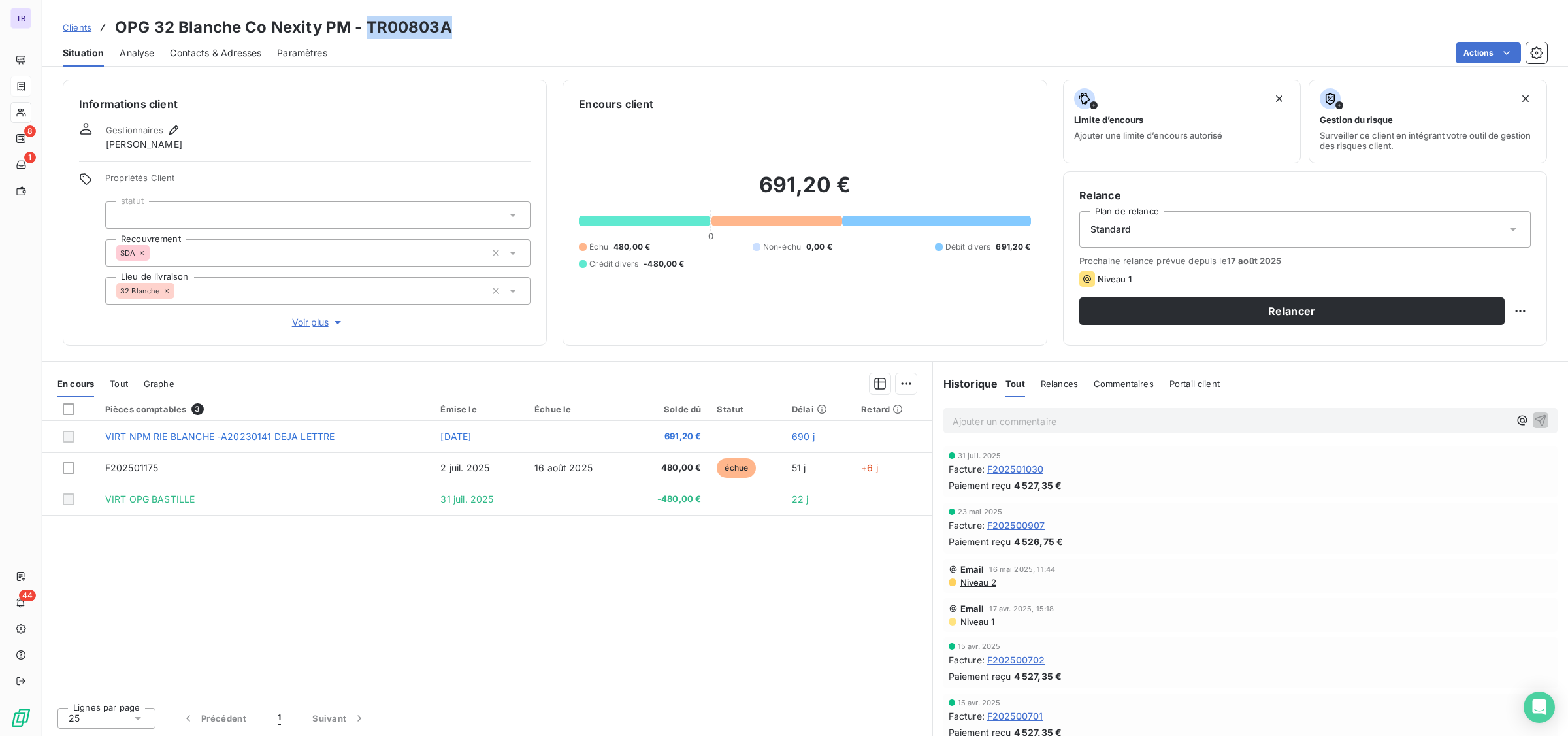
drag, startPoint x: 449, startPoint y: 30, endPoint x: 366, endPoint y: 27, distance: 83.1
click at [366, 27] on div "Clients OPG 32 Blanche Co Nexity PM - TR00803A" at bounding box center [805, 27] width 1527 height 24
copy h3 "TR00803A"
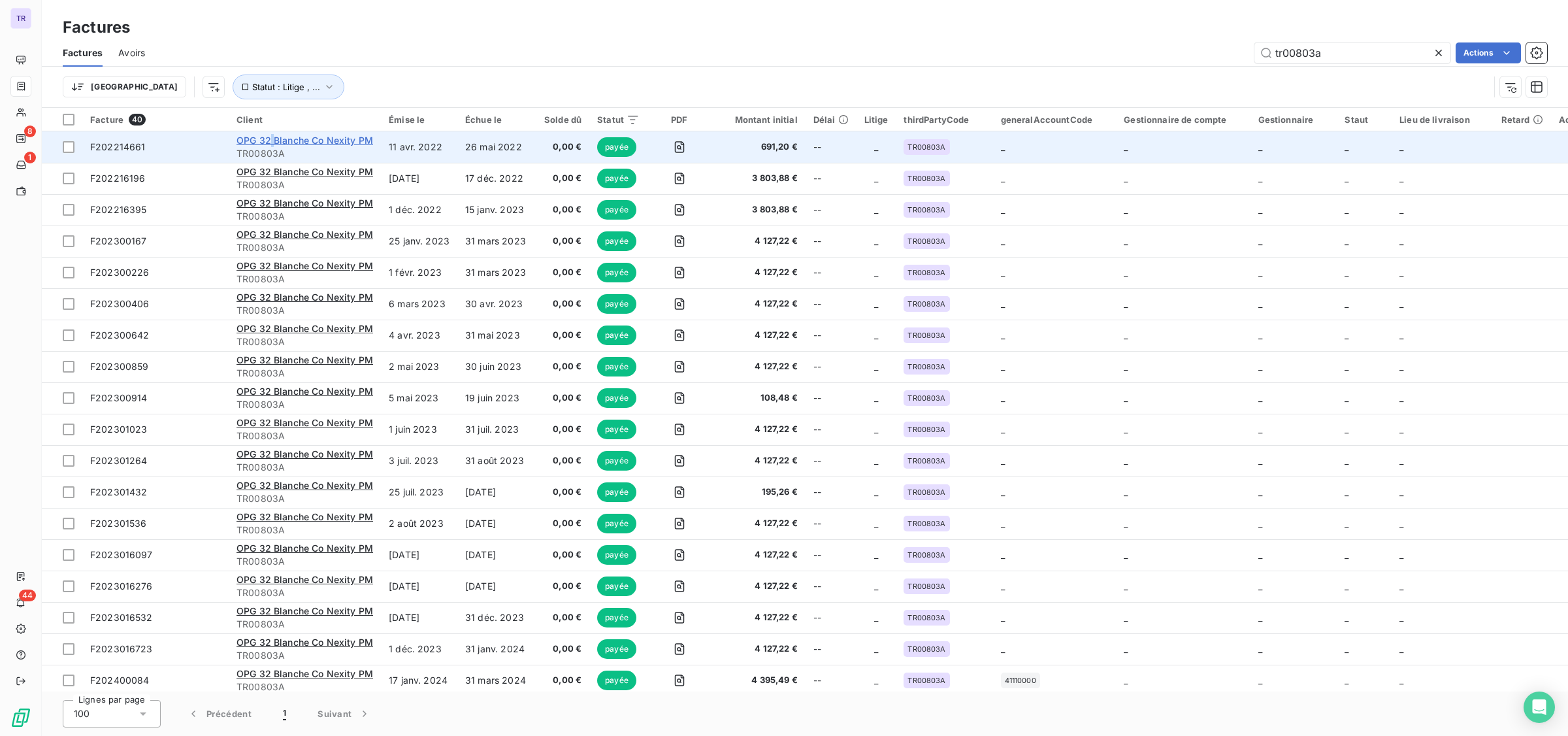
click at [272, 139] on span "OPG 32 Blanche Co Nexity PM" at bounding box center [305, 140] width 136 height 11
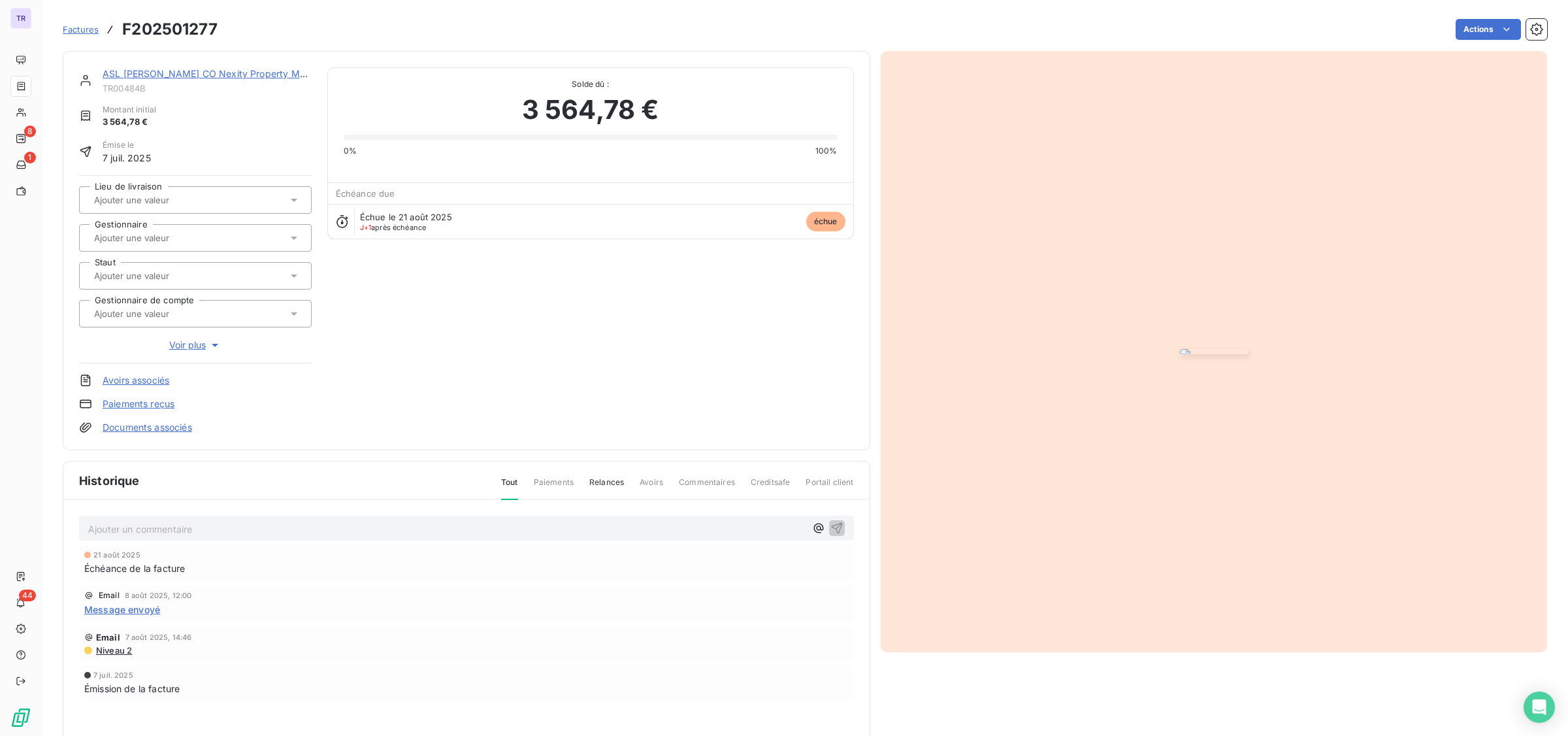
click at [176, 71] on link "ASL [PERSON_NAME] CO Nexity Property Management" at bounding box center [225, 74] width 246 height 11
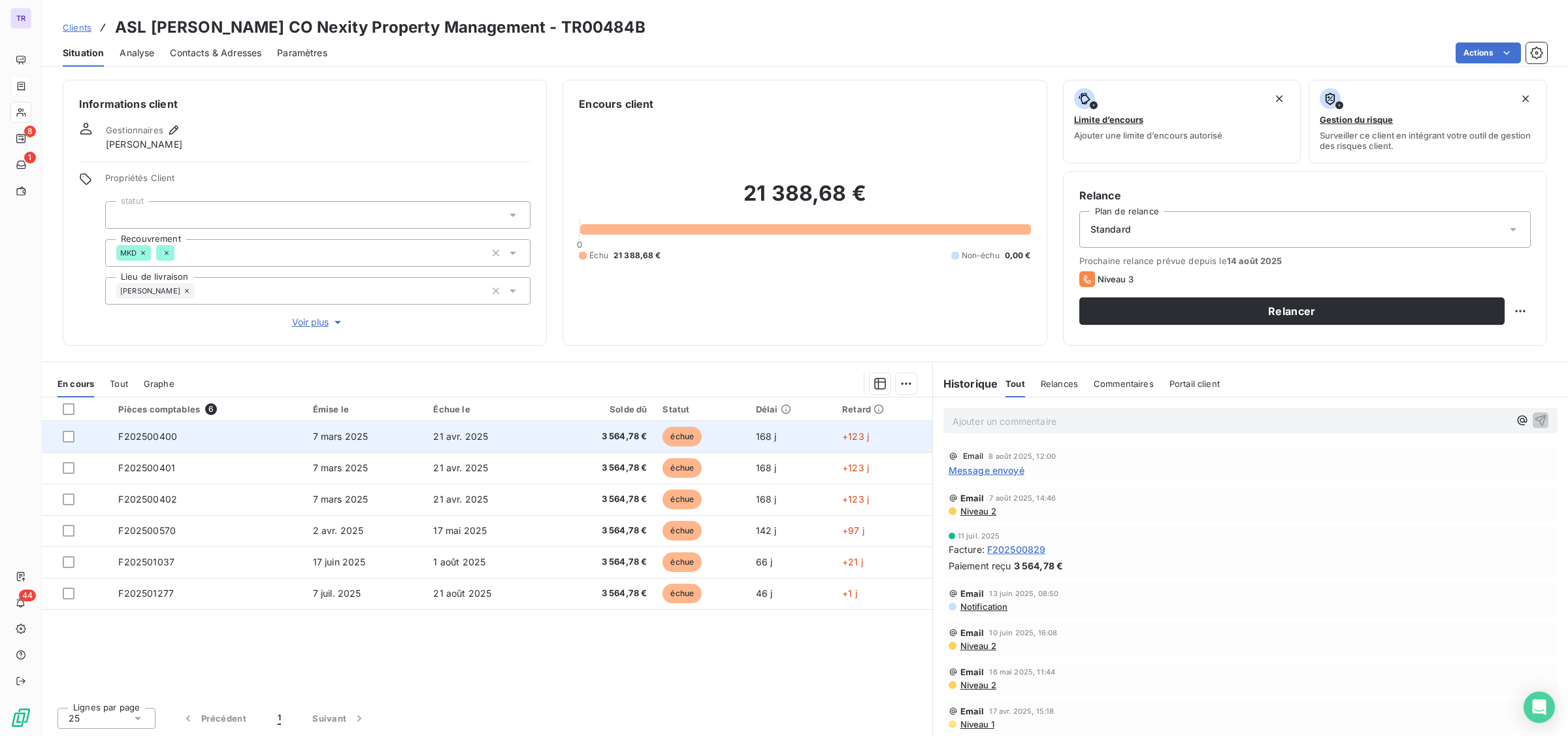
click at [692, 429] on span "échue" at bounding box center [683, 437] width 39 height 20
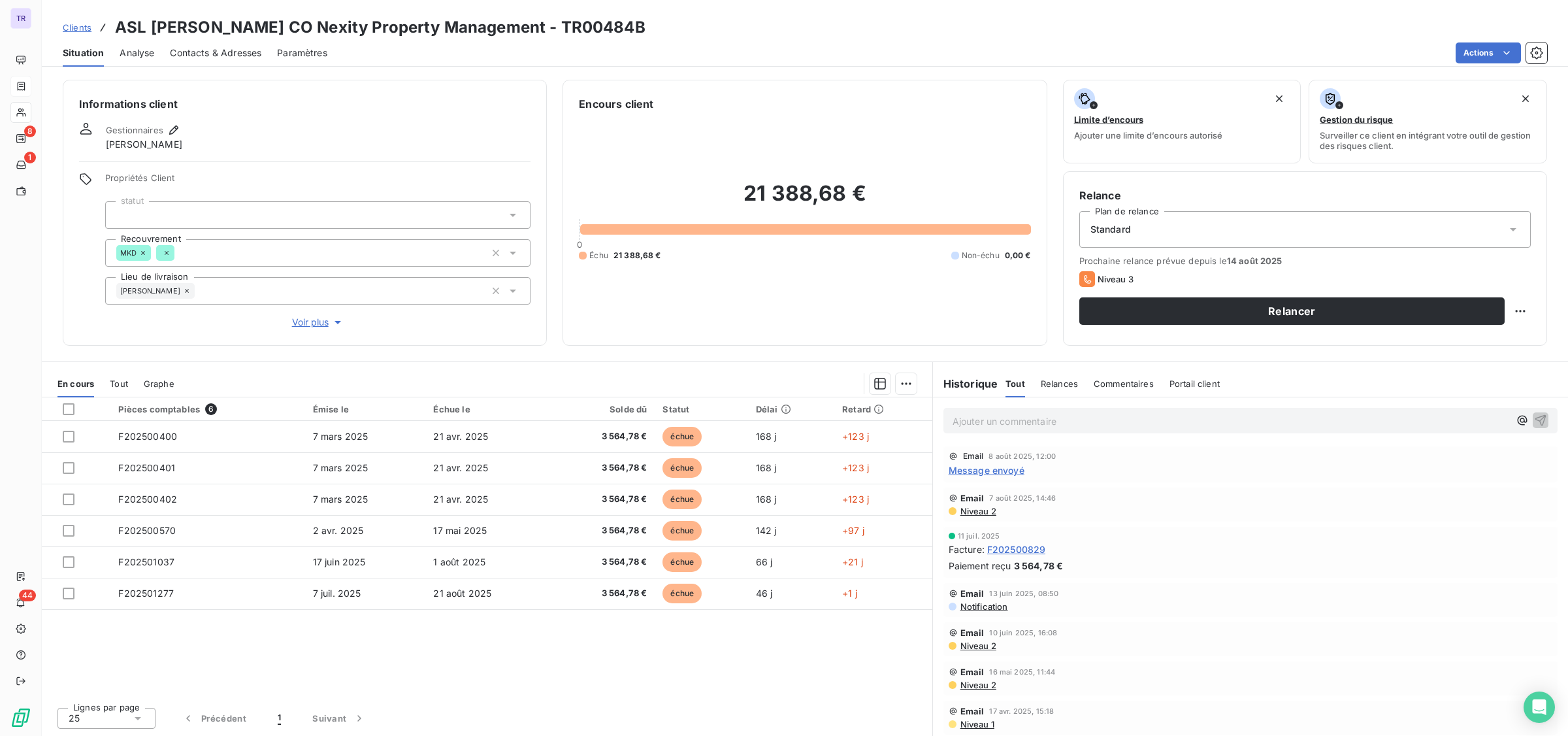
click at [229, 51] on span "Contacts & Adresses" at bounding box center [216, 53] width 91 height 13
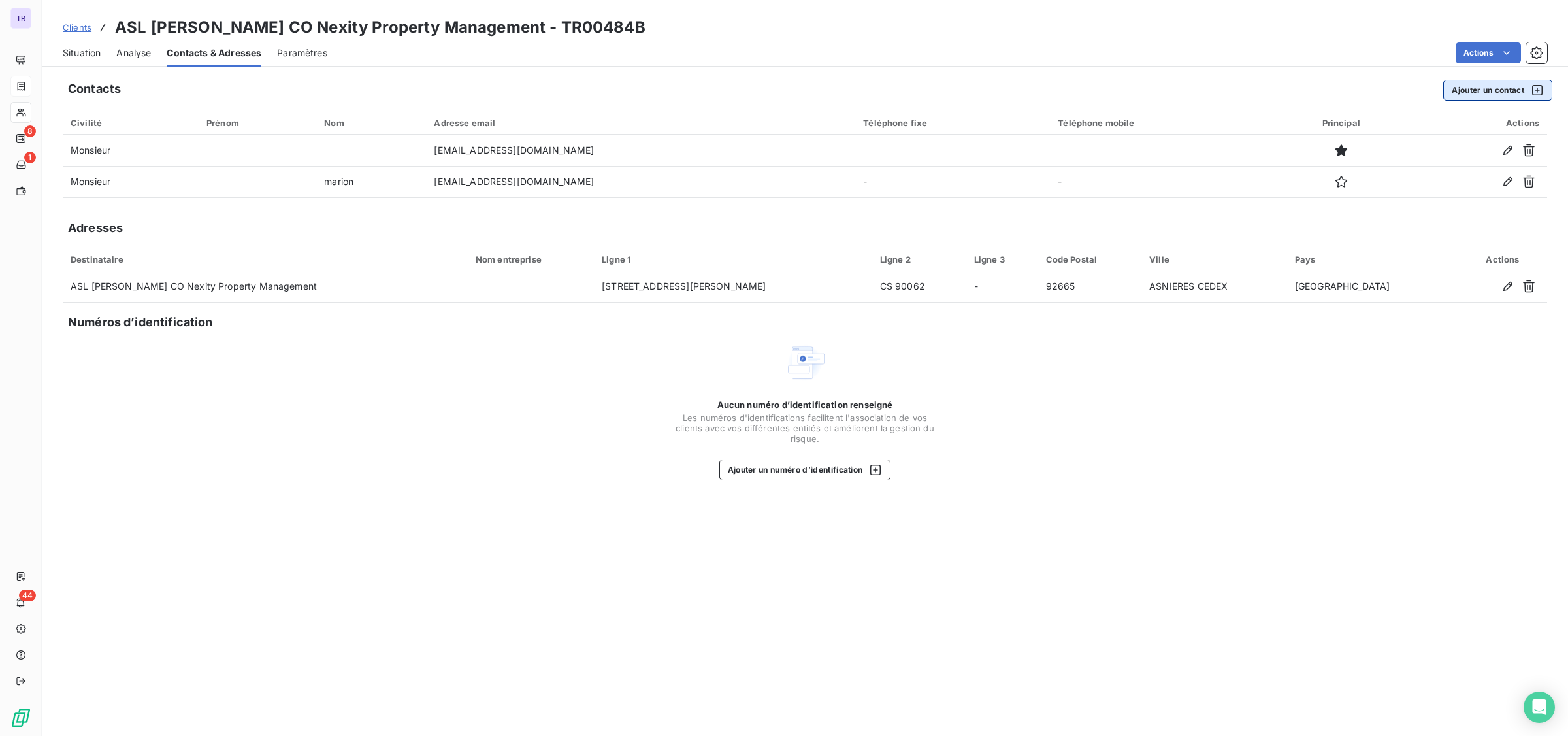
click at [1484, 81] on button "Ajouter un contact" at bounding box center [1498, 91] width 109 height 21
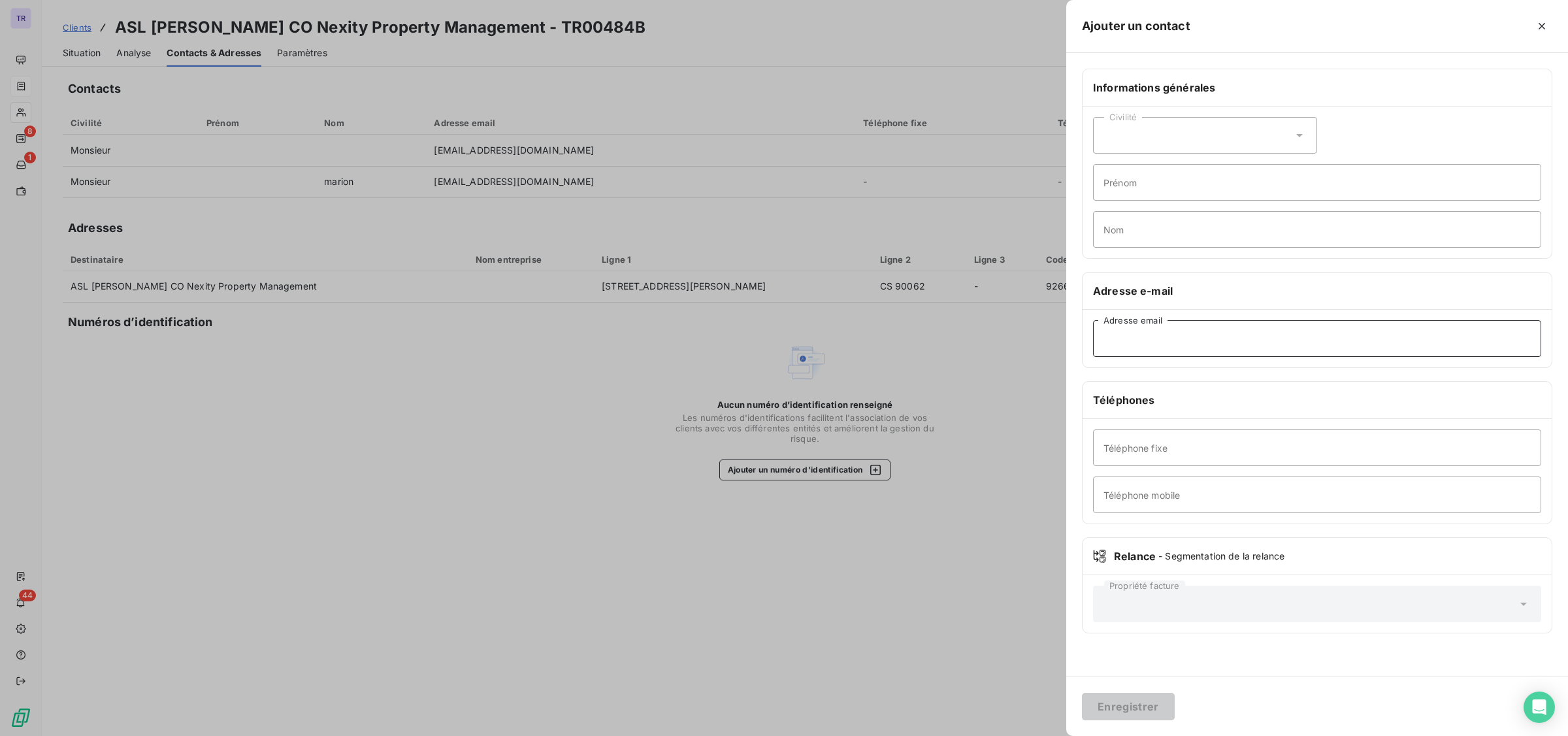
click at [1148, 339] on input "Adresse email" at bounding box center [1317, 339] width 448 height 37
paste input "[EMAIL_ADDRESS][DOMAIN_NAME]"
type input "[EMAIL_ADDRESS][DOMAIN_NAME]"
drag, startPoint x: 1157, startPoint y: 703, endPoint x: 1148, endPoint y: 690, distance: 15.8
click at [1158, 703] on button "Enregistrer" at bounding box center [1128, 706] width 93 height 27
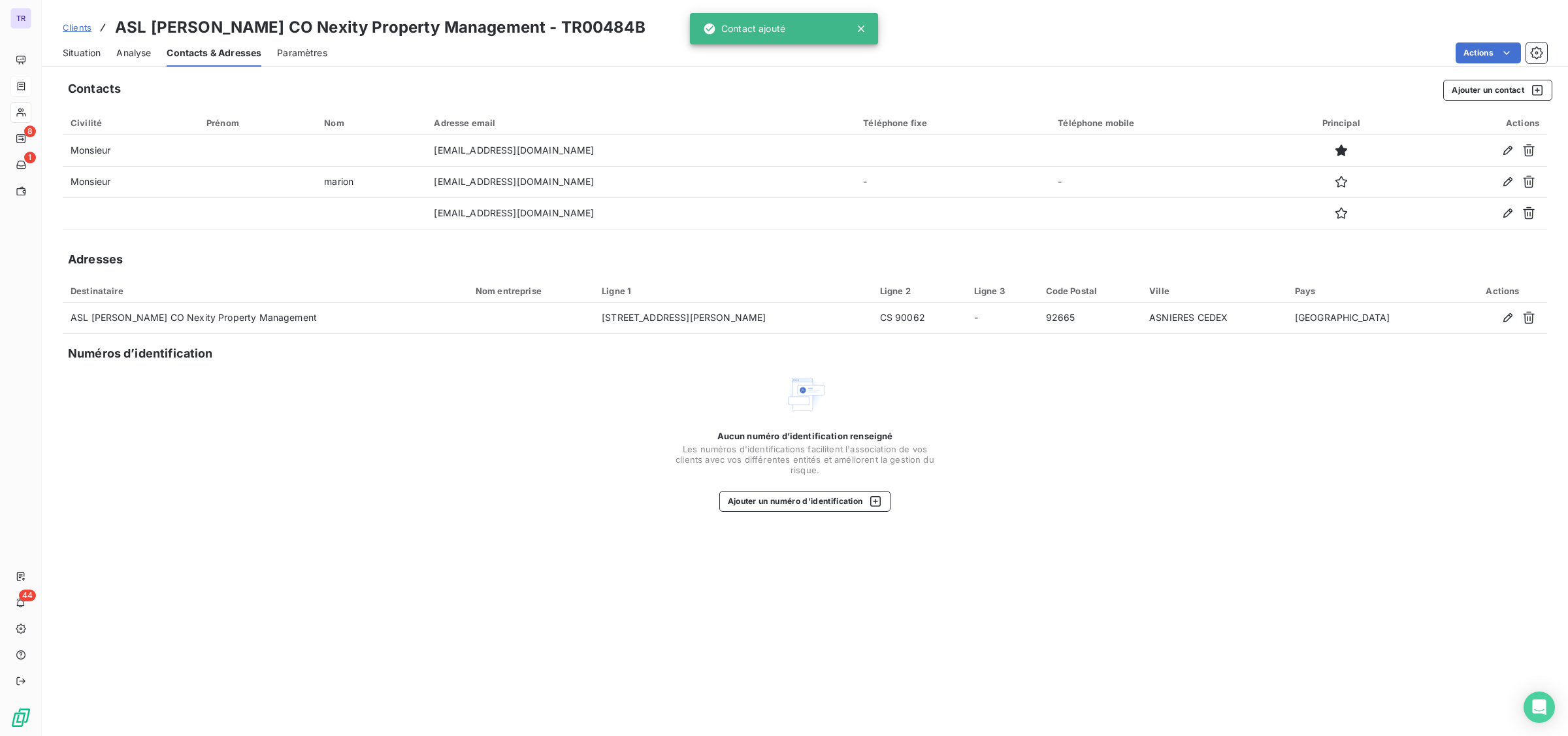
click at [88, 51] on span "Situation" at bounding box center [81, 53] width 38 height 13
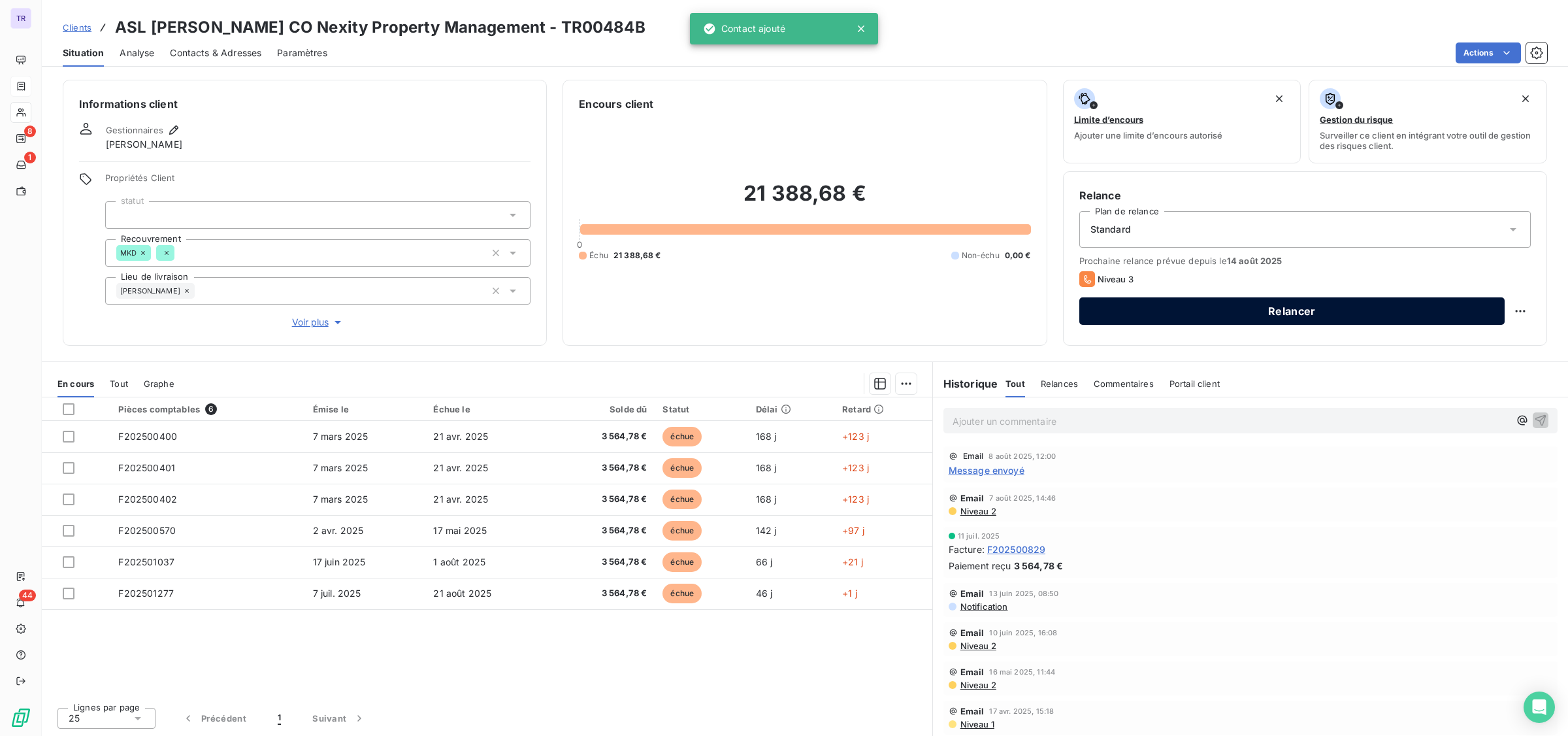
click at [1269, 308] on button "Relancer" at bounding box center [1292, 310] width 426 height 27
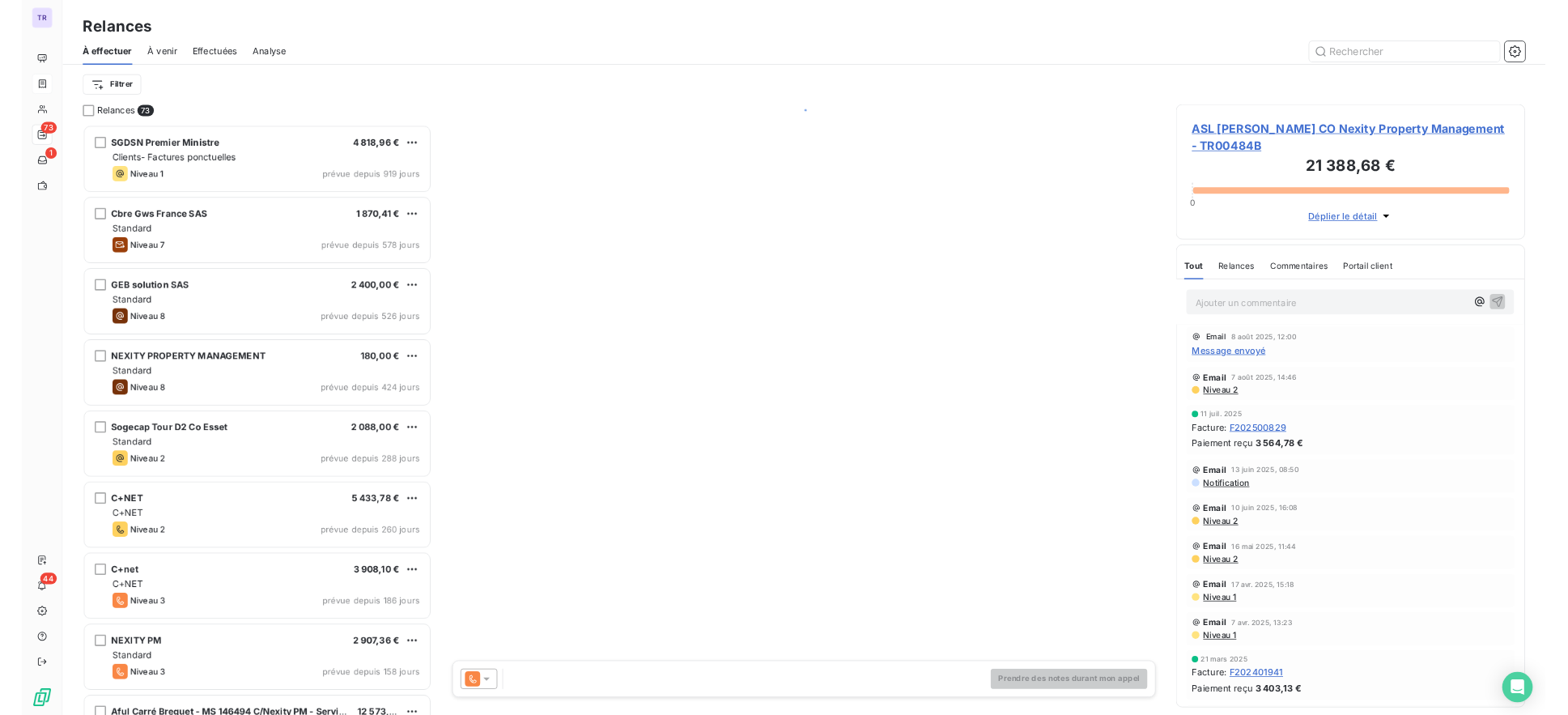
scroll to position [738, 430]
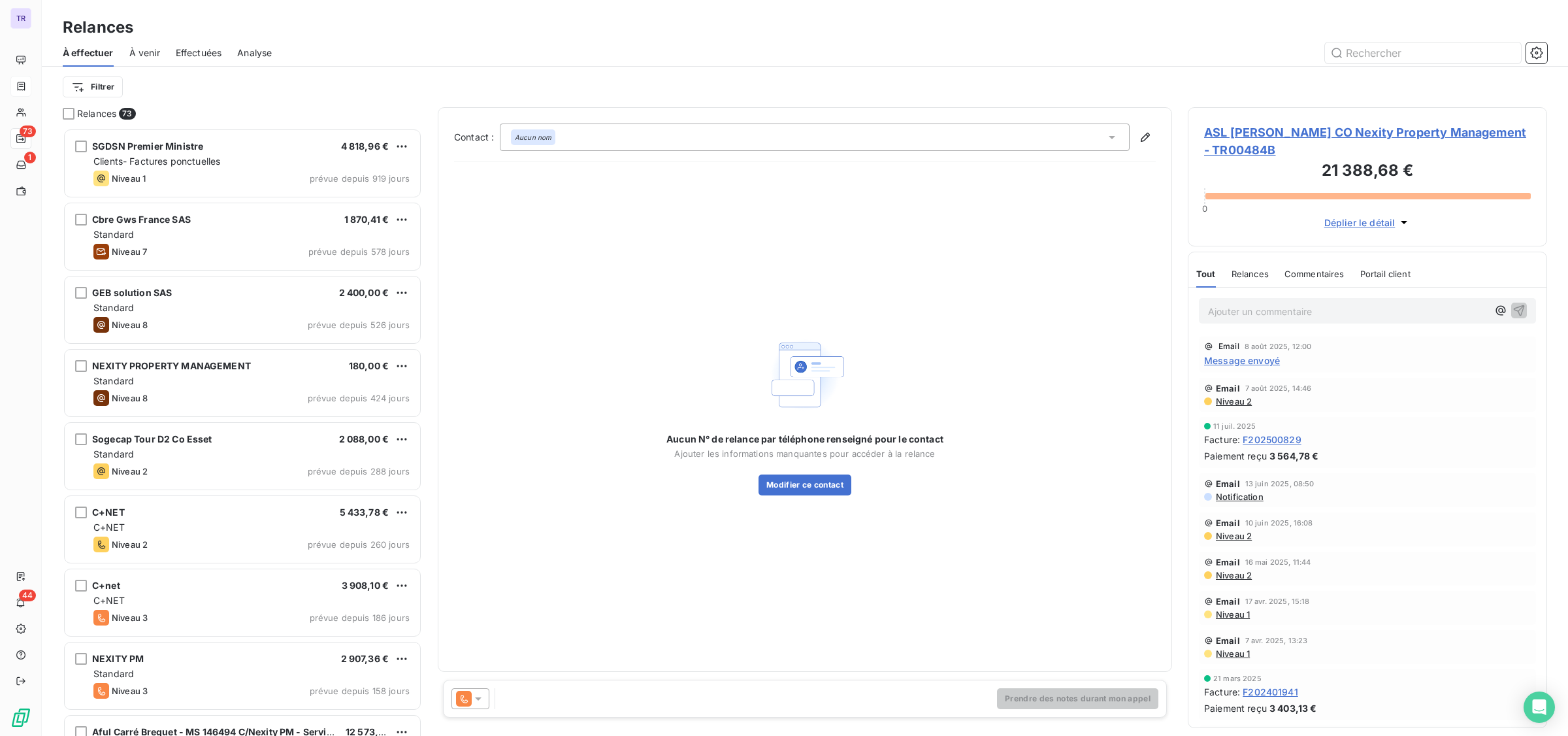
click at [469, 697] on icon at bounding box center [464, 699] width 15 height 15
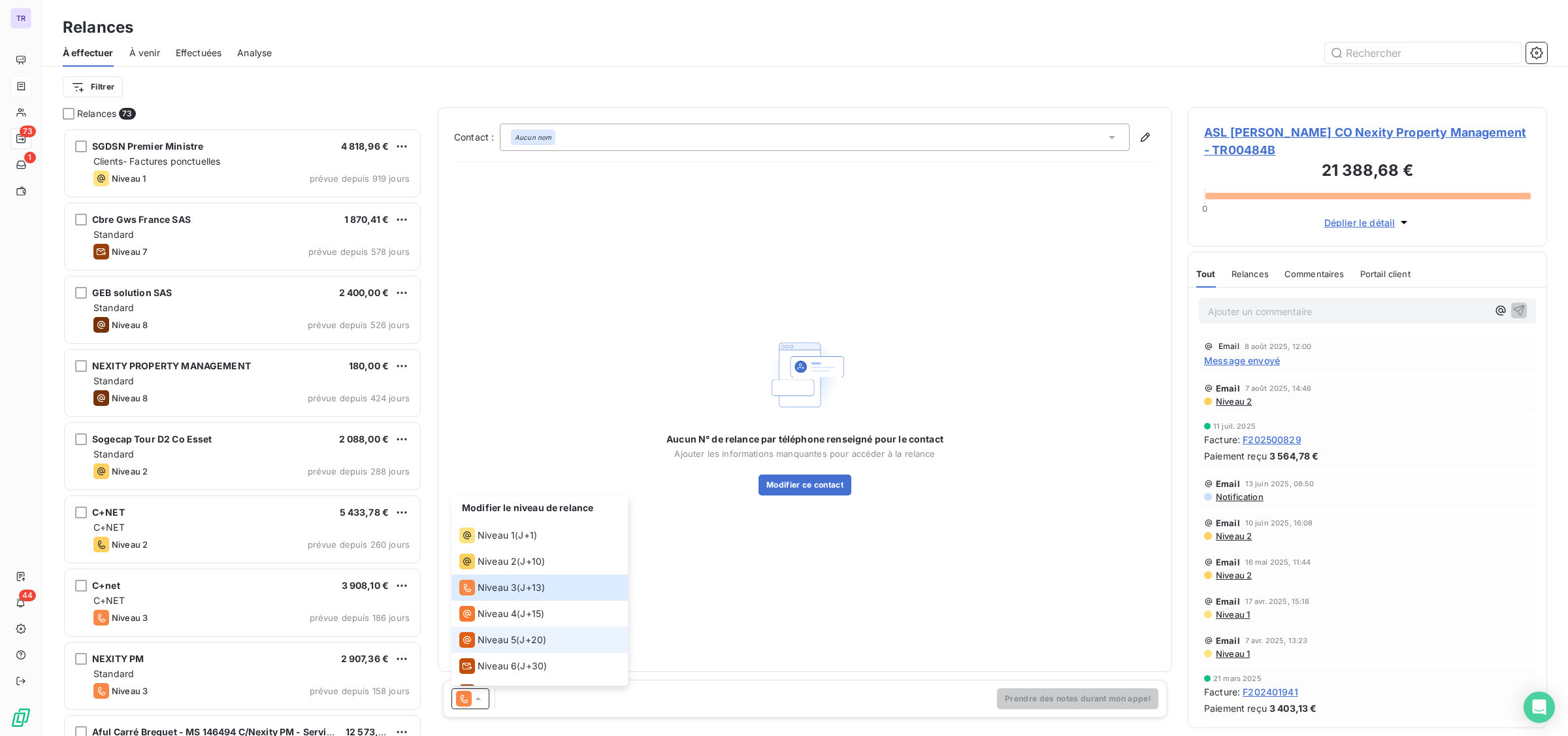
click at [513, 640] on span "Niveau 5" at bounding box center [496, 640] width 39 height 13
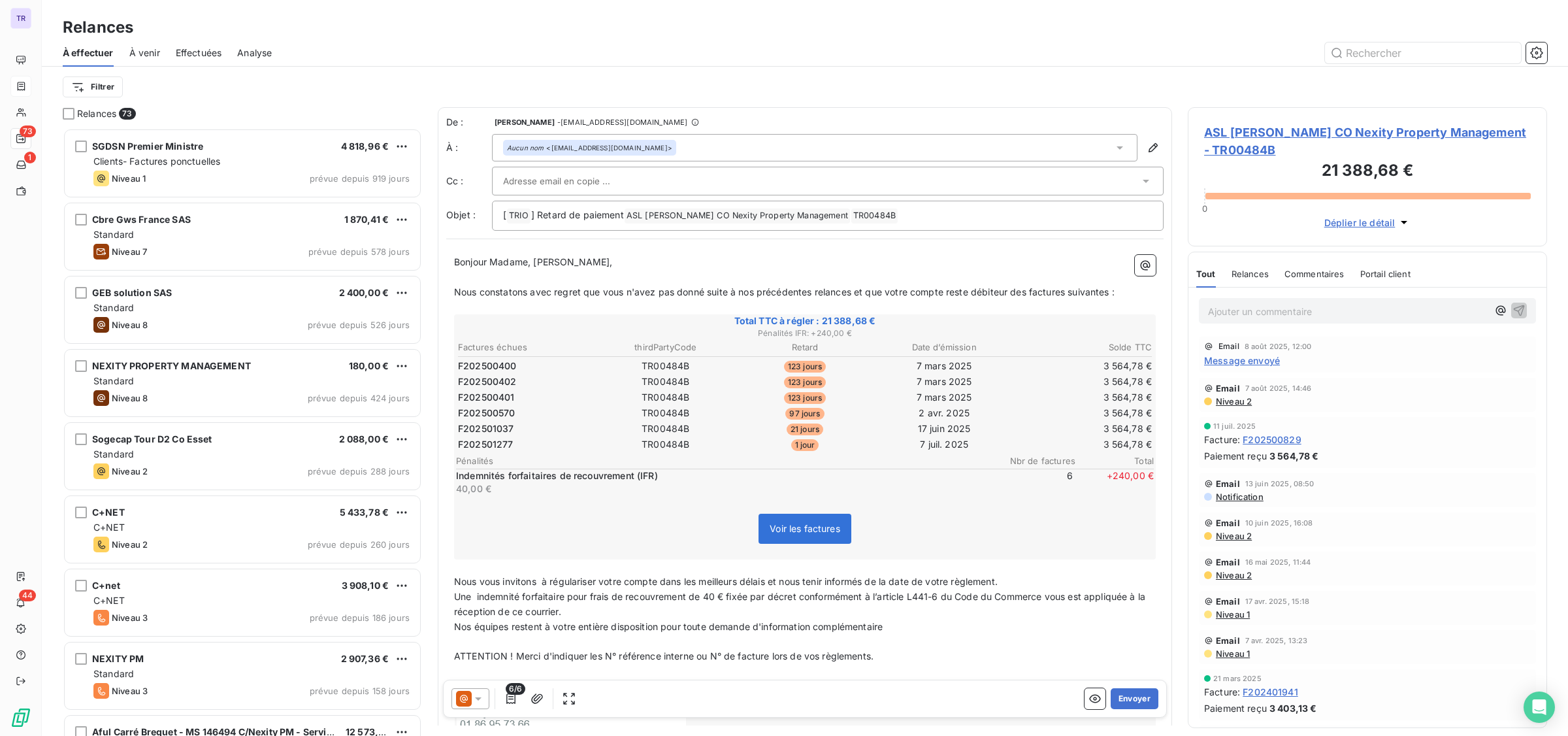
click at [475, 699] on icon at bounding box center [478, 699] width 13 height 13
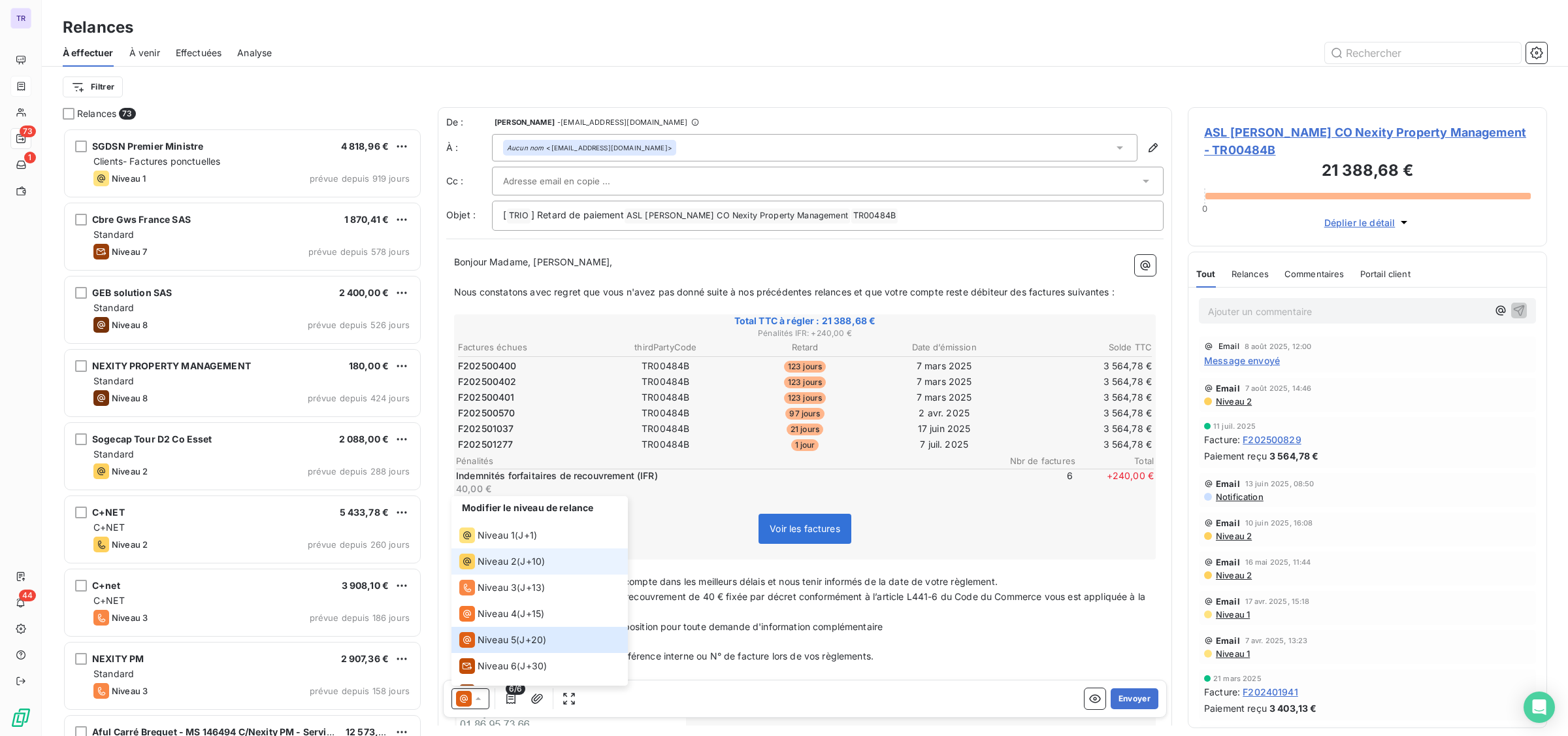
click at [492, 560] on span "Niveau 2" at bounding box center [497, 561] width 39 height 13
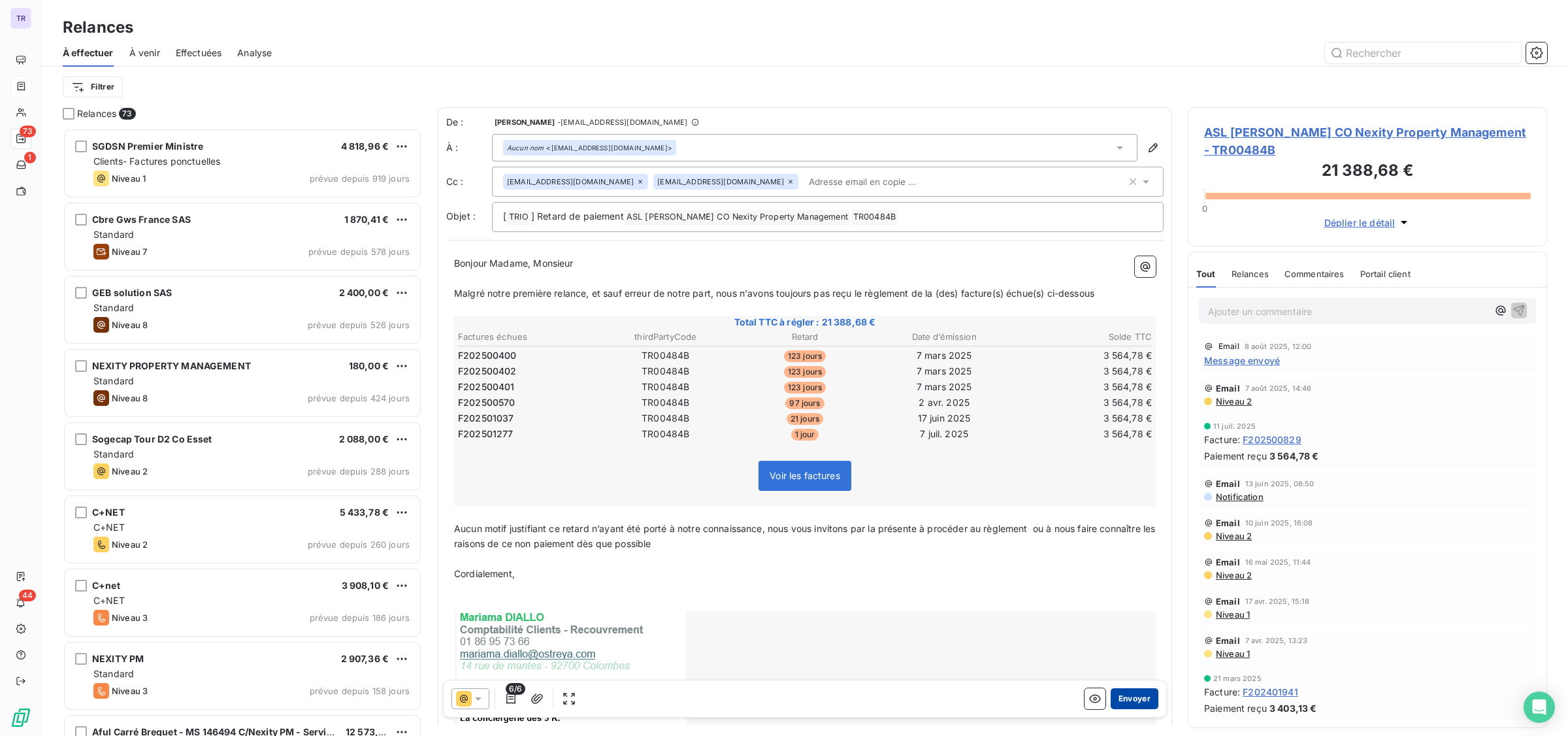
click at [1124, 694] on button "Envoyer" at bounding box center [1135, 699] width 48 height 21
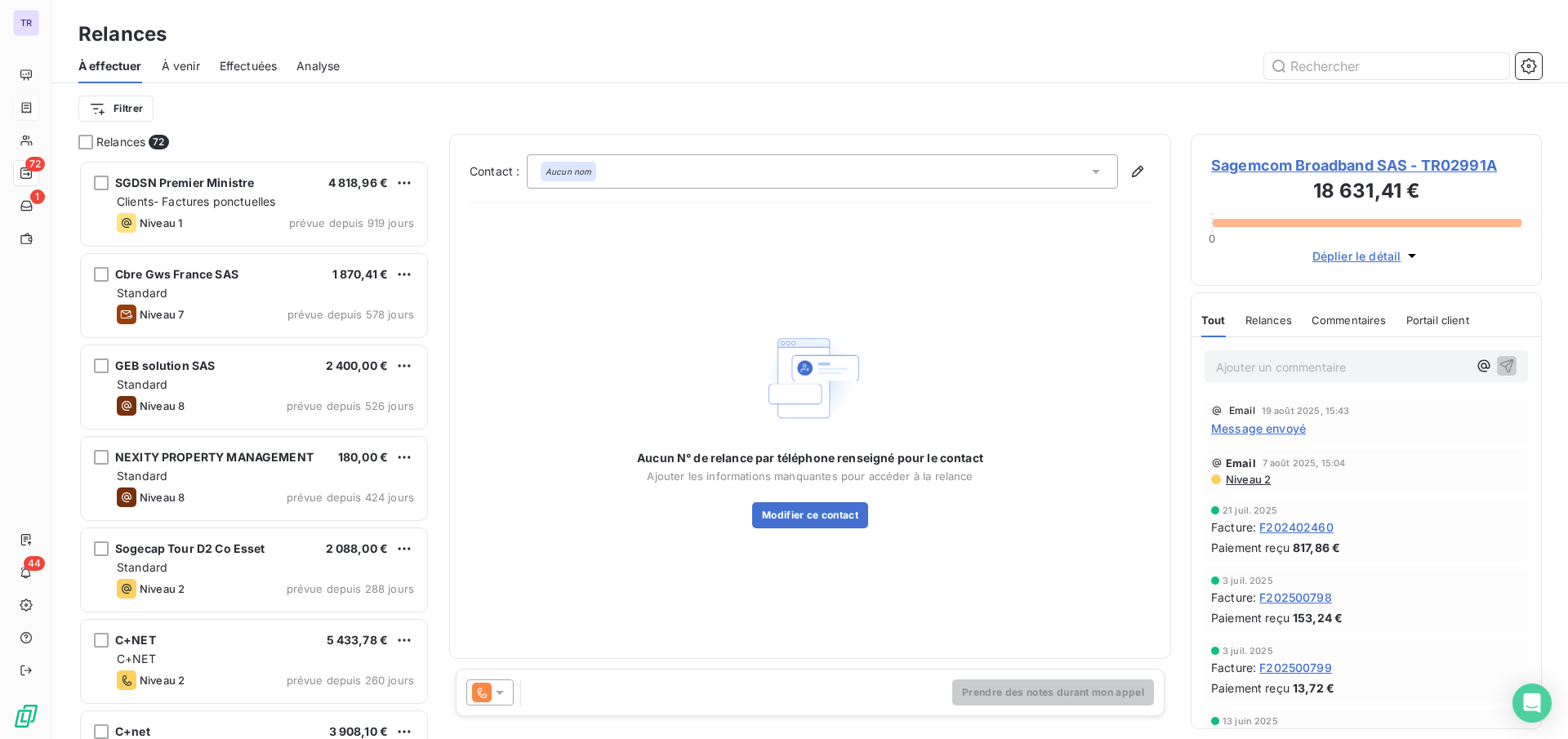
scroll to position [17, 17]
